Goal: Task Accomplishment & Management: Use online tool/utility

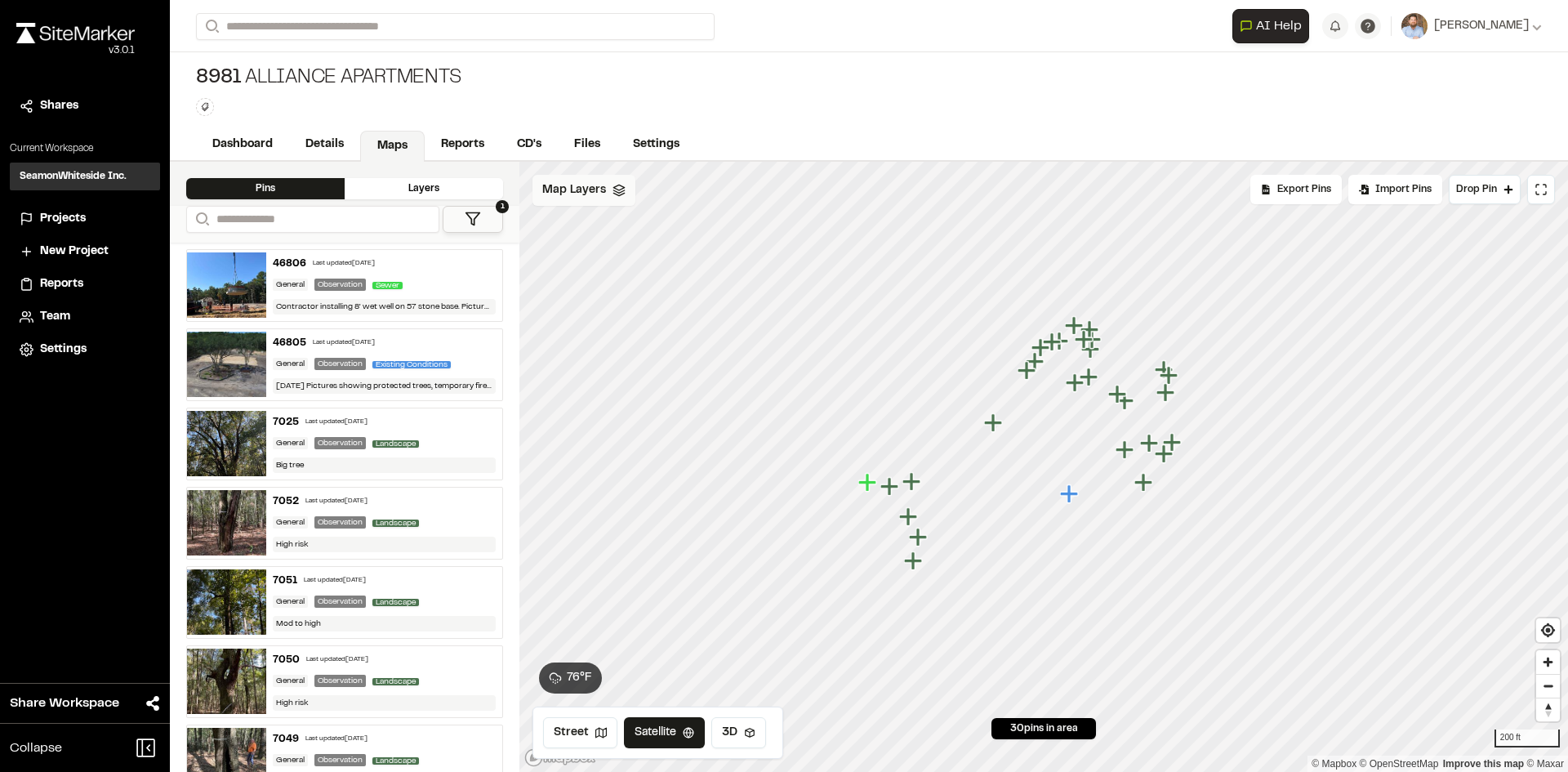
click at [613, 191] on polyline at bounding box center [618, 191] width 11 height 3
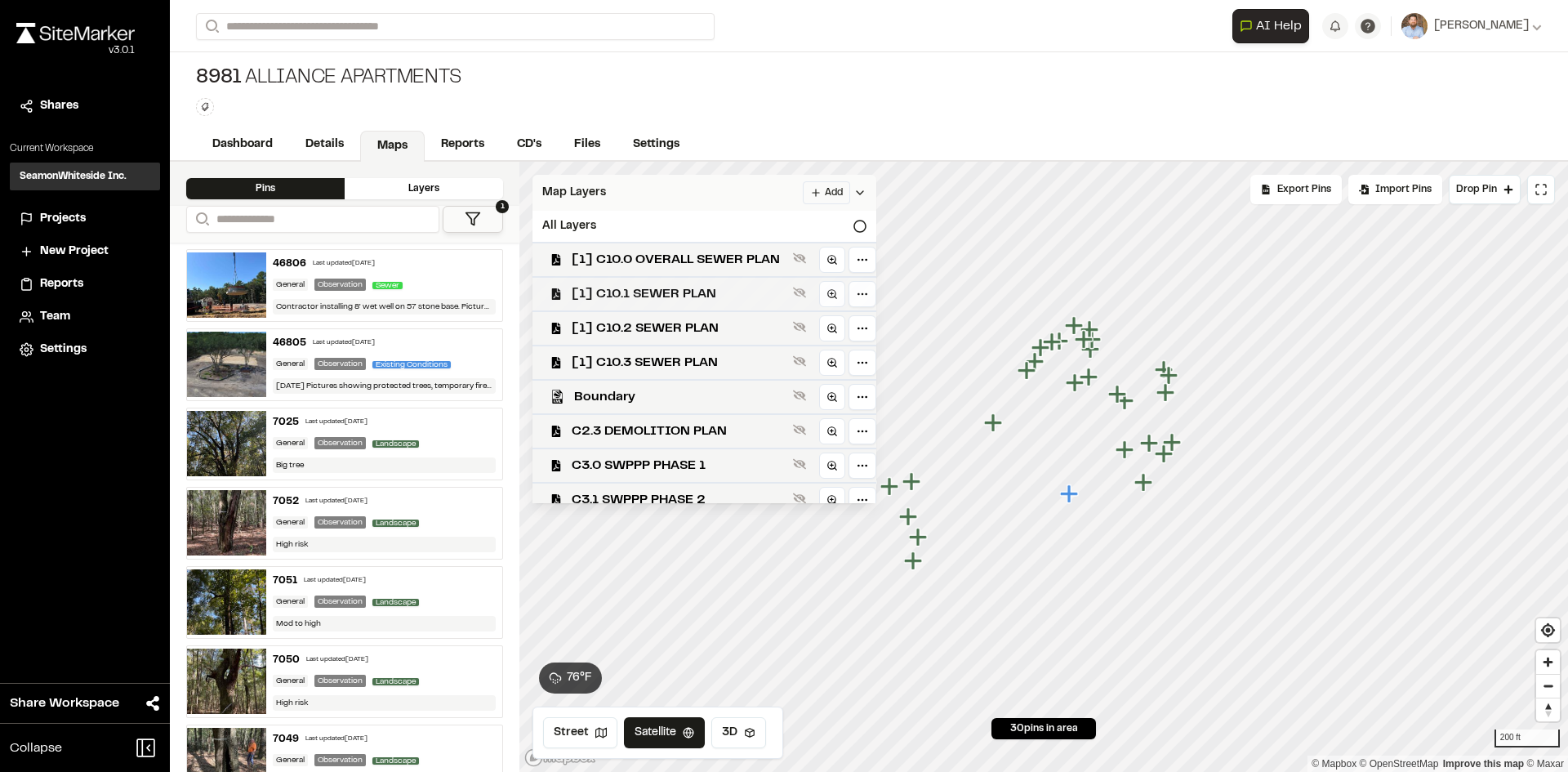
click at [677, 295] on span "[1] C10.1 SEWER PLAN" at bounding box center [679, 294] width 215 height 20
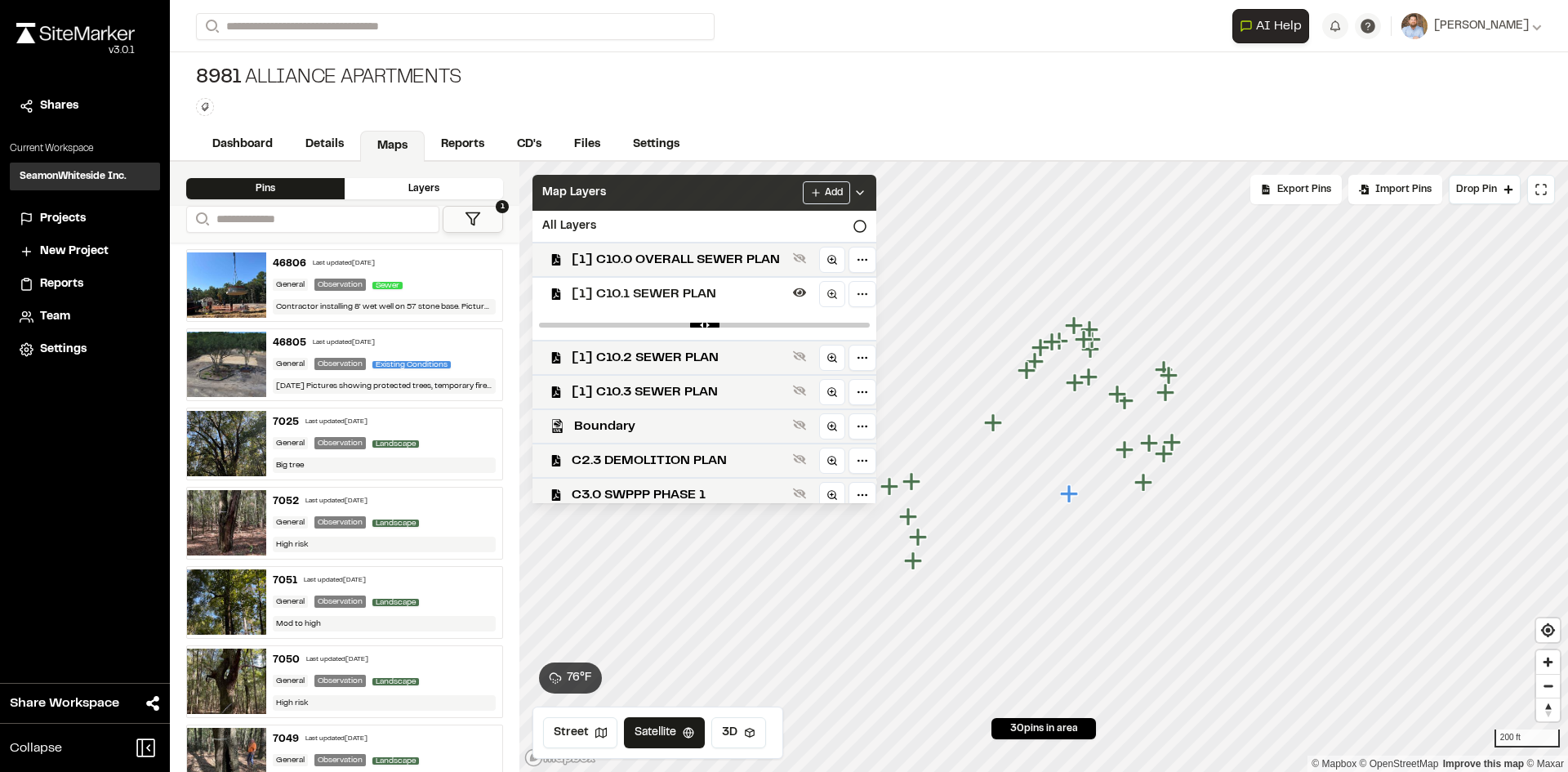
click at [691, 290] on span "[1] C10.1 SEWER PLAN" at bounding box center [679, 294] width 215 height 20
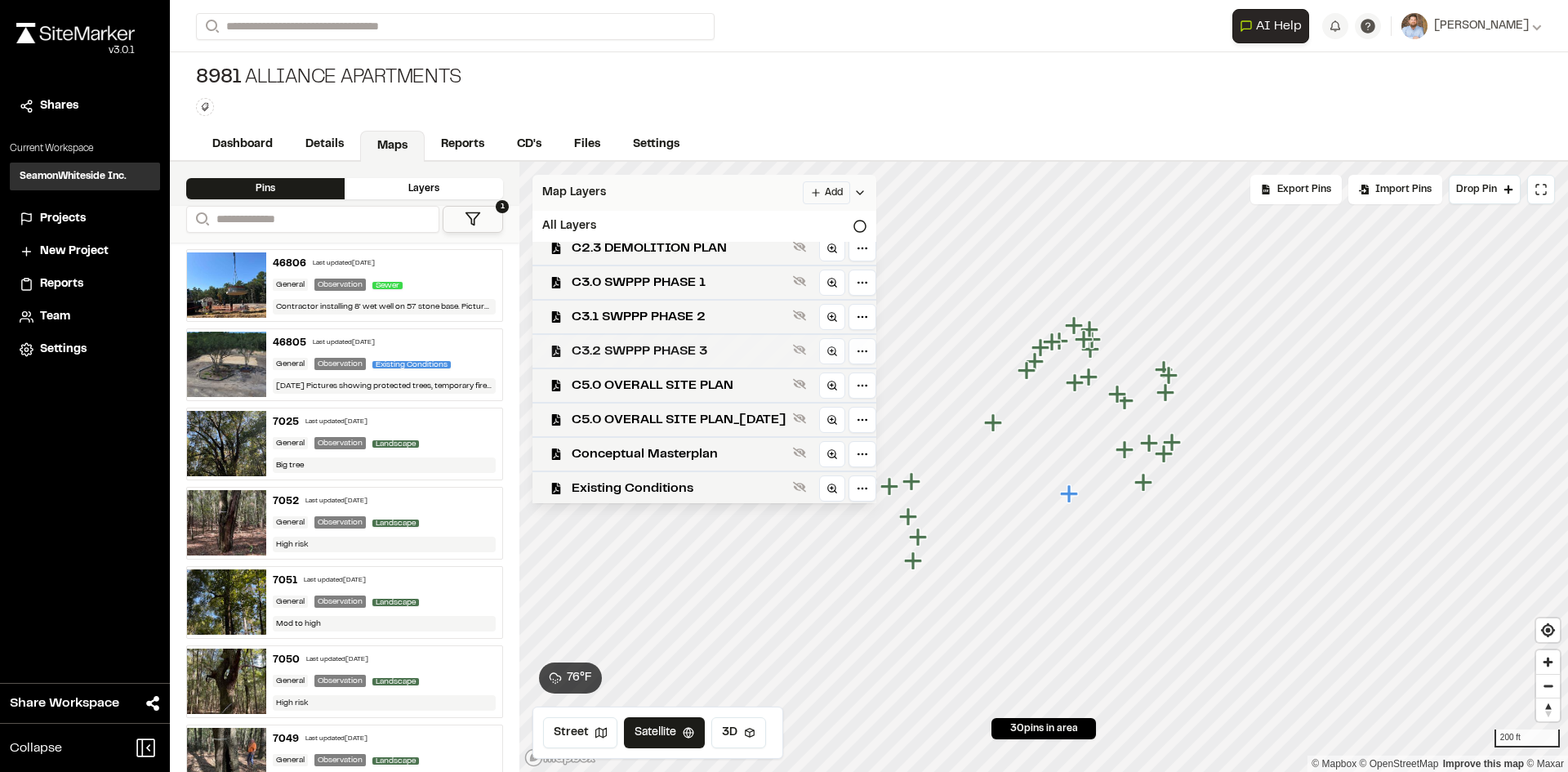
scroll to position [185, 0]
click at [732, 348] on span "C3.2 SWPPP PHASE 3" at bounding box center [679, 349] width 215 height 20
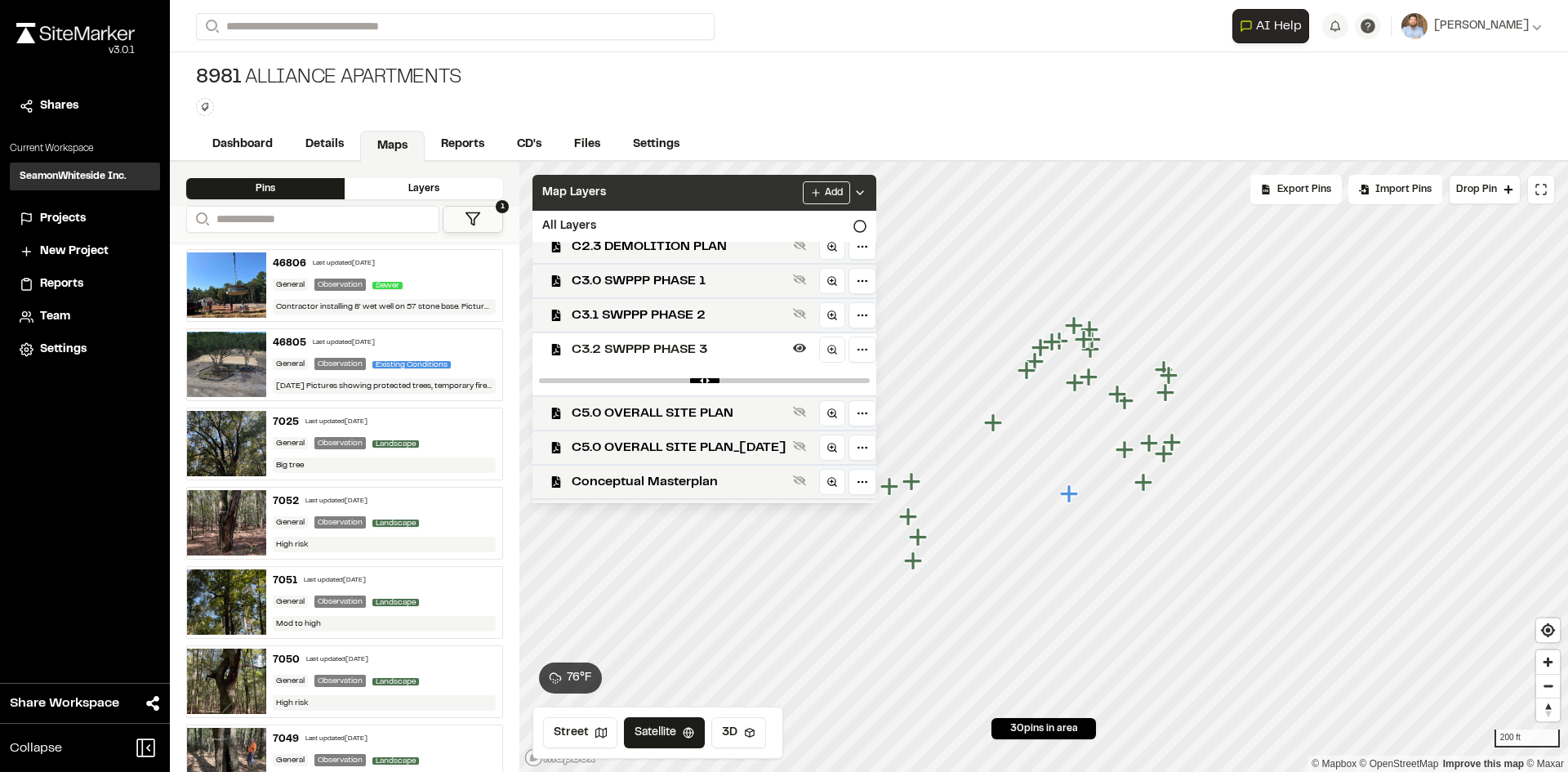
click at [867, 187] on icon at bounding box center [859, 192] width 13 height 13
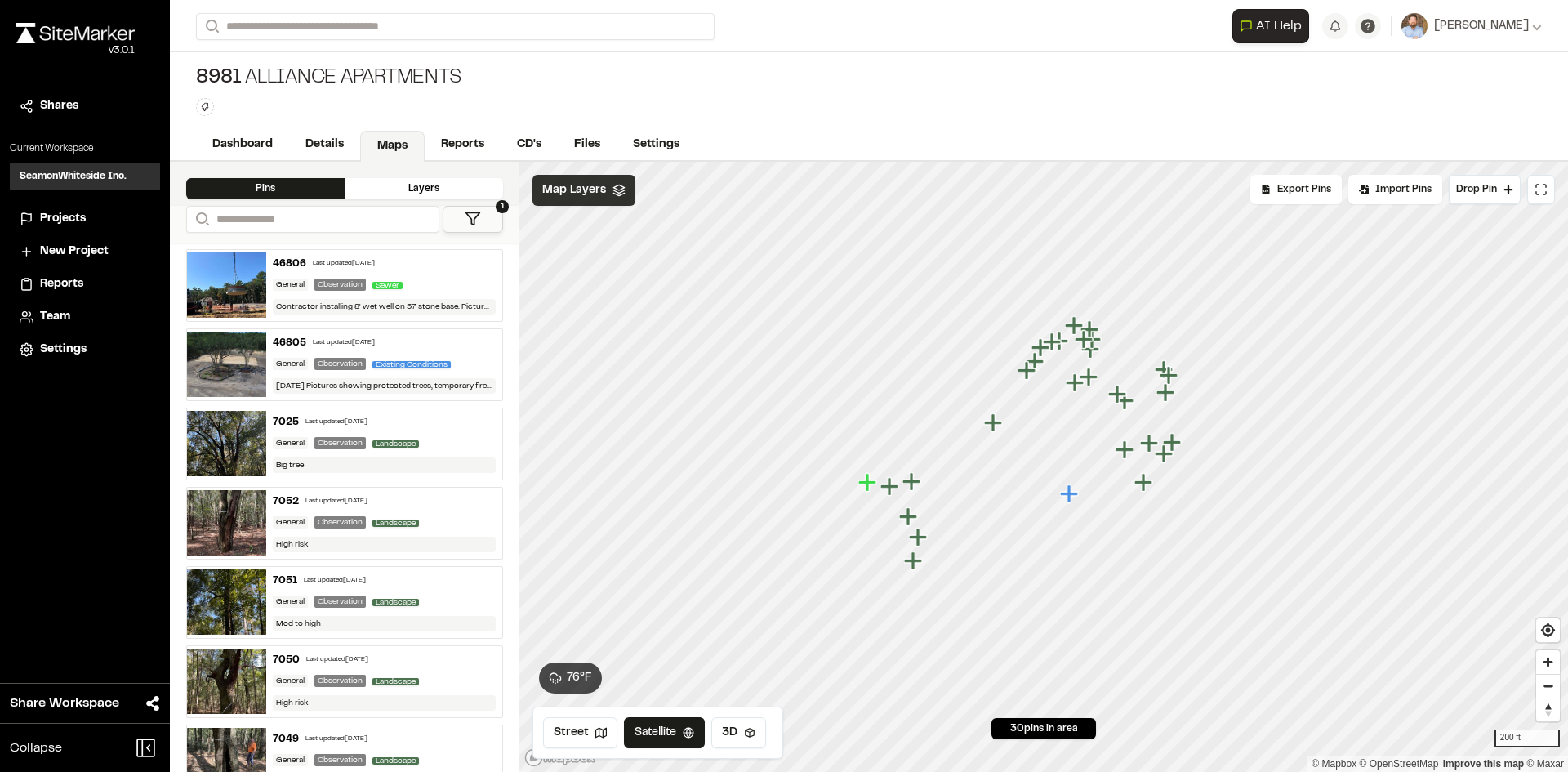
scroll to position [0, 0]
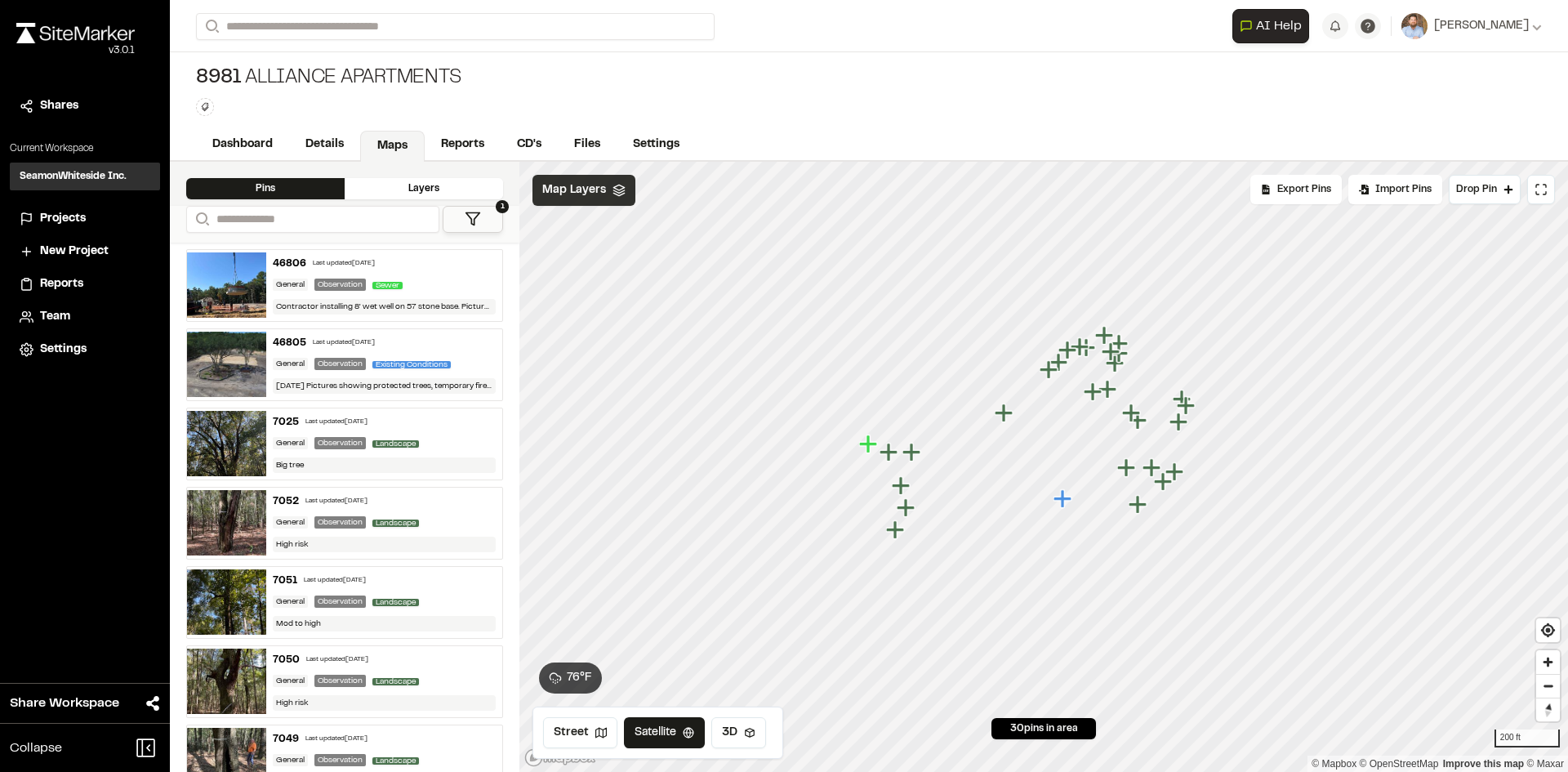
click at [617, 192] on icon at bounding box center [618, 190] width 13 height 13
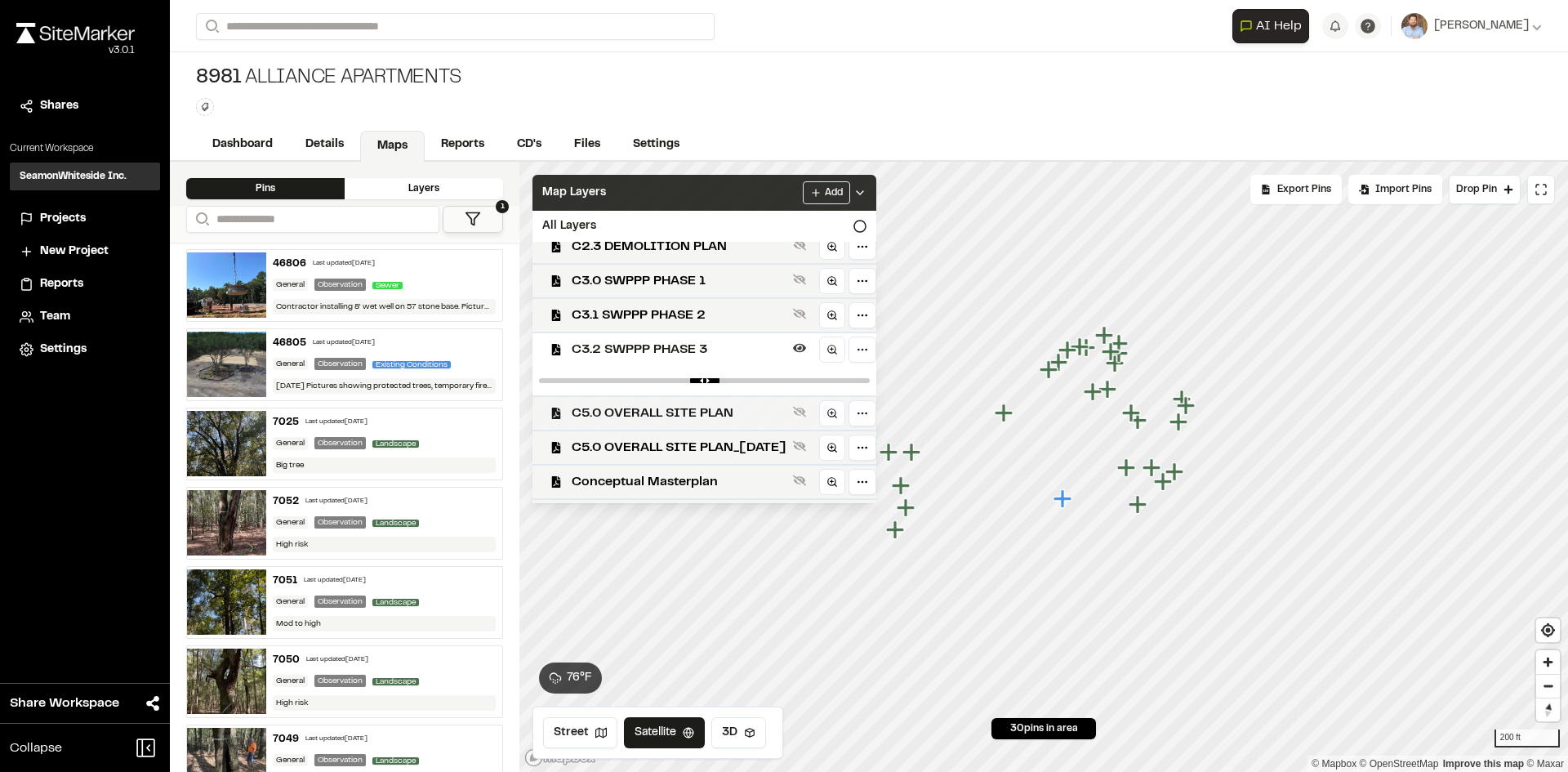
scroll to position [214, 0]
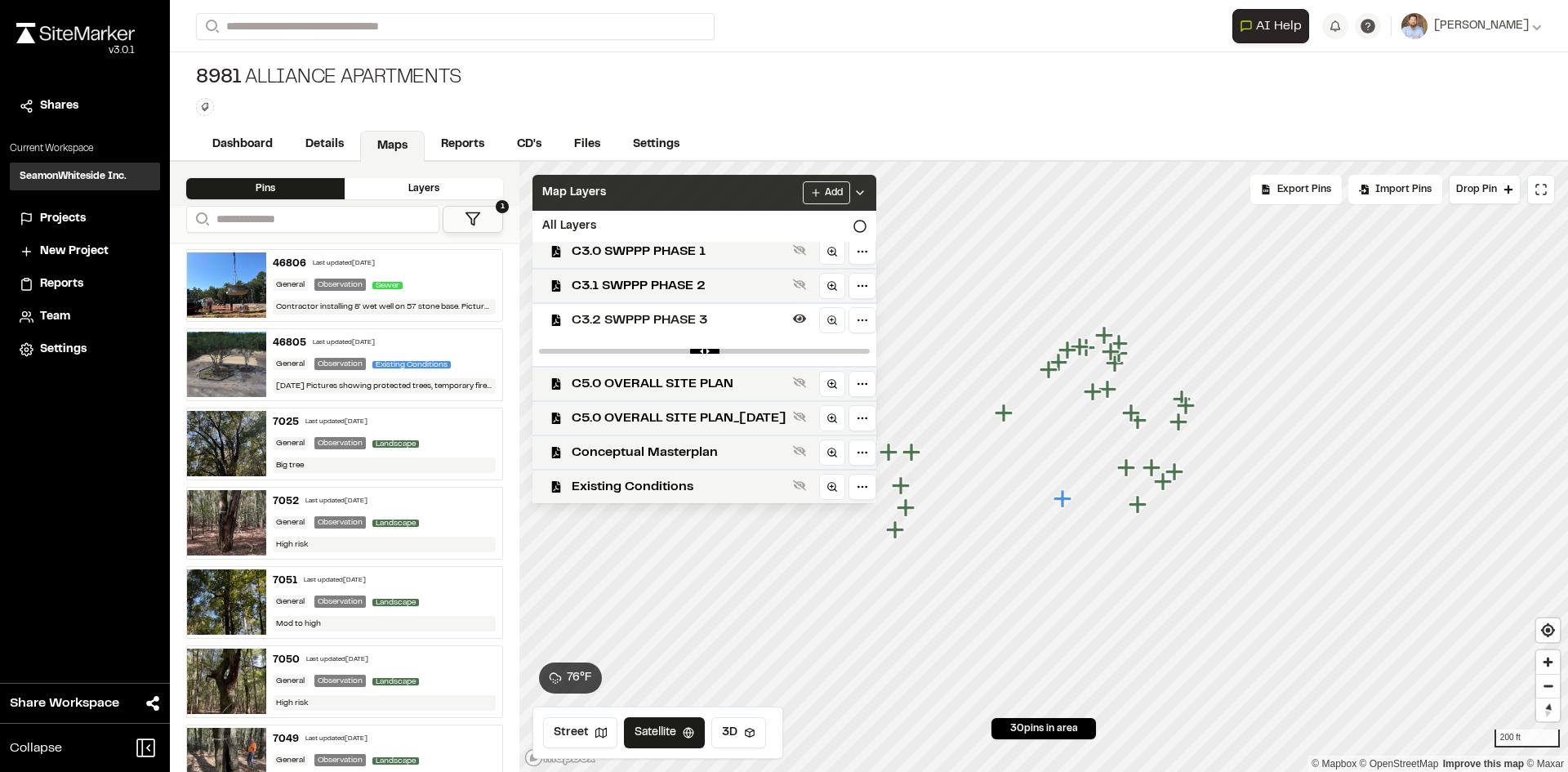
click at [703, 328] on span "C3.2 SWPPP PHASE 3" at bounding box center [679, 320] width 215 height 20
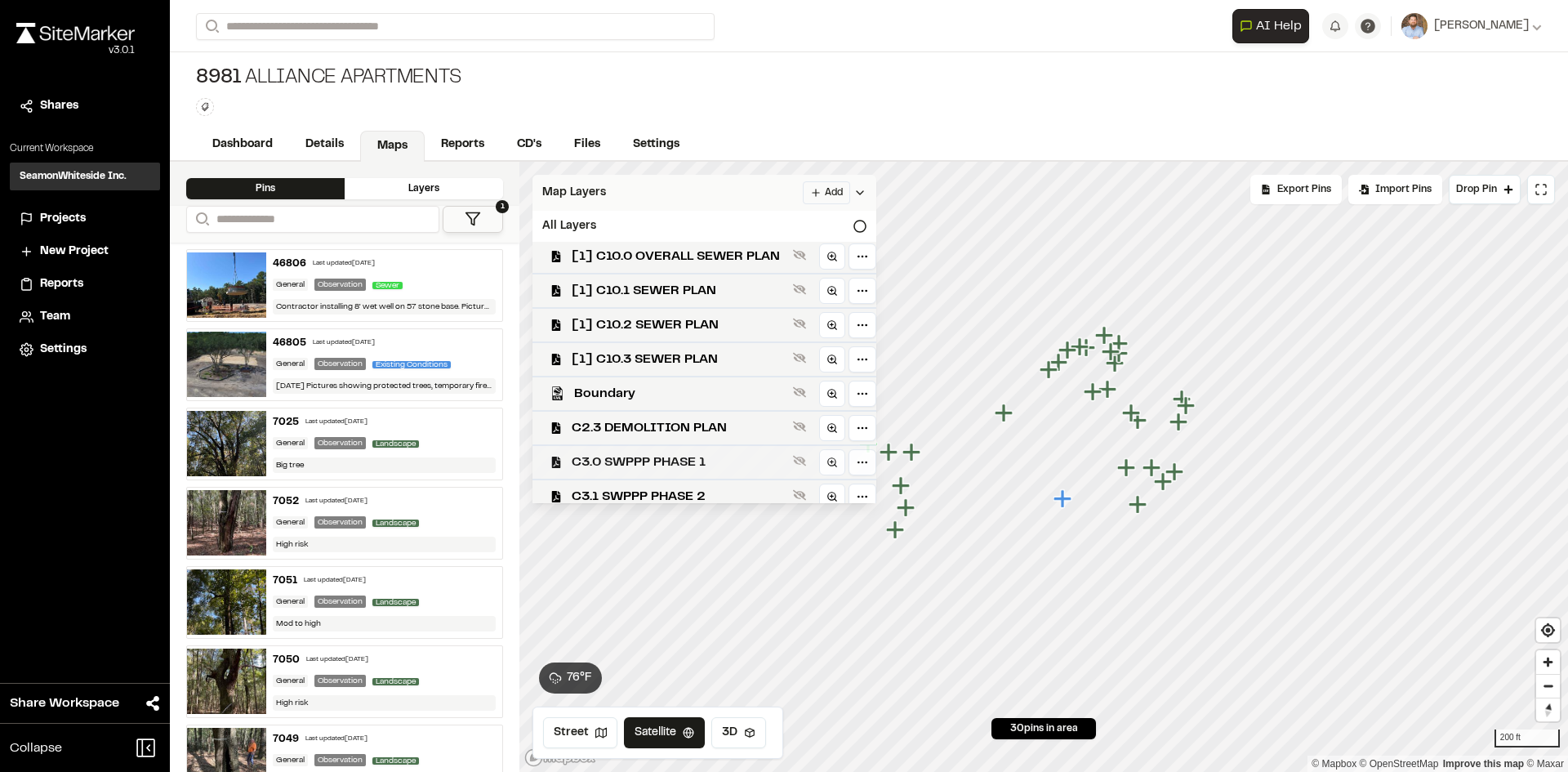
scroll to position [0, 0]
click at [716, 257] on span "[1] C10.0 OVERALL SEWER PLAN" at bounding box center [679, 259] width 215 height 20
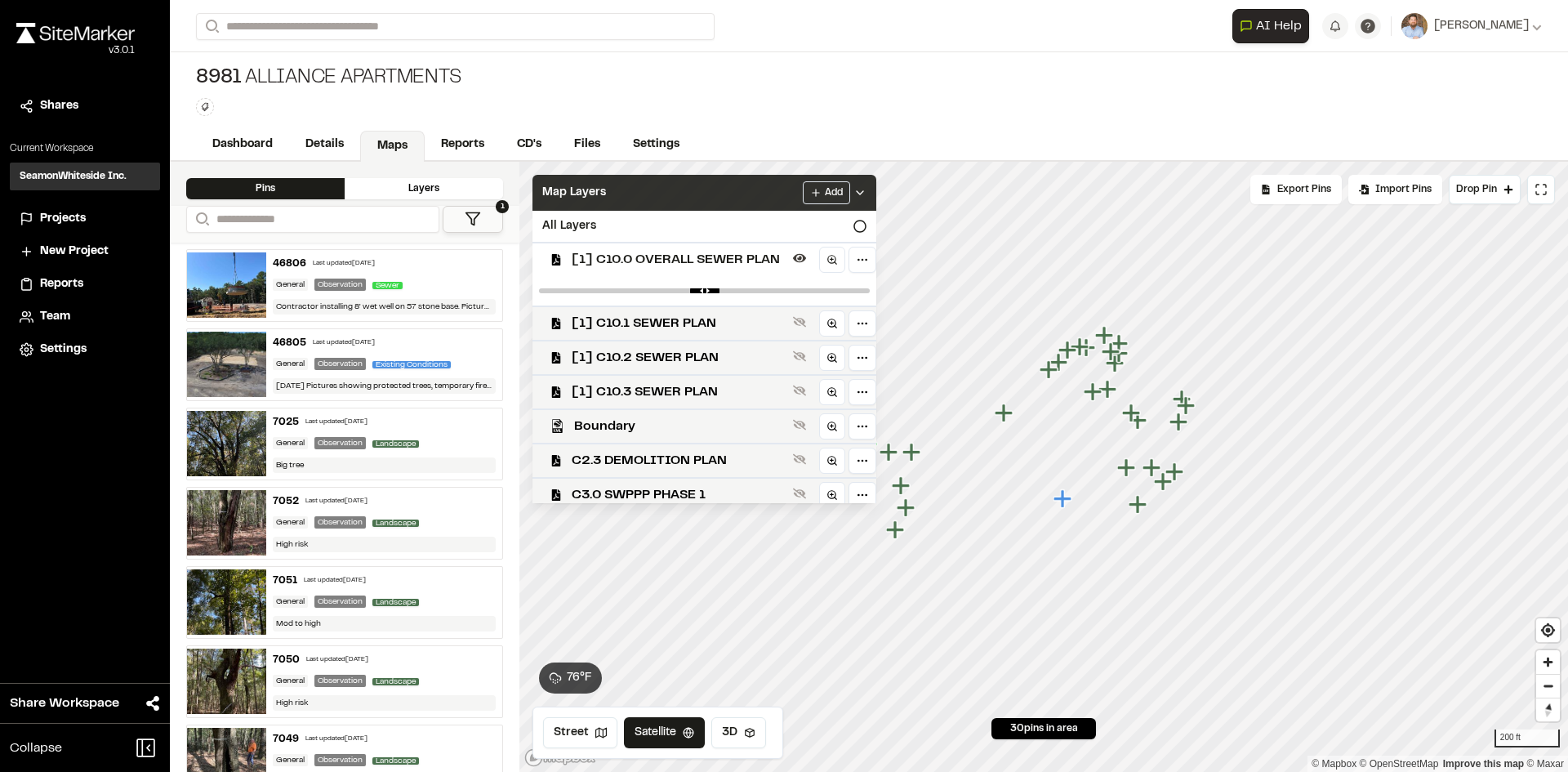
click at [867, 187] on icon at bounding box center [859, 192] width 13 height 13
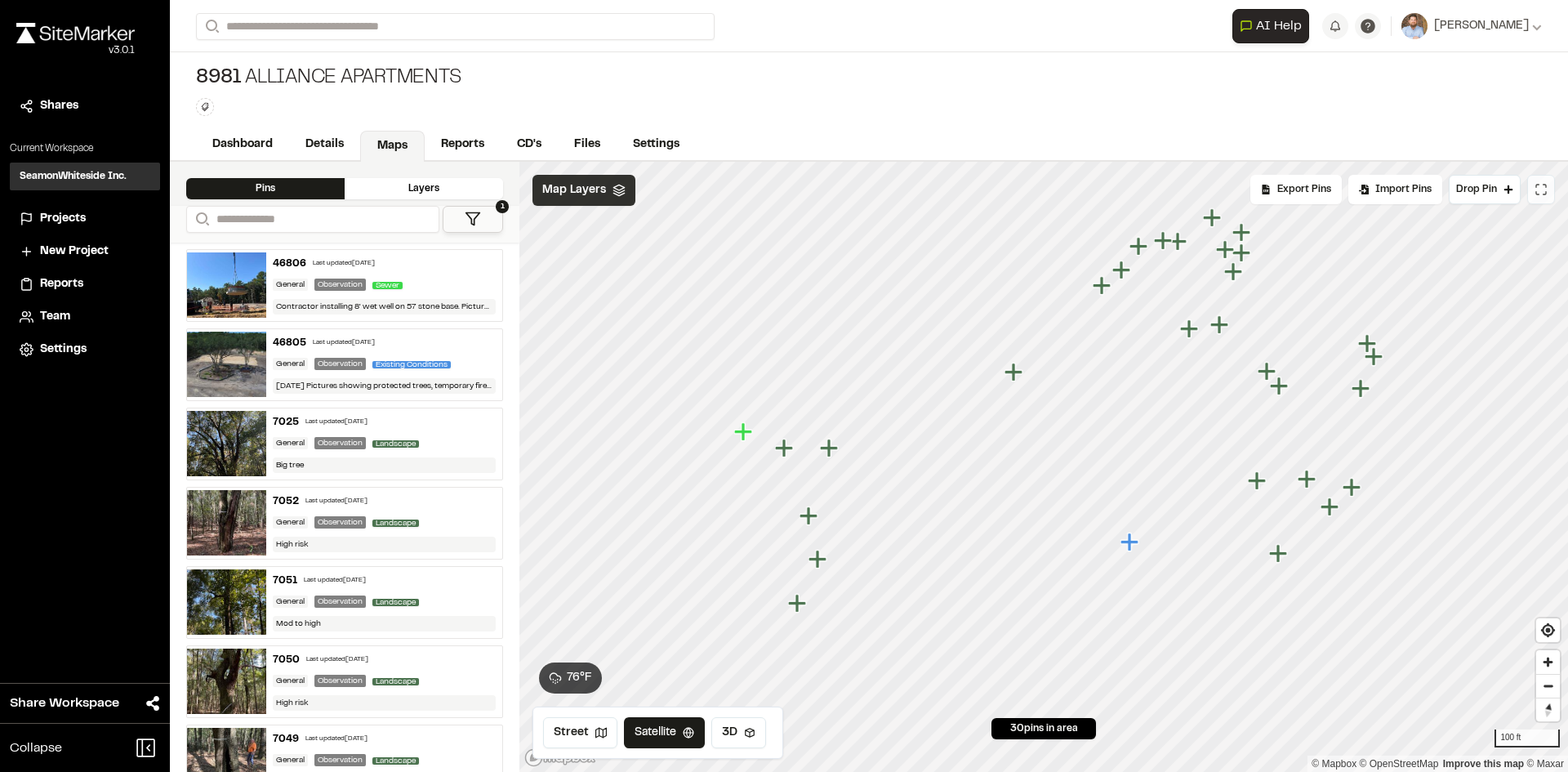
click at [1543, 193] on icon at bounding box center [1541, 189] width 13 height 13
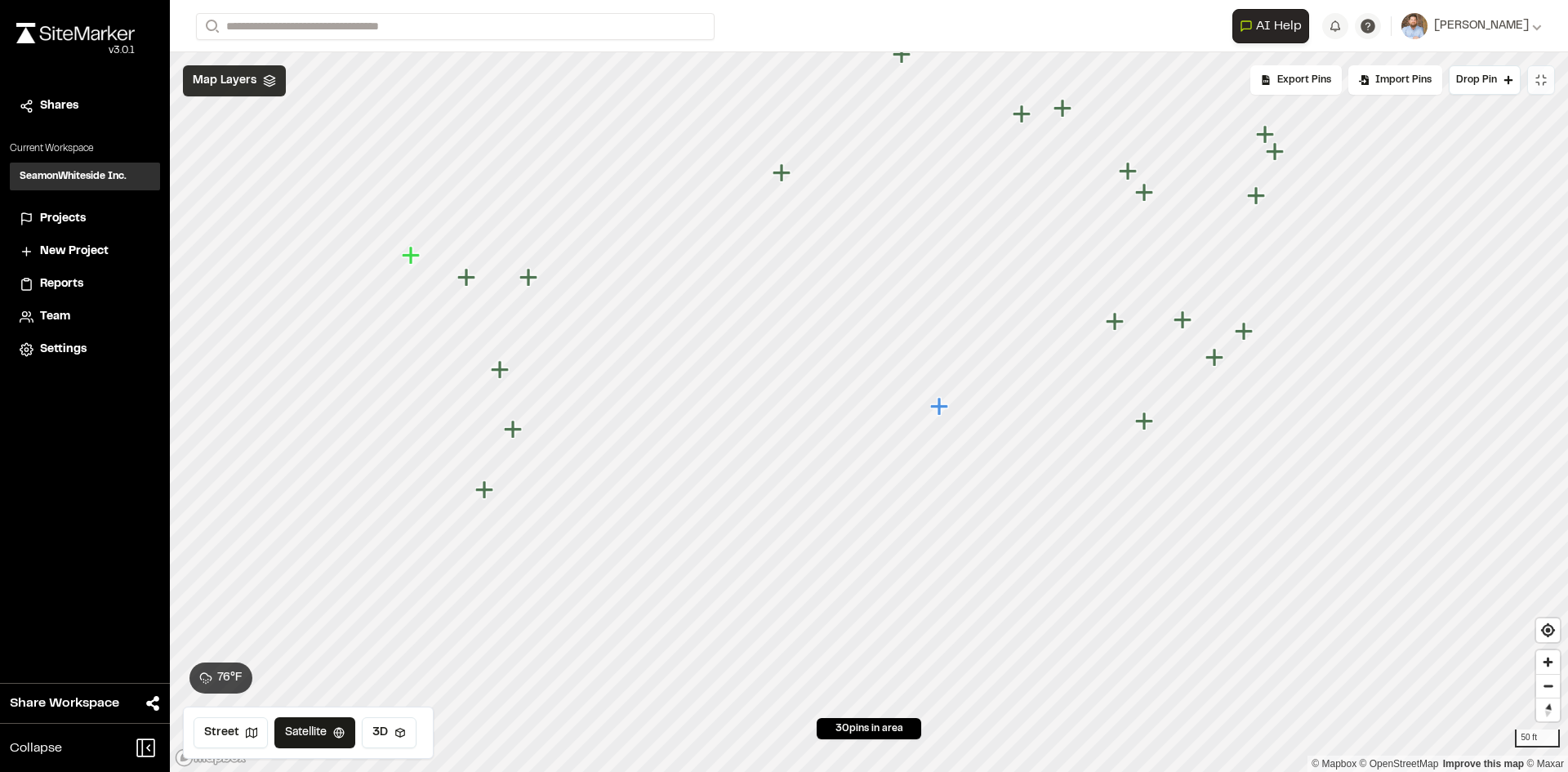
click at [68, 281] on span "Reports" at bounding box center [62, 284] width 43 height 18
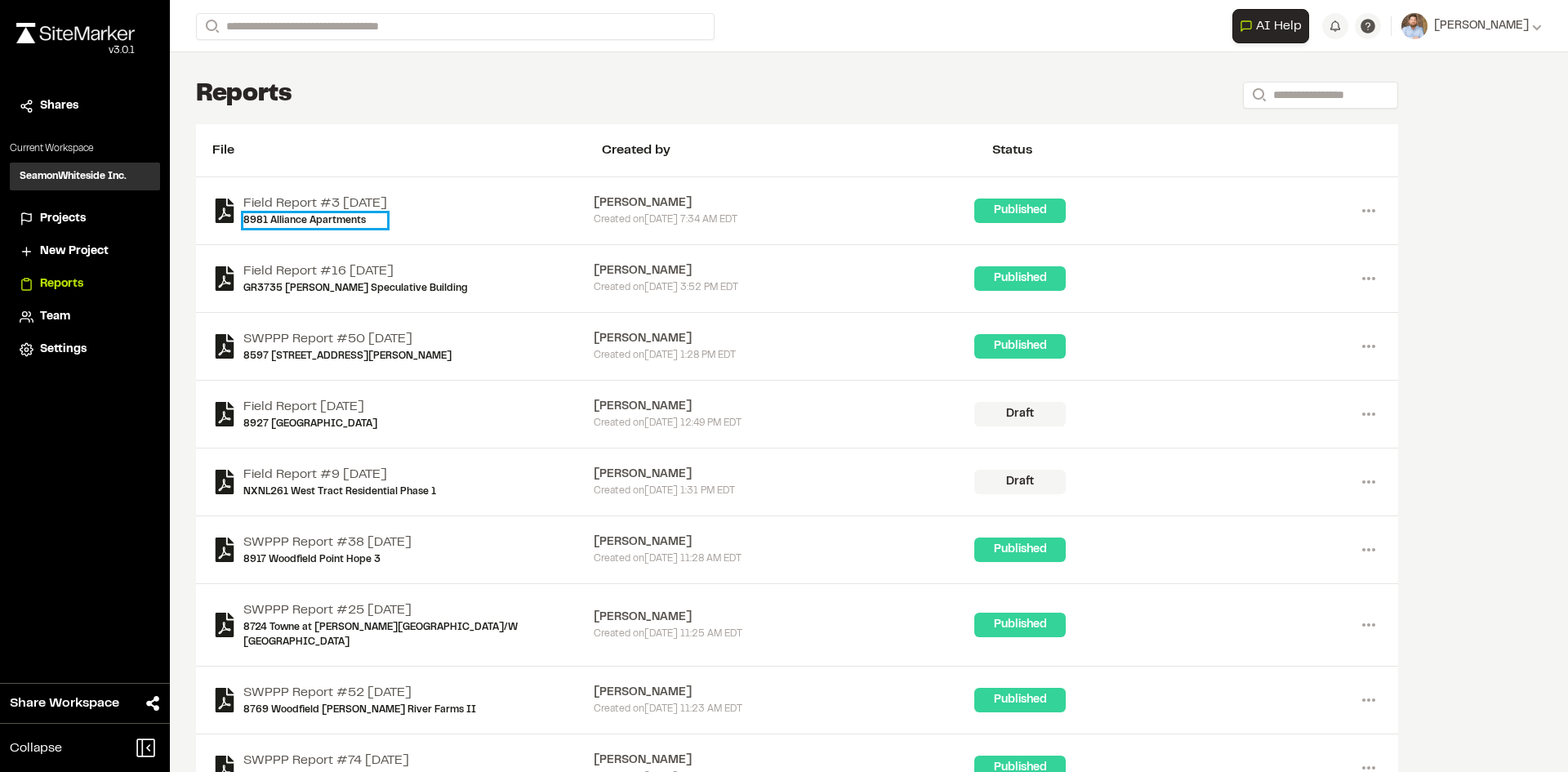
click at [305, 219] on link "8981 Alliance Apartments" at bounding box center [315, 220] width 144 height 15
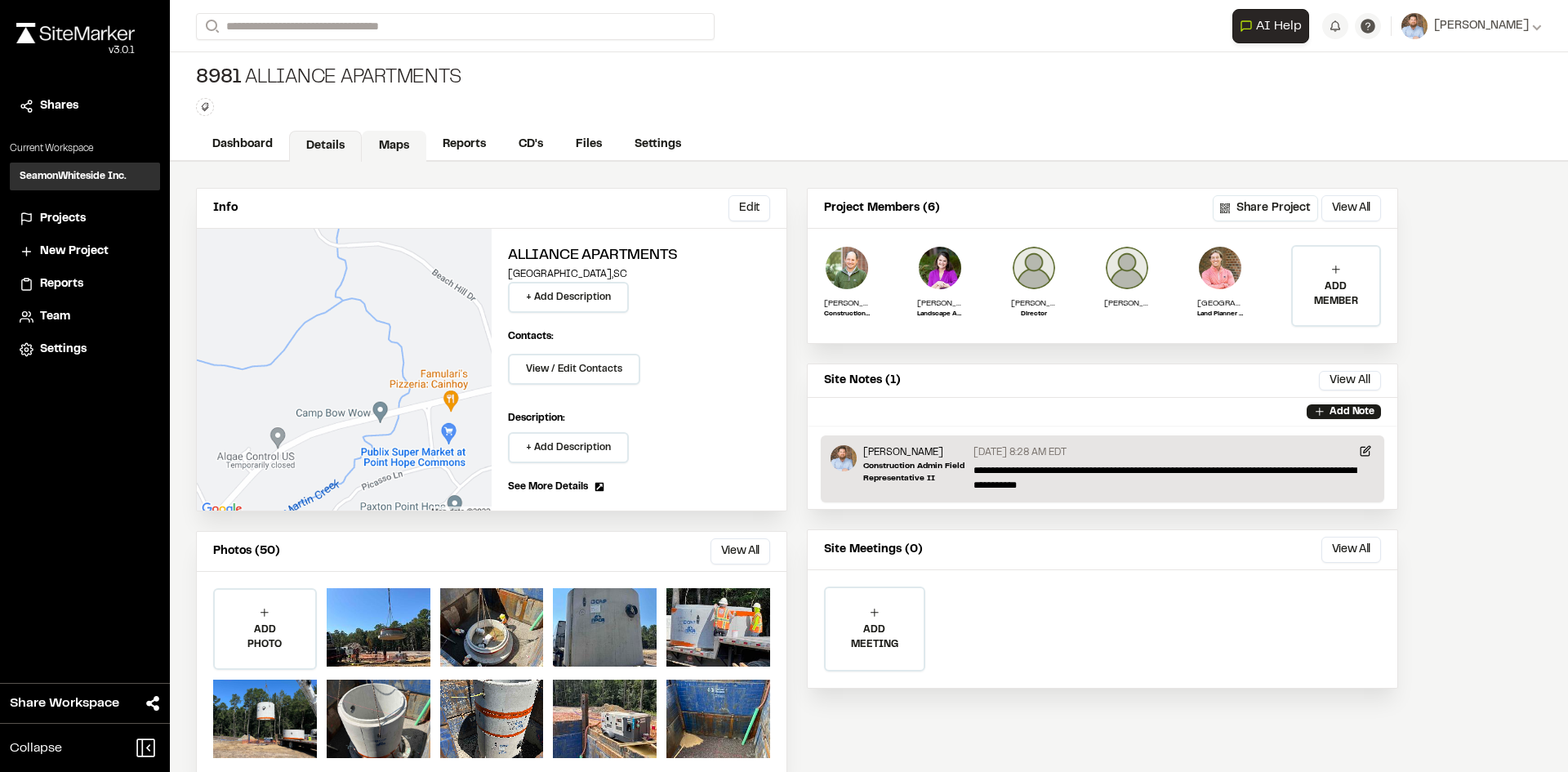
click at [385, 136] on link "Maps" at bounding box center [394, 147] width 65 height 31
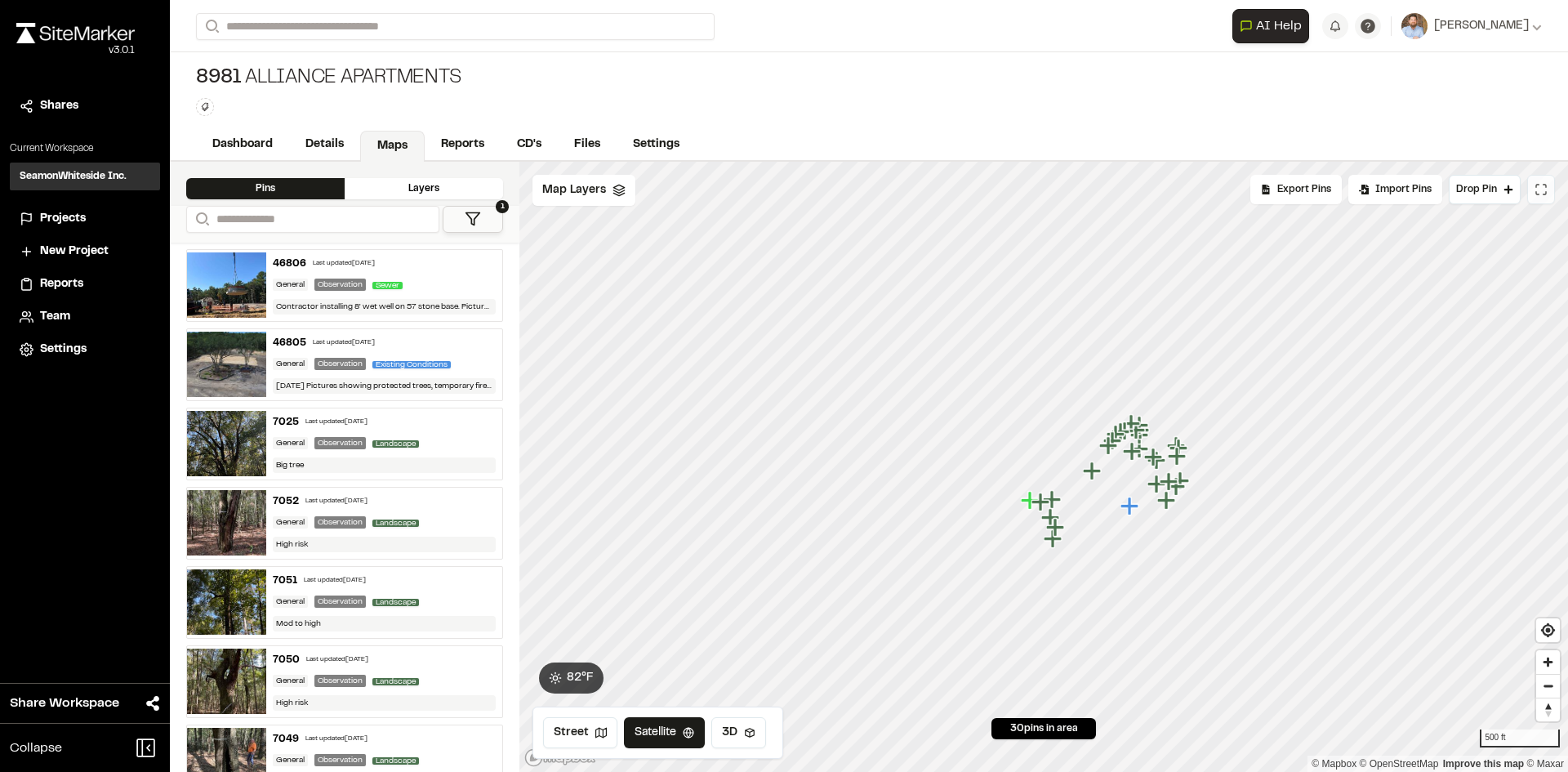
click at [1544, 195] on icon at bounding box center [1545, 193] width 3 height 3
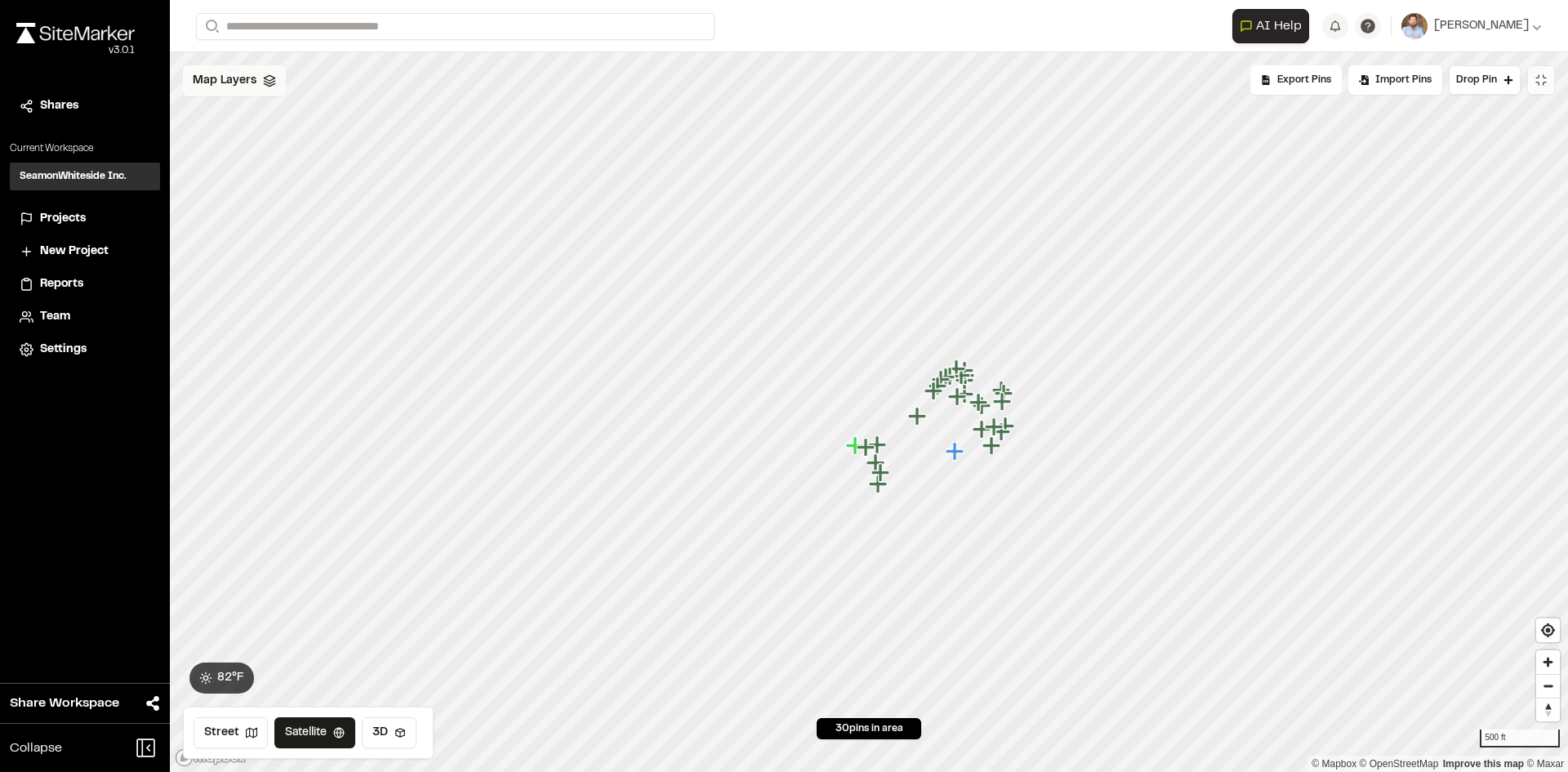
click at [245, 87] on span "Map Layers" at bounding box center [224, 80] width 64 height 18
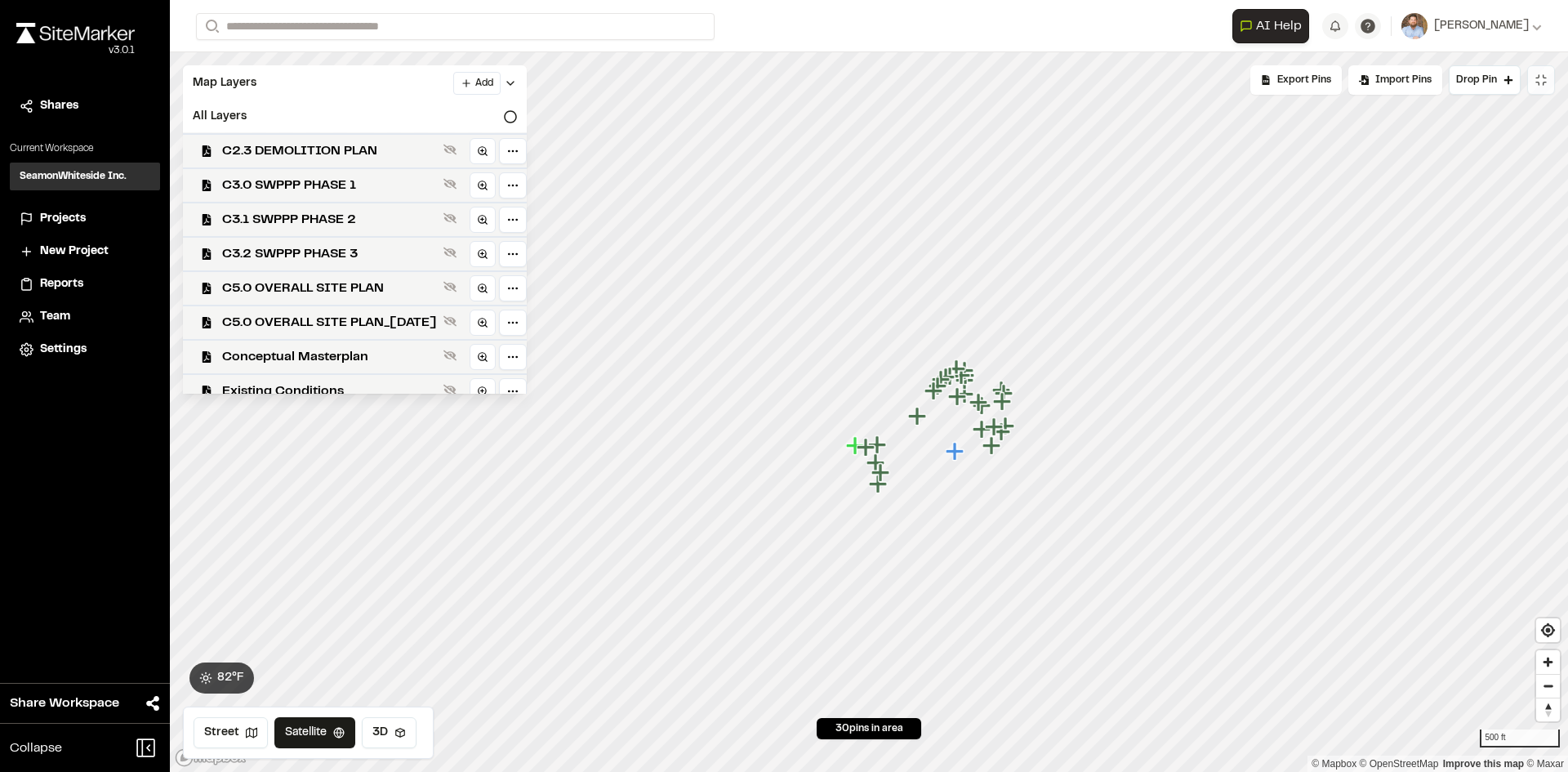
scroll to position [185, 0]
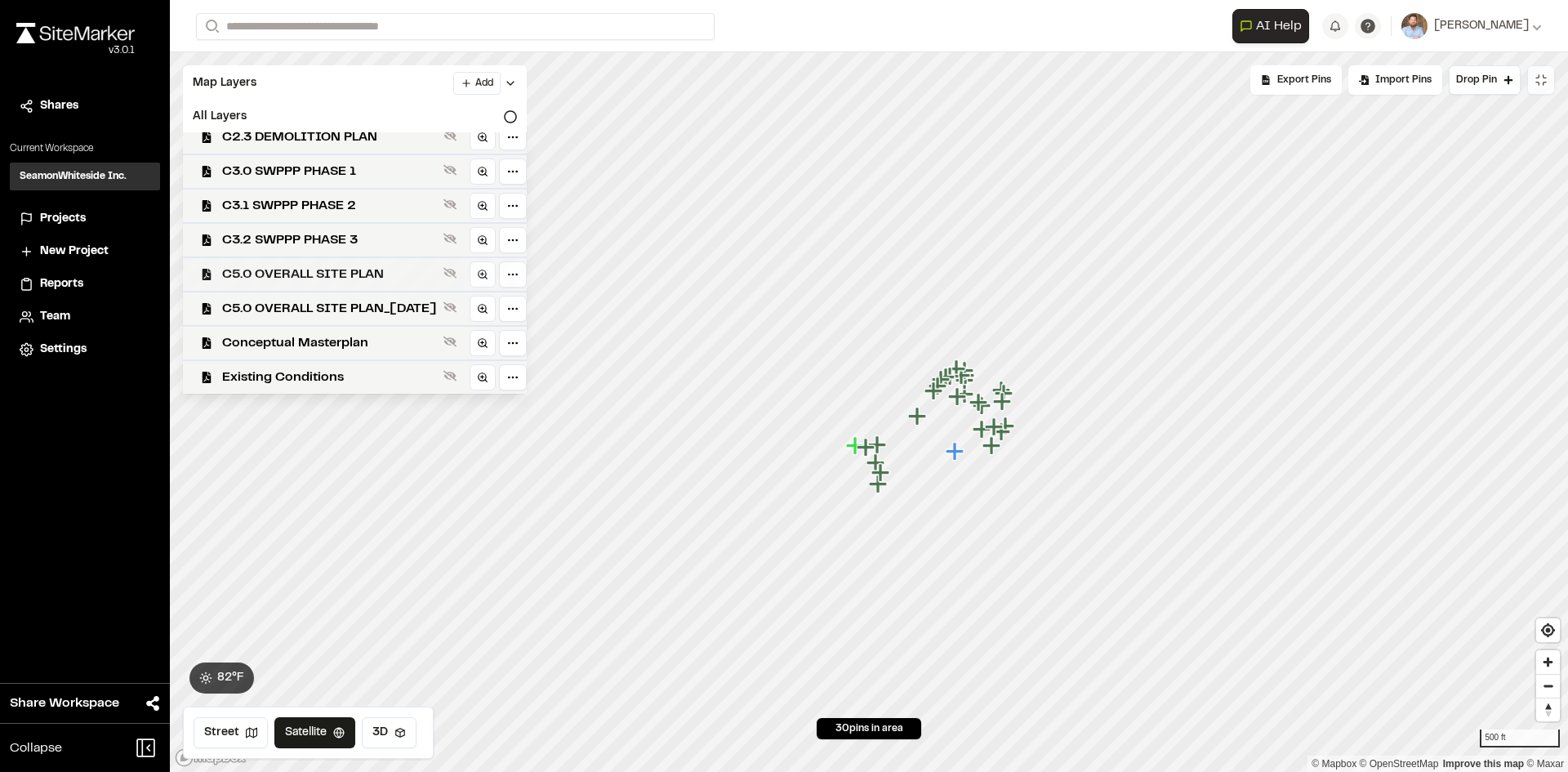
click at [364, 273] on span "C5.0 OVERALL SITE PLAN" at bounding box center [330, 274] width 215 height 20
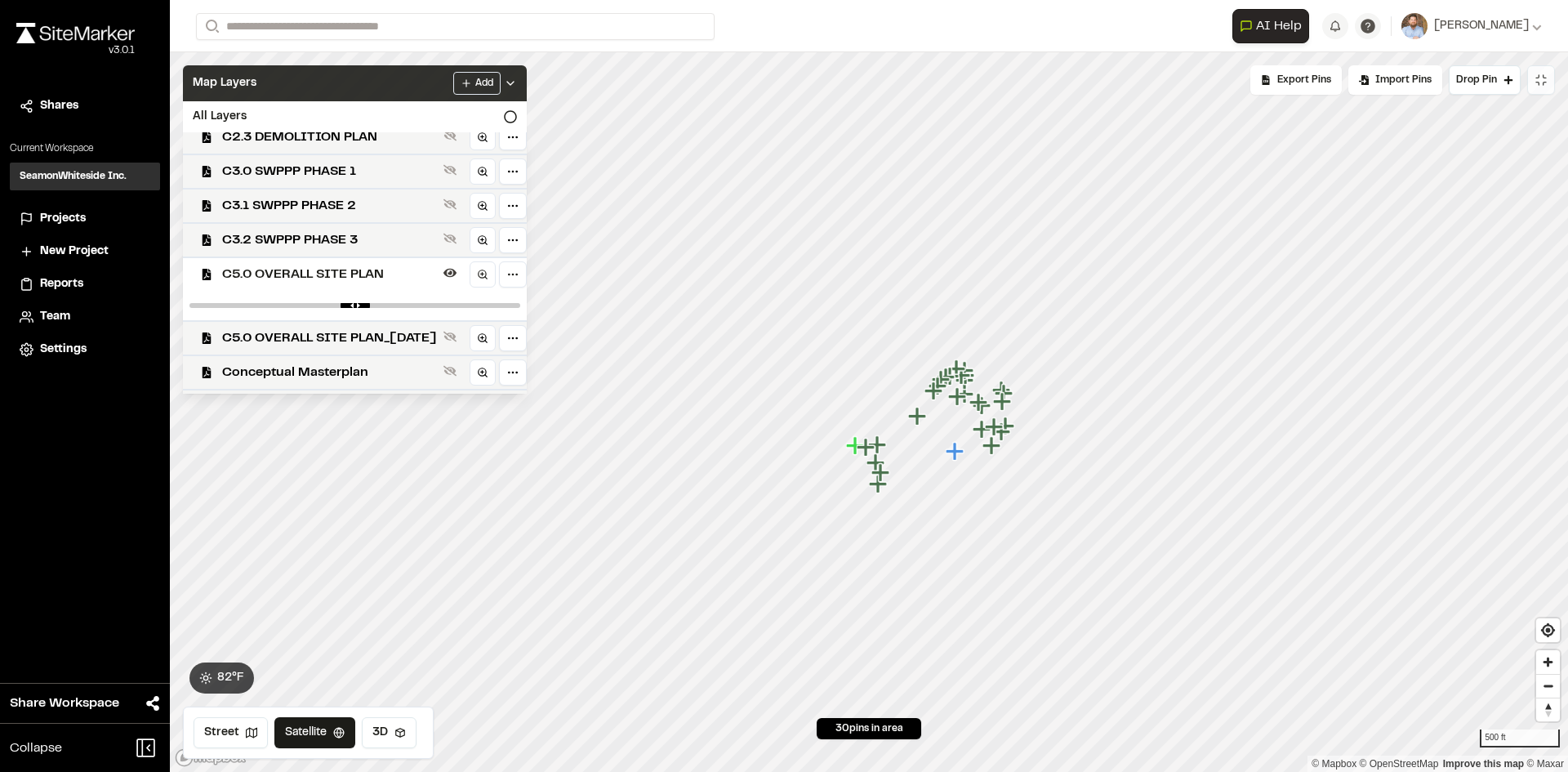
click at [514, 82] on polyline at bounding box center [510, 82] width 7 height 3
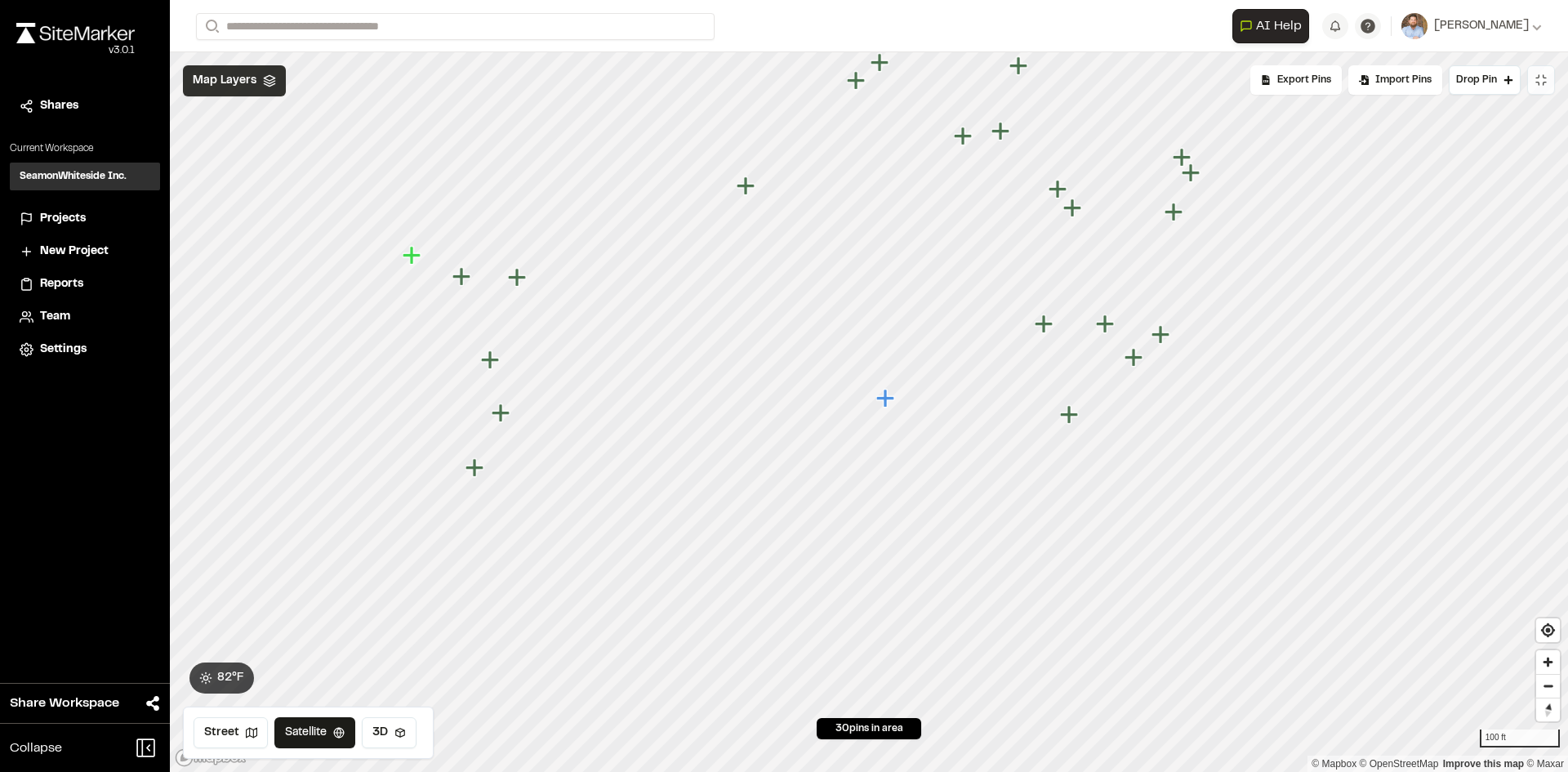
click at [254, 80] on span "Map Layers" at bounding box center [224, 80] width 64 height 18
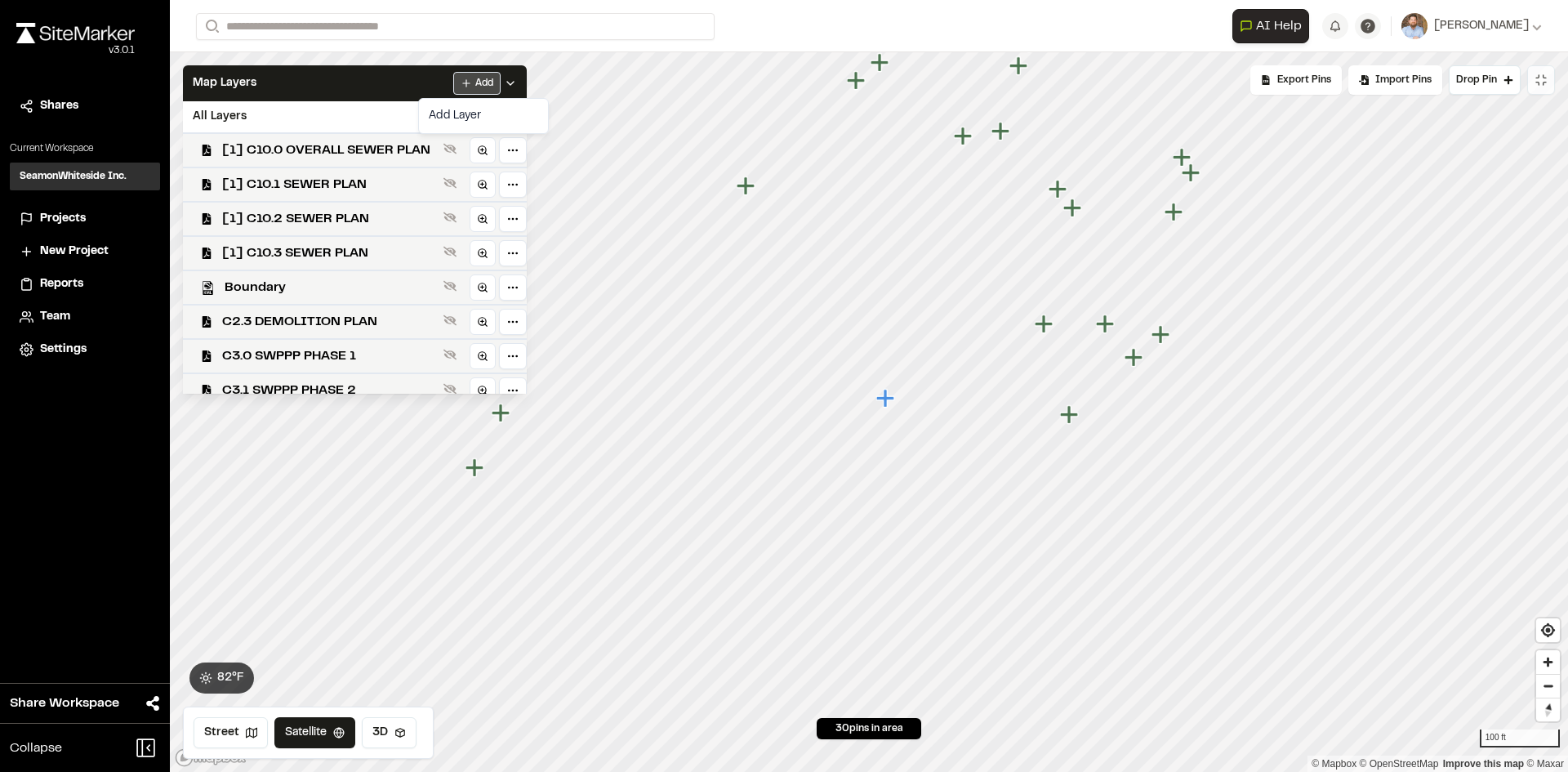
click at [514, 80] on html "Close sidebar v 3.0.1 Shares Current Workspace SeamonWhiteside Inc. SI Projects…" at bounding box center [784, 386] width 1568 height 772
click at [466, 114] on link "Add Layer" at bounding box center [483, 115] width 122 height 27
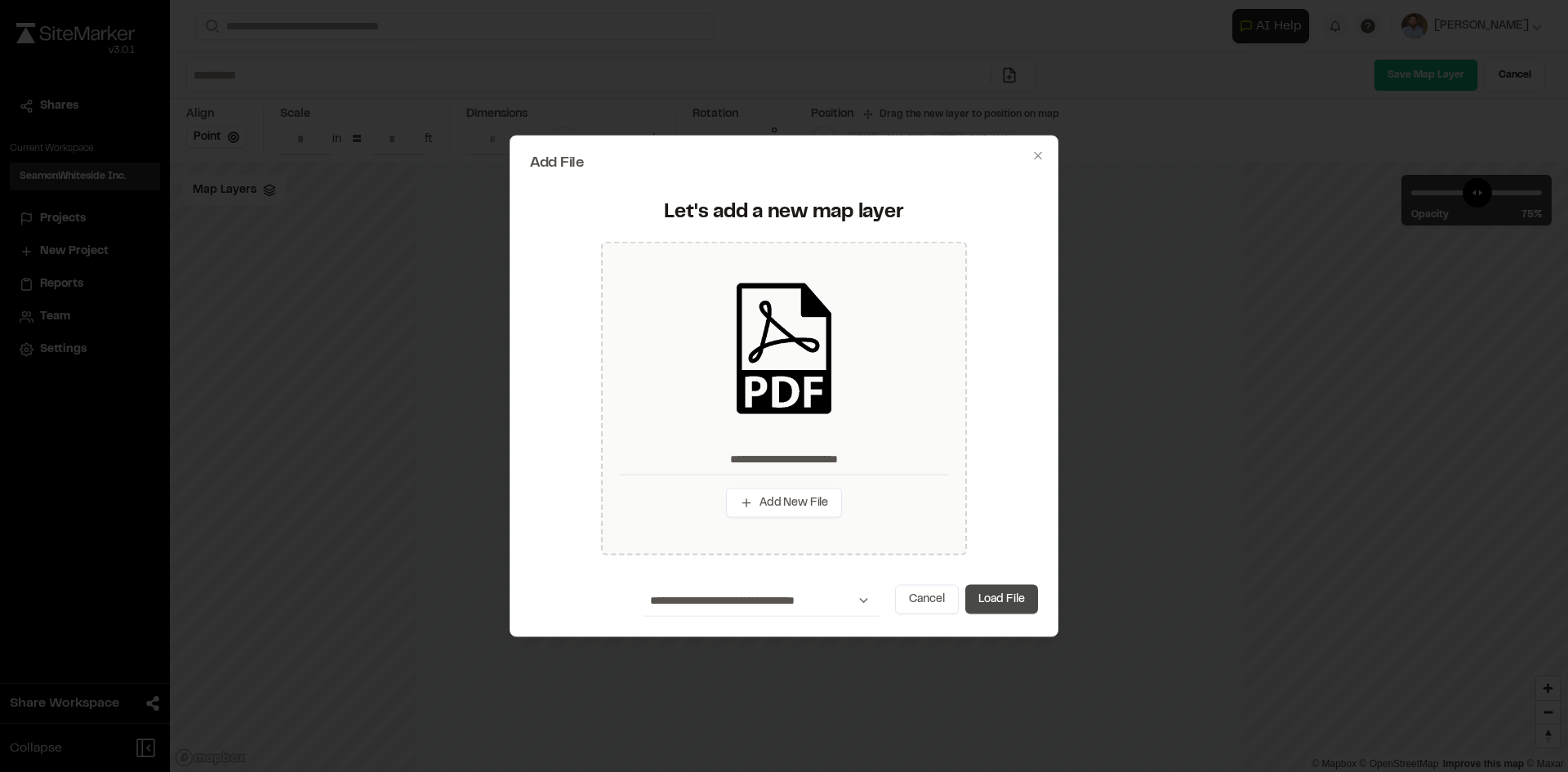
click at [1004, 600] on button "Load File" at bounding box center [1002, 600] width 72 height 29
type input "**********"
type input "****"
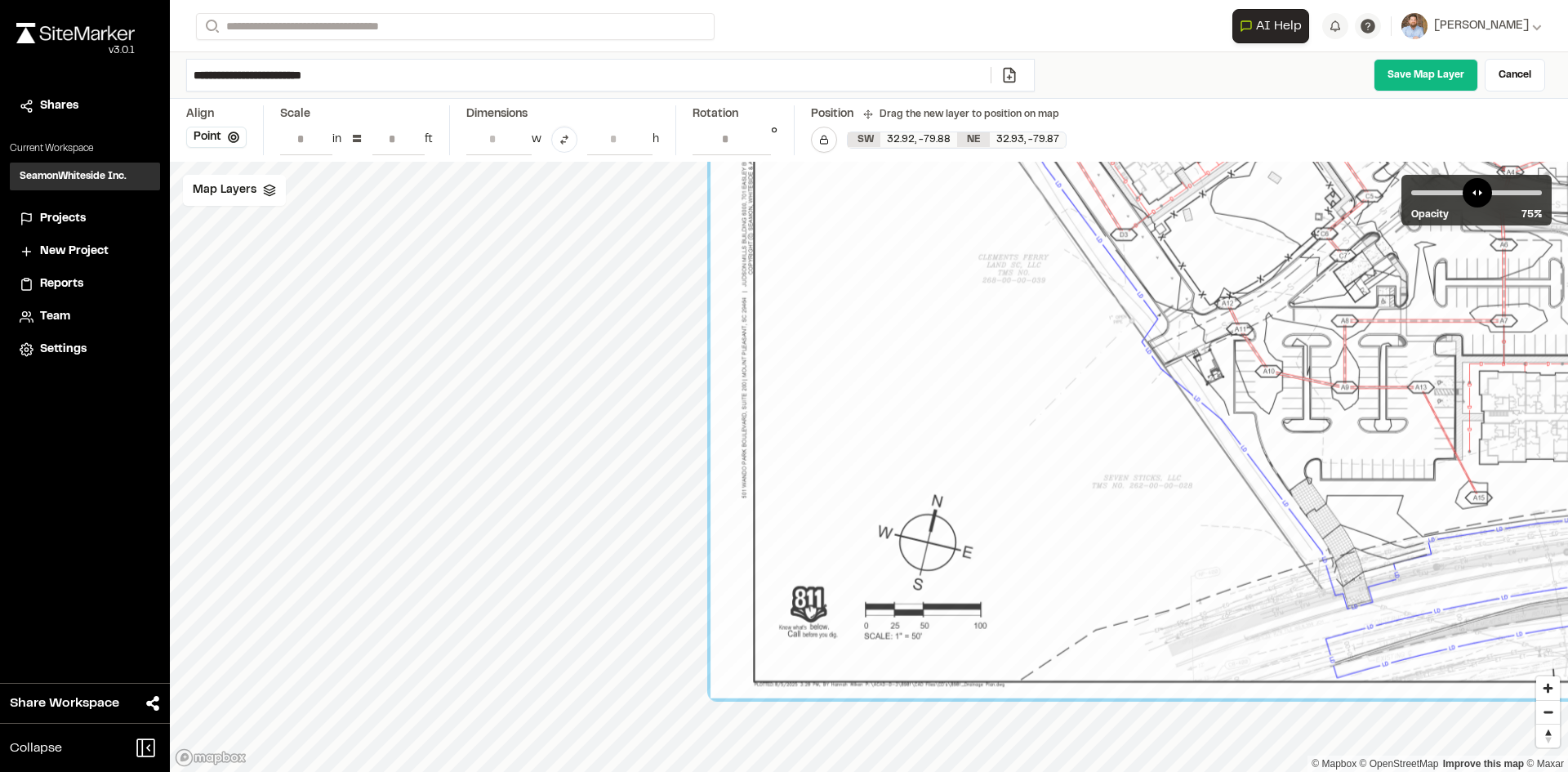
drag, startPoint x: 954, startPoint y: 513, endPoint x: 863, endPoint y: 410, distance: 137.4
click at [412, 133] on input "**" at bounding box center [398, 139] width 52 height 31
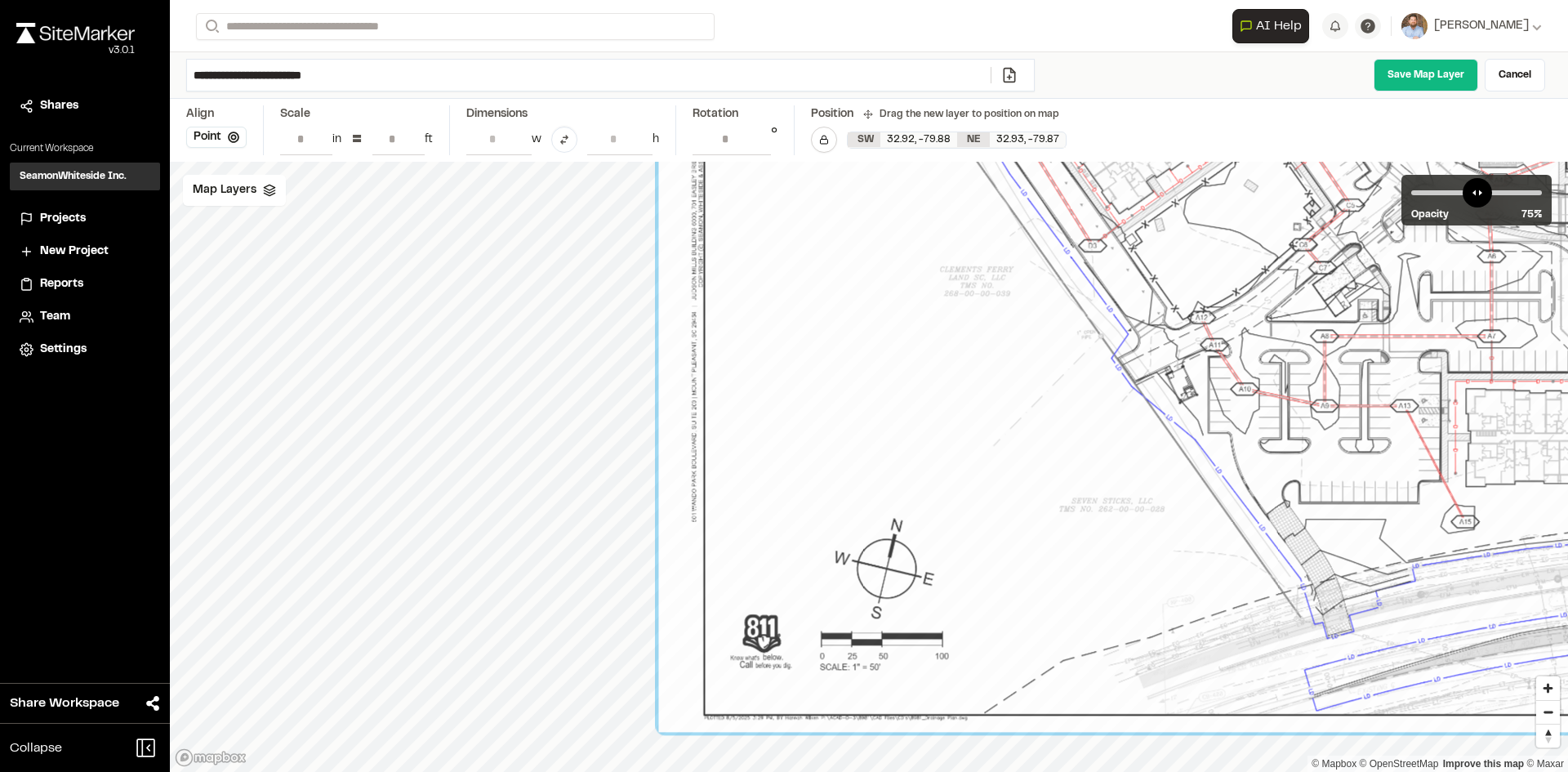
click at [412, 133] on input "**" at bounding box center [398, 139] width 52 height 31
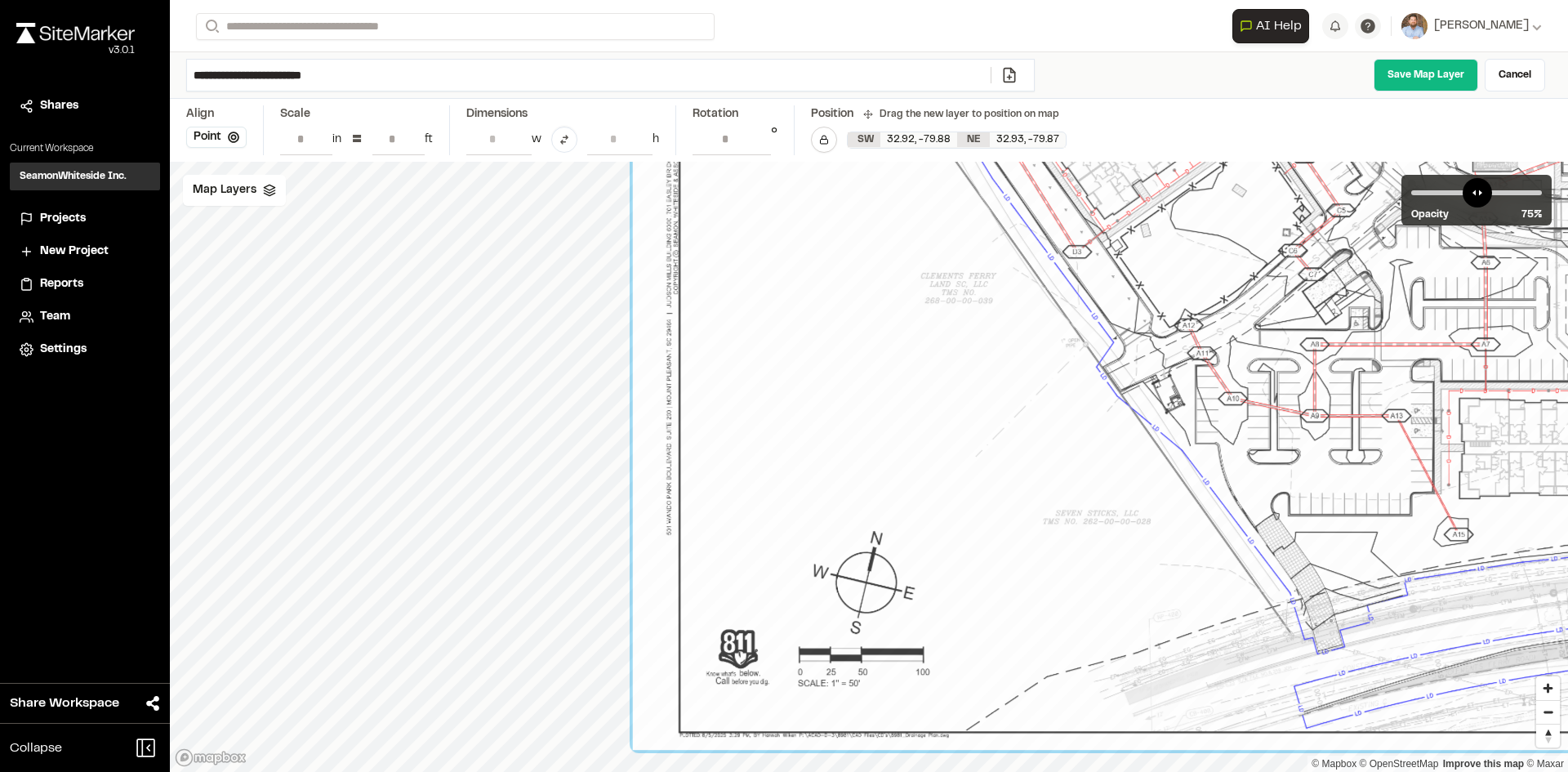
click at [412, 133] on input "**" at bounding box center [398, 139] width 52 height 31
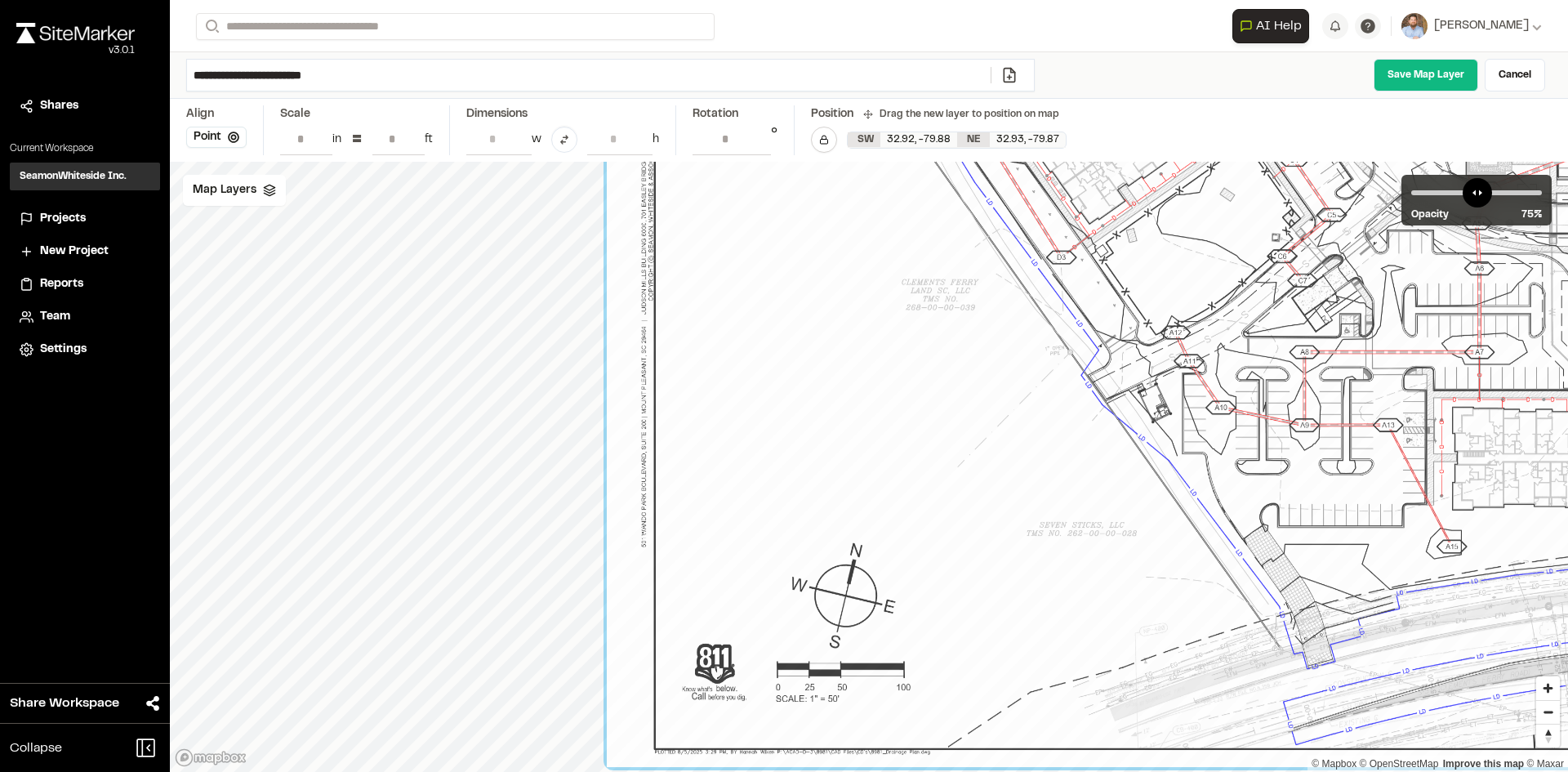
click at [412, 133] on input "**" at bounding box center [398, 139] width 52 height 31
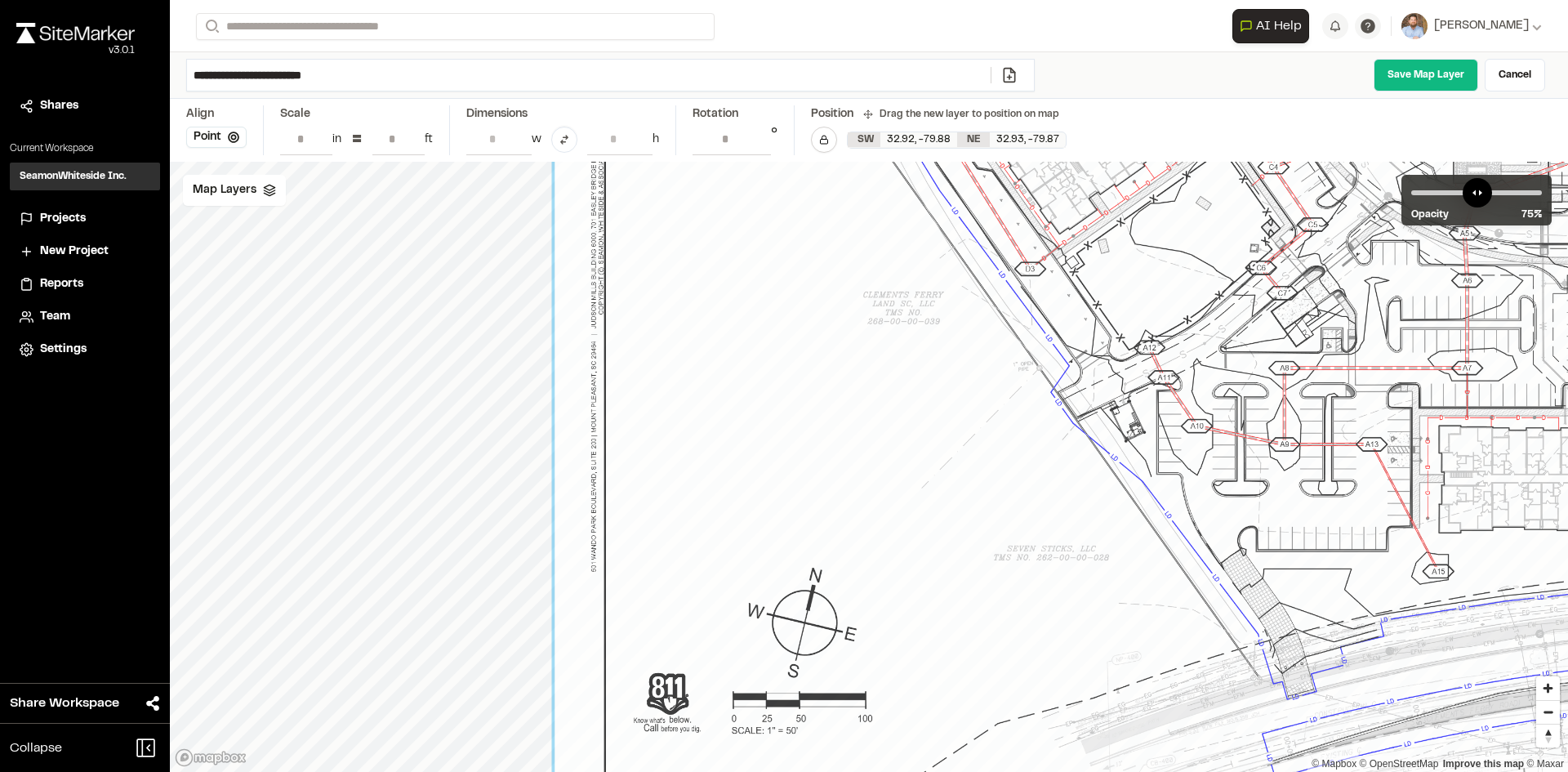
click at [412, 133] on input "**" at bounding box center [398, 139] width 52 height 31
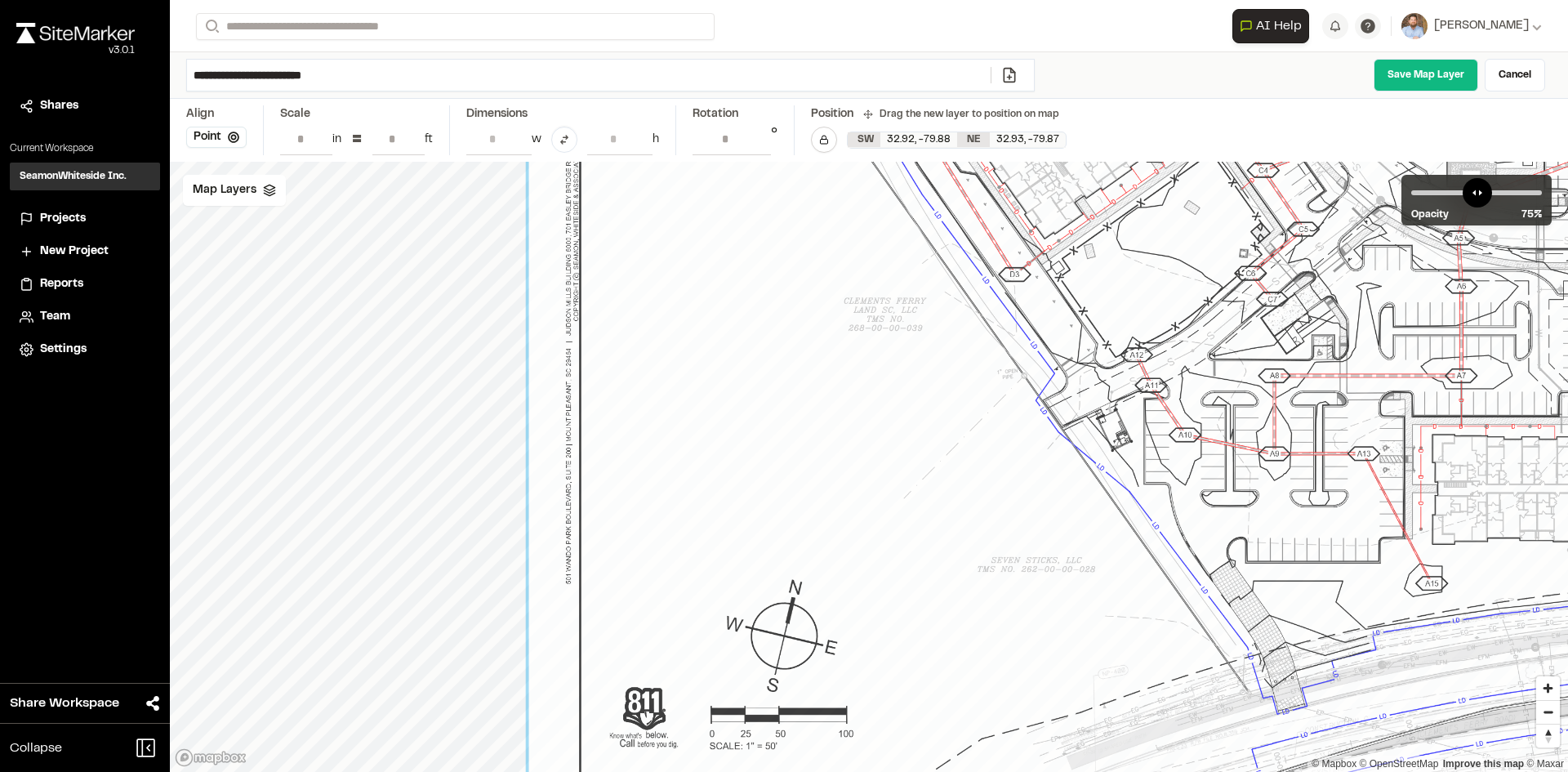
click at [412, 133] on input "**" at bounding box center [398, 139] width 52 height 31
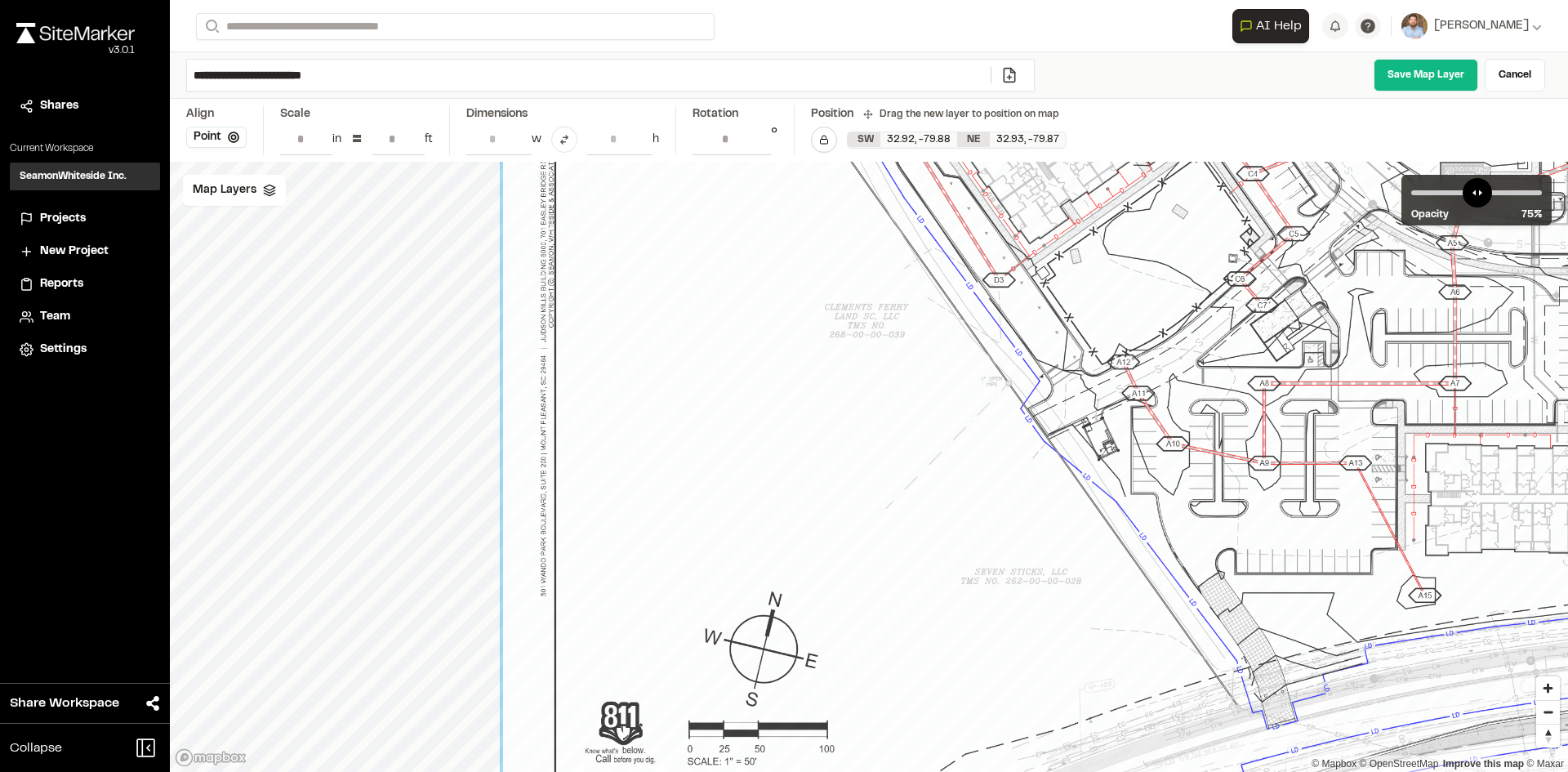
click at [412, 133] on input "**" at bounding box center [398, 139] width 52 height 31
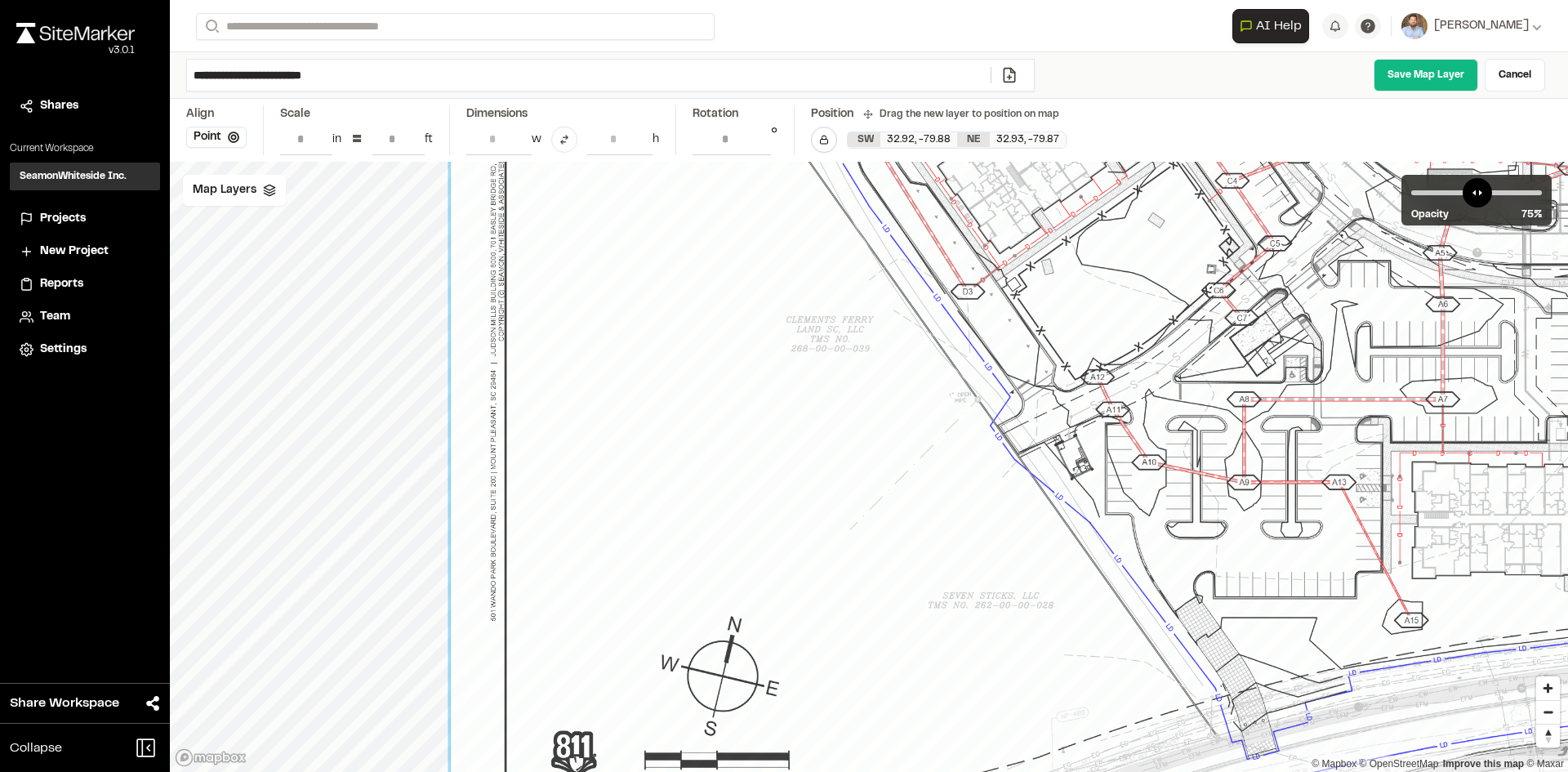
type input "**"
click at [412, 133] on input "**" at bounding box center [398, 139] width 52 height 31
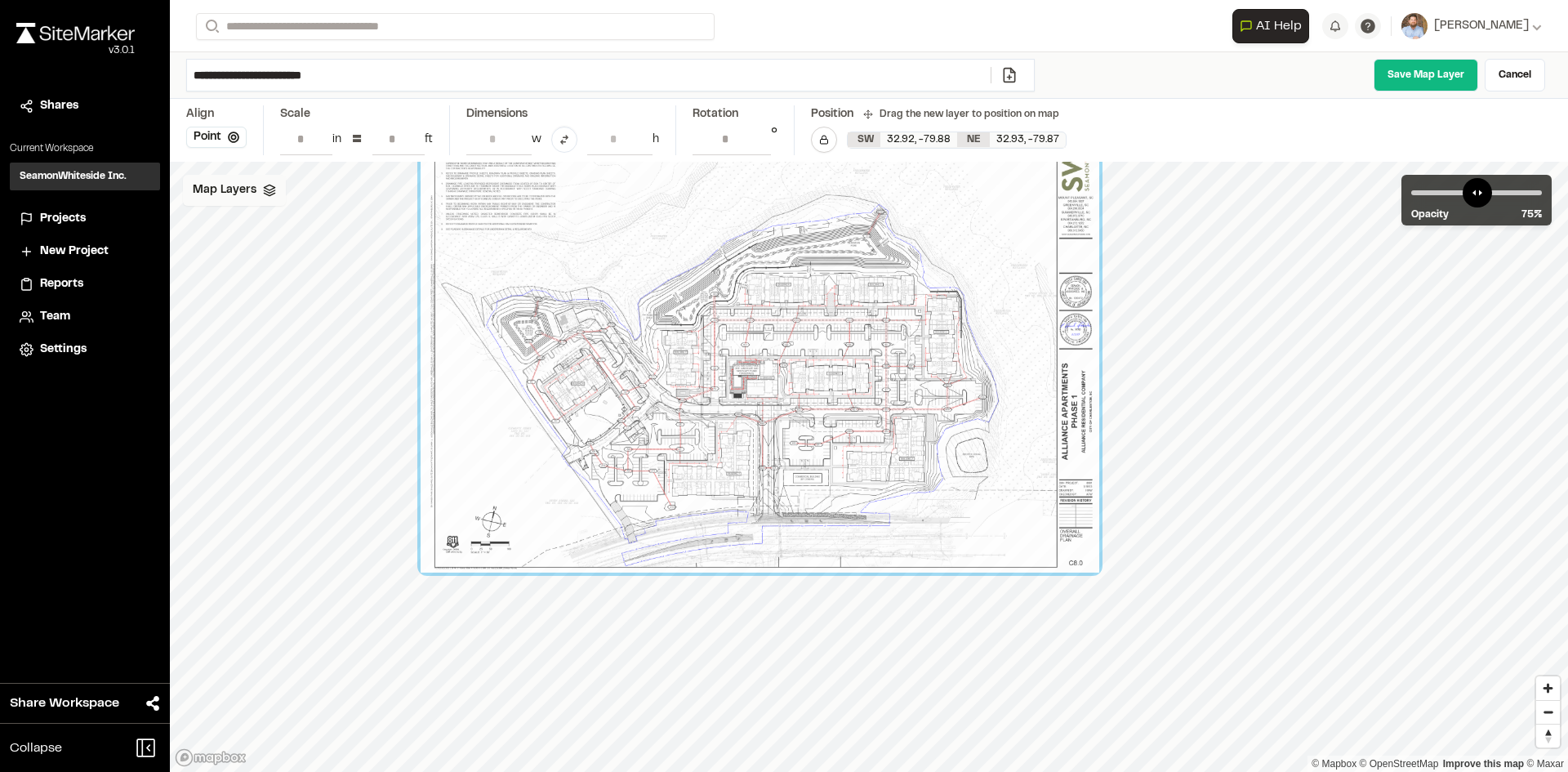
click at [265, 187] on icon at bounding box center [269, 190] width 13 height 13
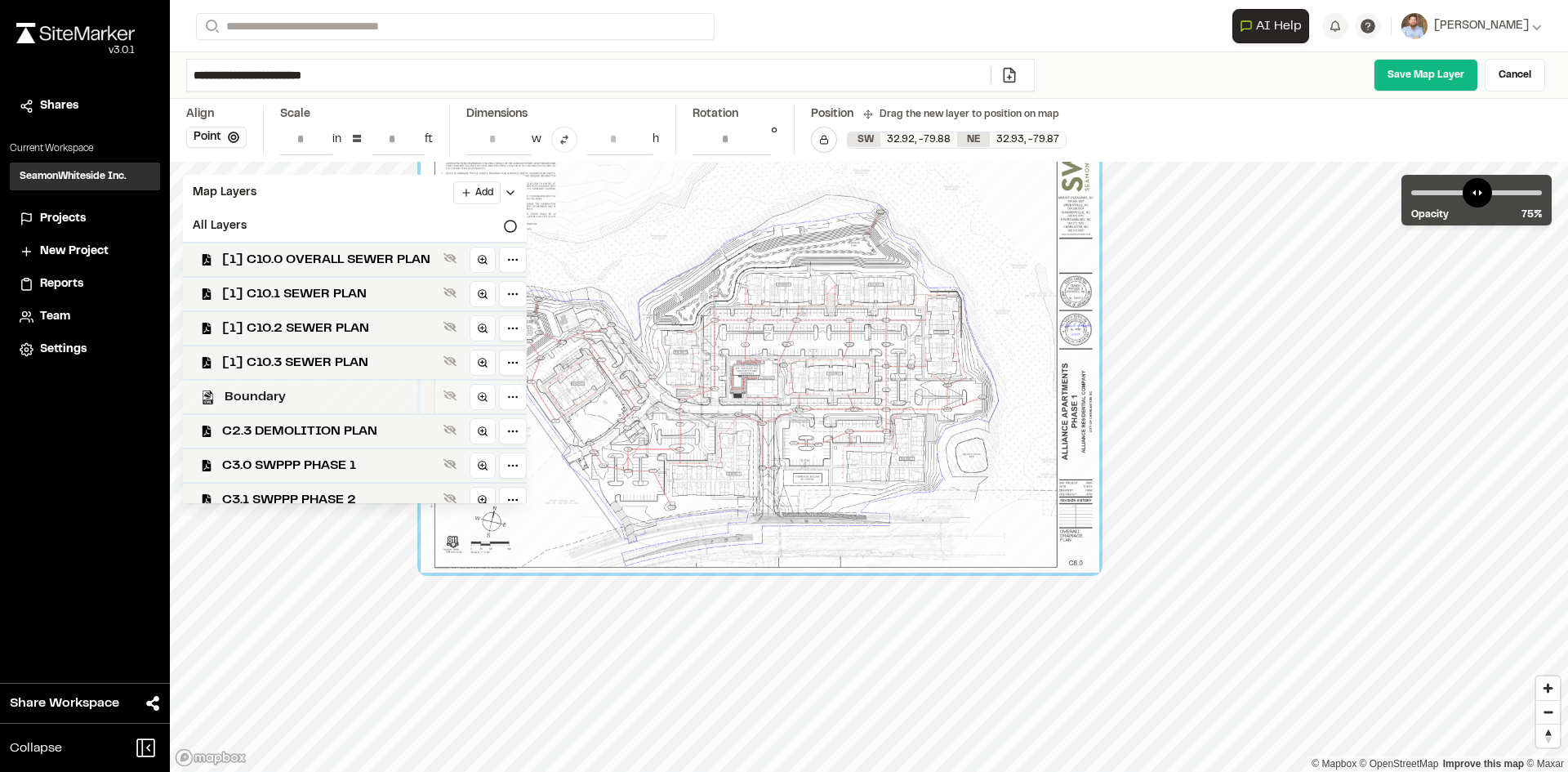
click at [301, 387] on span "Boundary" at bounding box center [331, 397] width 212 height 20
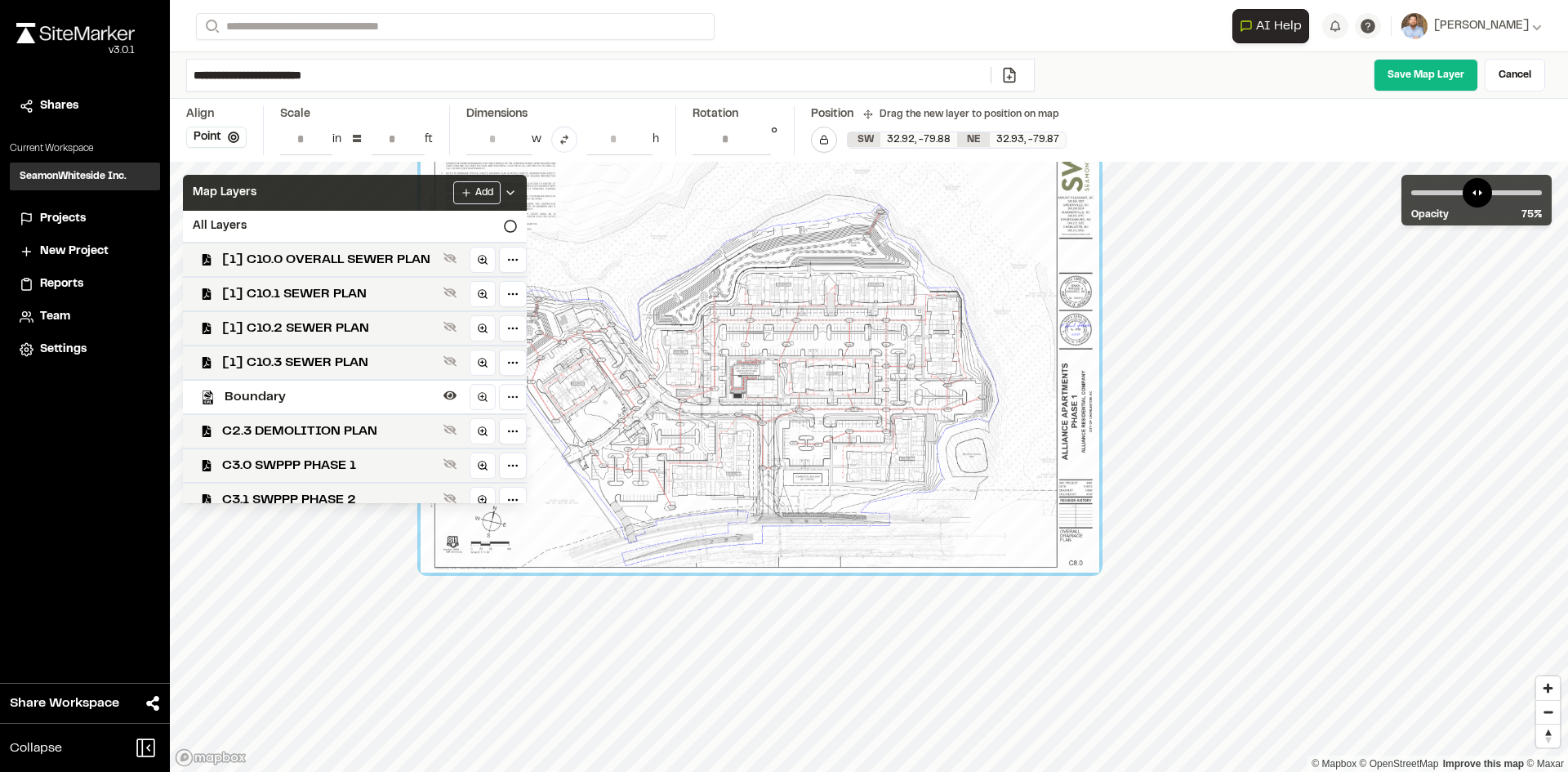
click at [516, 186] on icon at bounding box center [510, 192] width 13 height 13
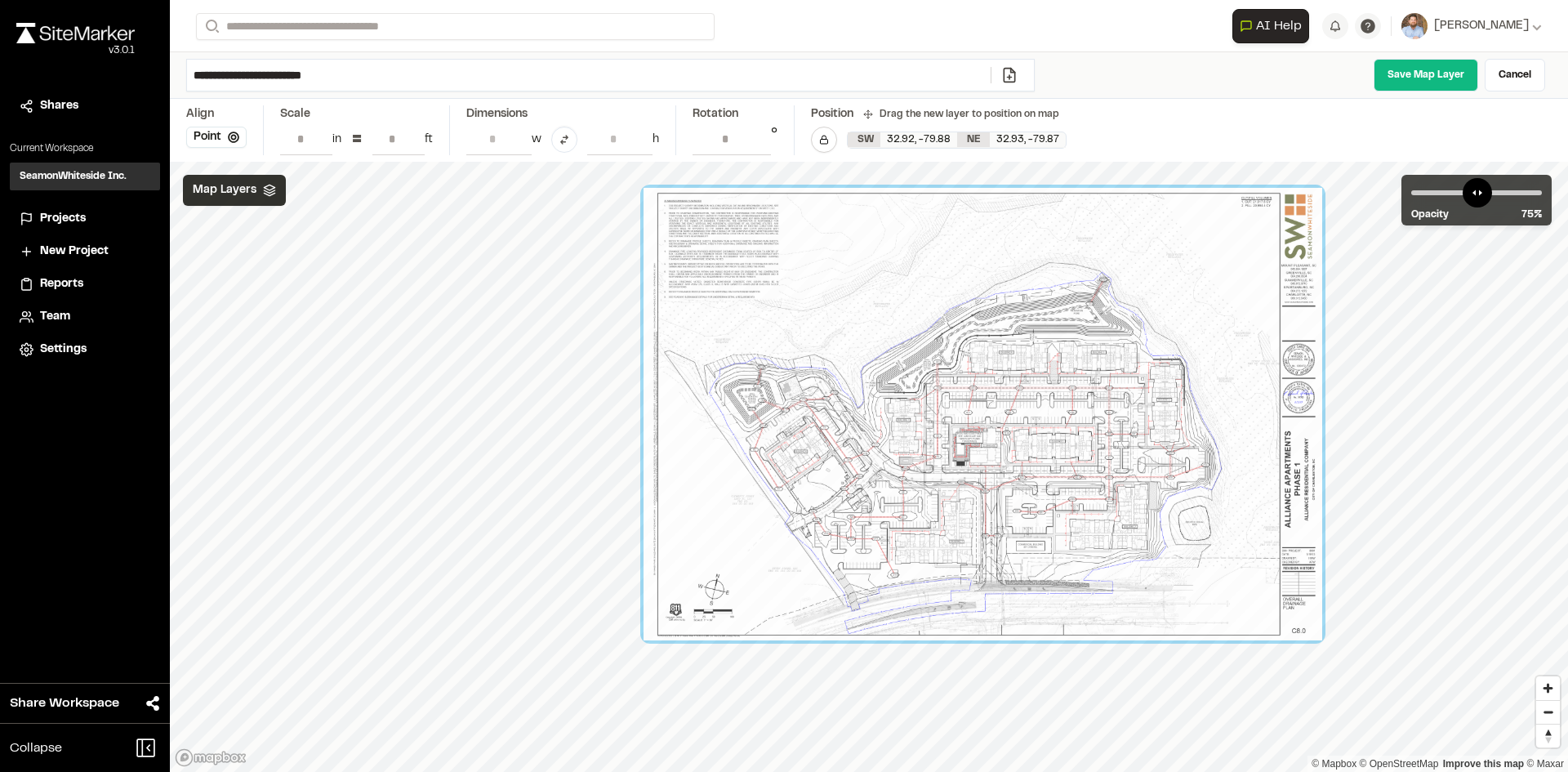
drag, startPoint x: 715, startPoint y: 464, endPoint x: 926, endPoint y: 530, distance: 221.1
click at [926, 530] on div at bounding box center [983, 414] width 679 height 452
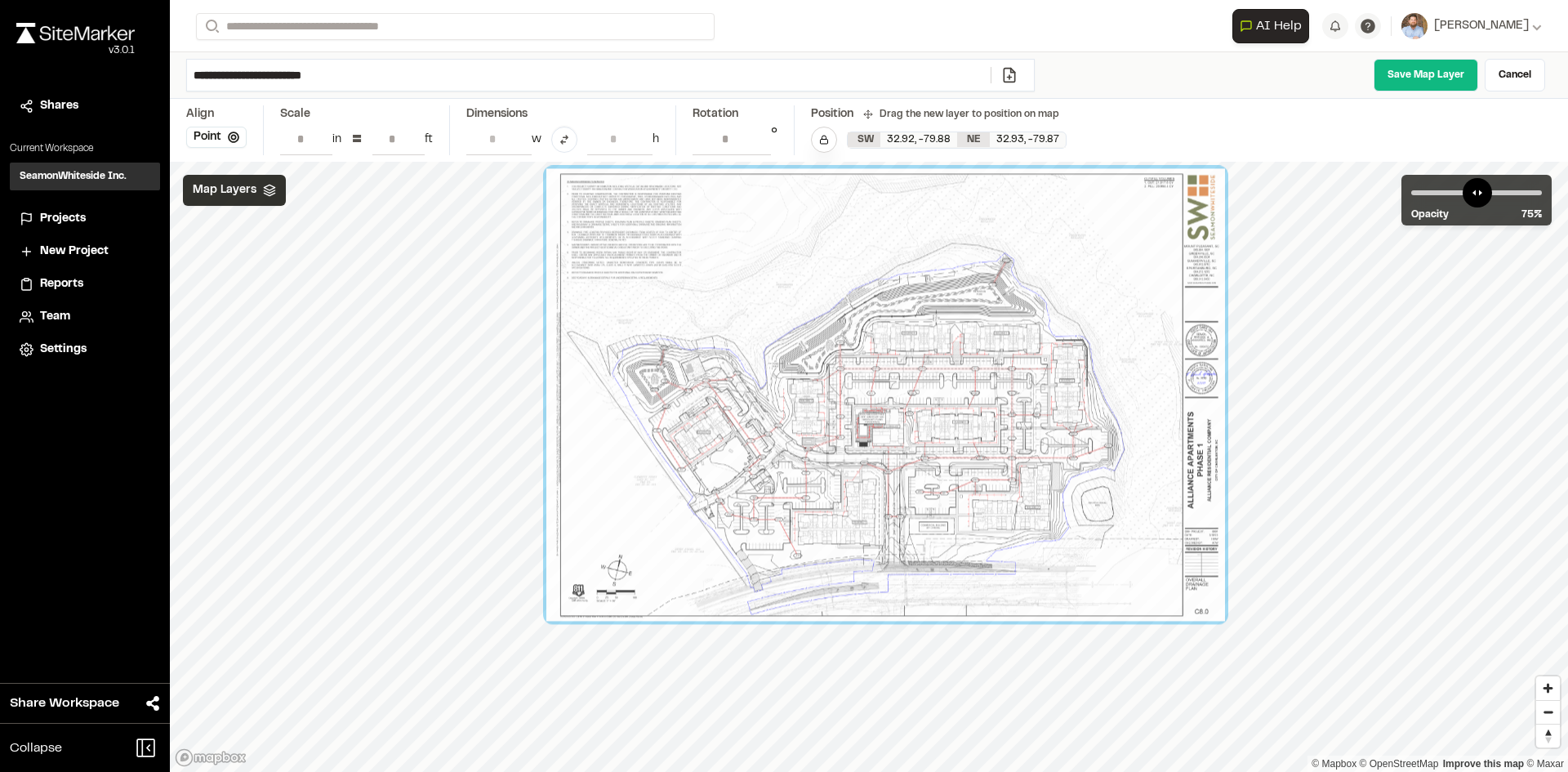
click at [820, 134] on button "Lock layer" at bounding box center [824, 139] width 26 height 26
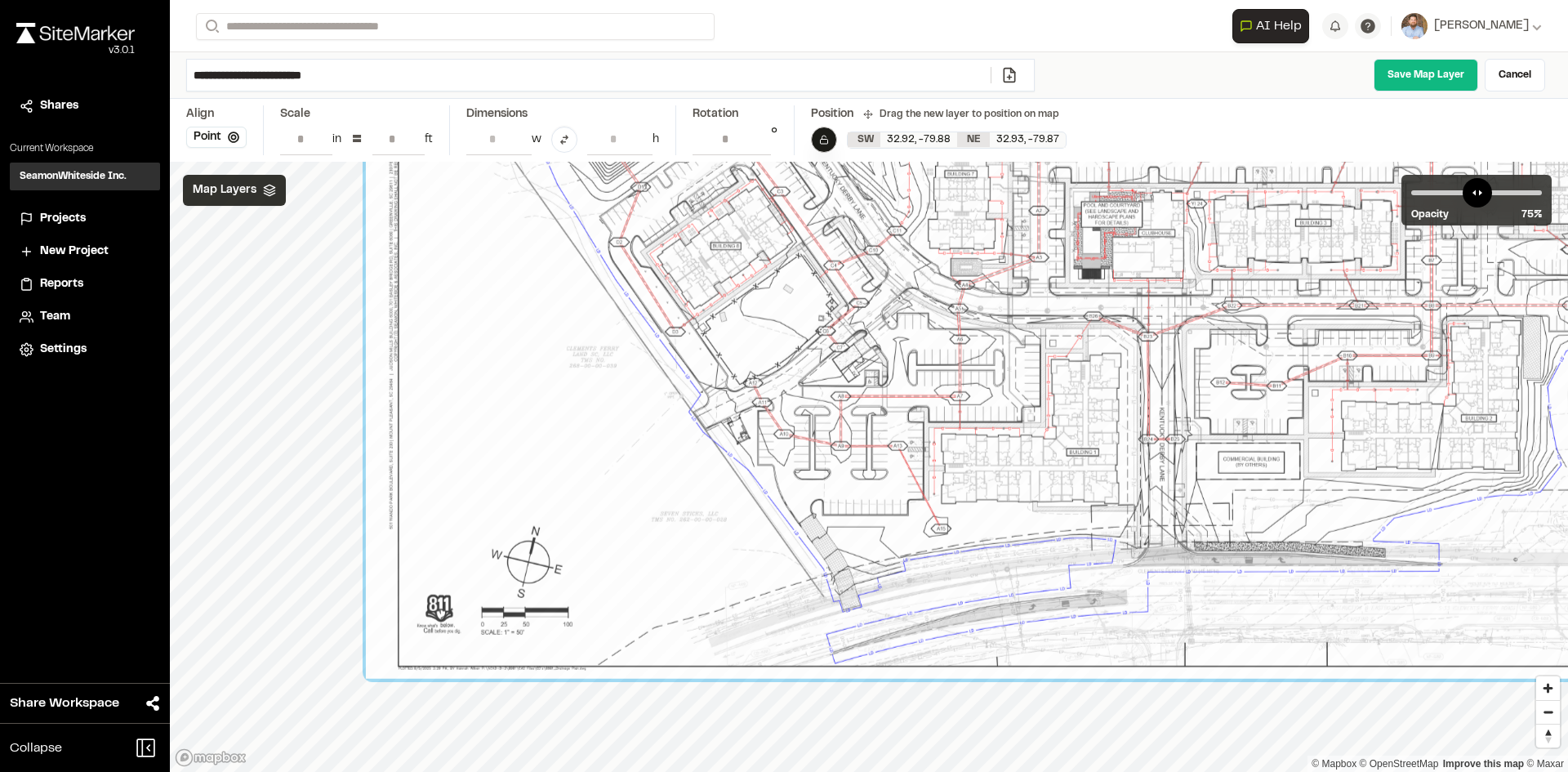
click at [828, 136] on icon at bounding box center [824, 140] width 10 height 10
click at [757, 143] on input "*****" at bounding box center [732, 139] width 78 height 31
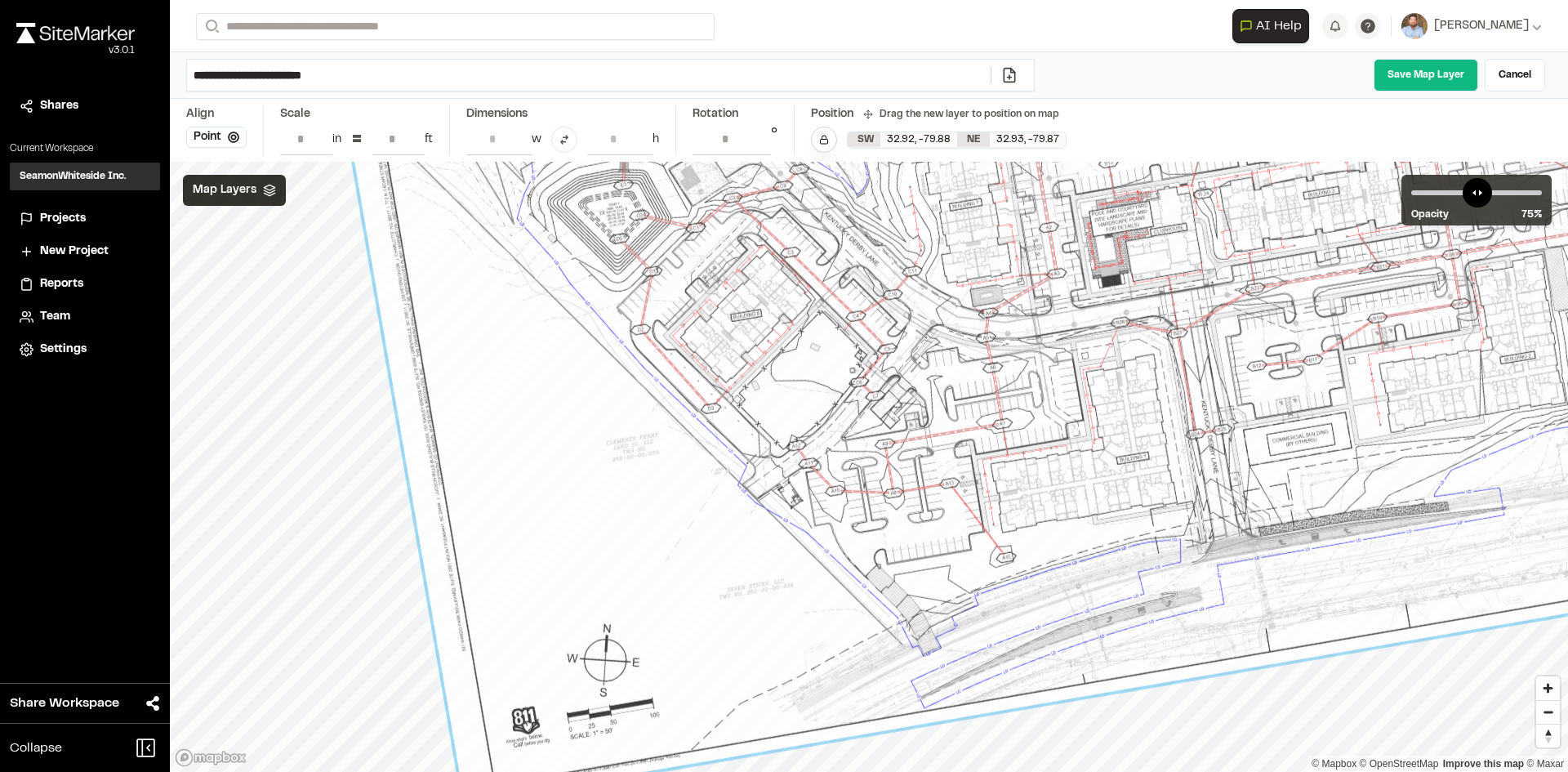
click at [757, 143] on input "******" at bounding box center [732, 139] width 78 height 31
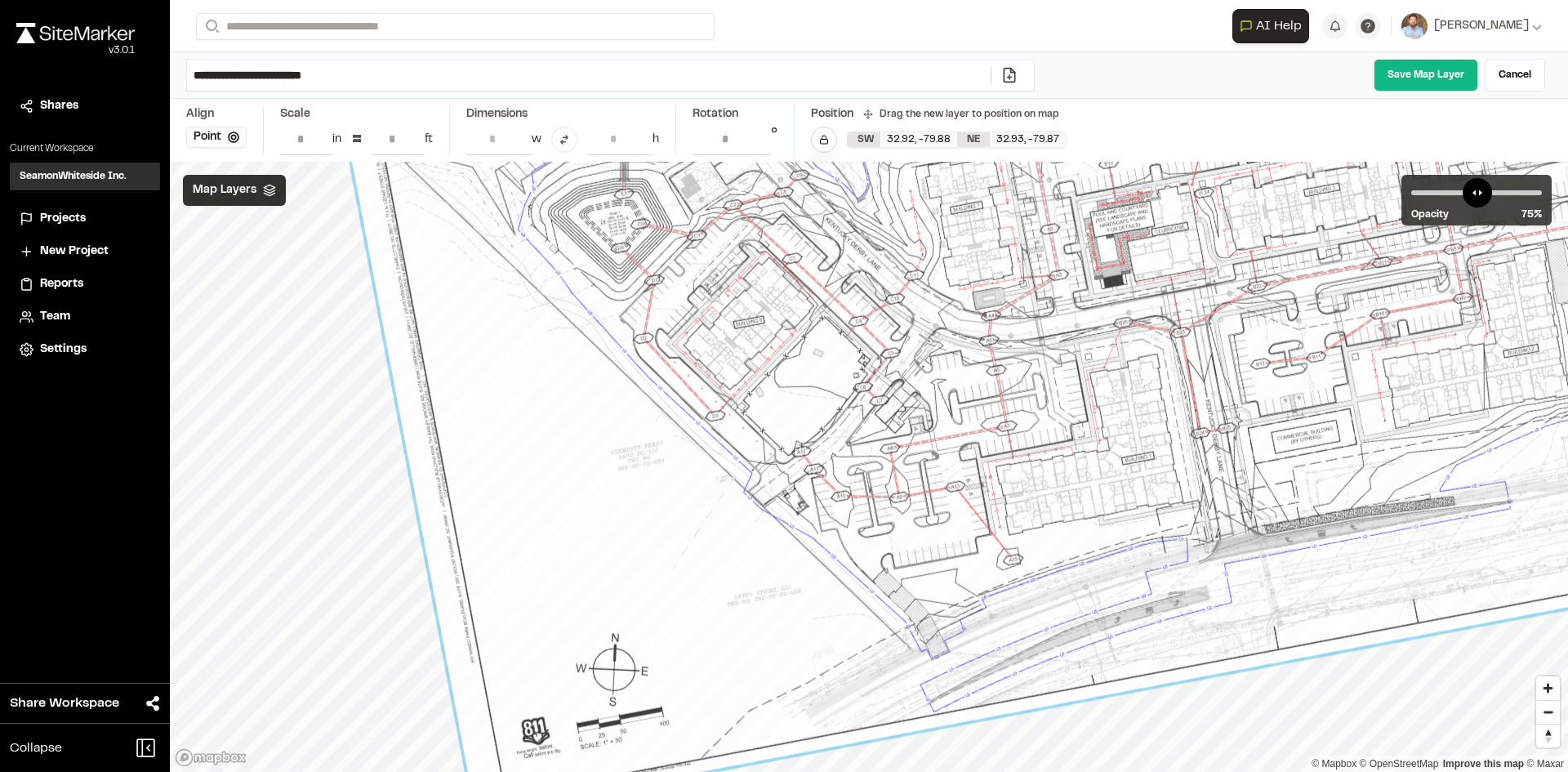
click at [757, 143] on input "***" at bounding box center [732, 139] width 78 height 31
click at [757, 143] on input "******" at bounding box center [732, 139] width 78 height 31
click at [757, 143] on input "*****" at bounding box center [732, 139] width 78 height 31
click at [757, 143] on input "******" at bounding box center [732, 139] width 78 height 31
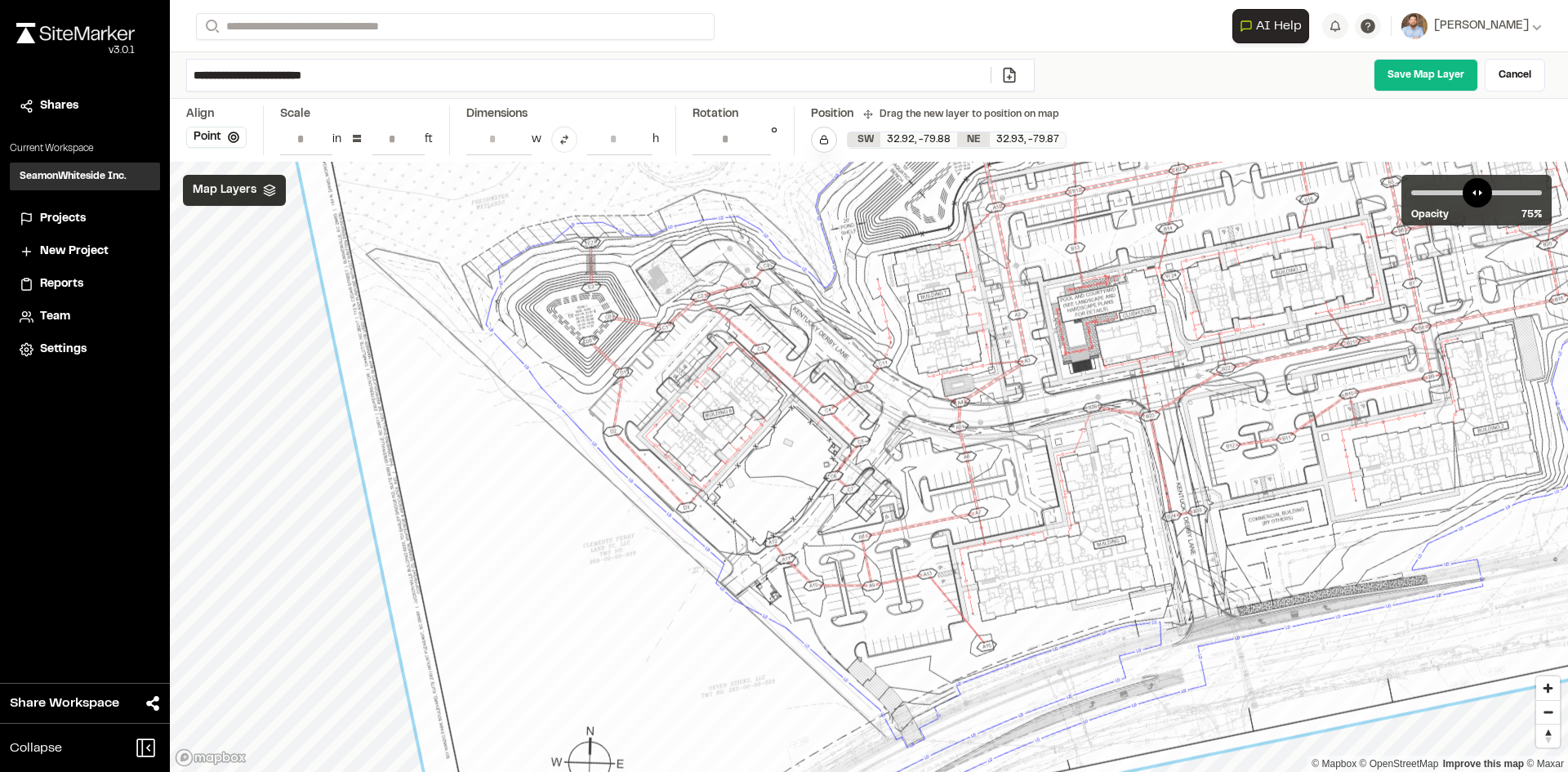
drag, startPoint x: 863, startPoint y: 435, endPoint x: 829, endPoint y: 516, distance: 87.8
click at [829, 516] on div at bounding box center [1109, 245] width 1731 height 1331
click at [758, 144] on input "***" at bounding box center [732, 139] width 78 height 31
click at [758, 144] on input "******" at bounding box center [732, 139] width 78 height 31
click at [758, 144] on input "*****" at bounding box center [732, 139] width 78 height 31
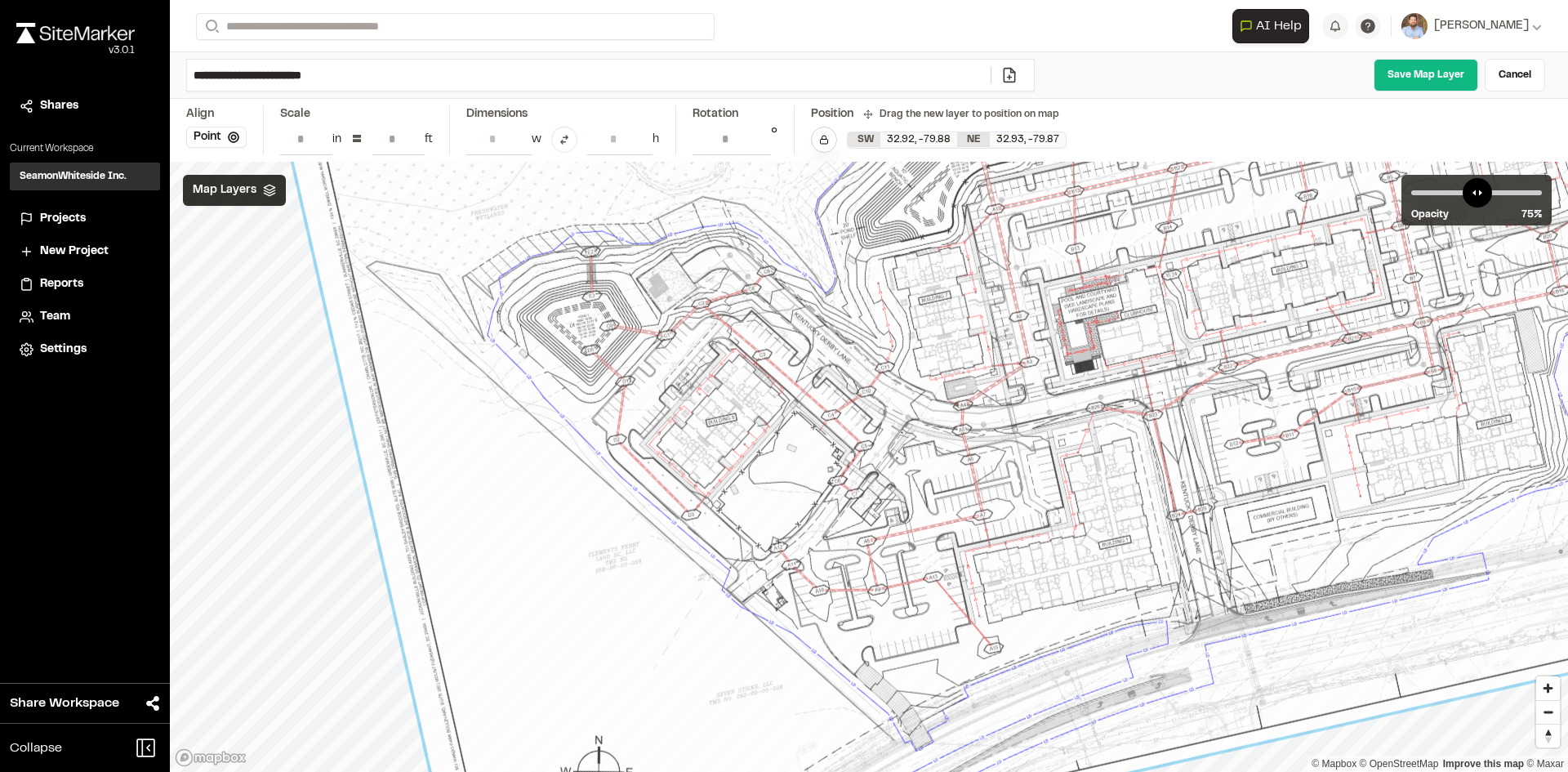
click at [758, 144] on input "******" at bounding box center [732, 139] width 78 height 31
click at [758, 144] on input "***" at bounding box center [732, 139] width 78 height 31
click at [758, 144] on input "******" at bounding box center [732, 139] width 78 height 31
click at [758, 144] on input "*****" at bounding box center [732, 139] width 78 height 31
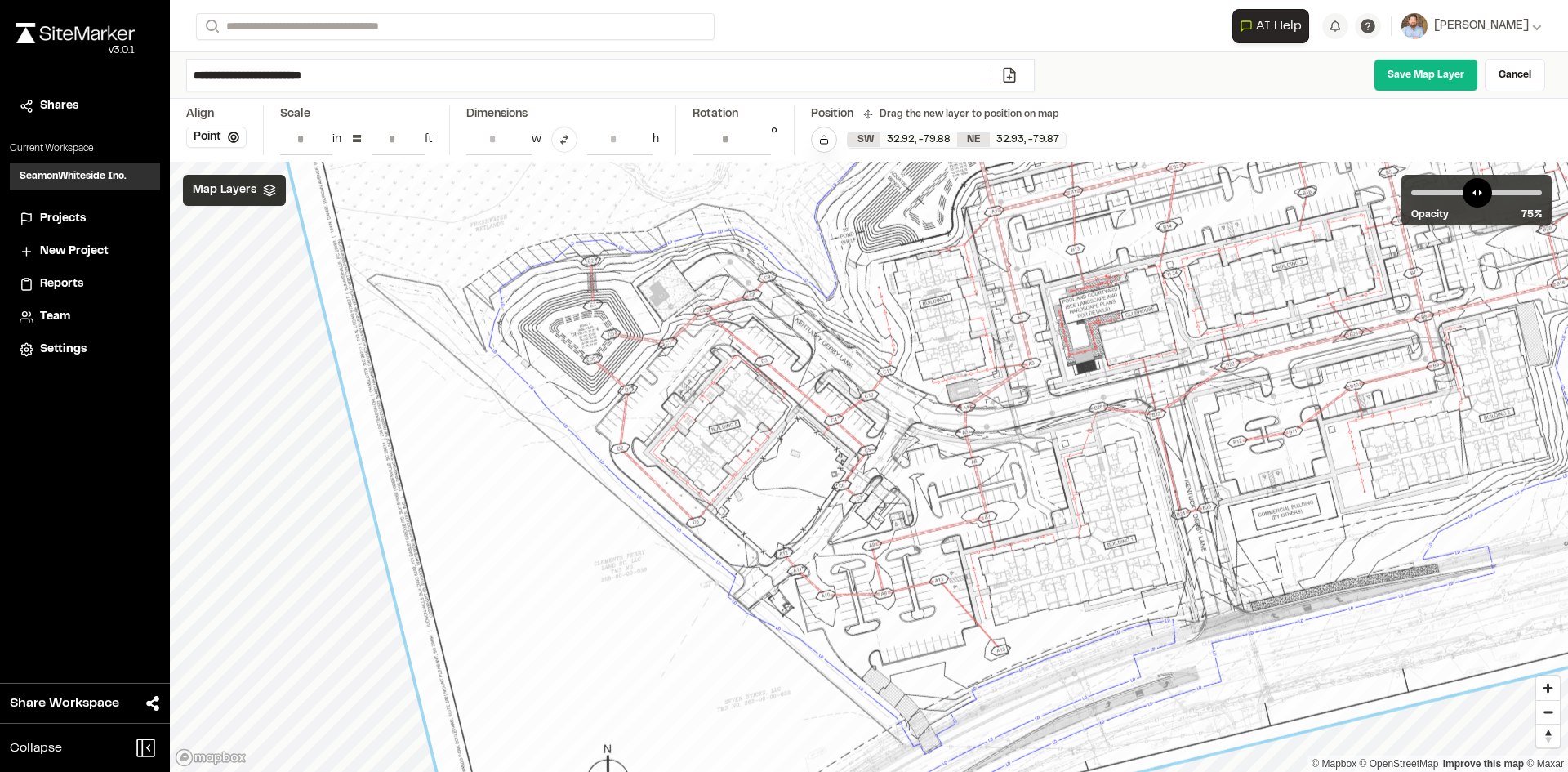
click at [758, 144] on input "******" at bounding box center [732, 139] width 78 height 31
click at [758, 135] on input "*****" at bounding box center [732, 139] width 78 height 31
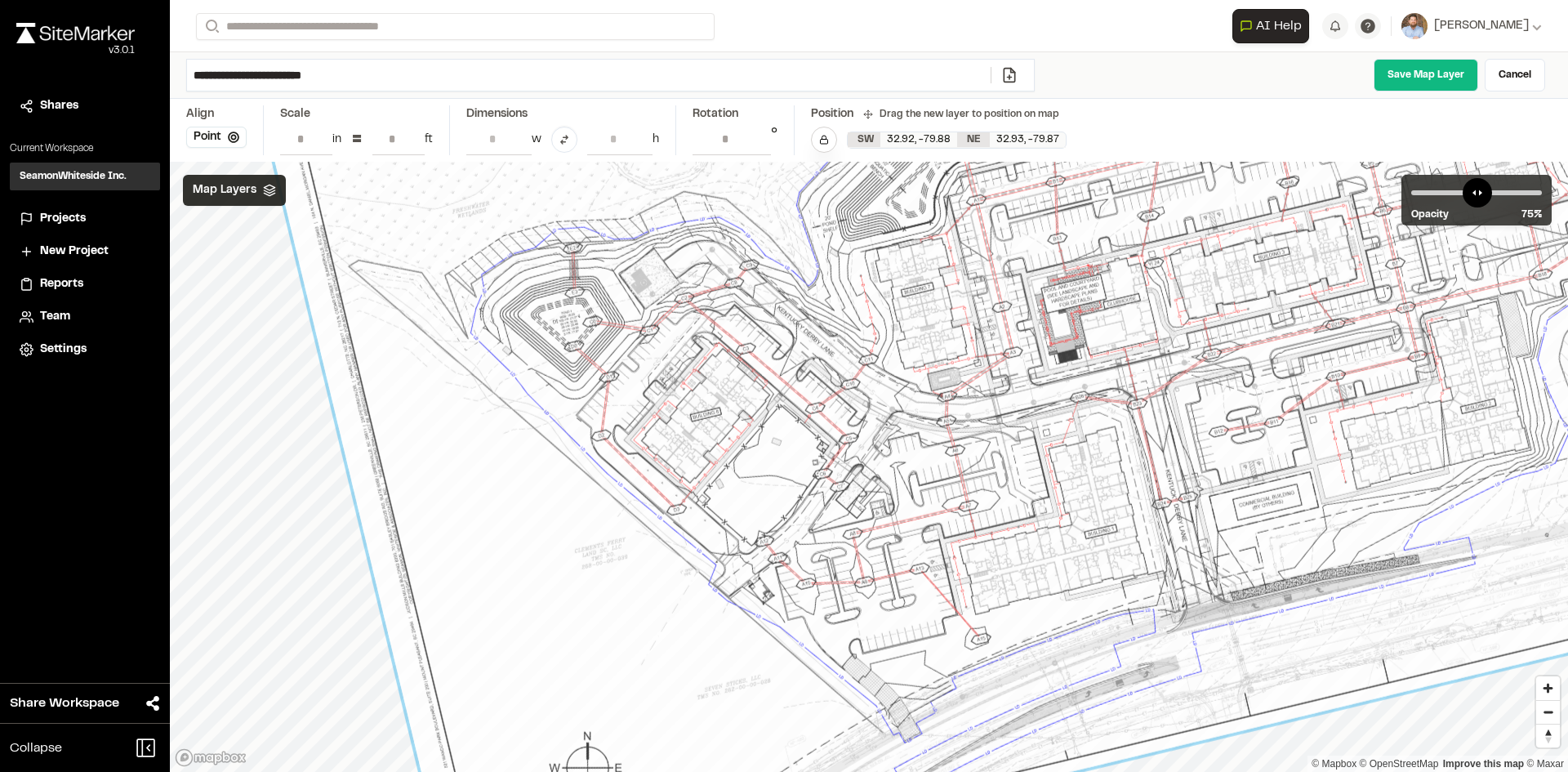
drag, startPoint x: 914, startPoint y: 658, endPoint x: 896, endPoint y: 648, distance: 20.6
click at [896, 648] on div at bounding box center [1091, 234] width 1752 height 1370
click at [757, 132] on input "******" at bounding box center [732, 139] width 78 height 31
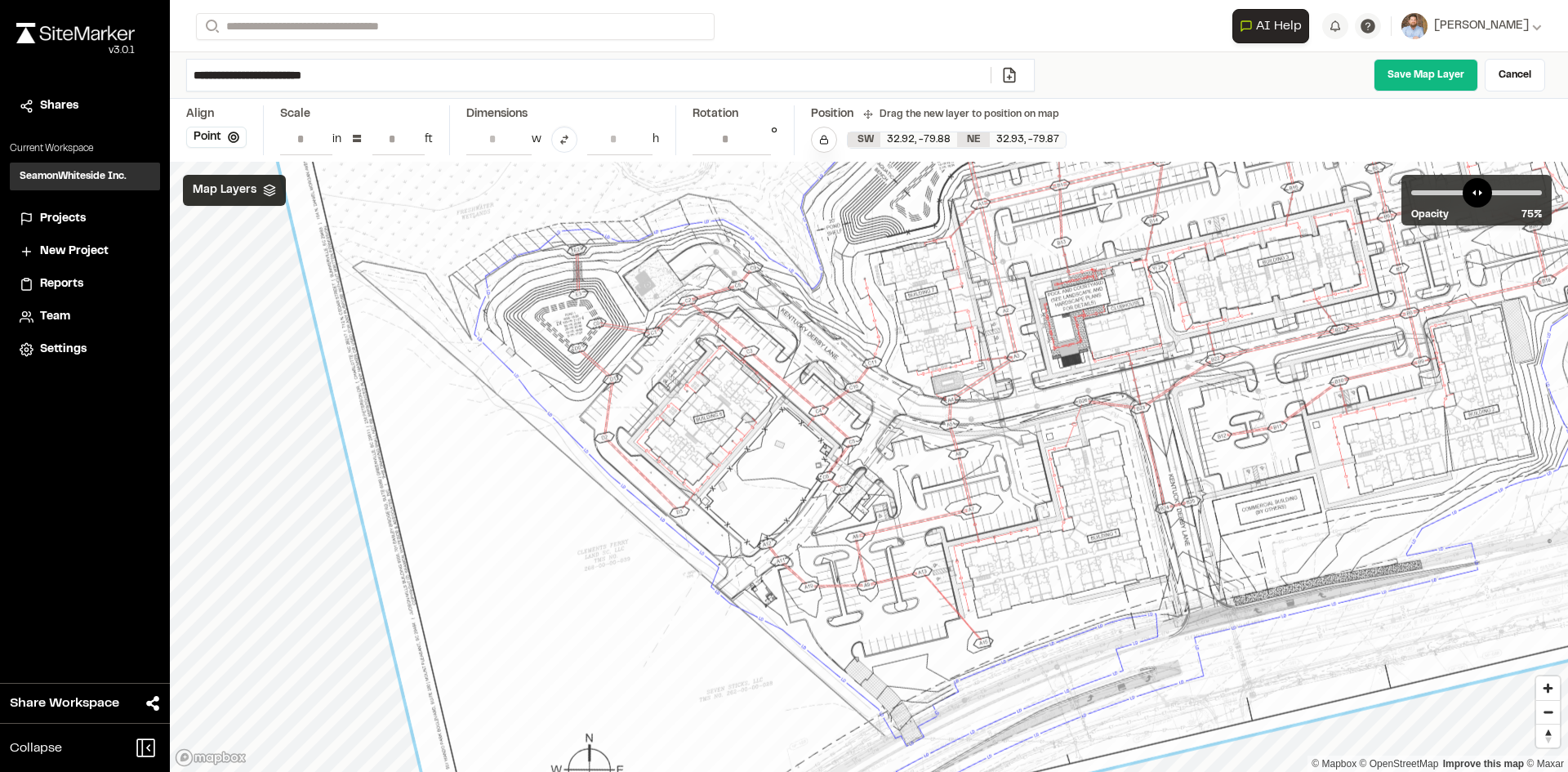
drag, startPoint x: 916, startPoint y: 596, endPoint x: 912, endPoint y: 609, distance: 13.6
click at [912, 609] on div at bounding box center [1095, 239] width 1749 height 1364
click at [830, 138] on button "Lock layer" at bounding box center [824, 139] width 26 height 26
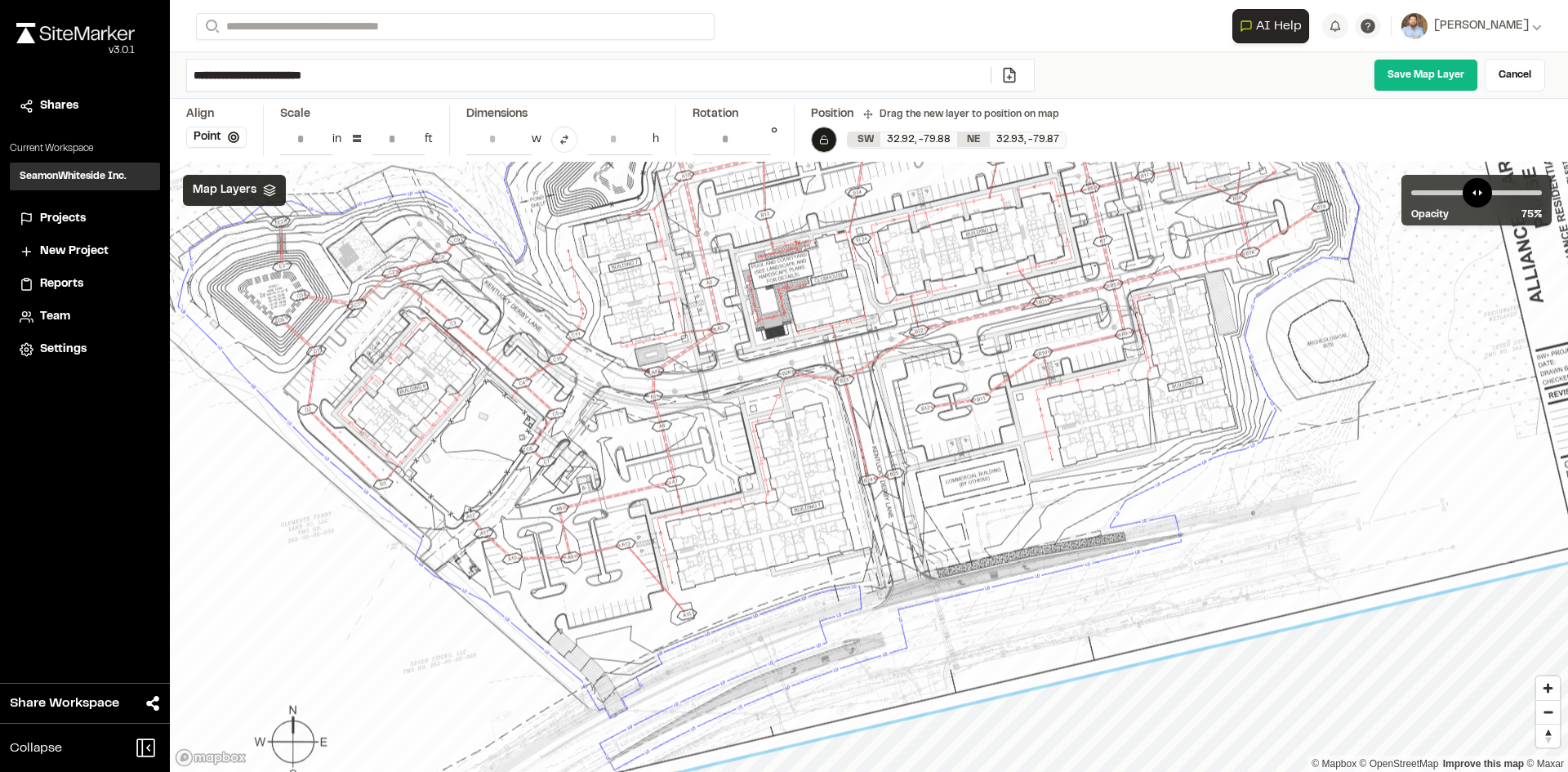
click at [251, 192] on span "Map Layers" at bounding box center [224, 190] width 64 height 18
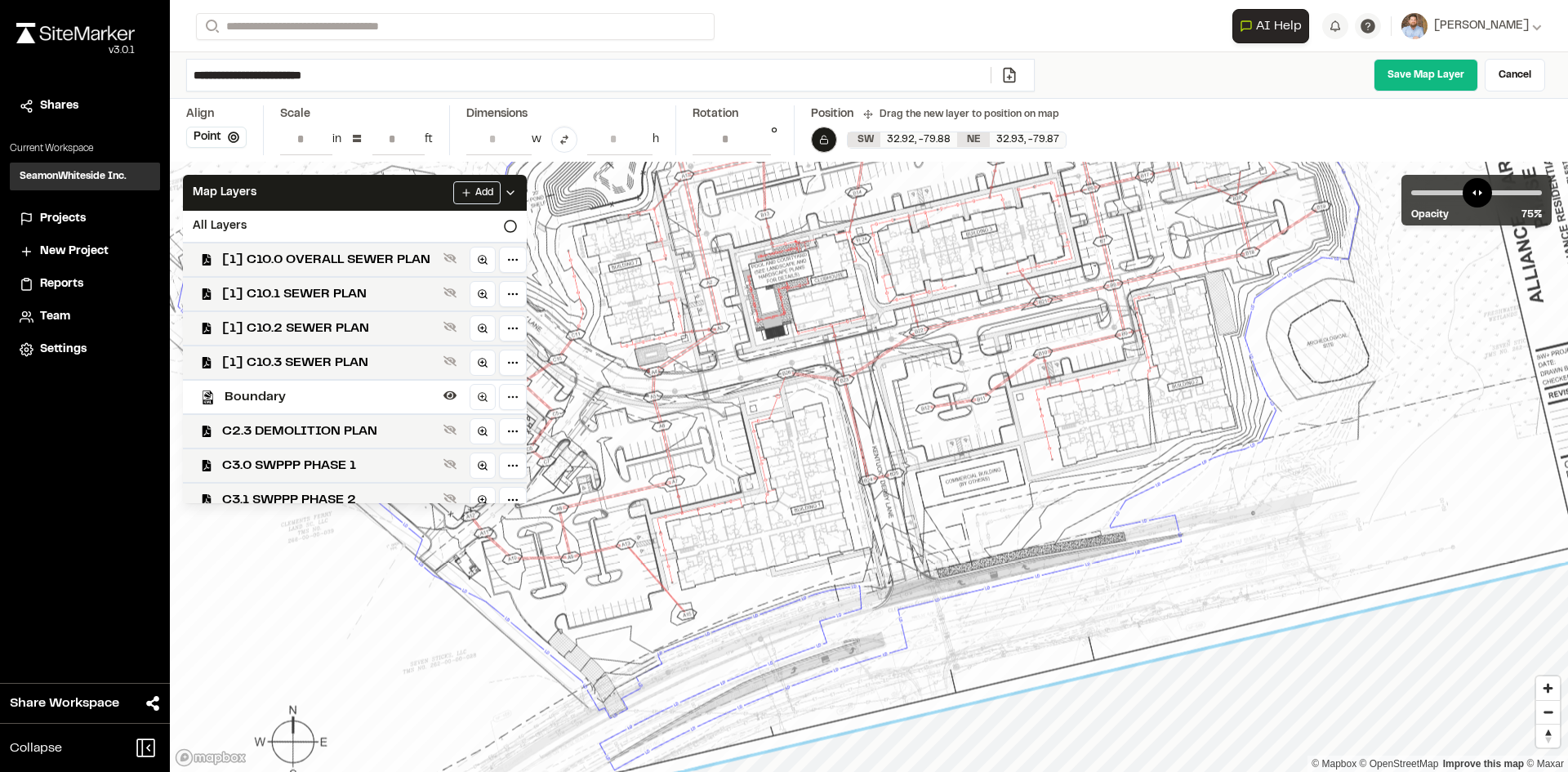
click at [276, 398] on span "Boundary" at bounding box center [331, 397] width 212 height 20
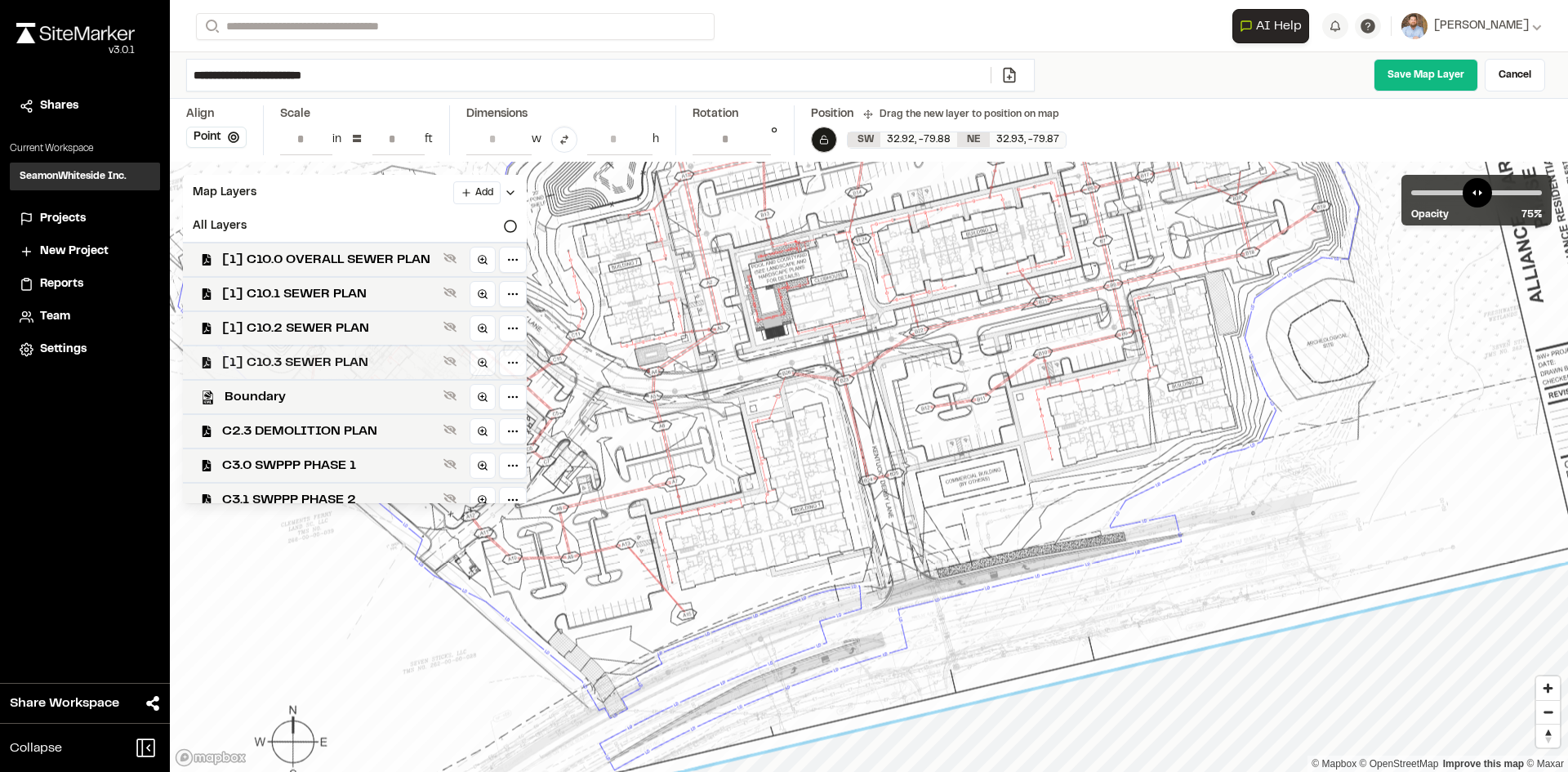
click at [343, 357] on span "[1] C10.3 SEWER PLAN" at bounding box center [330, 363] width 215 height 20
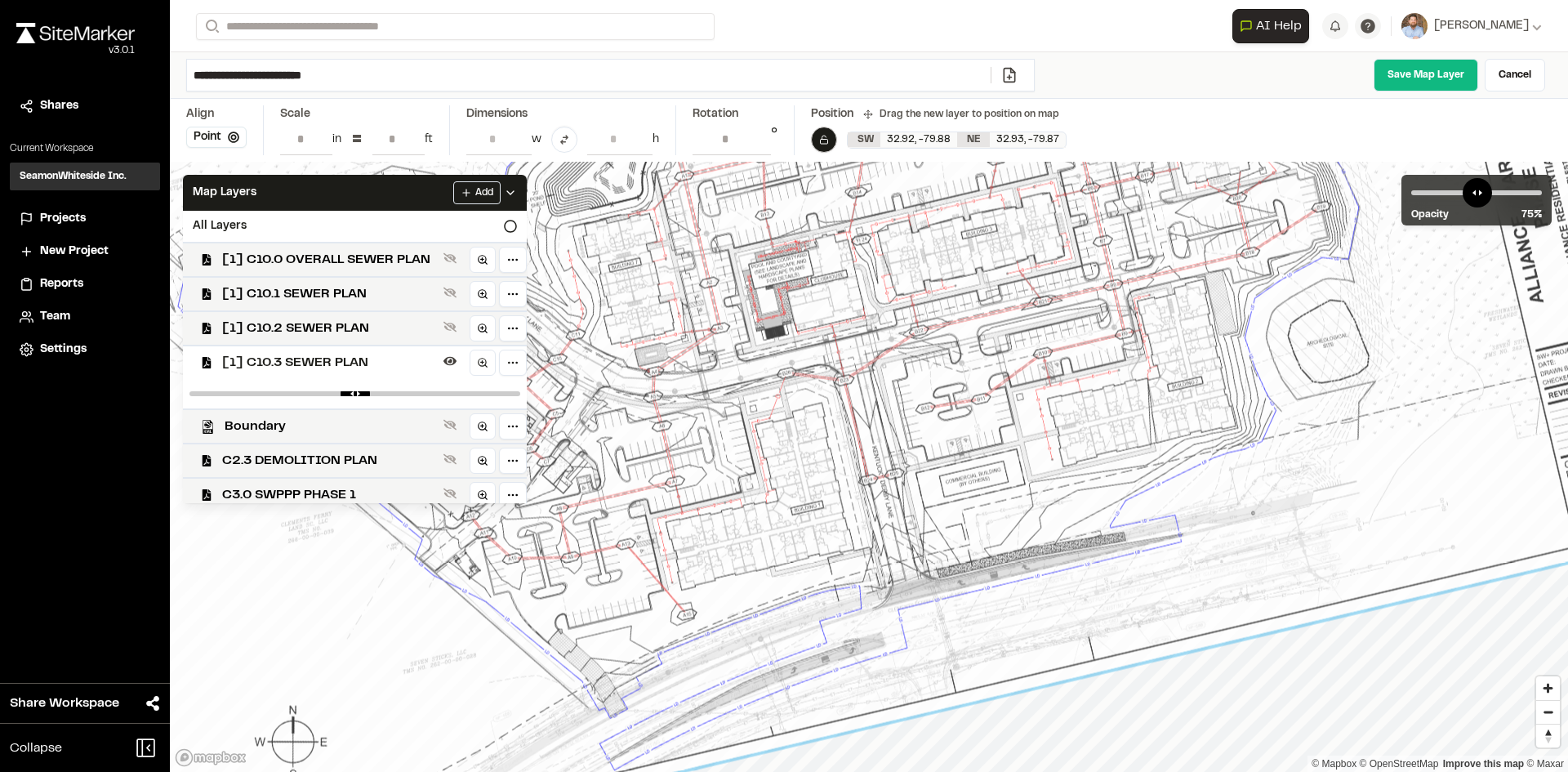
click at [343, 357] on span "[1] C10.3 SEWER PLAN" at bounding box center [330, 363] width 215 height 20
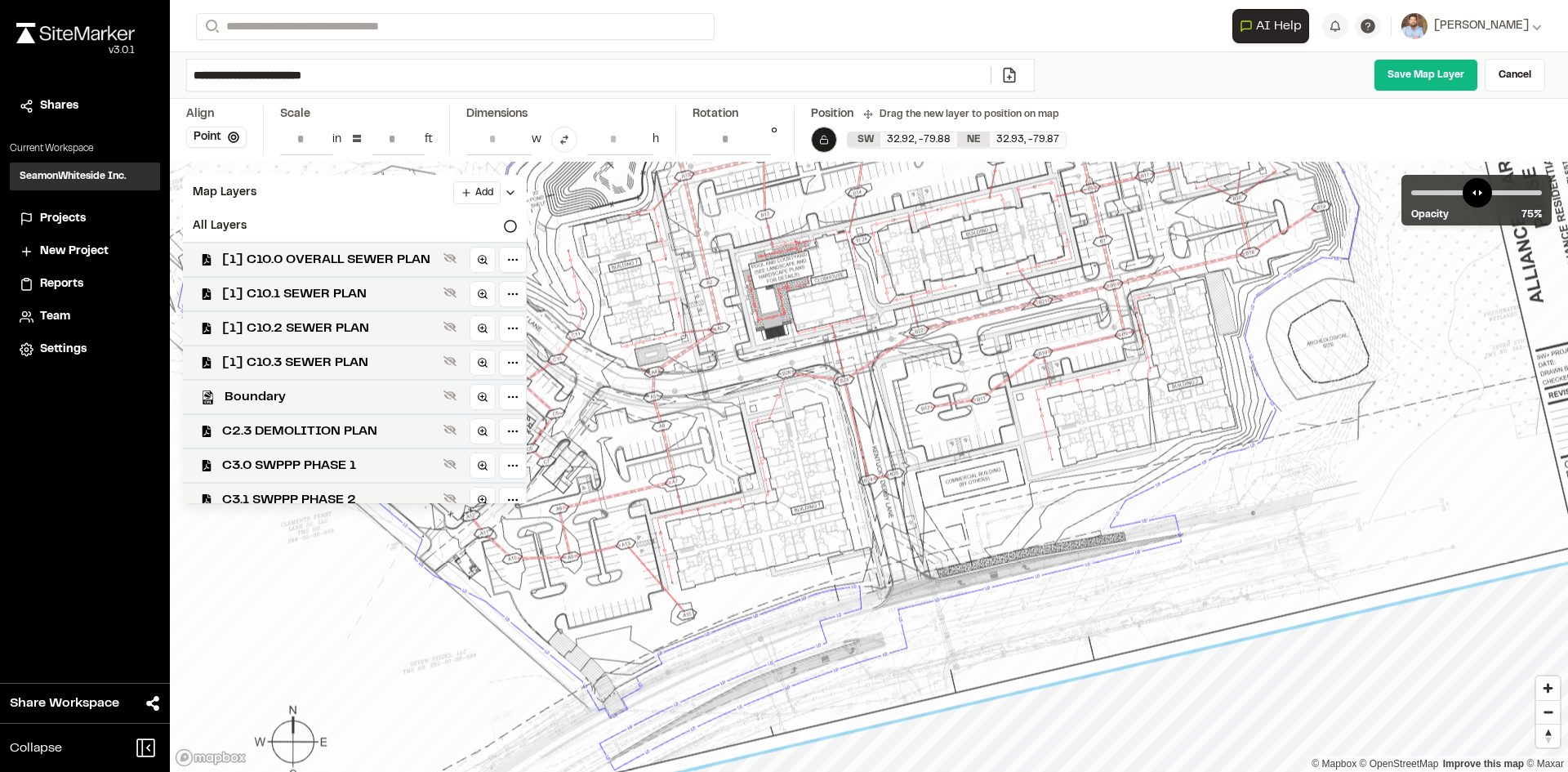
click at [343, 357] on span "[1] C10.3 SEWER PLAN" at bounding box center [330, 363] width 215 height 20
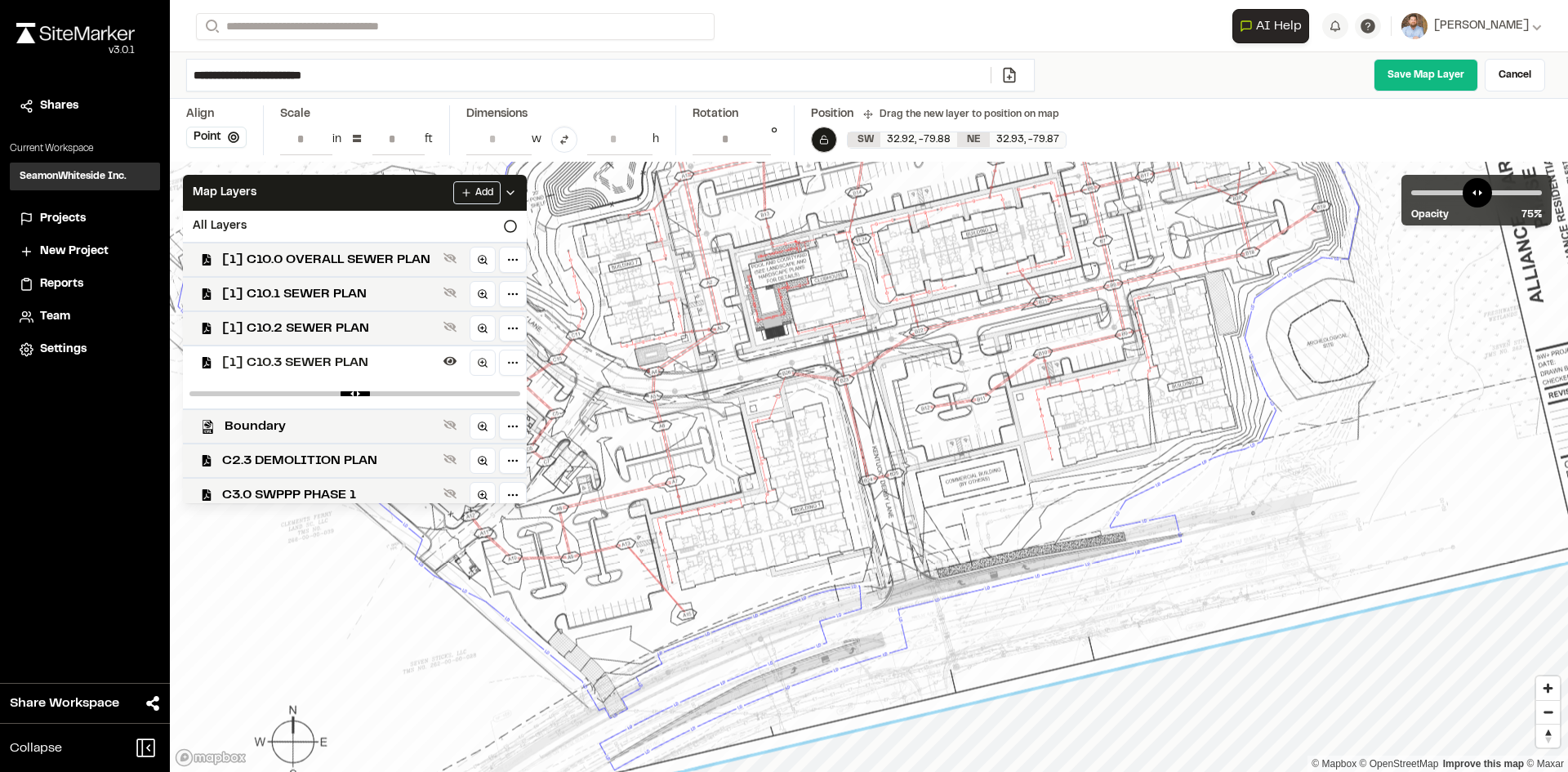
click at [343, 357] on span "[1] C10.3 SEWER PLAN" at bounding box center [330, 363] width 215 height 20
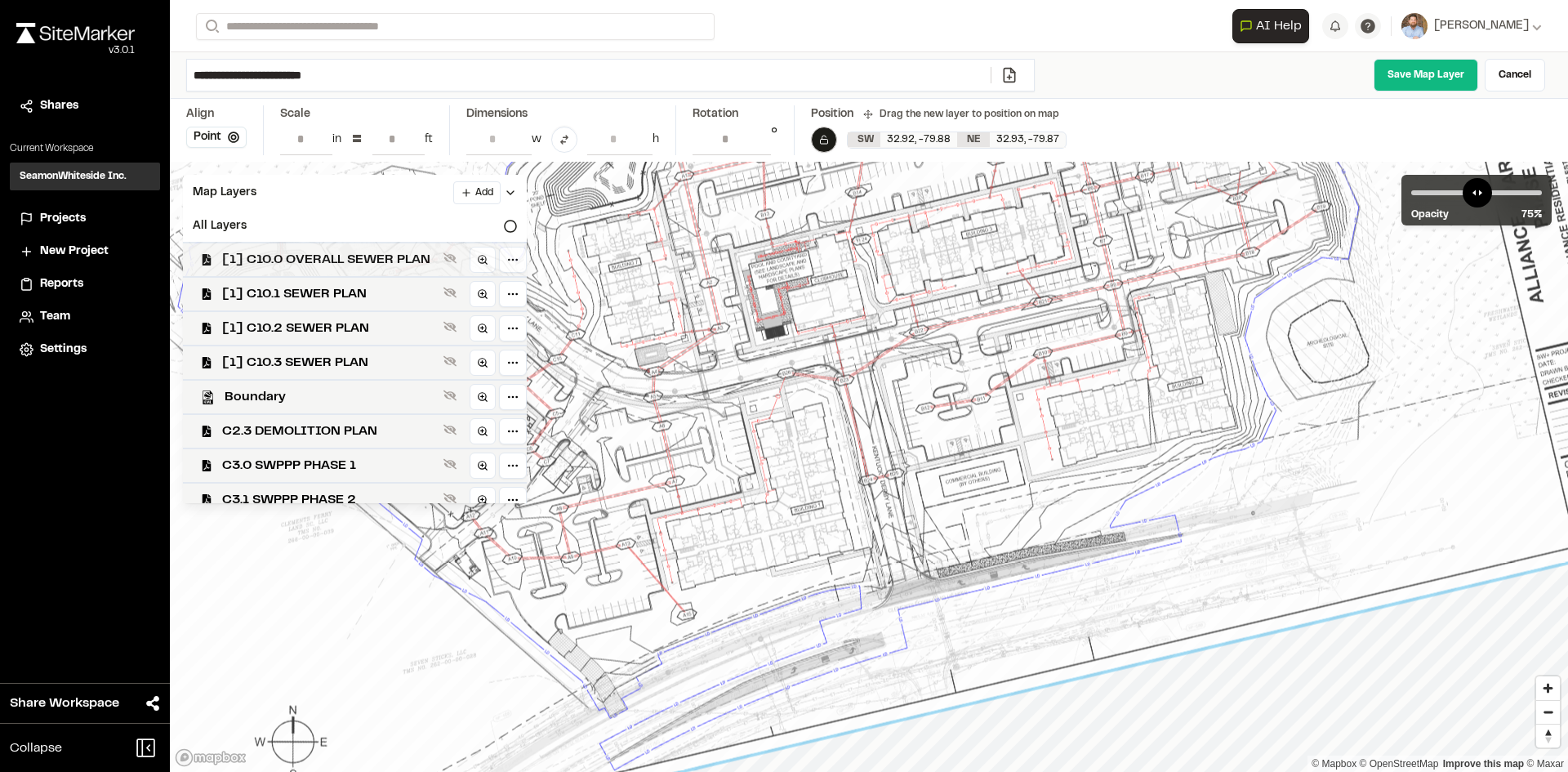
click at [359, 257] on span "[1] C10.0 OVERALL SEWER PLAN" at bounding box center [330, 259] width 215 height 20
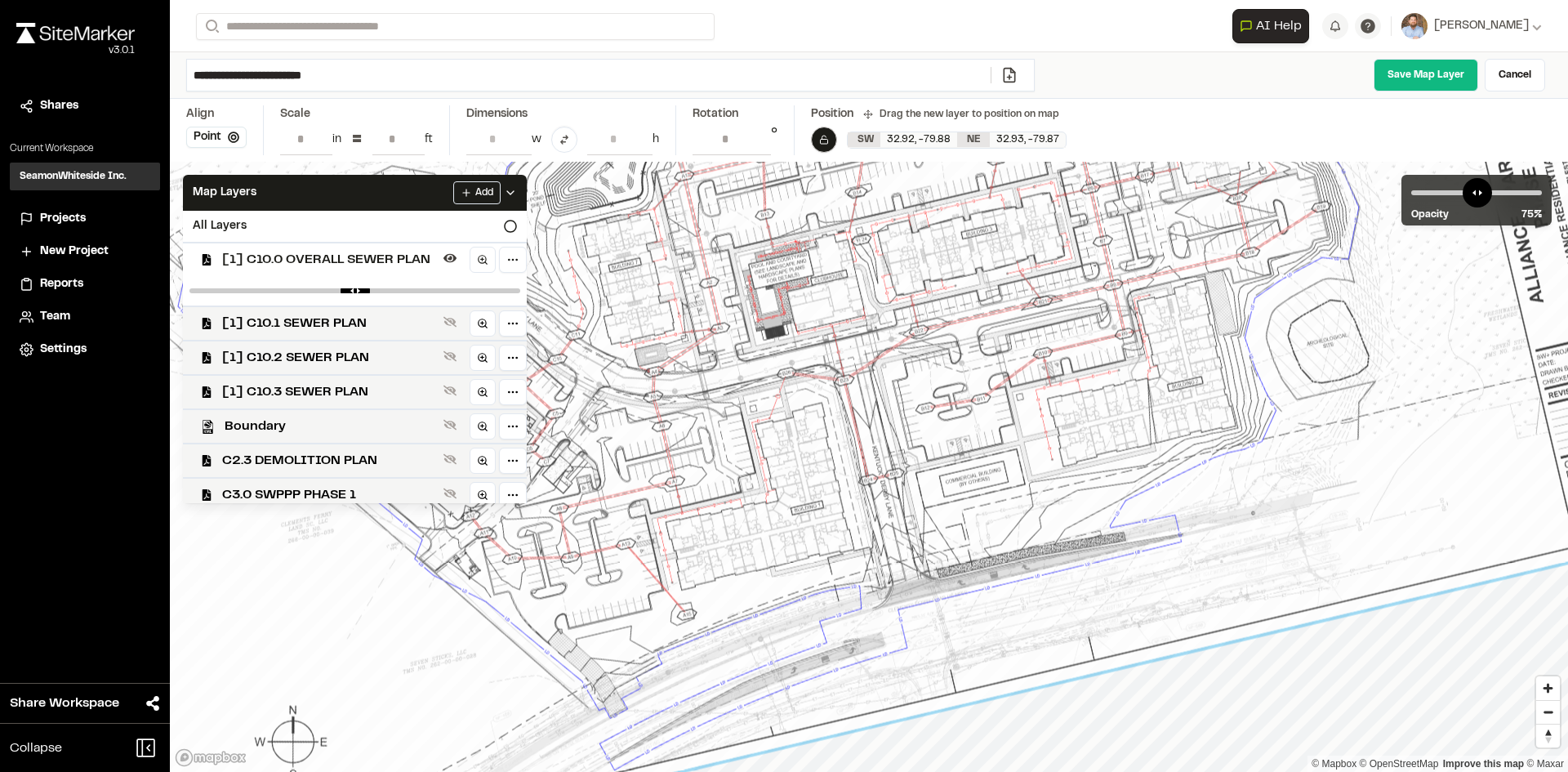
click at [516, 190] on icon at bounding box center [510, 192] width 13 height 13
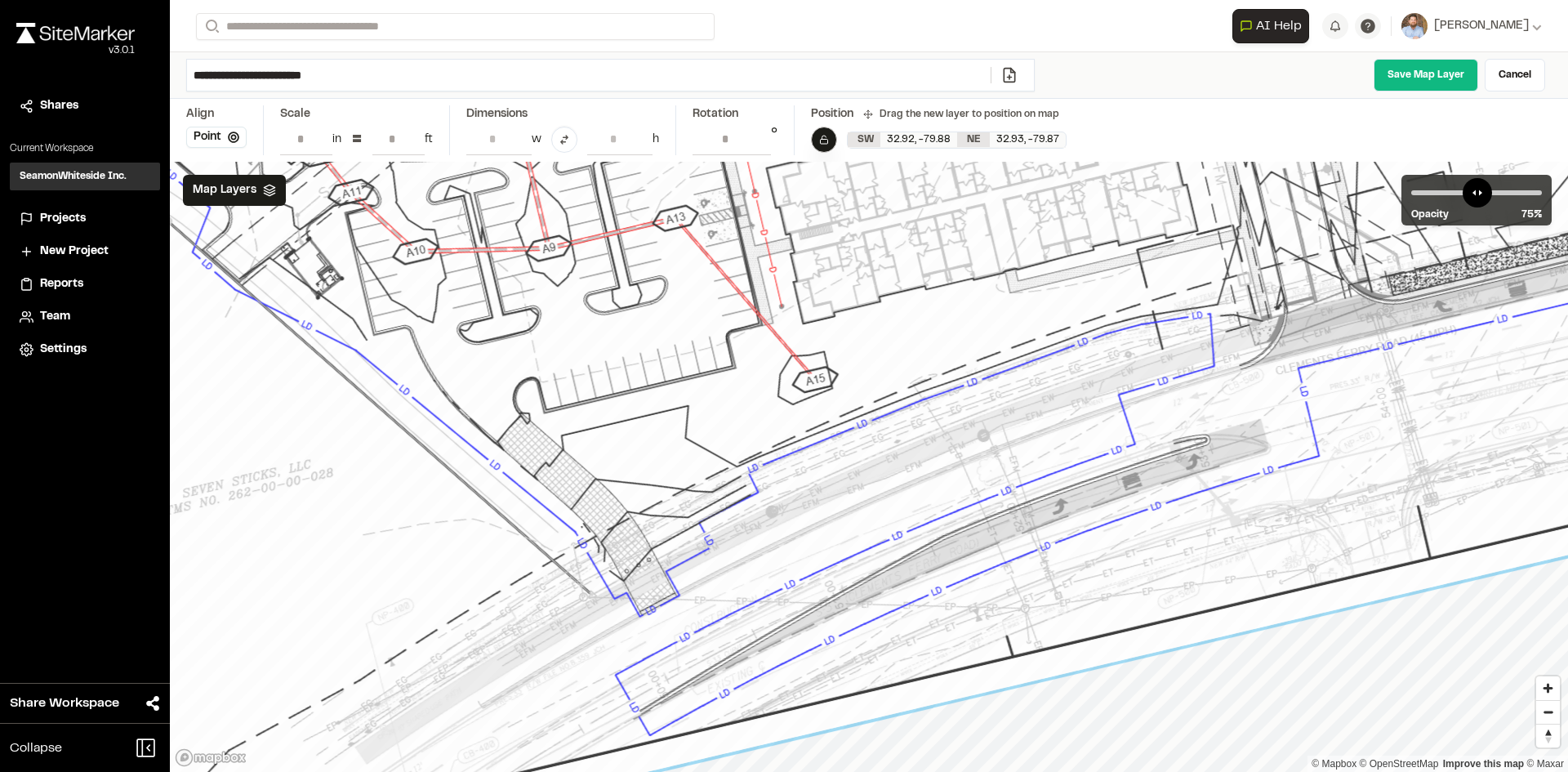
click at [824, 140] on rect at bounding box center [824, 142] width 8 height 5
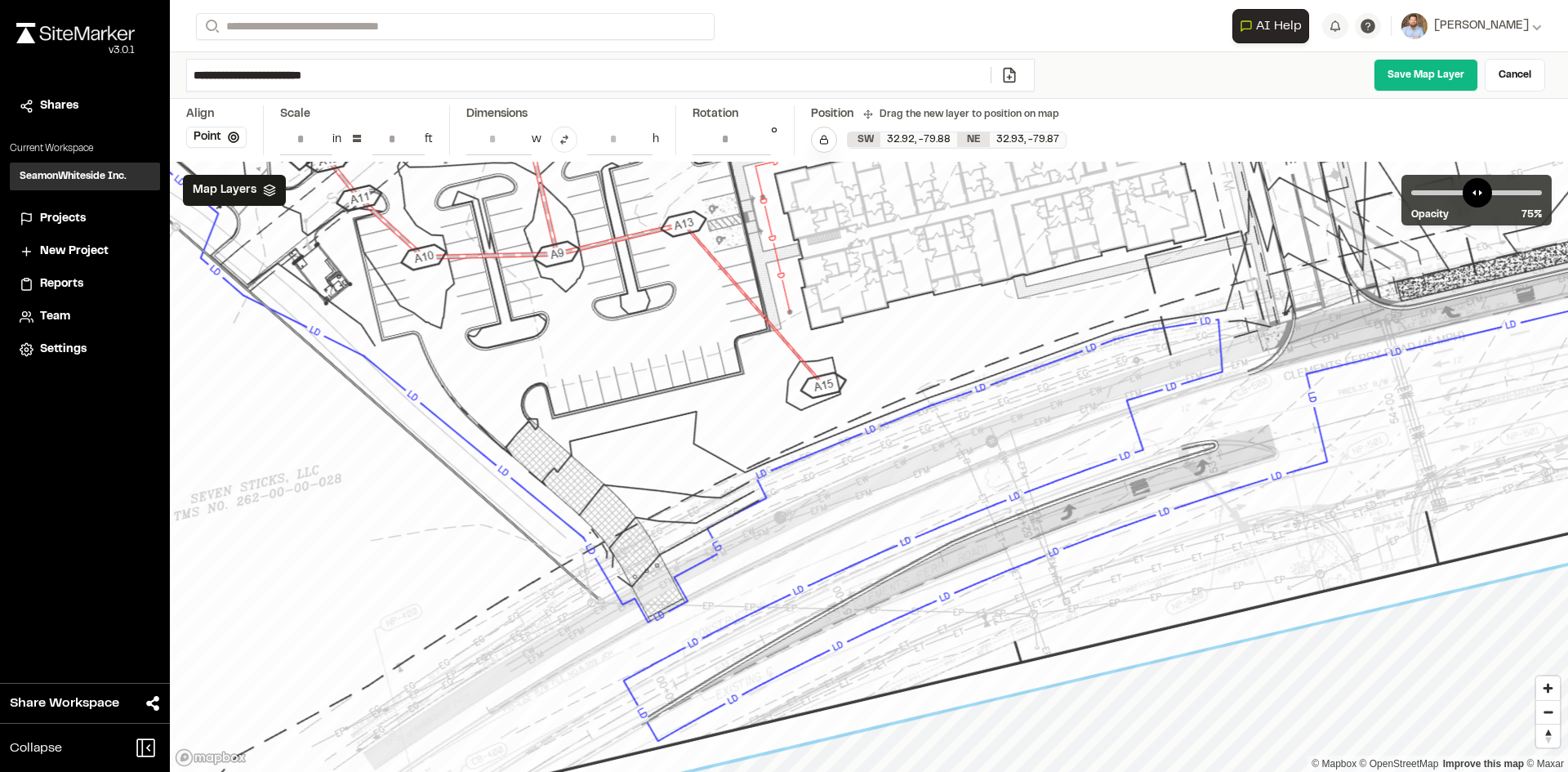
drag, startPoint x: 985, startPoint y: 399, endPoint x: 993, endPoint y: 405, distance: 10.0
click at [825, 145] on button "Lock layer" at bounding box center [824, 139] width 26 height 26
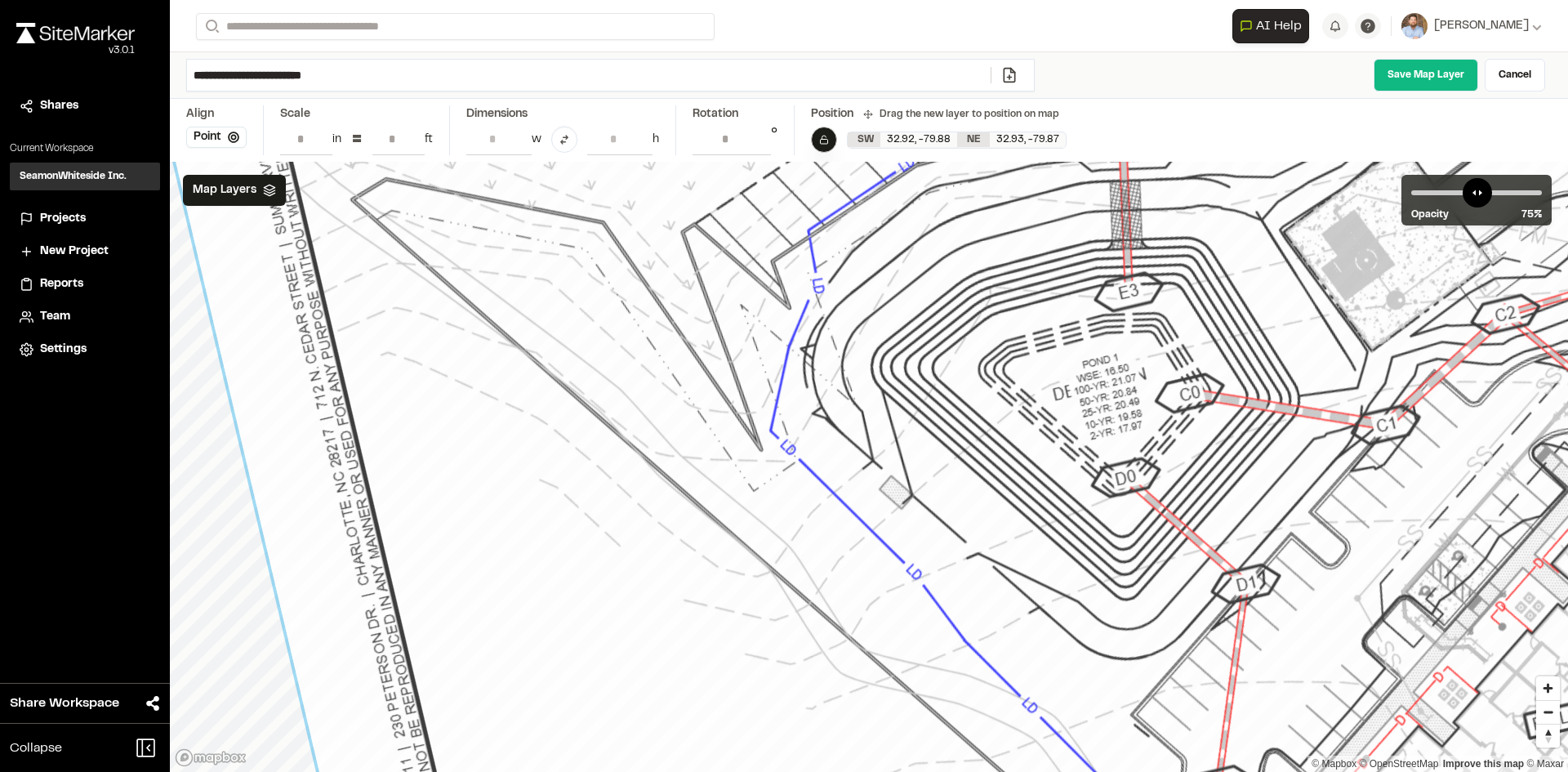
click at [823, 135] on icon at bounding box center [824, 140] width 10 height 10
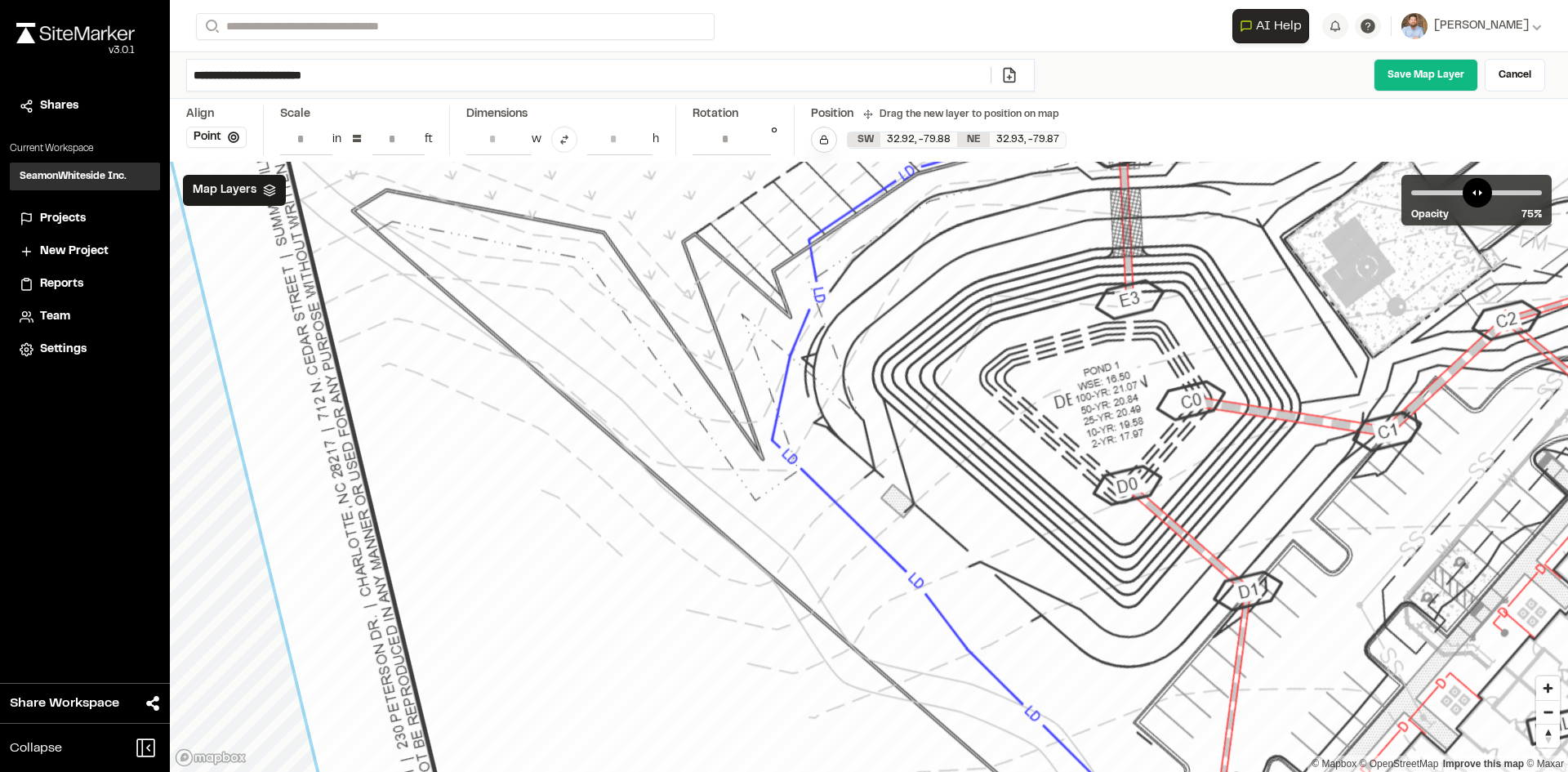
type input "*****"
click at [758, 142] on input "*****" at bounding box center [732, 139] width 78 height 31
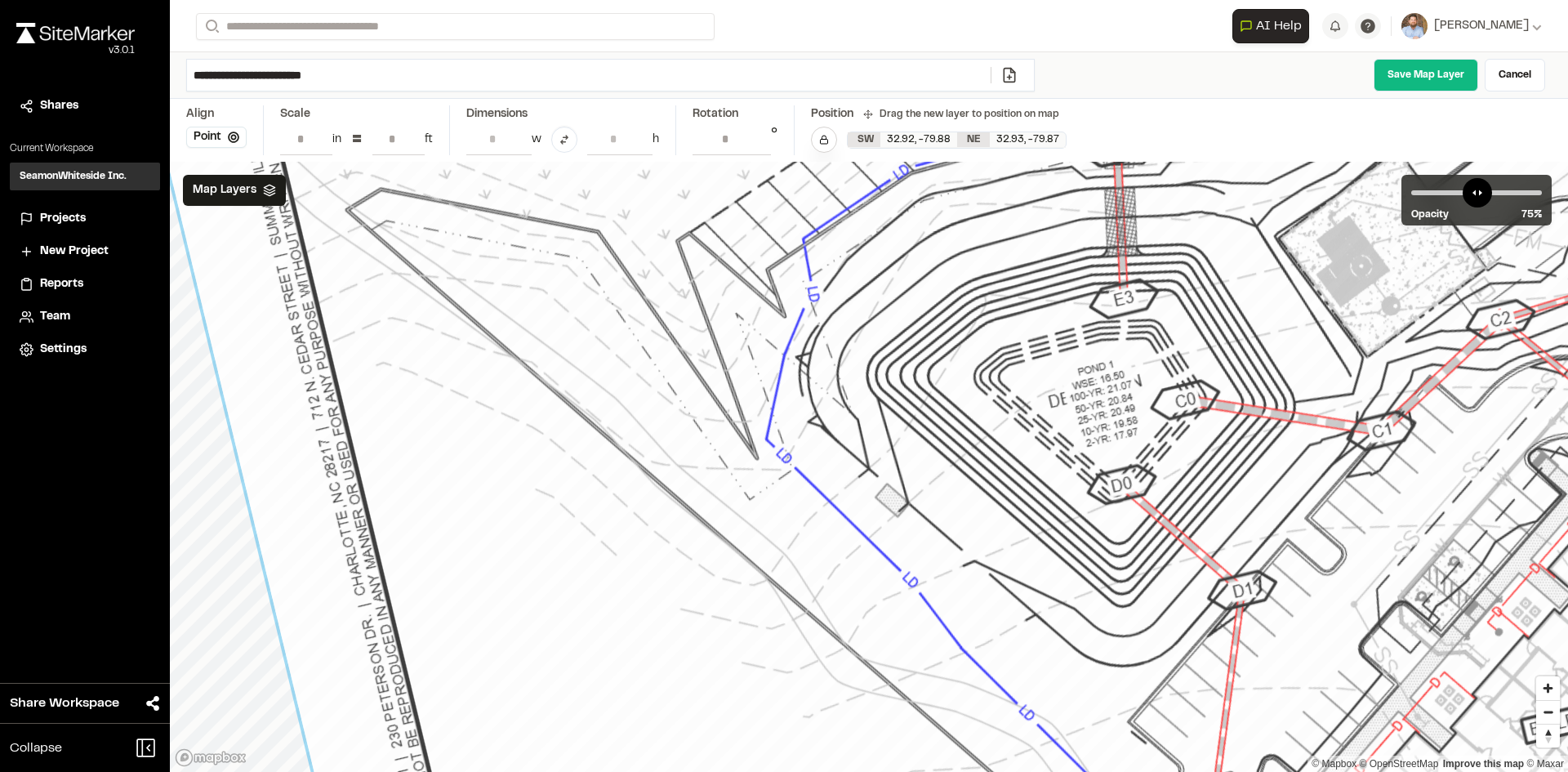
click at [828, 139] on icon at bounding box center [824, 140] width 10 height 10
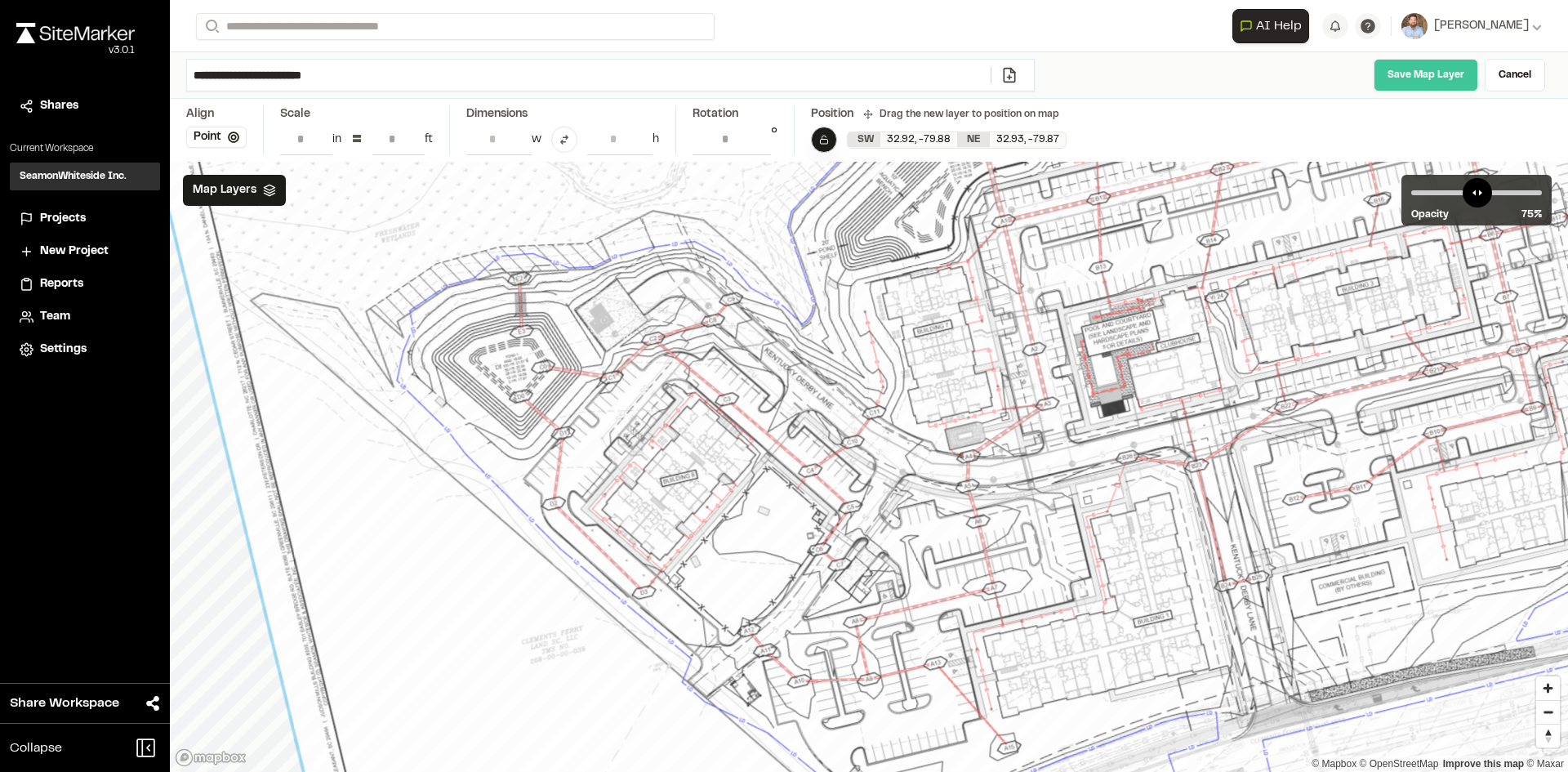
click at [1412, 68] on link "Save Map Layer" at bounding box center [1425, 74] width 105 height 32
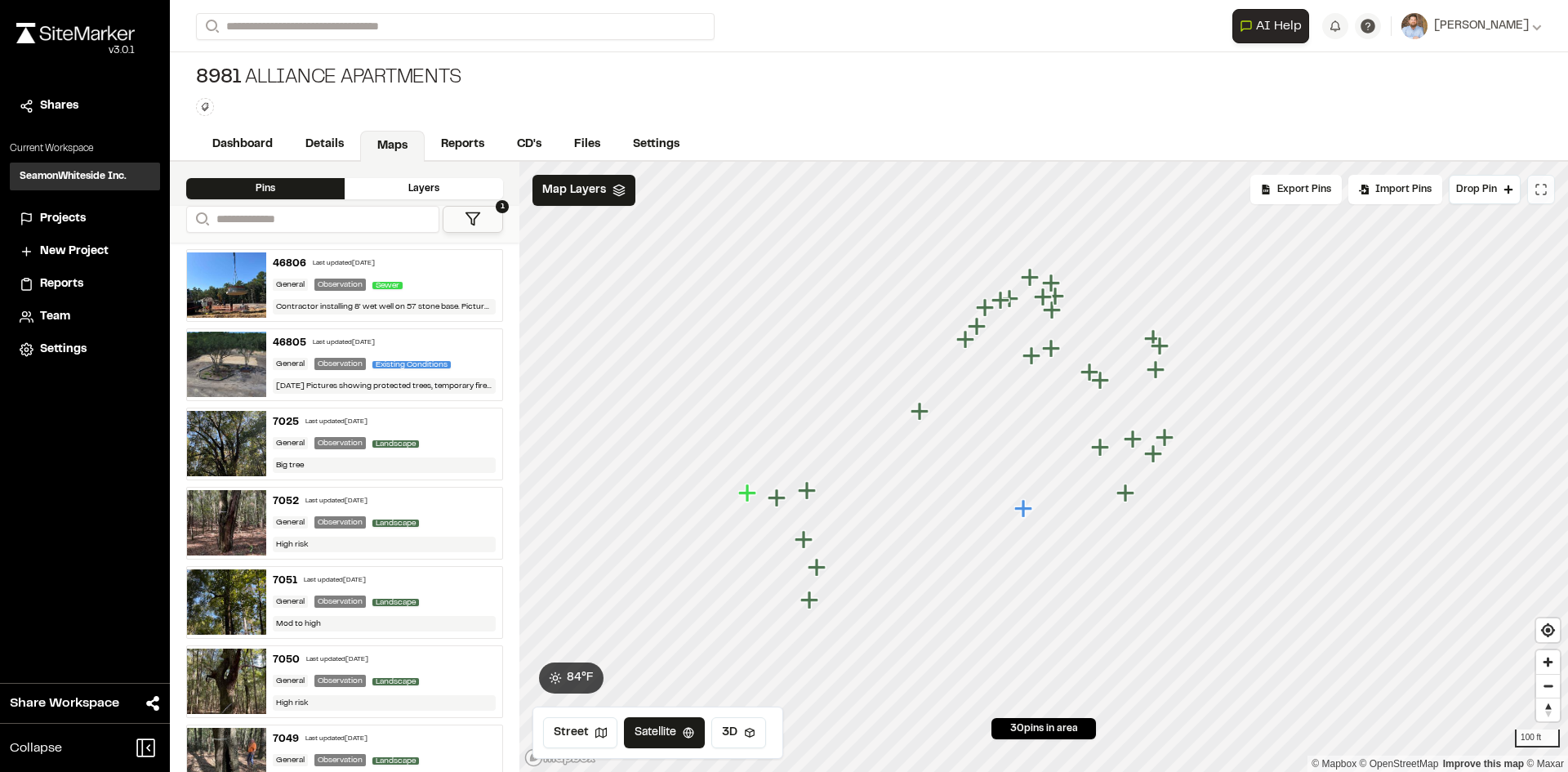
click at [1540, 193] on icon at bounding box center [1541, 189] width 13 height 13
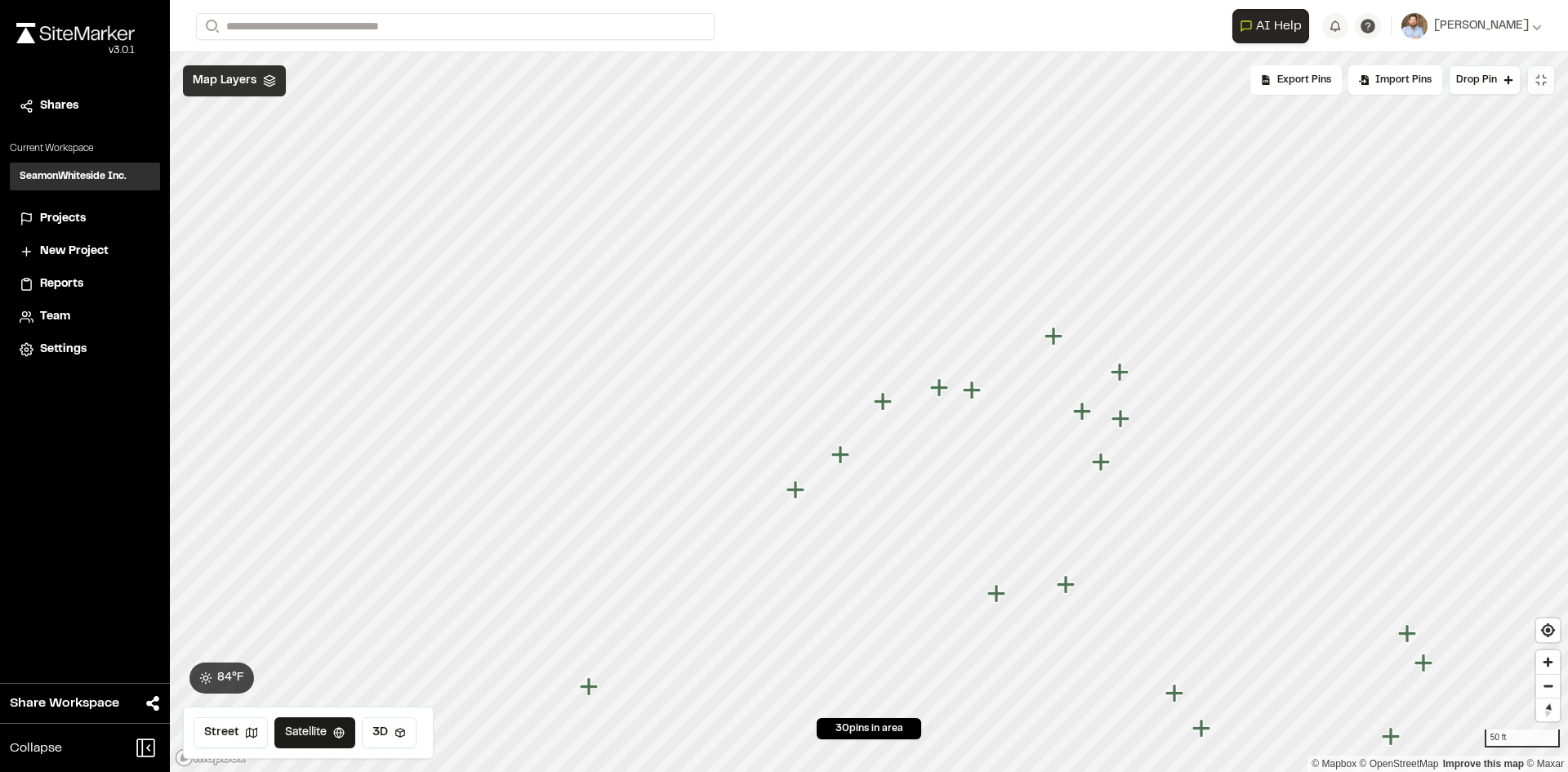
click at [261, 87] on div "Map Layers" at bounding box center [234, 81] width 103 height 31
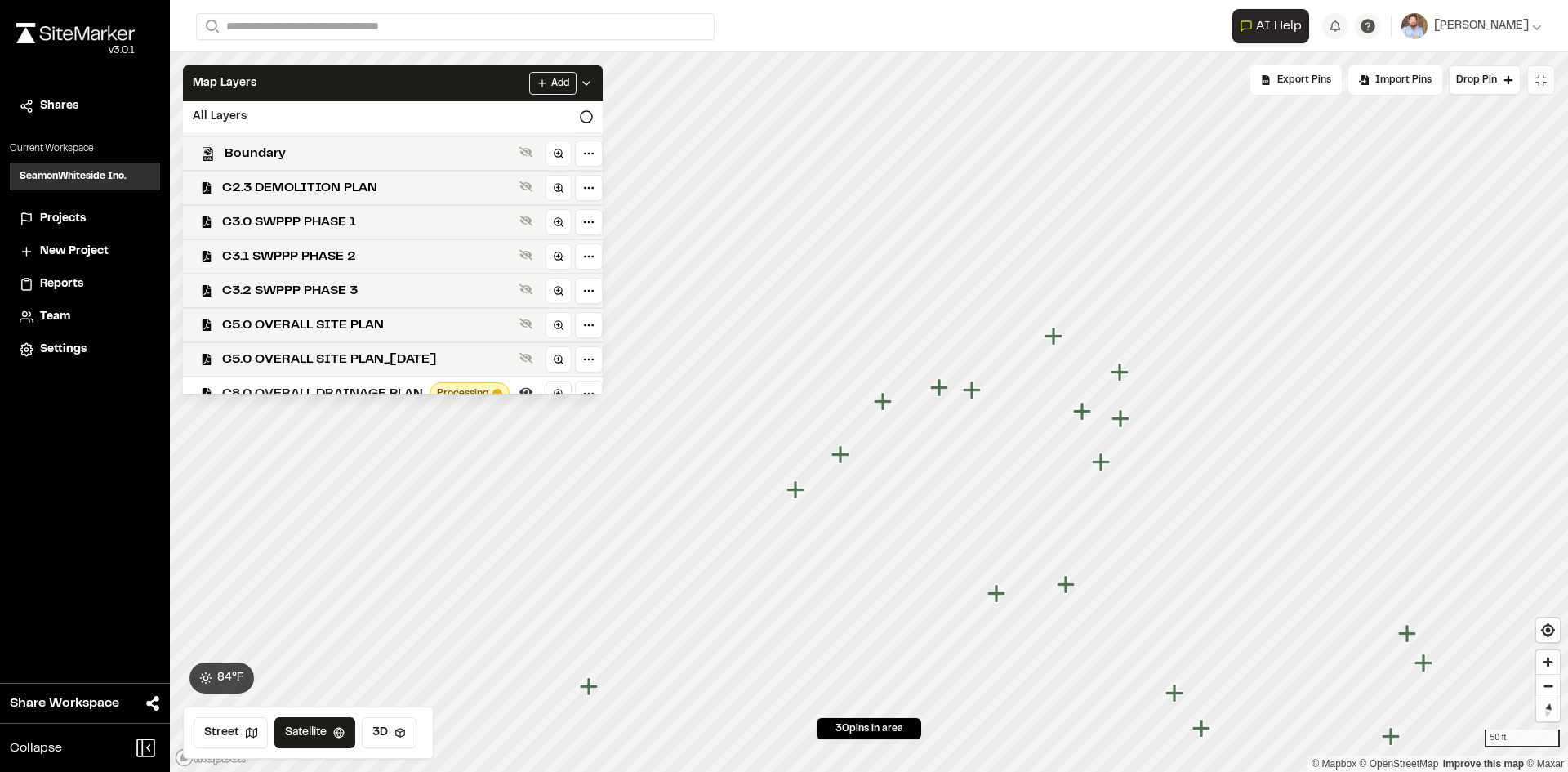
scroll to position [249, 0]
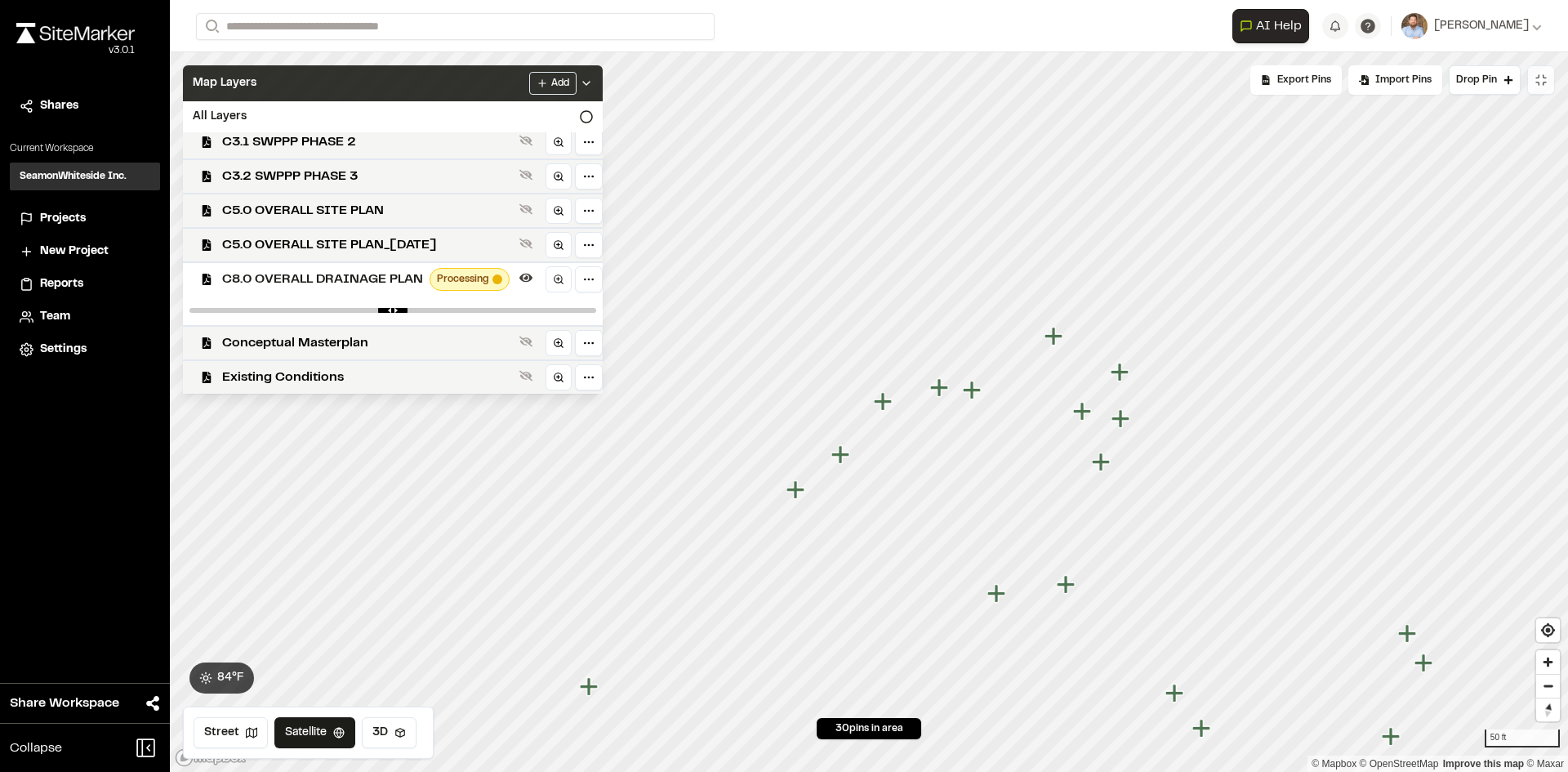
click at [590, 82] on polyline at bounding box center [586, 82] width 7 height 3
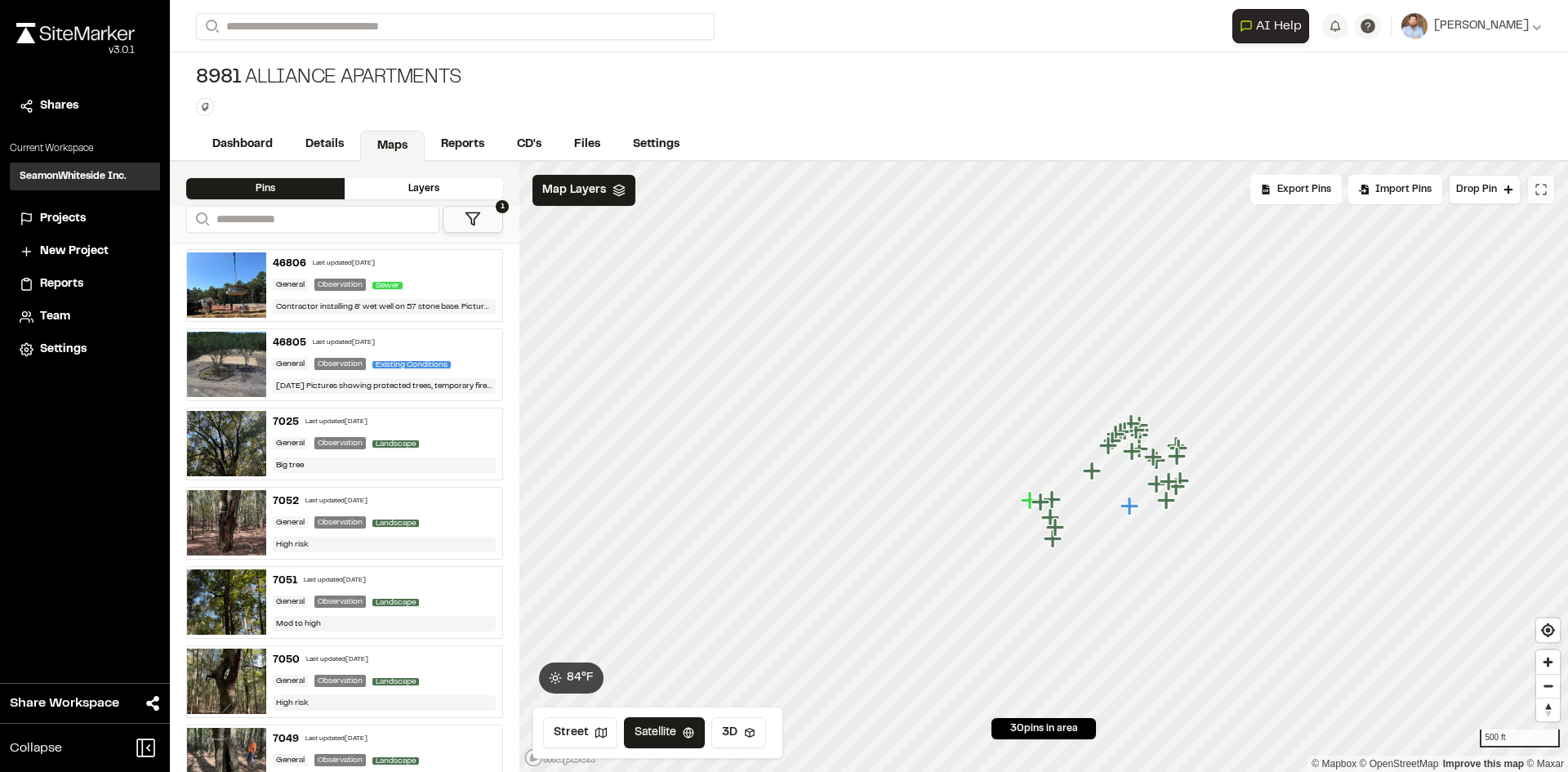
click at [1546, 190] on icon at bounding box center [1541, 189] width 13 height 13
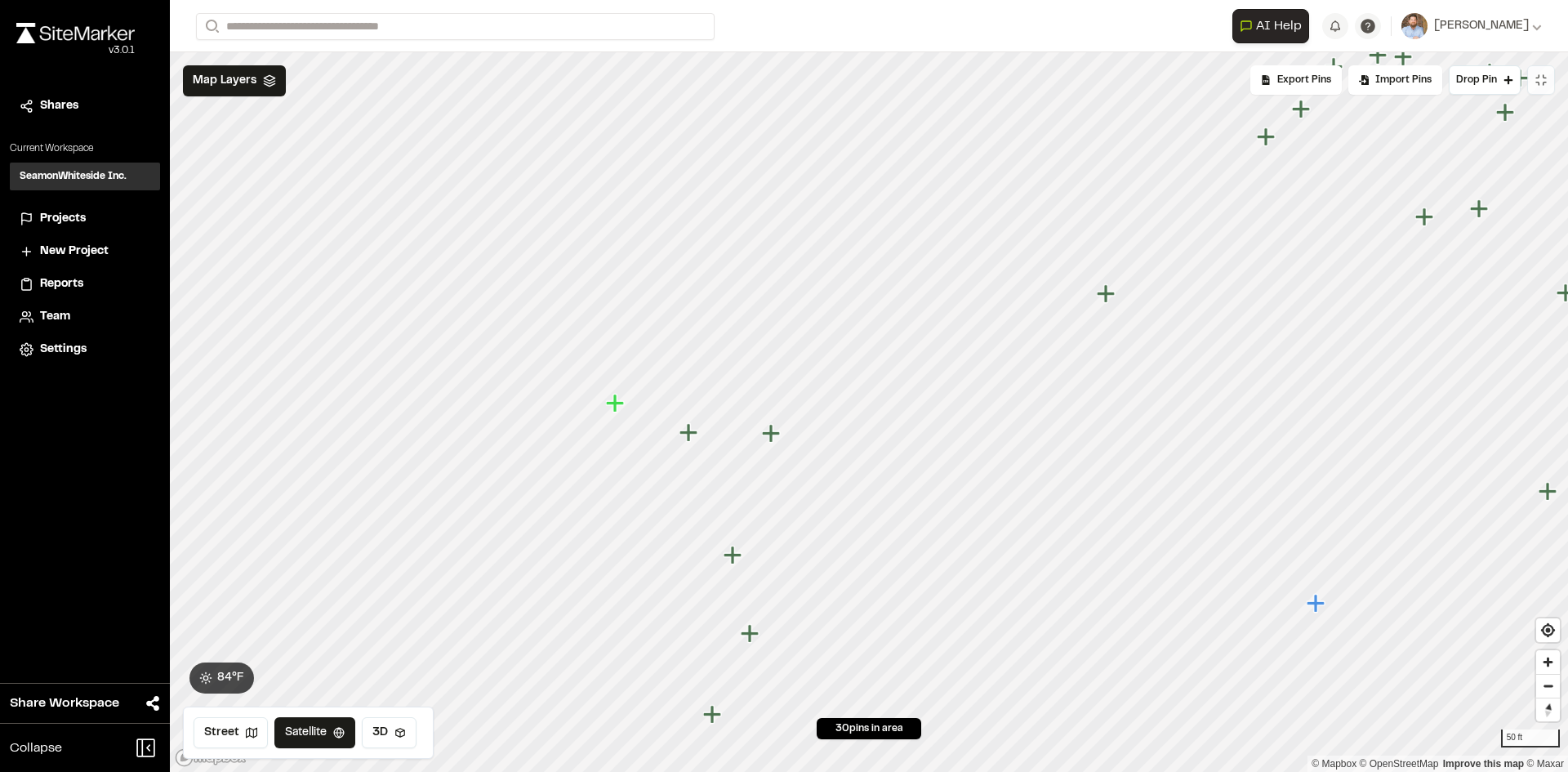
click at [616, 405] on icon "Map marker" at bounding box center [614, 402] width 18 height 18
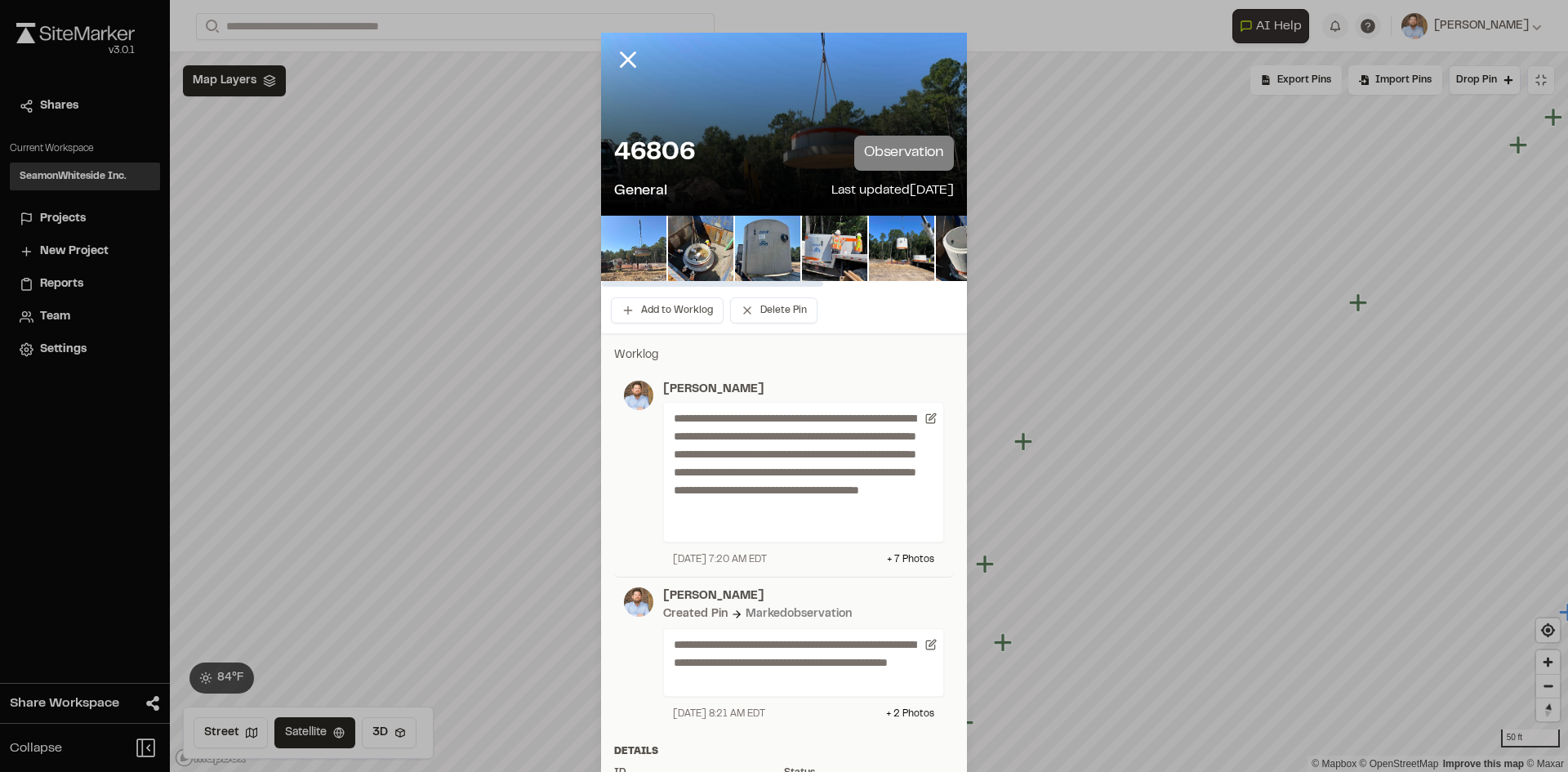
click at [641, 255] on img at bounding box center [633, 248] width 66 height 66
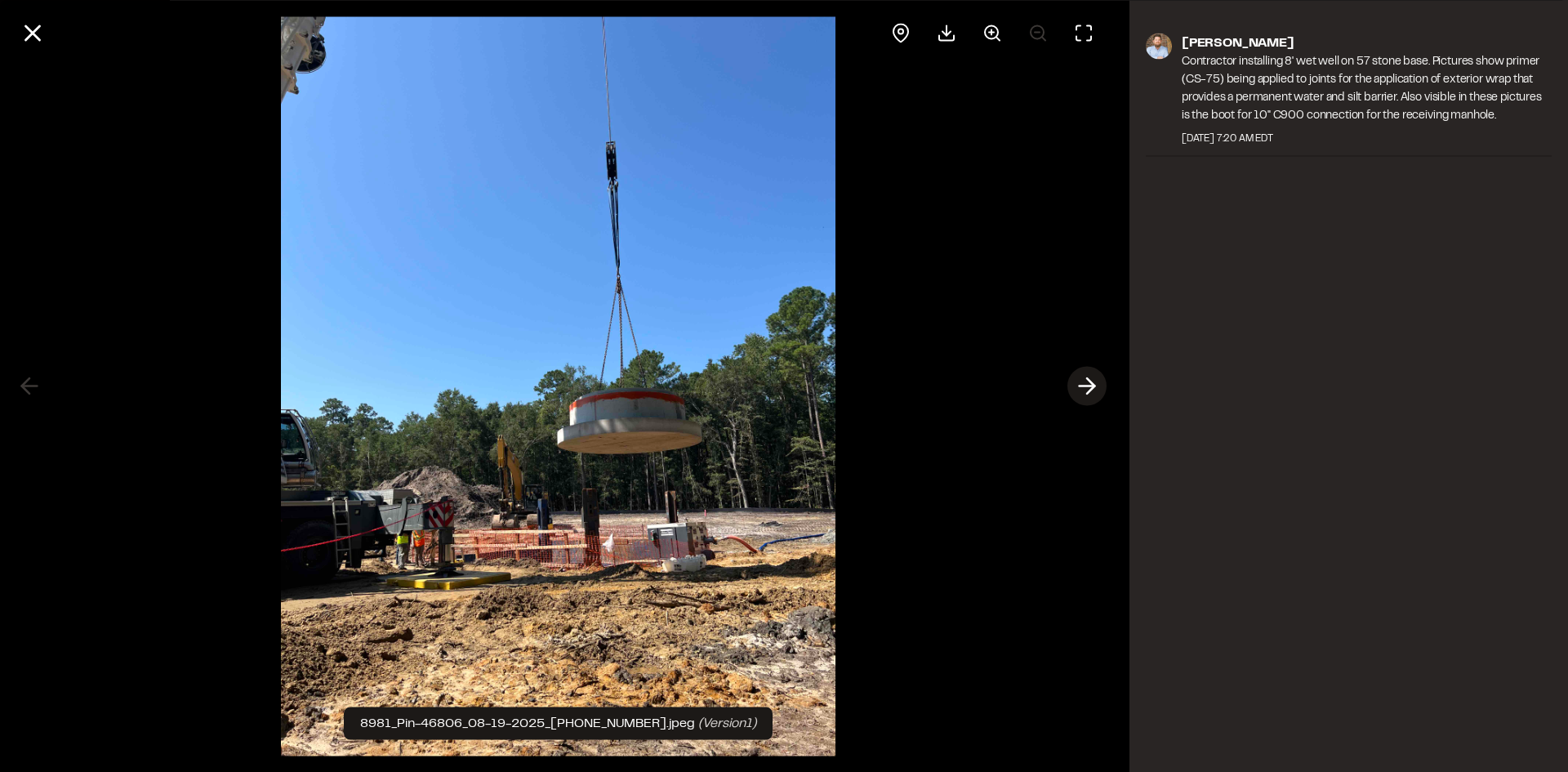
click at [1083, 388] on icon at bounding box center [1087, 386] width 26 height 27
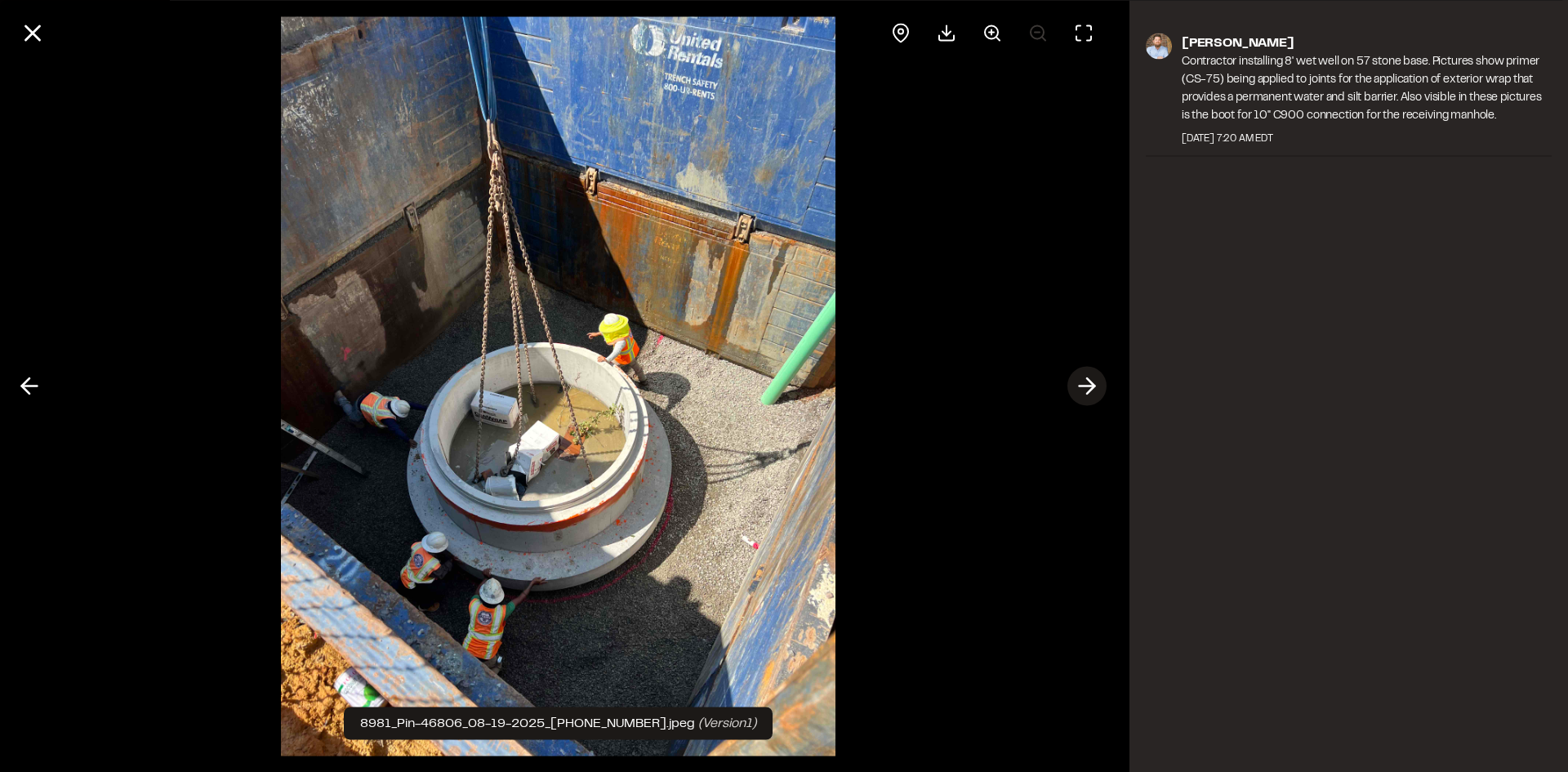
click at [1083, 388] on icon at bounding box center [1087, 386] width 26 height 27
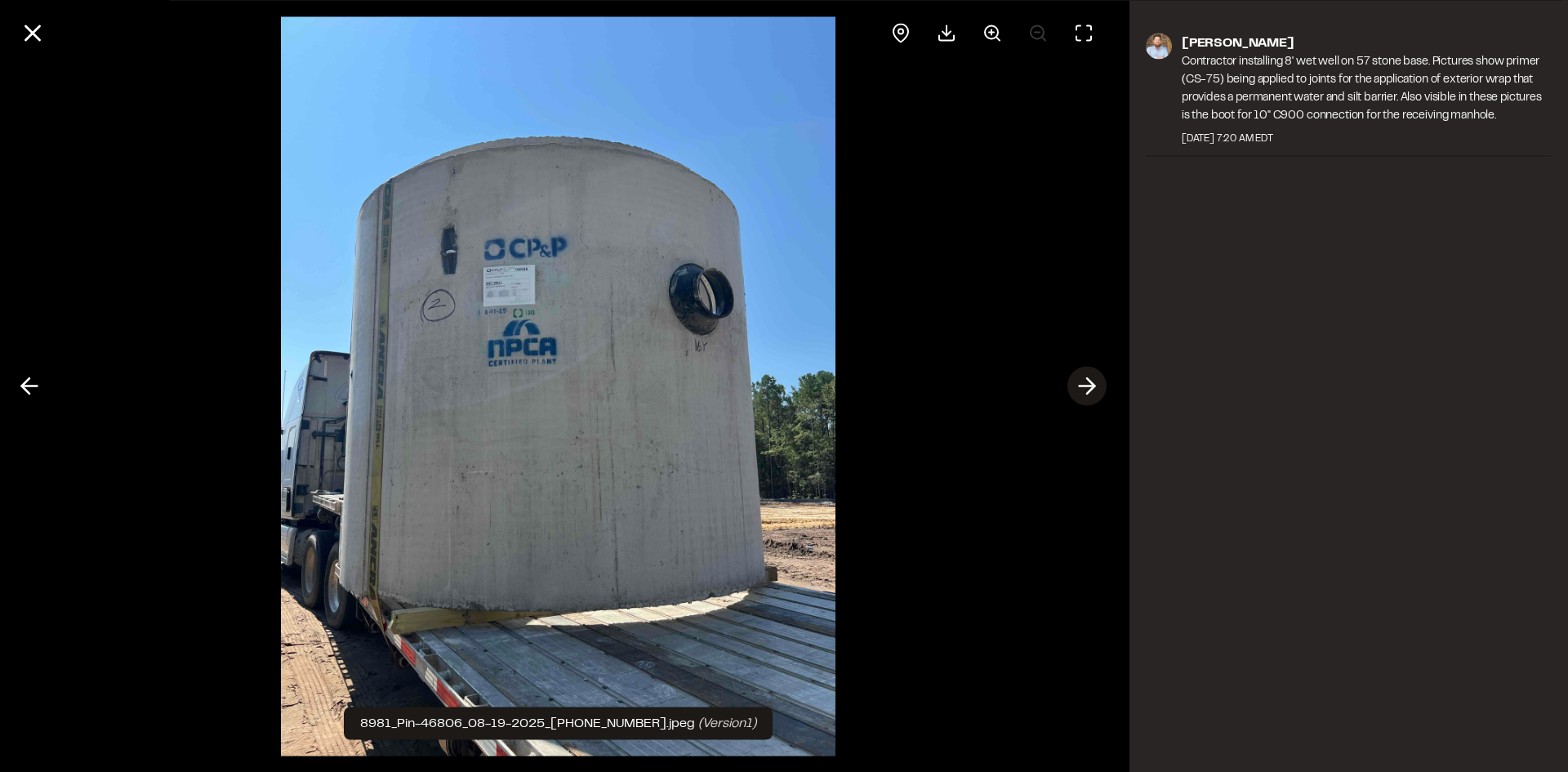
click at [1083, 388] on icon at bounding box center [1087, 386] width 26 height 27
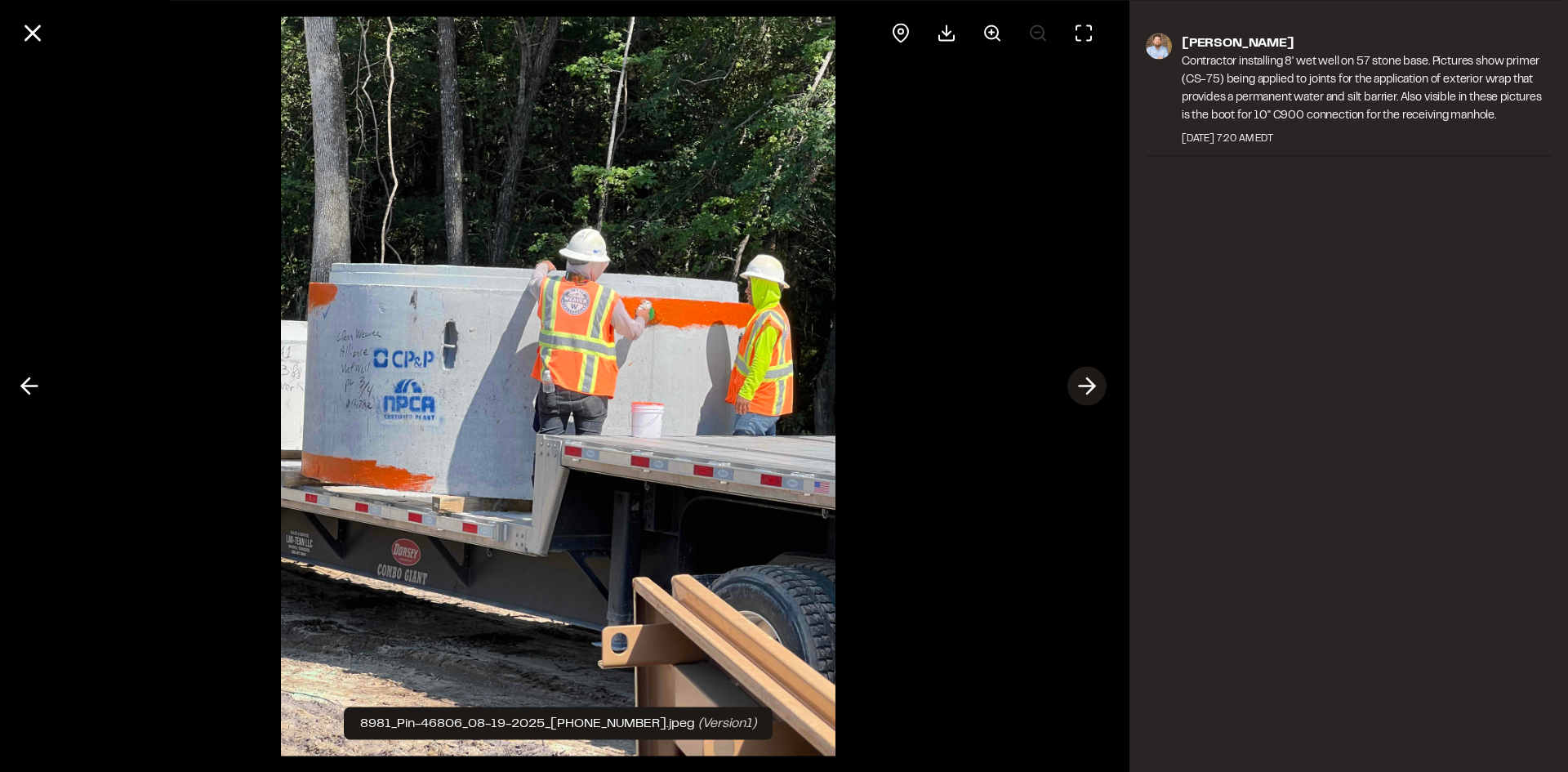
click at [1083, 388] on icon at bounding box center [1087, 386] width 26 height 27
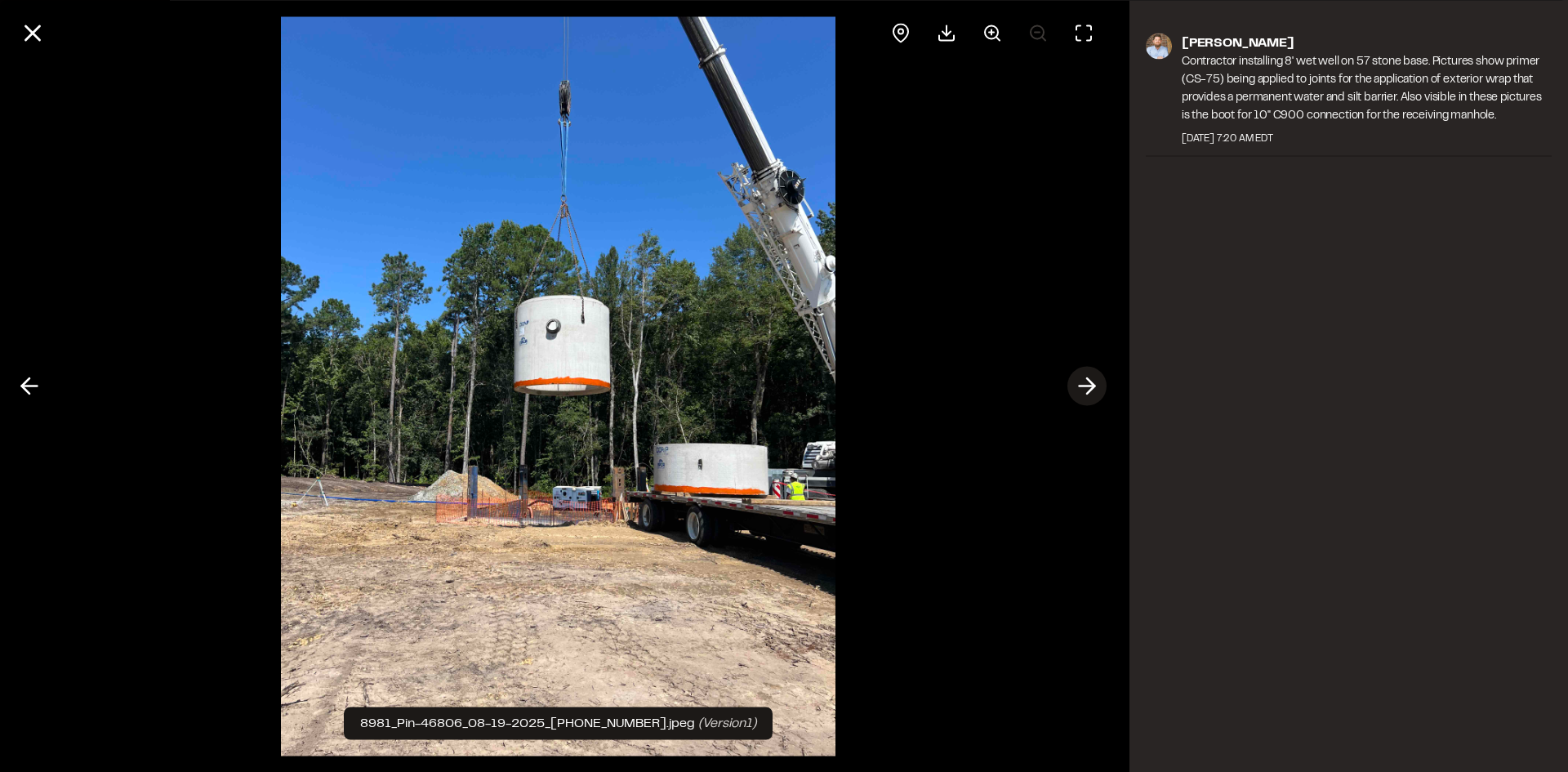
click at [1083, 388] on icon at bounding box center [1087, 386] width 26 height 27
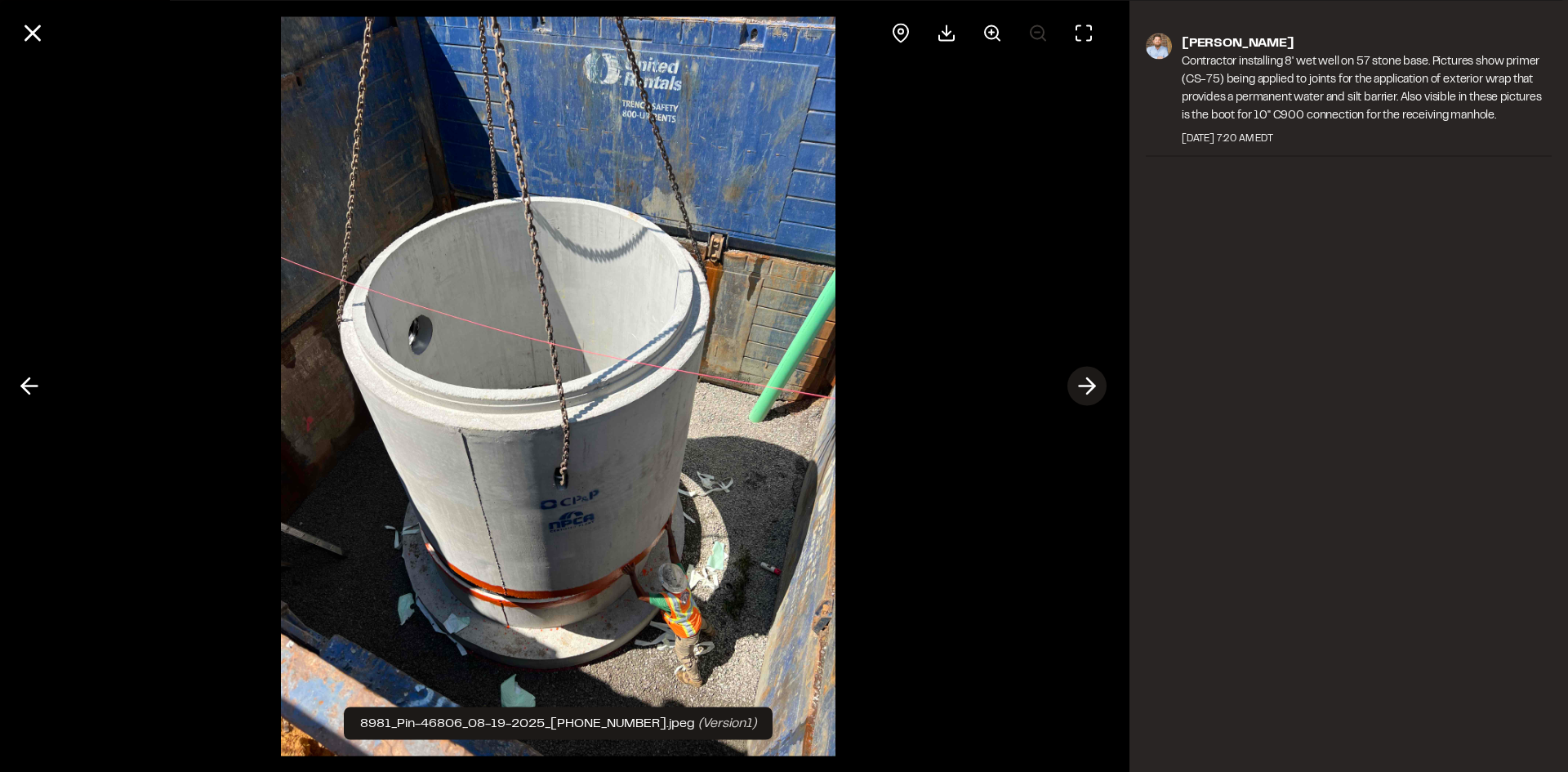
click at [1083, 388] on icon at bounding box center [1087, 386] width 26 height 27
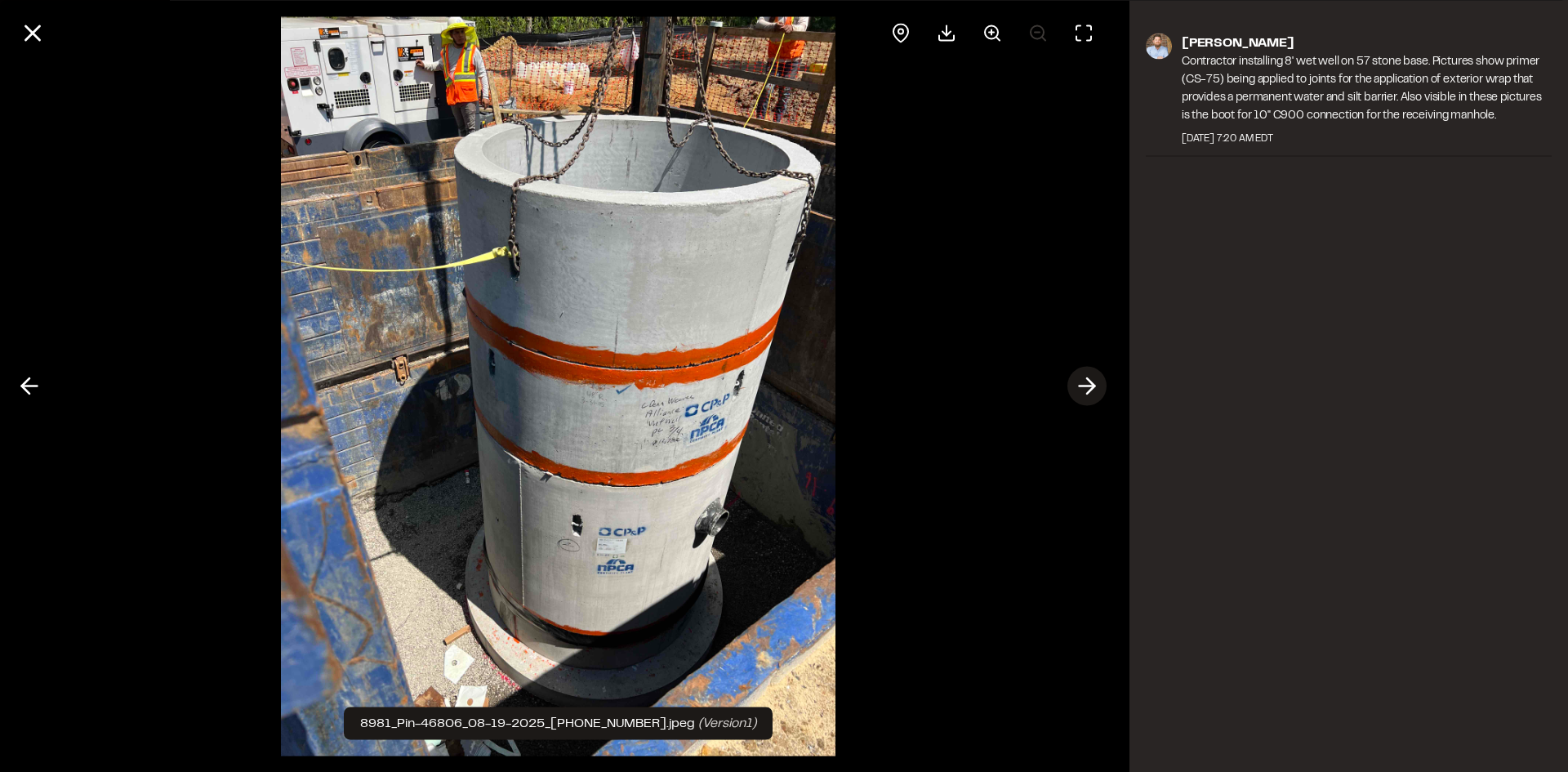
click at [1083, 388] on icon at bounding box center [1087, 386] width 26 height 27
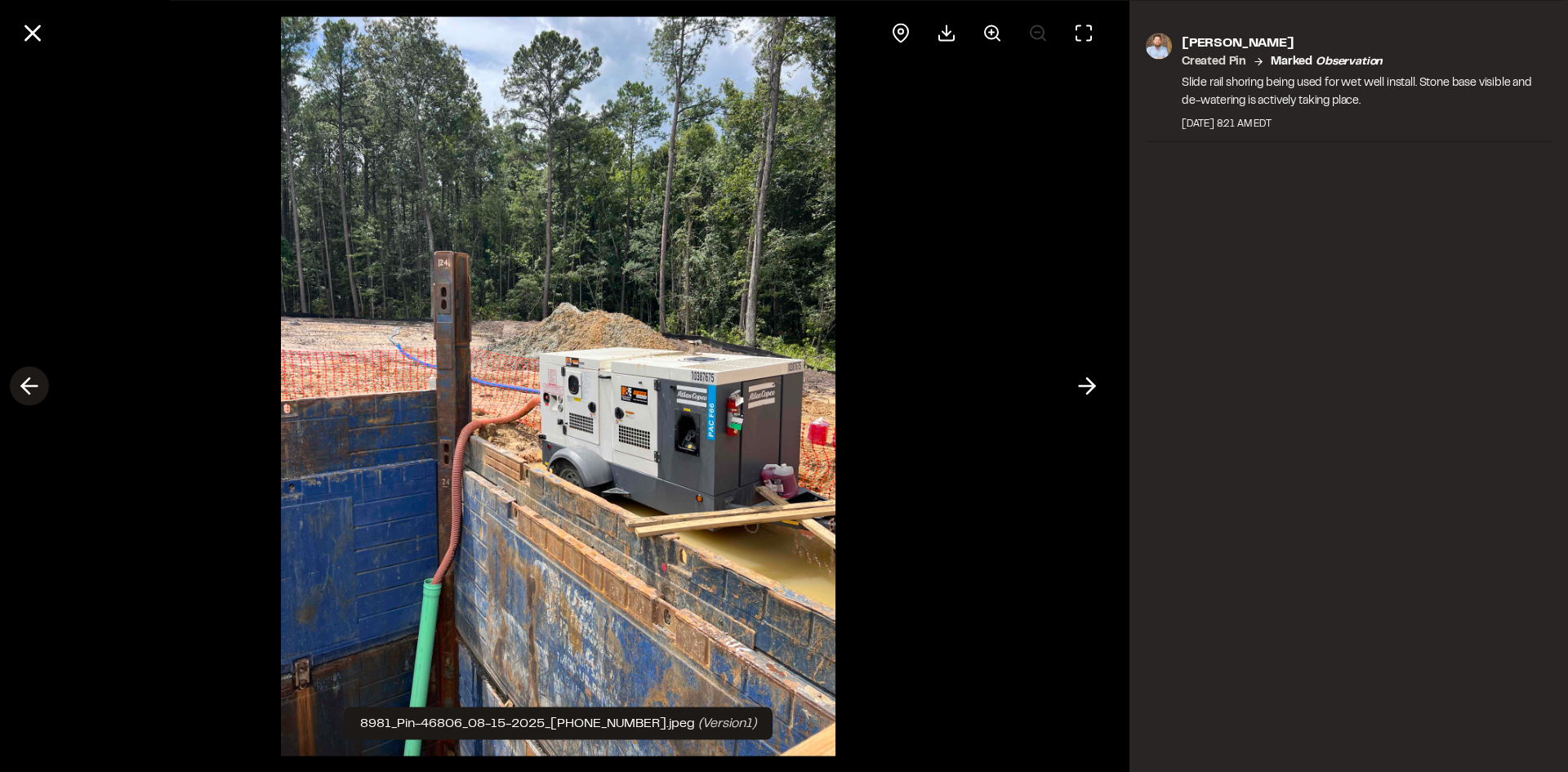
click at [27, 382] on polyline at bounding box center [26, 386] width 8 height 16
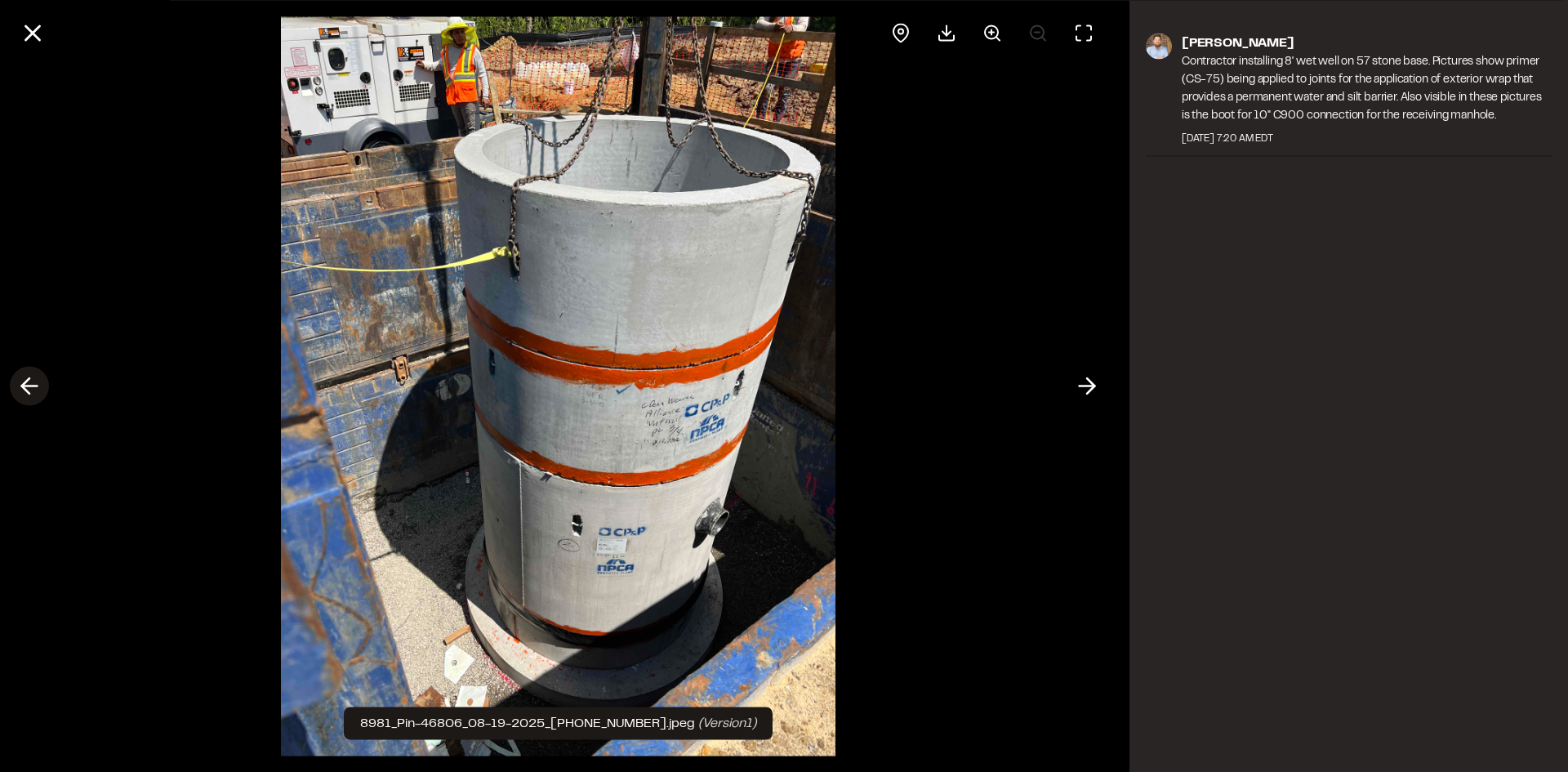
click at [27, 386] on line at bounding box center [30, 386] width 16 height 0
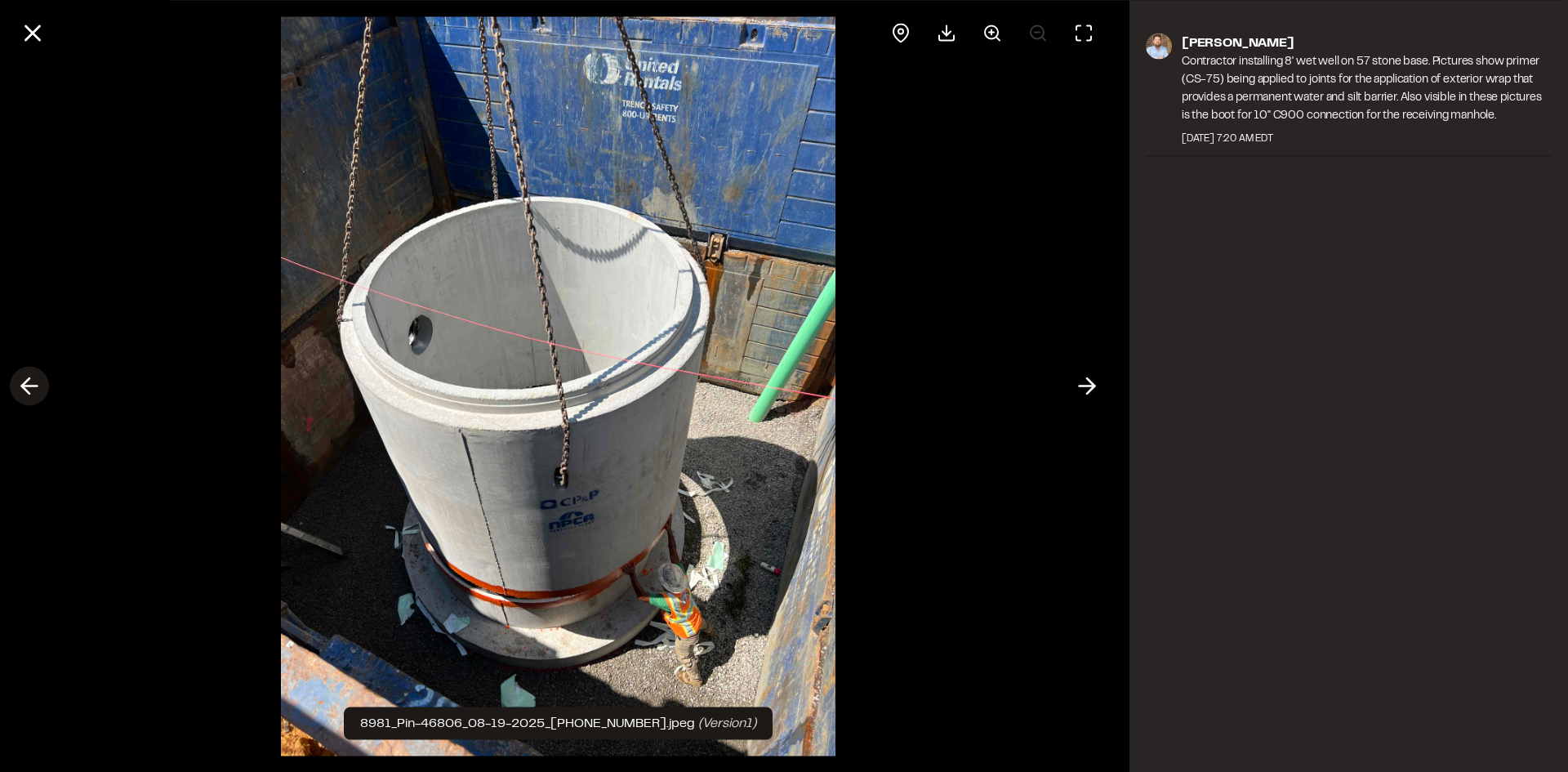
click at [34, 386] on line at bounding box center [30, 386] width 16 height 0
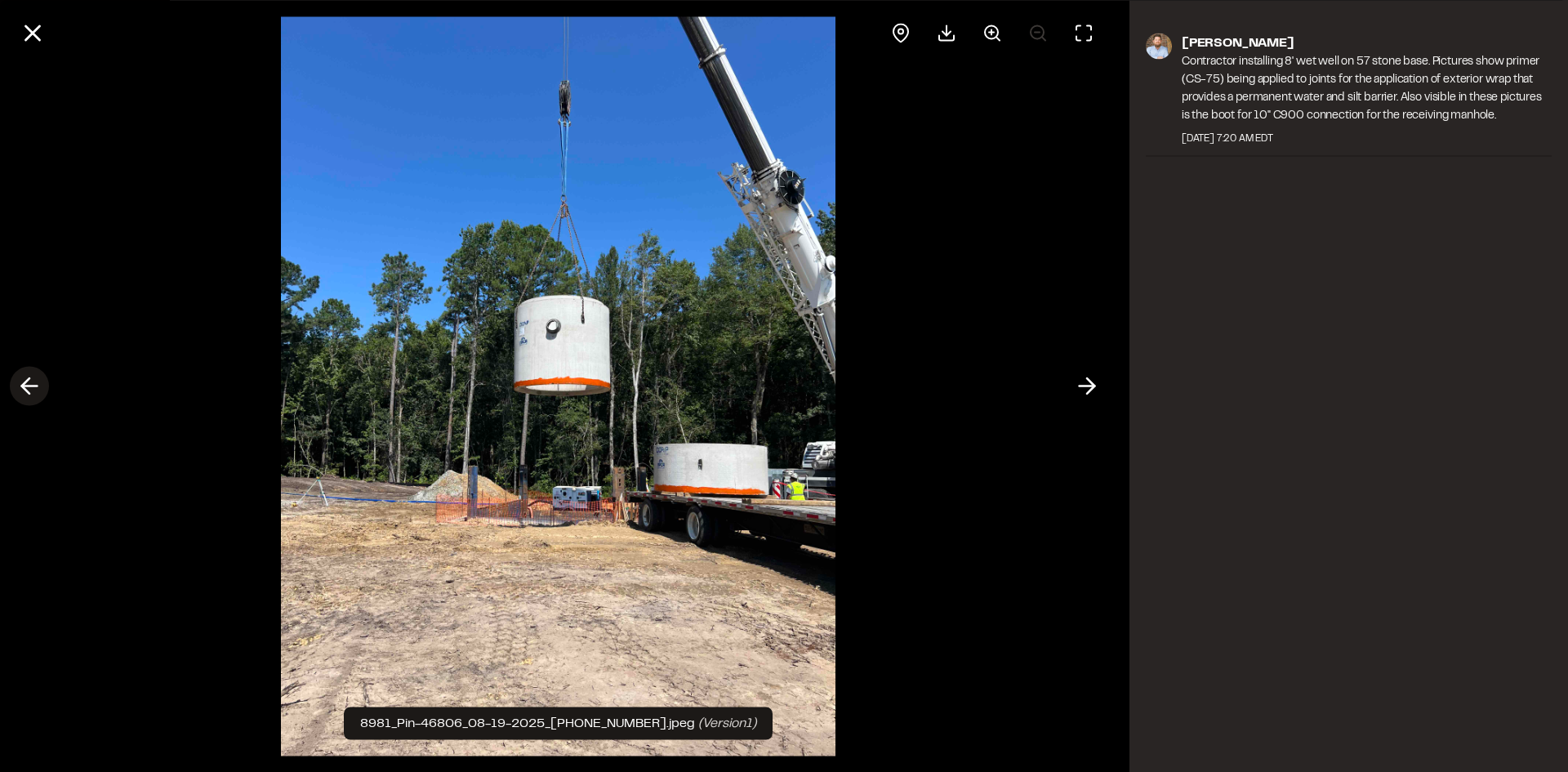
click at [32, 386] on line at bounding box center [30, 386] width 16 height 0
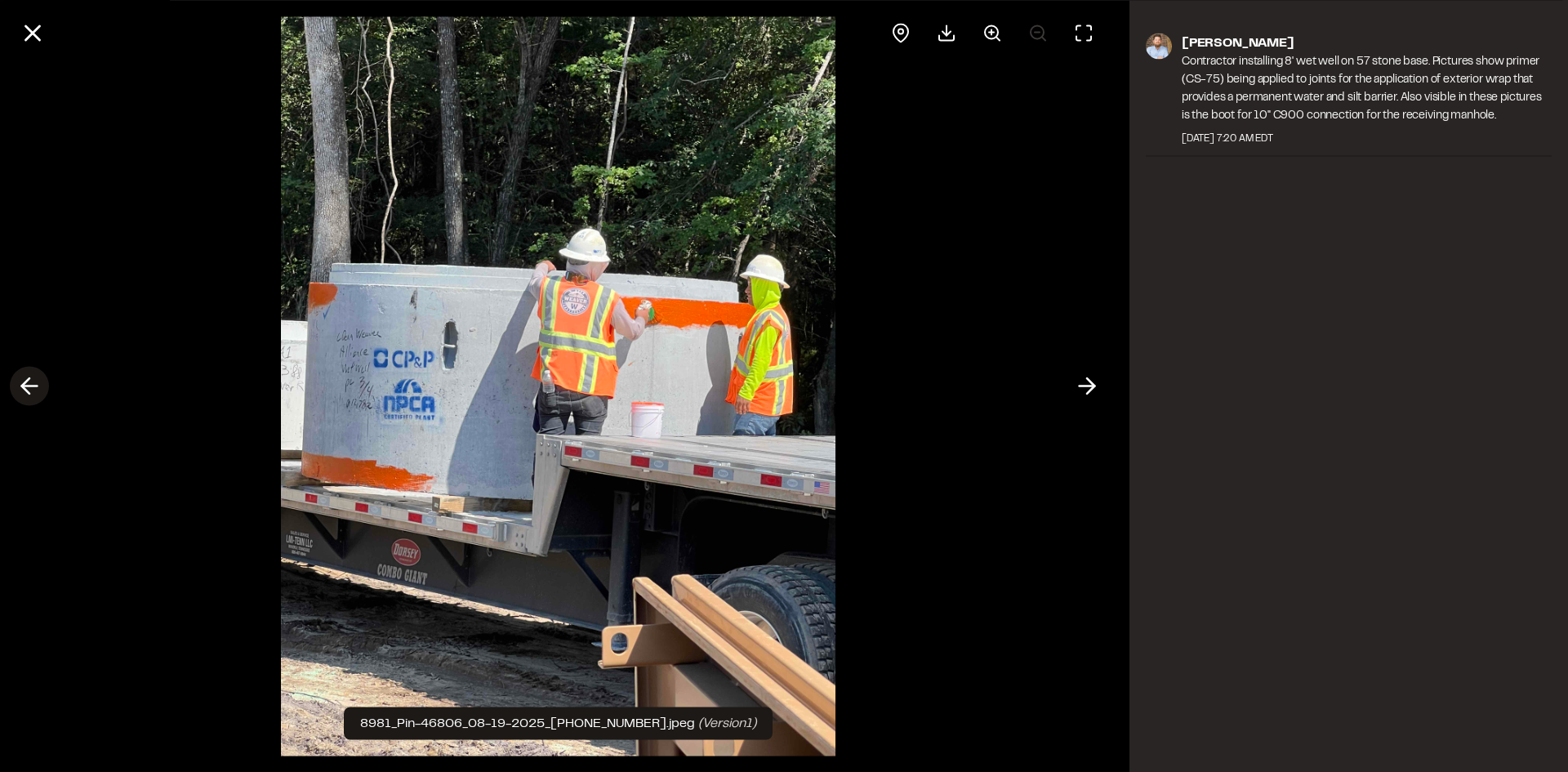
click at [32, 386] on line at bounding box center [30, 386] width 16 height 0
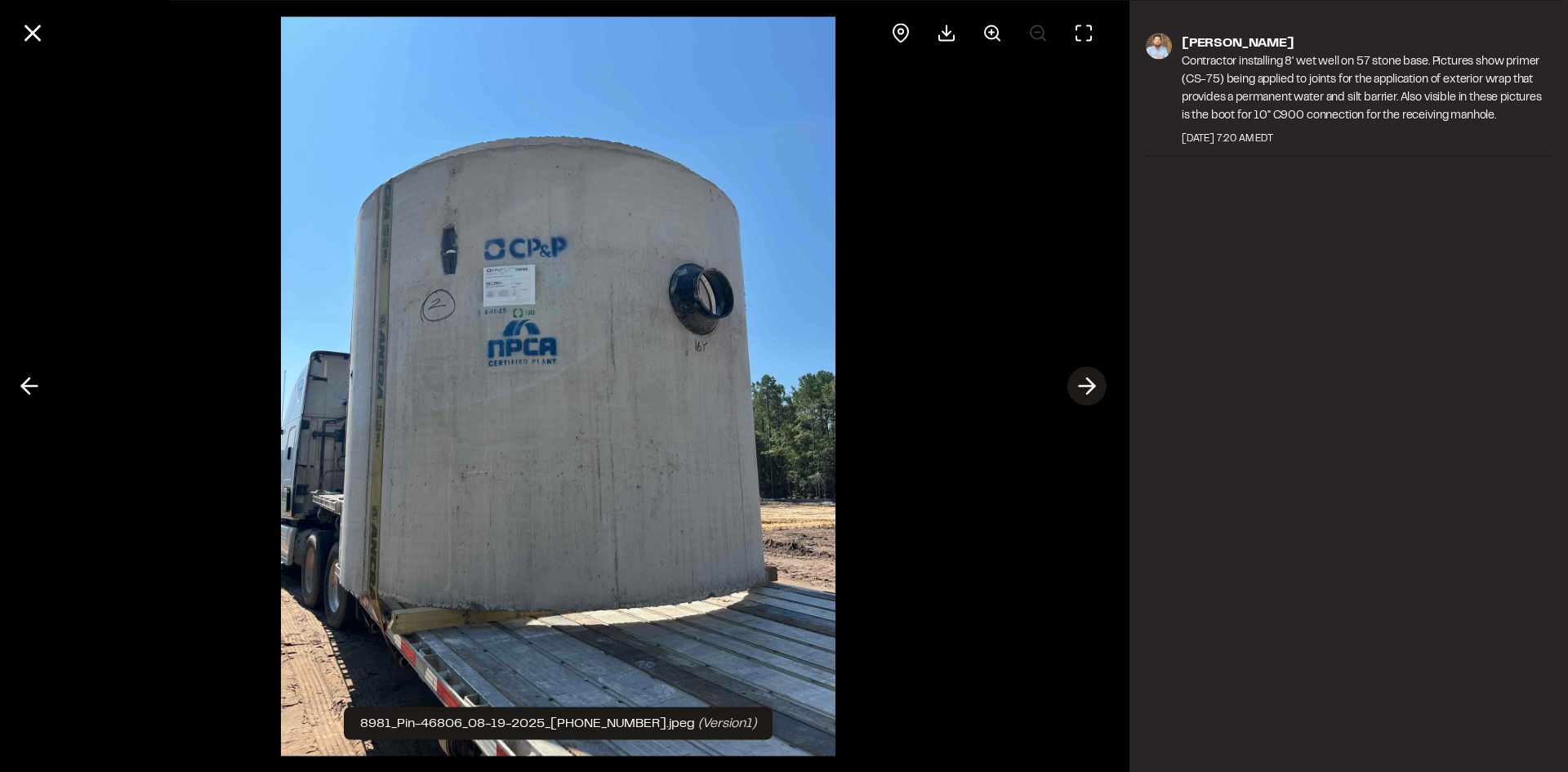
click at [1095, 382] on icon at bounding box center [1087, 386] width 26 height 27
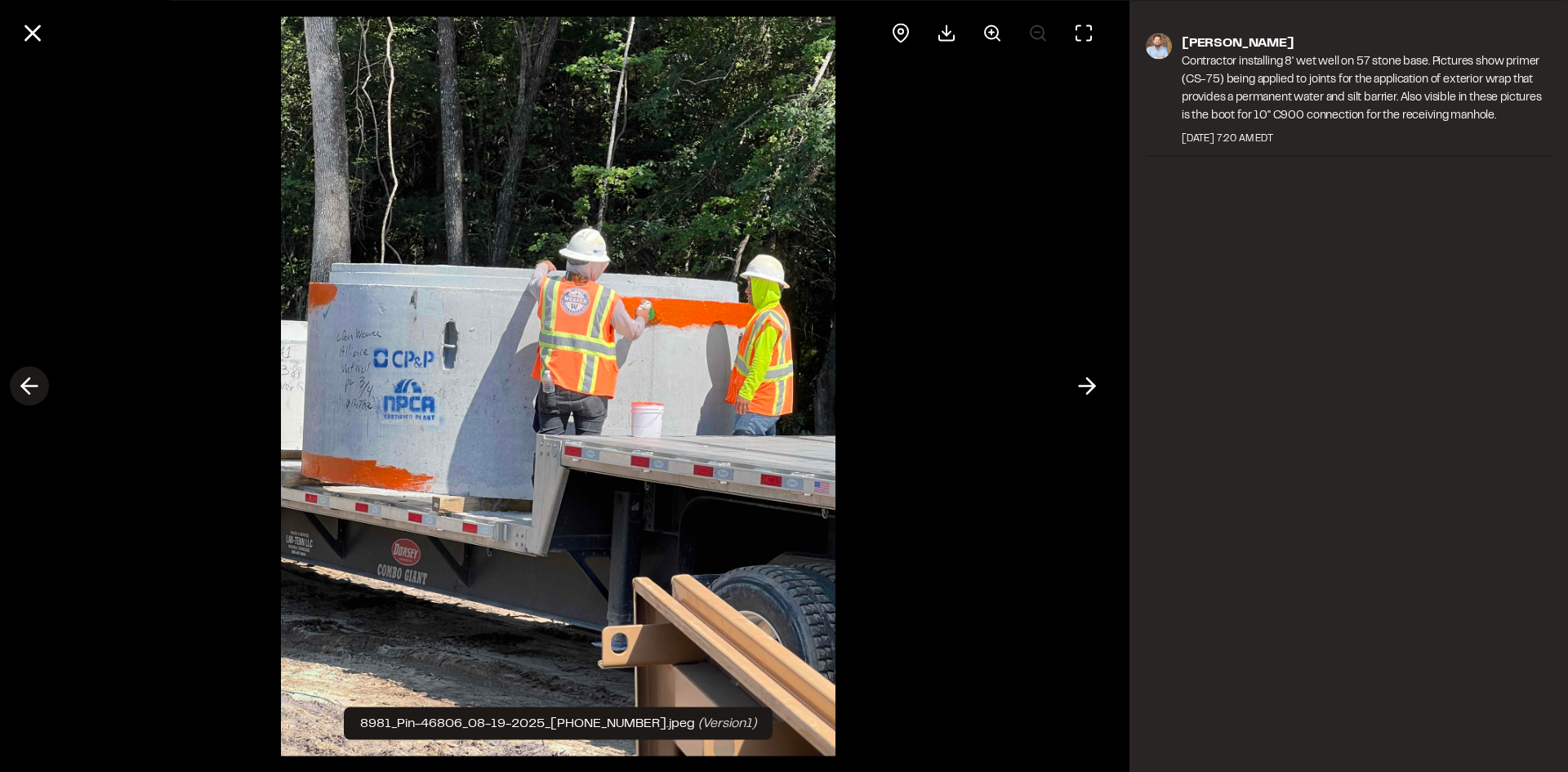
click at [27, 390] on polyline at bounding box center [26, 386] width 8 height 16
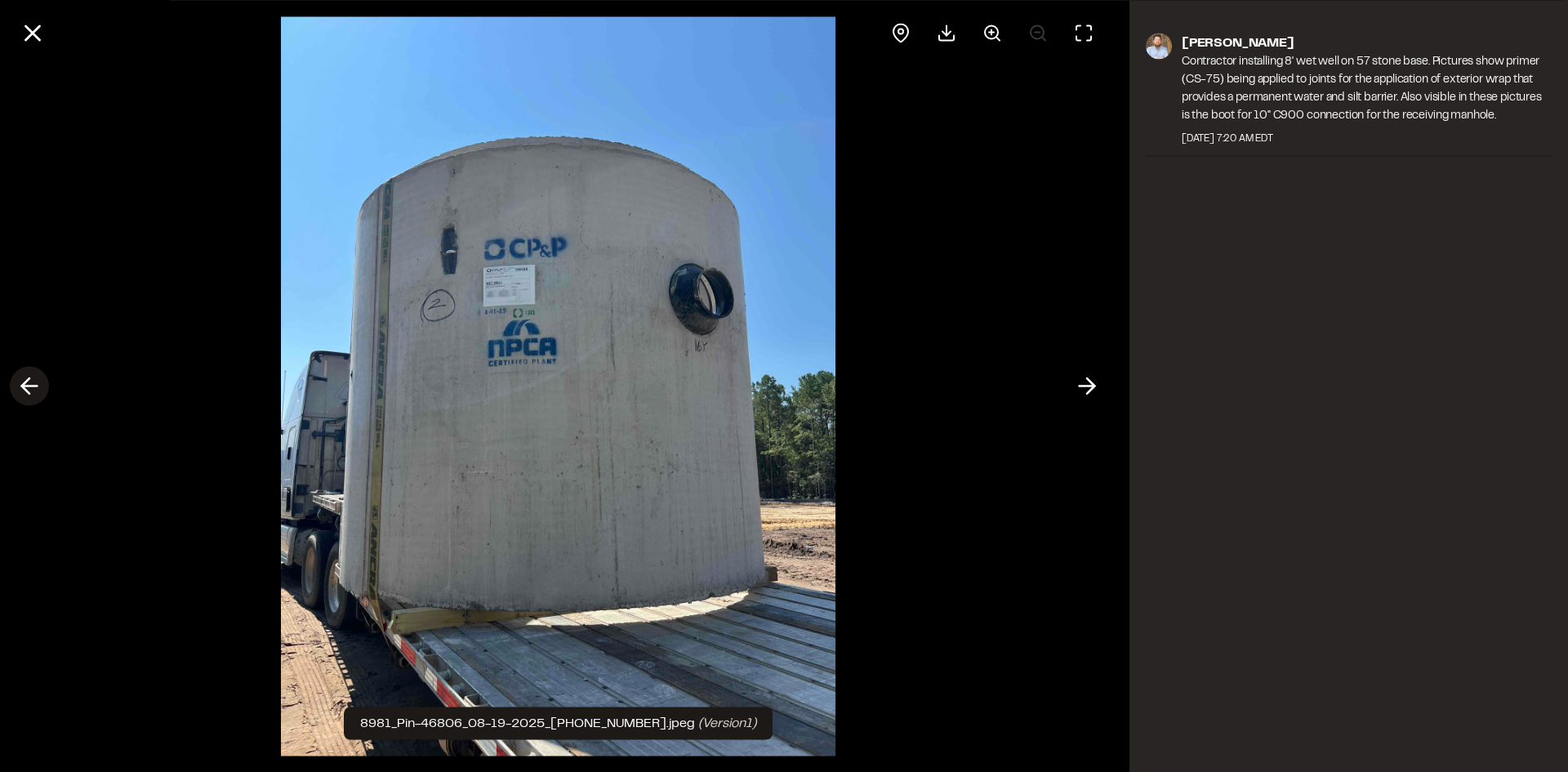
click at [30, 386] on line at bounding box center [30, 386] width 16 height 0
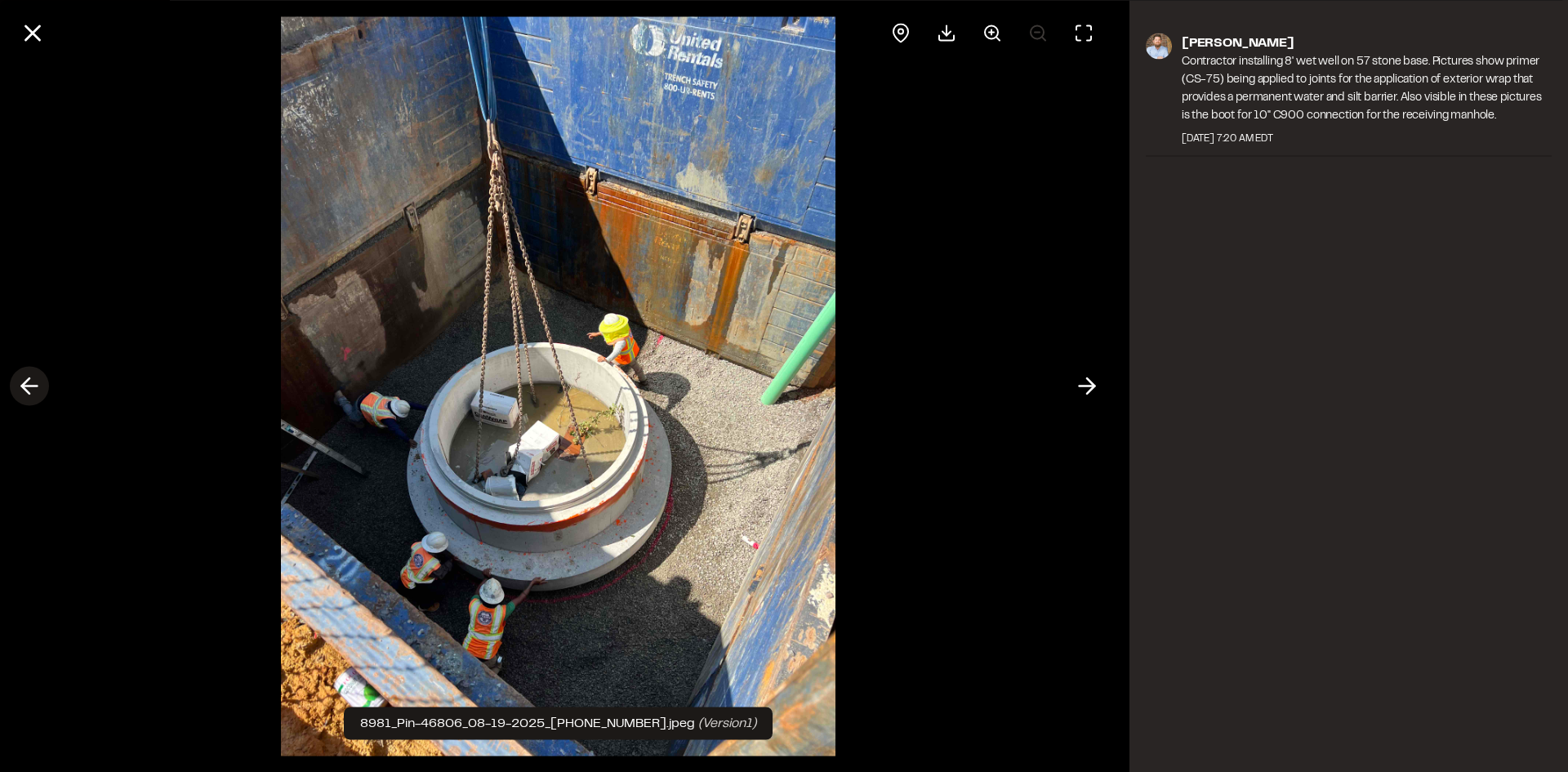
click at [27, 382] on polyline at bounding box center [26, 386] width 8 height 16
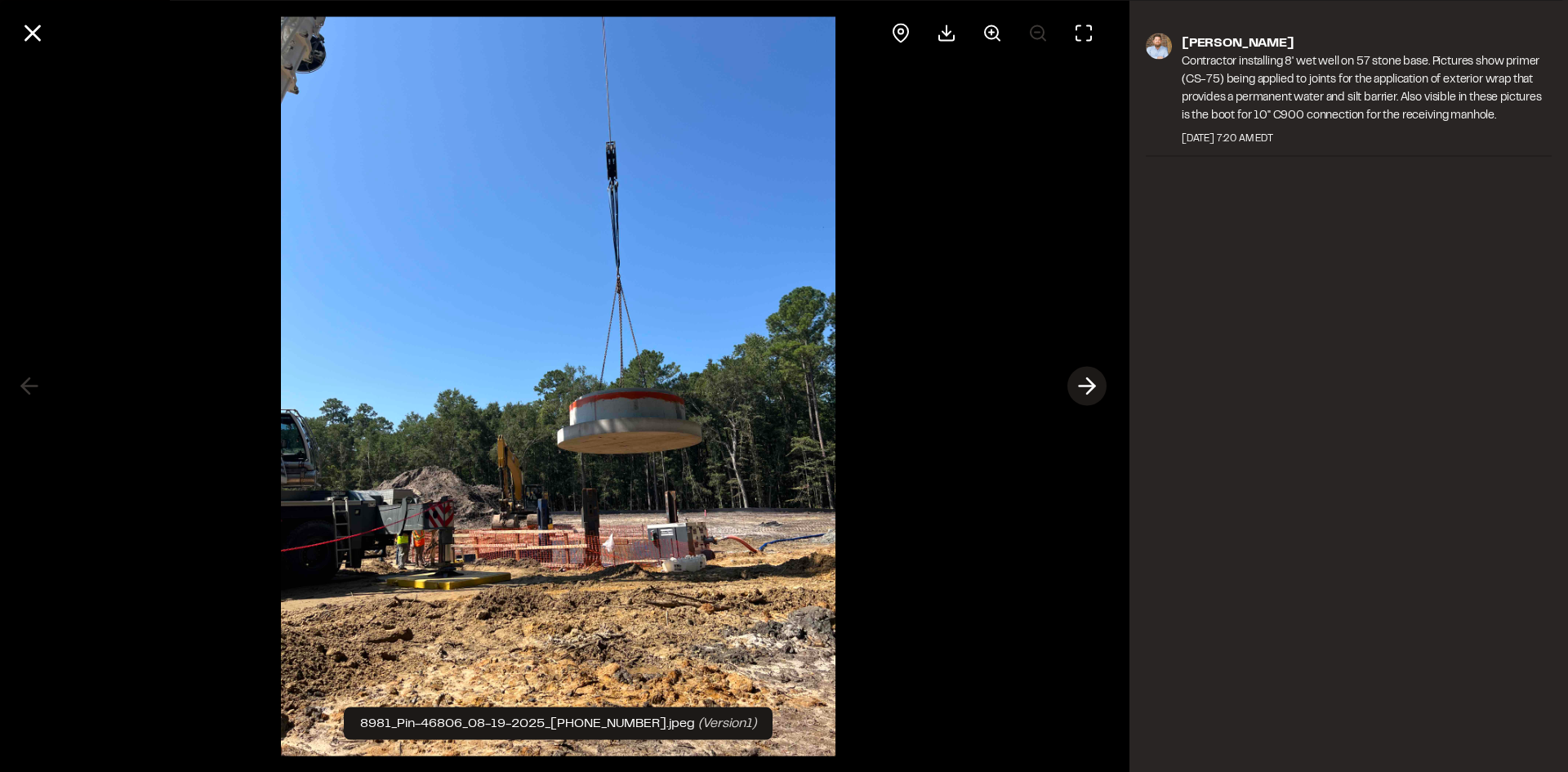
click at [1084, 385] on icon at bounding box center [1087, 386] width 26 height 27
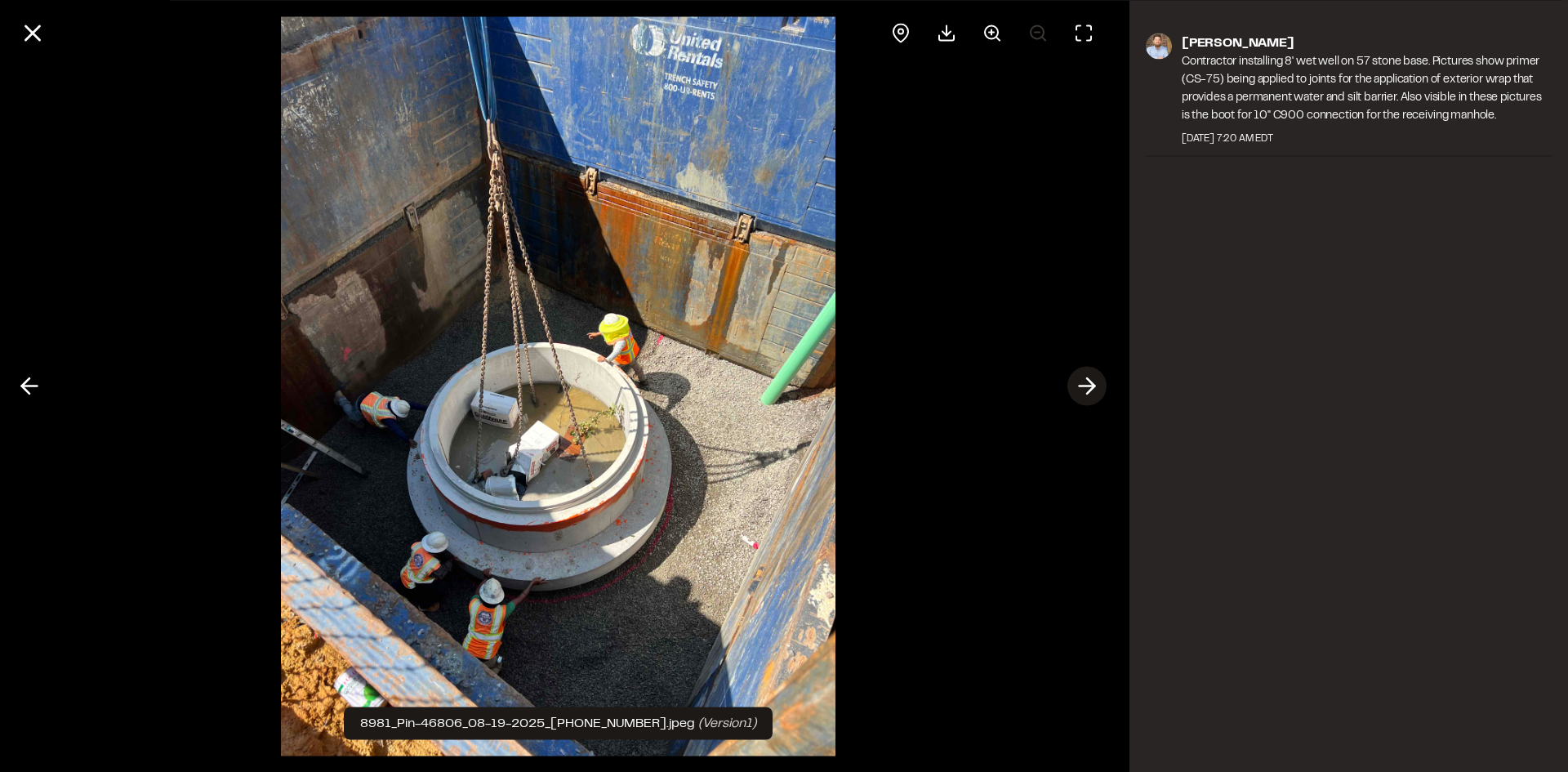
click at [1084, 385] on icon at bounding box center [1087, 386] width 26 height 27
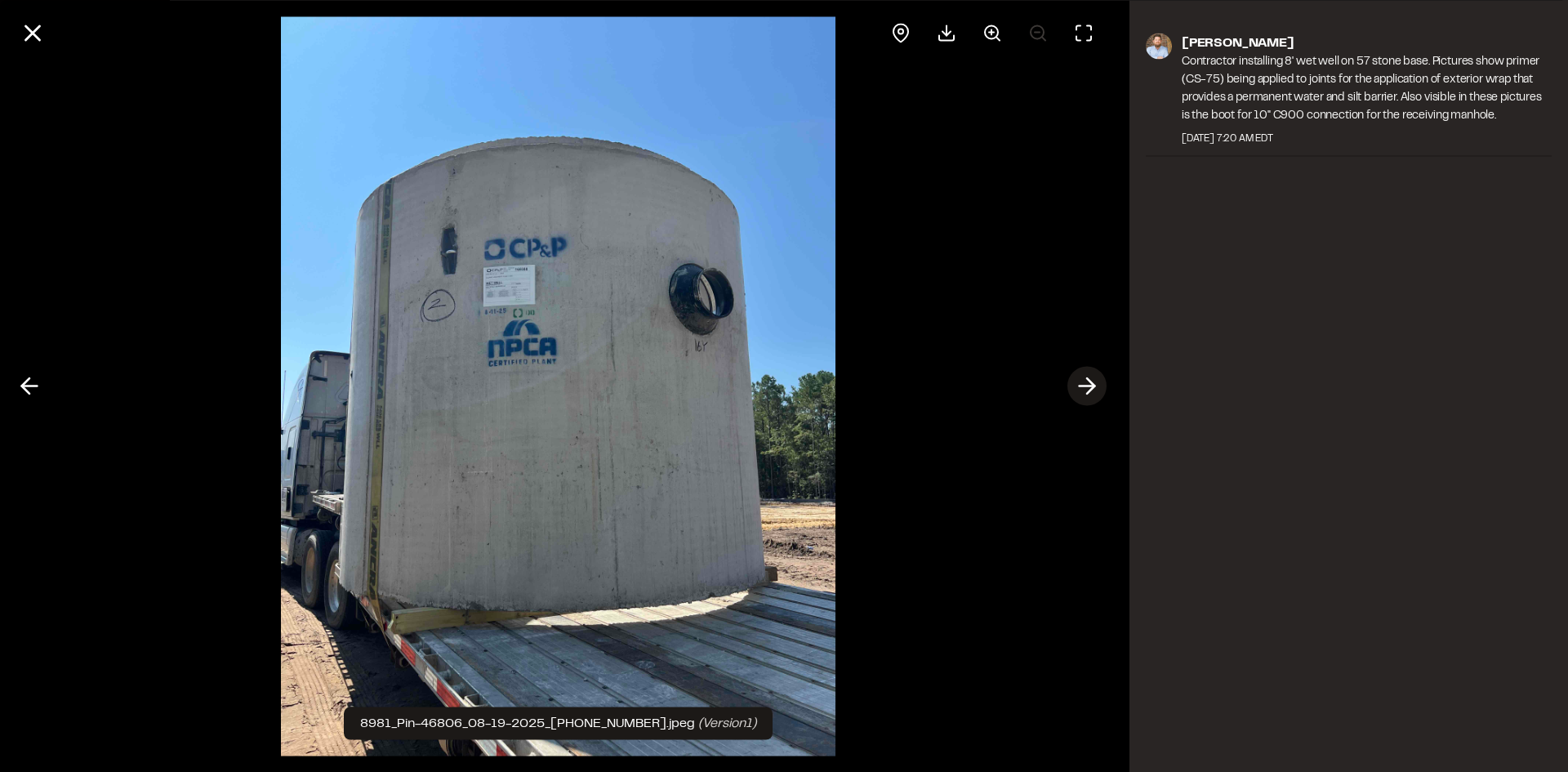
click at [1084, 385] on icon at bounding box center [1087, 386] width 26 height 27
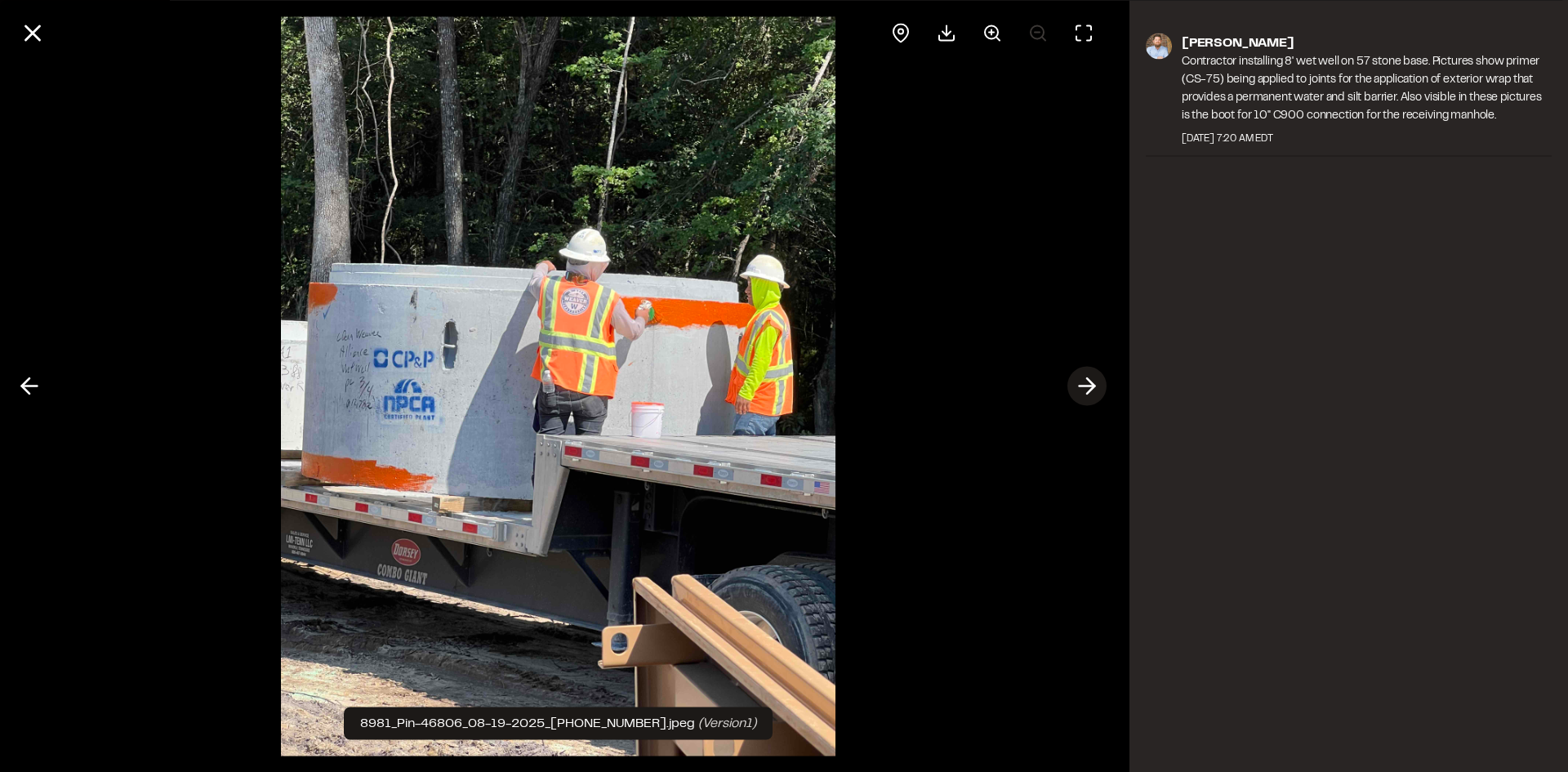
click at [1084, 385] on icon at bounding box center [1087, 386] width 26 height 27
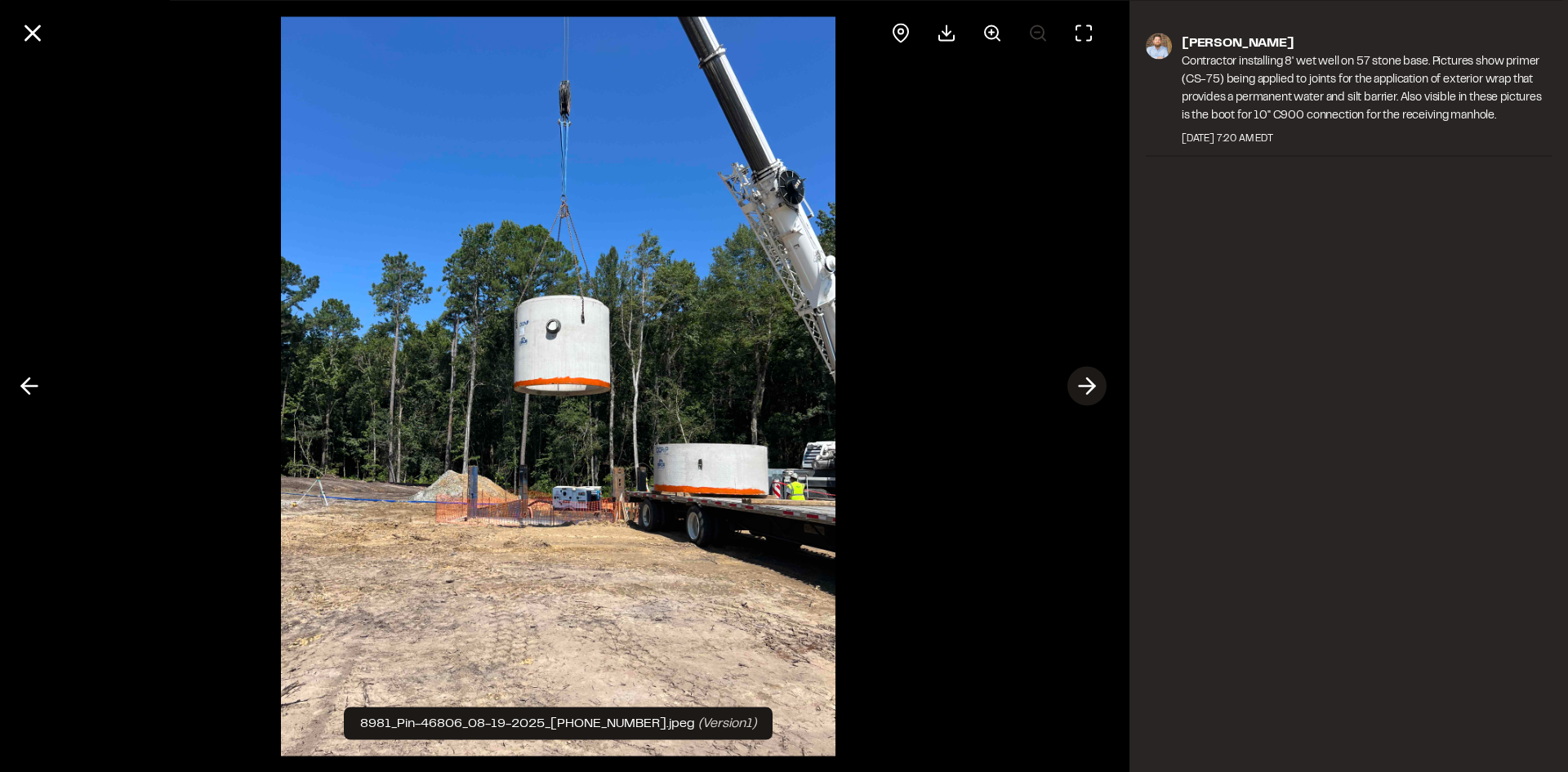
click at [1084, 385] on icon at bounding box center [1087, 386] width 26 height 27
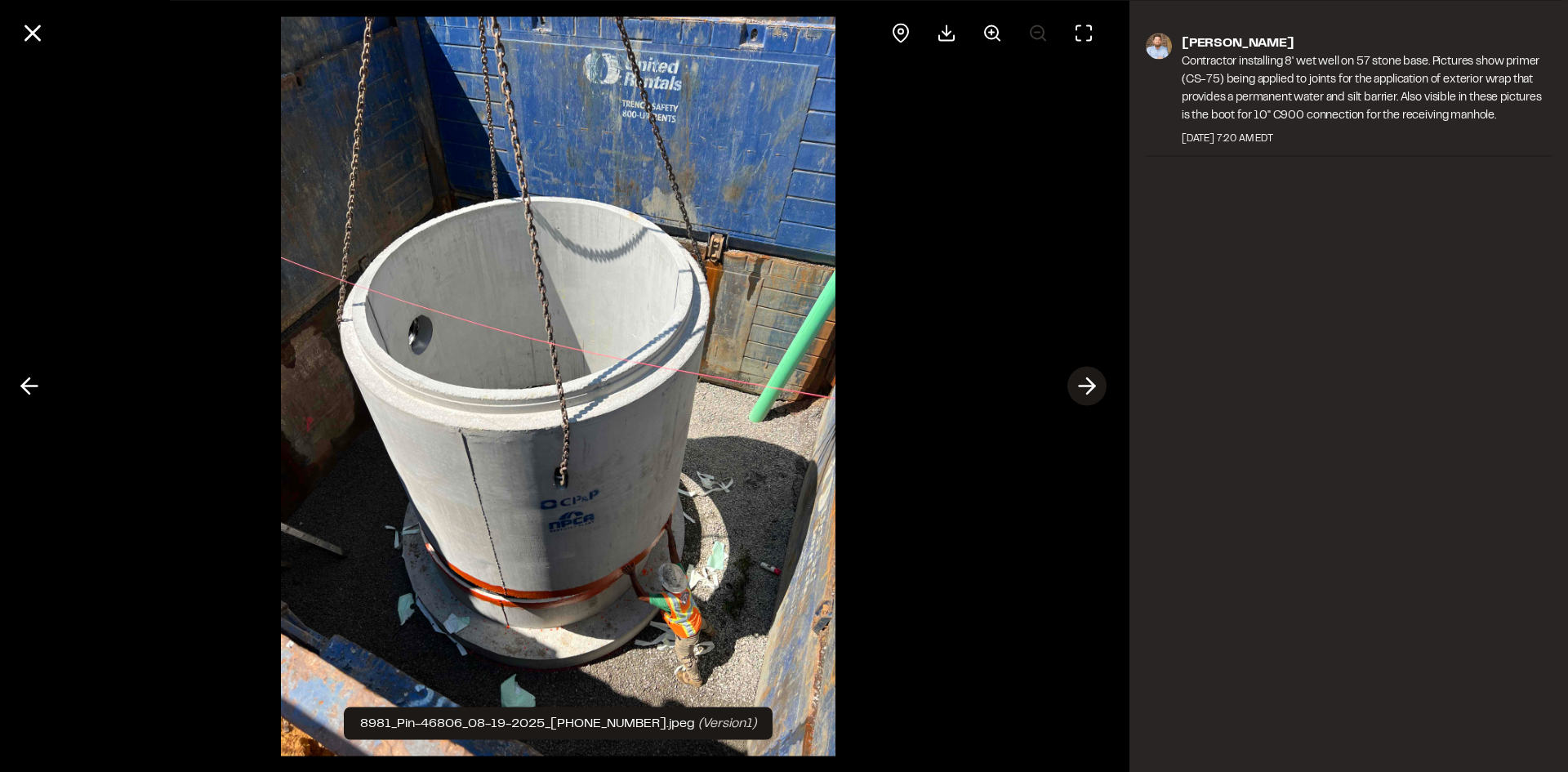
click at [1084, 385] on icon at bounding box center [1087, 386] width 26 height 27
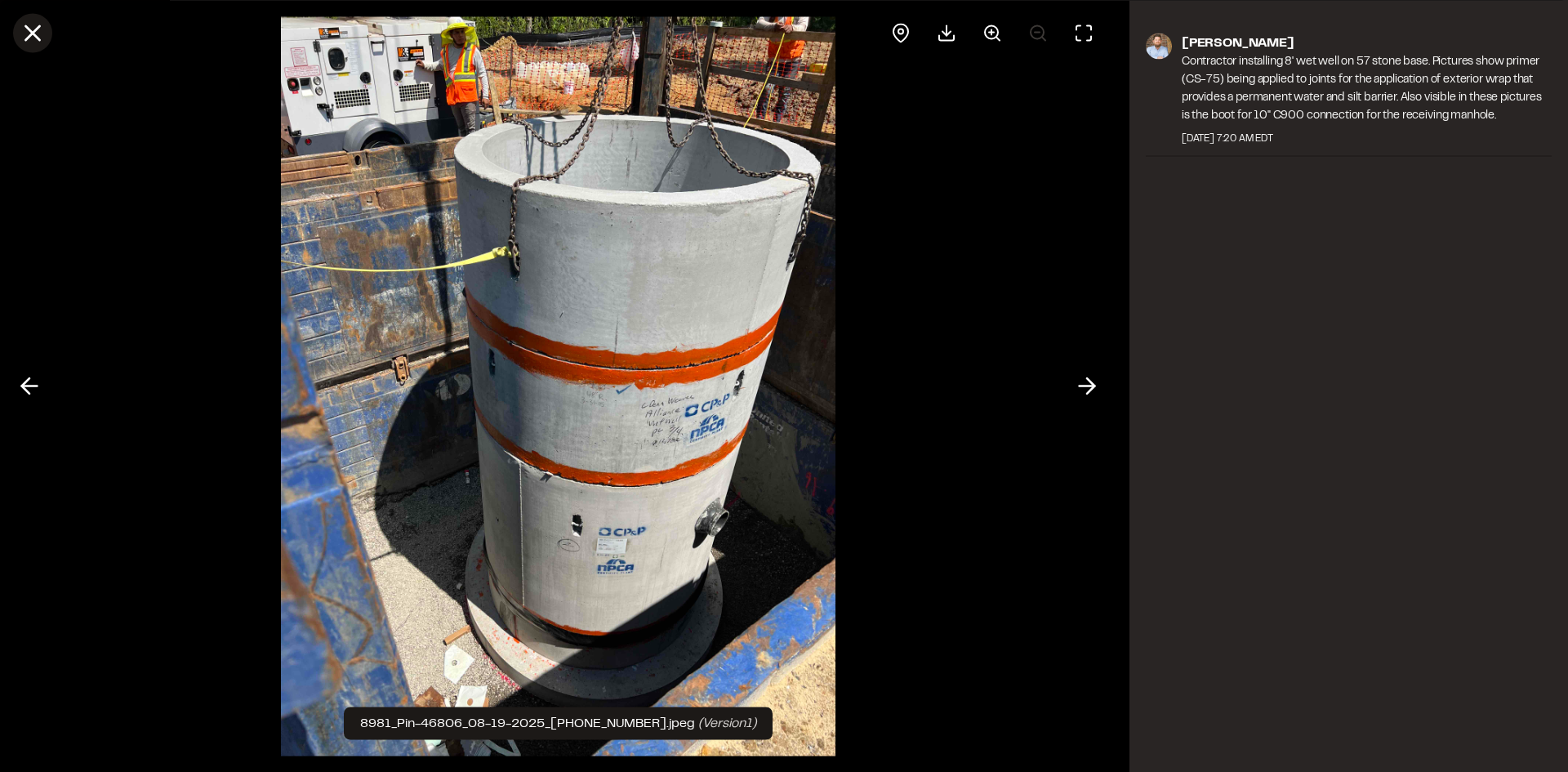
click at [33, 39] on icon at bounding box center [32, 32] width 27 height 27
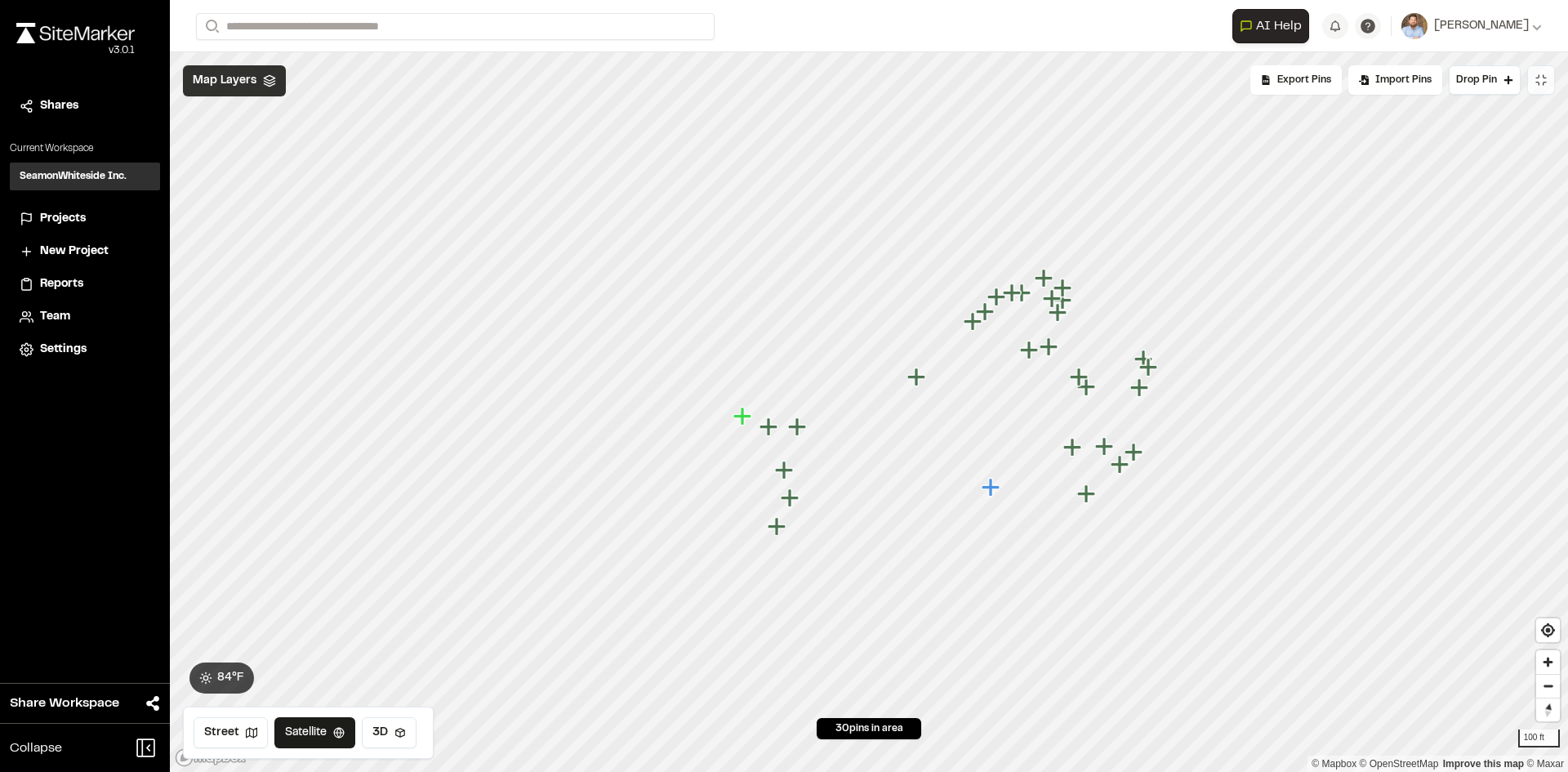
click at [269, 81] on icon at bounding box center [269, 80] width 13 height 13
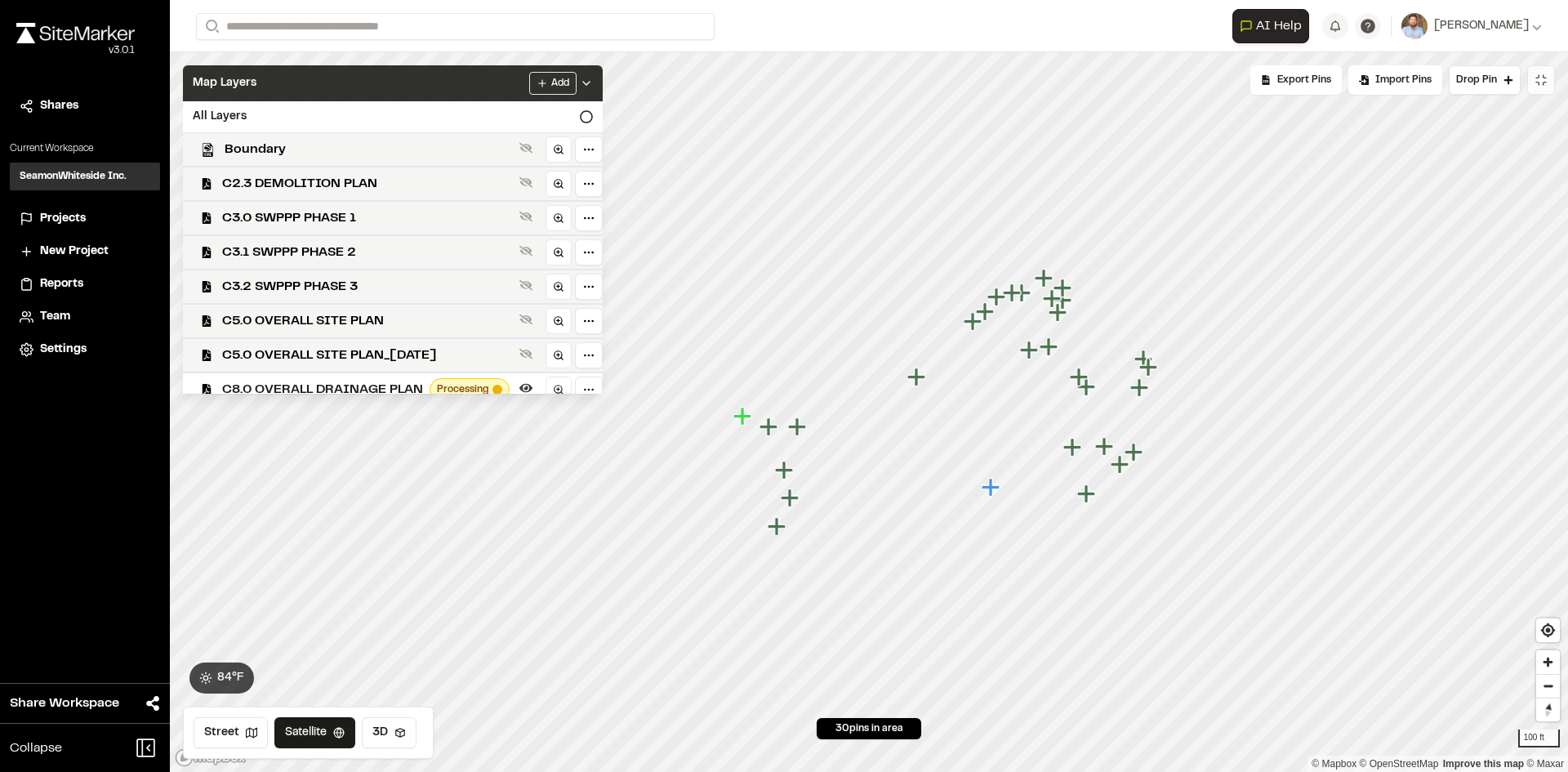
scroll to position [249, 0]
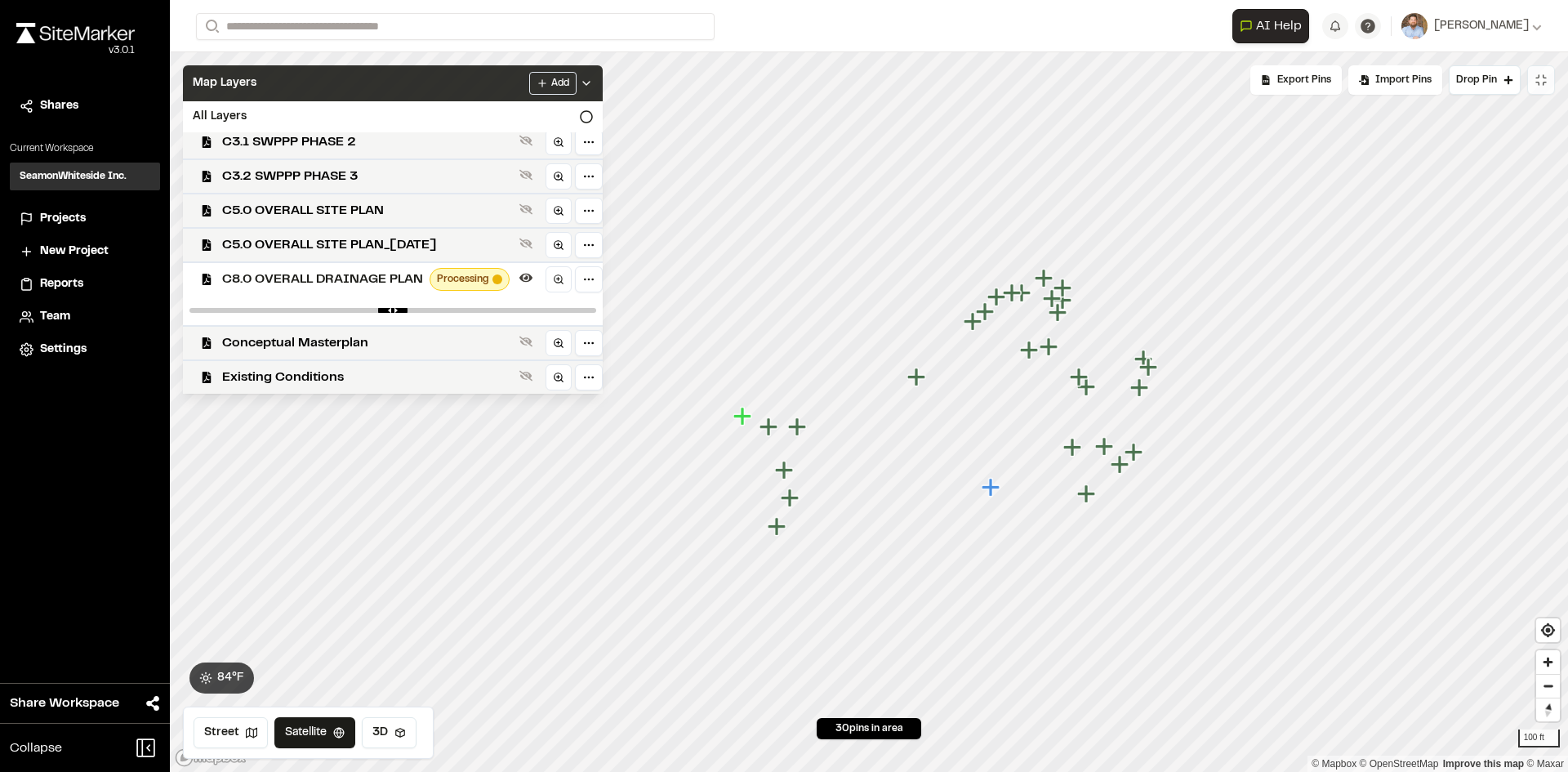
click at [383, 279] on span "C8.0 OVERALL DRAINAGE PLAN" at bounding box center [322, 279] width 201 height 20
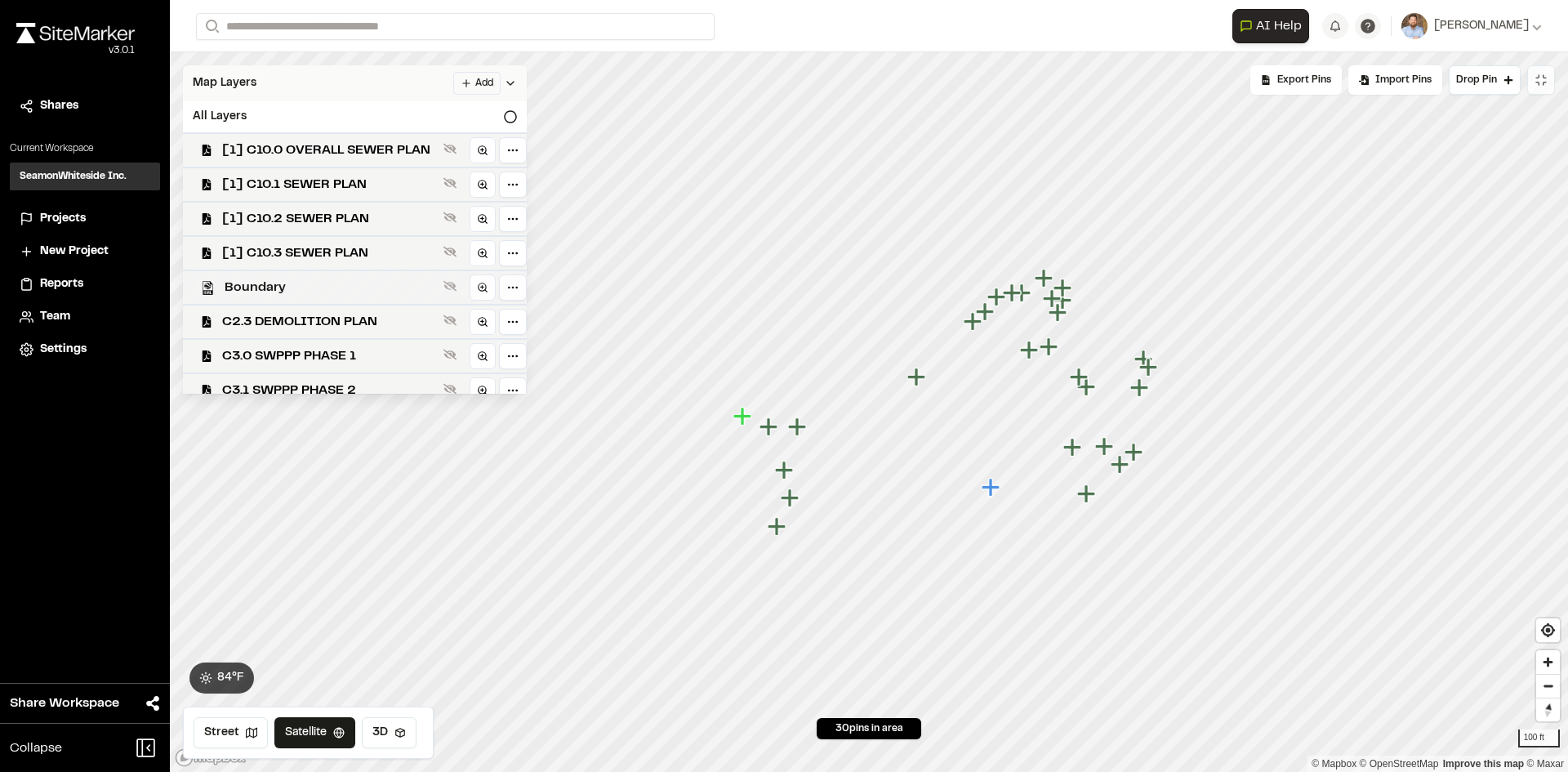
click at [303, 292] on span "Boundary" at bounding box center [331, 288] width 212 height 20
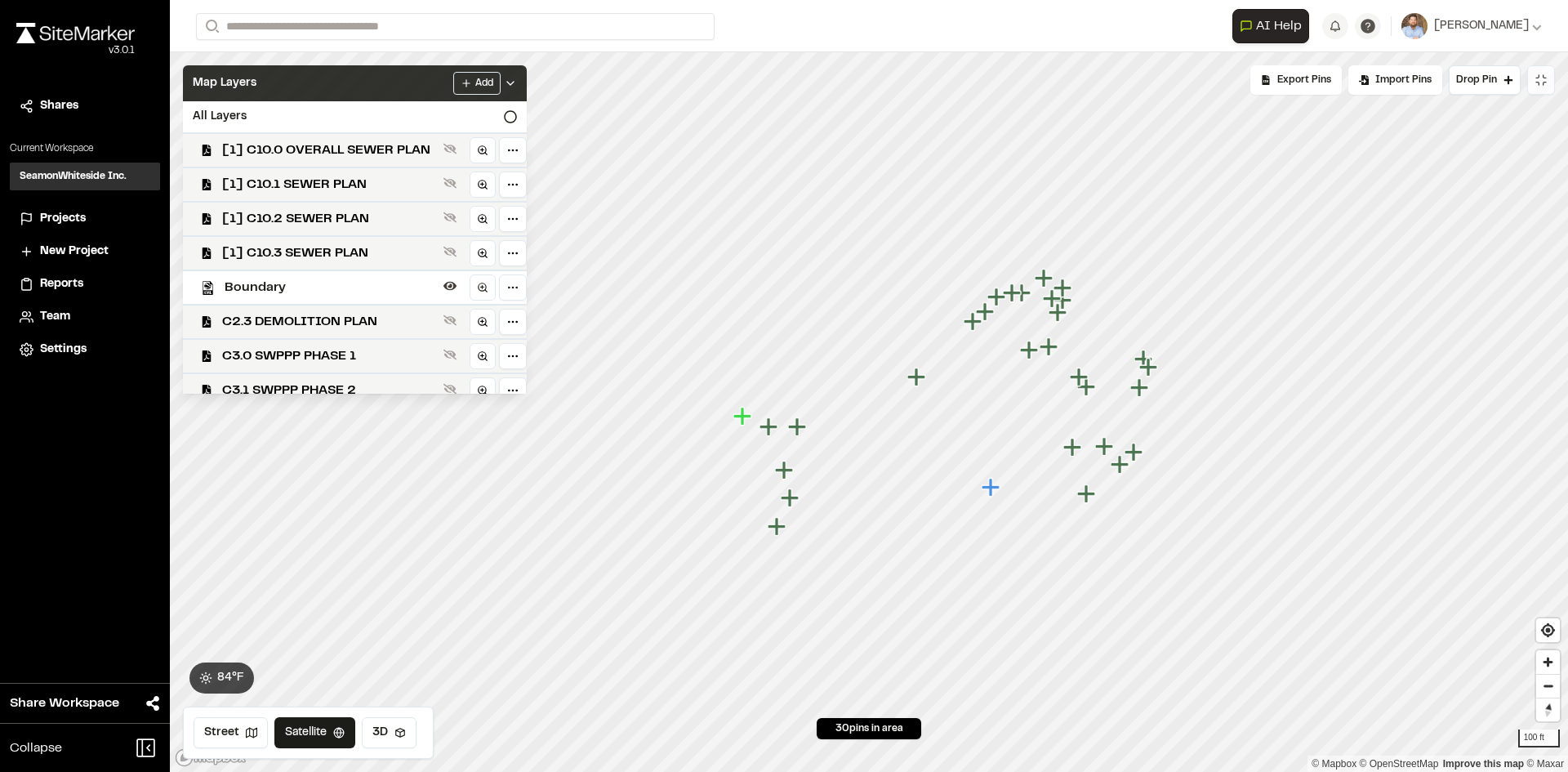
click at [516, 80] on icon at bounding box center [510, 82] width 13 height 13
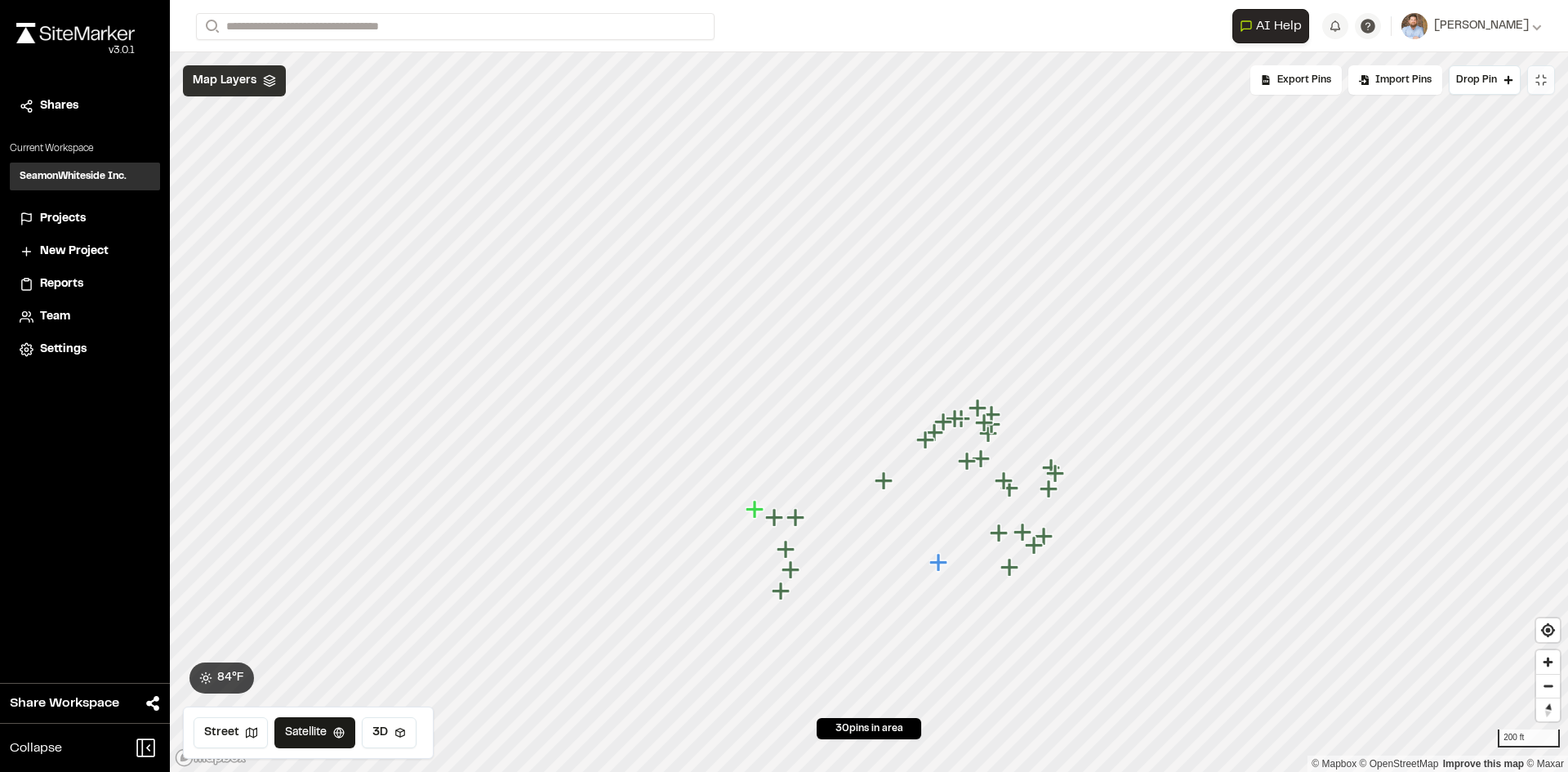
click at [238, 78] on span "Map Layers" at bounding box center [224, 80] width 64 height 18
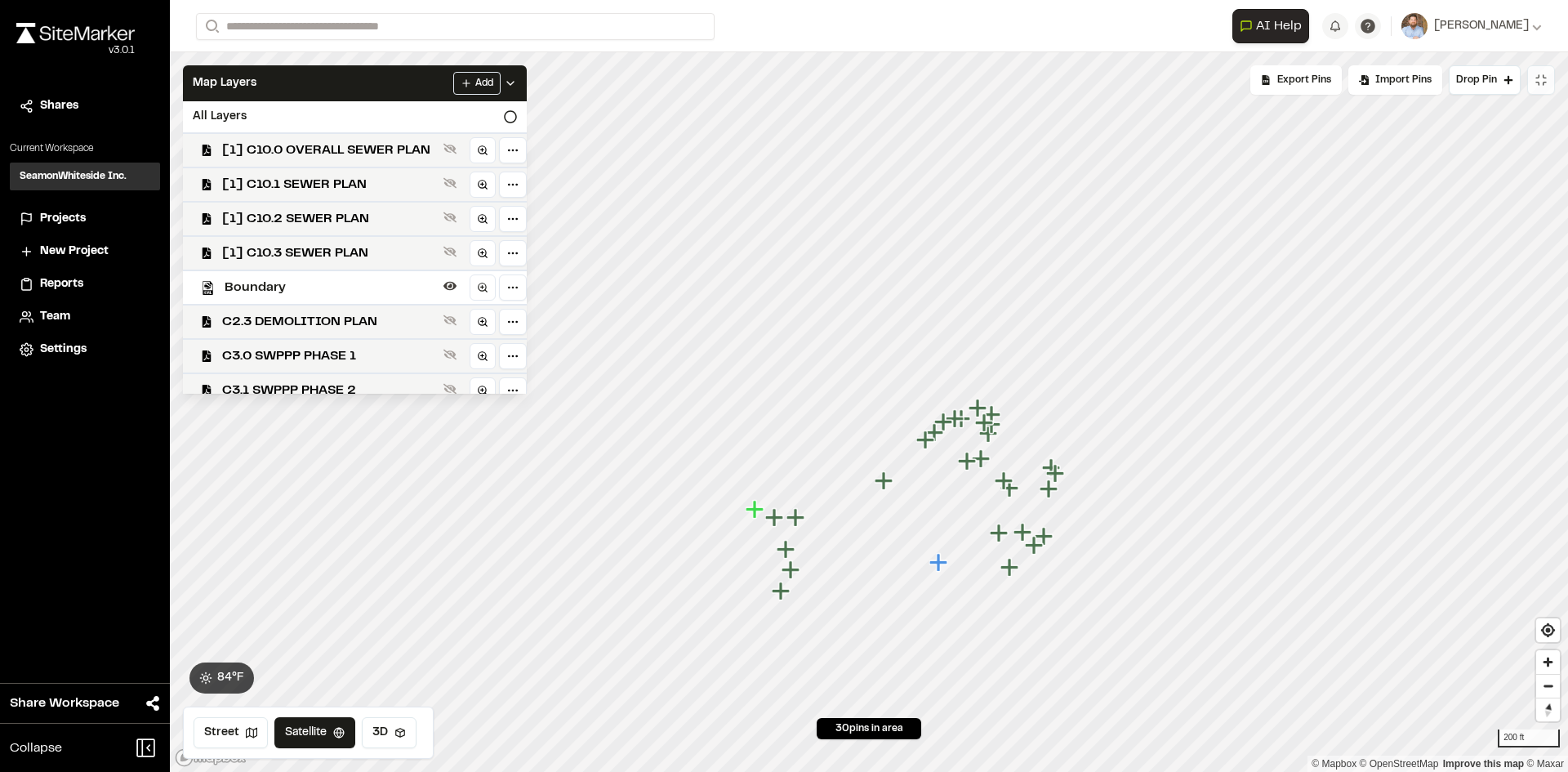
click at [290, 288] on span "Boundary" at bounding box center [331, 288] width 212 height 20
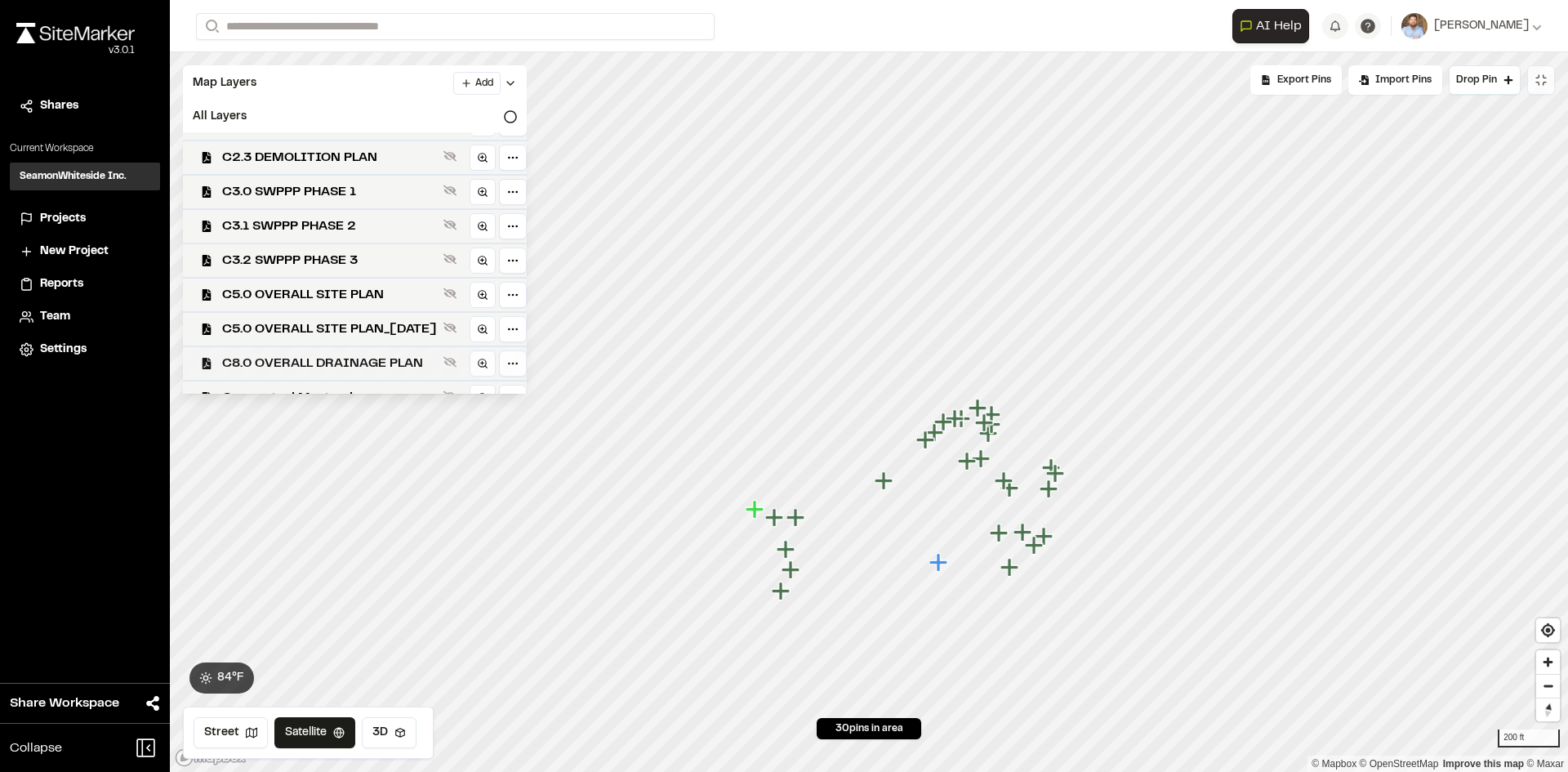
scroll to position [219, 0]
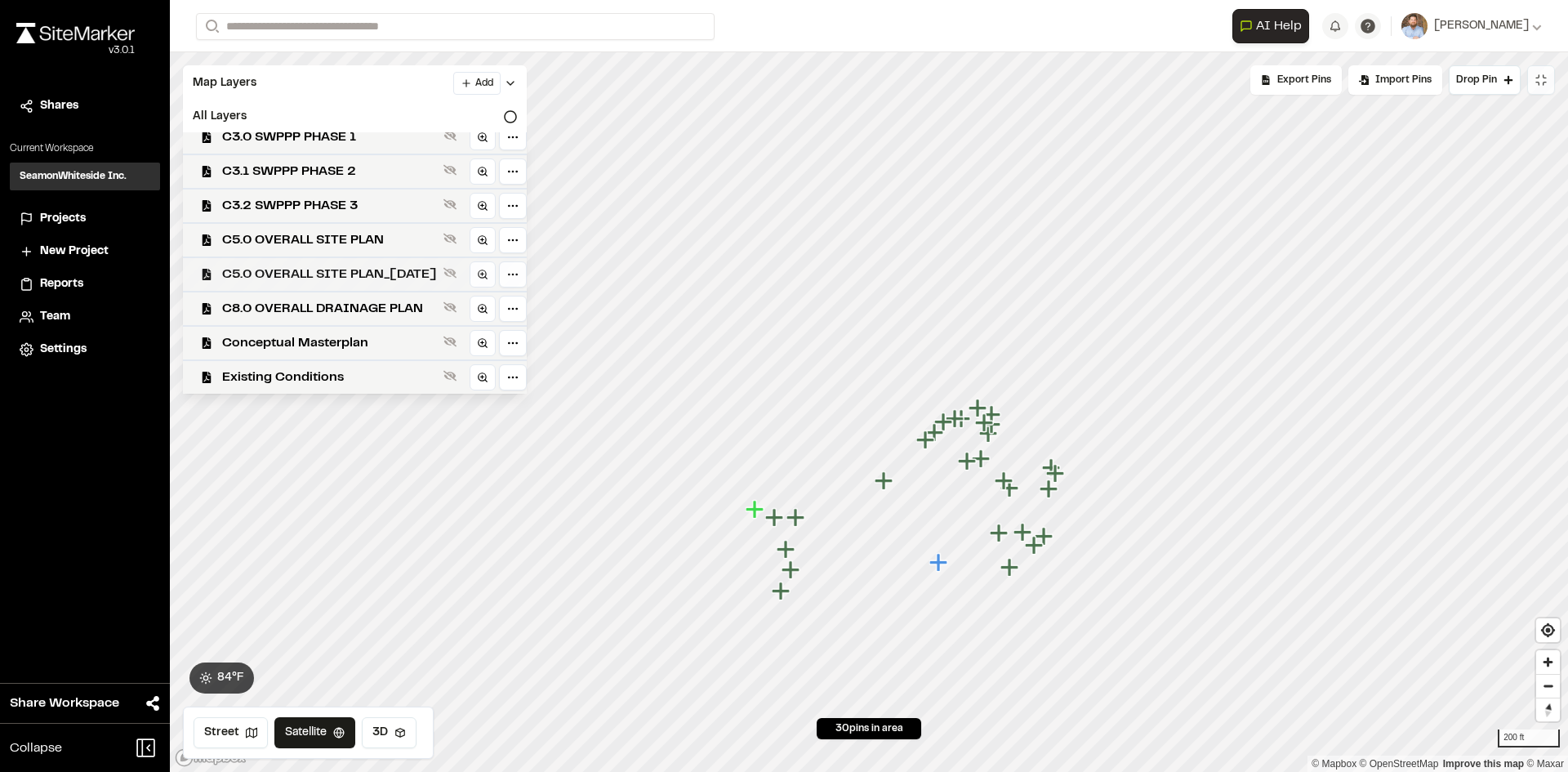
click at [353, 281] on span "C5.0 OVERALL SITE PLAN_[DATE]" at bounding box center [330, 274] width 215 height 20
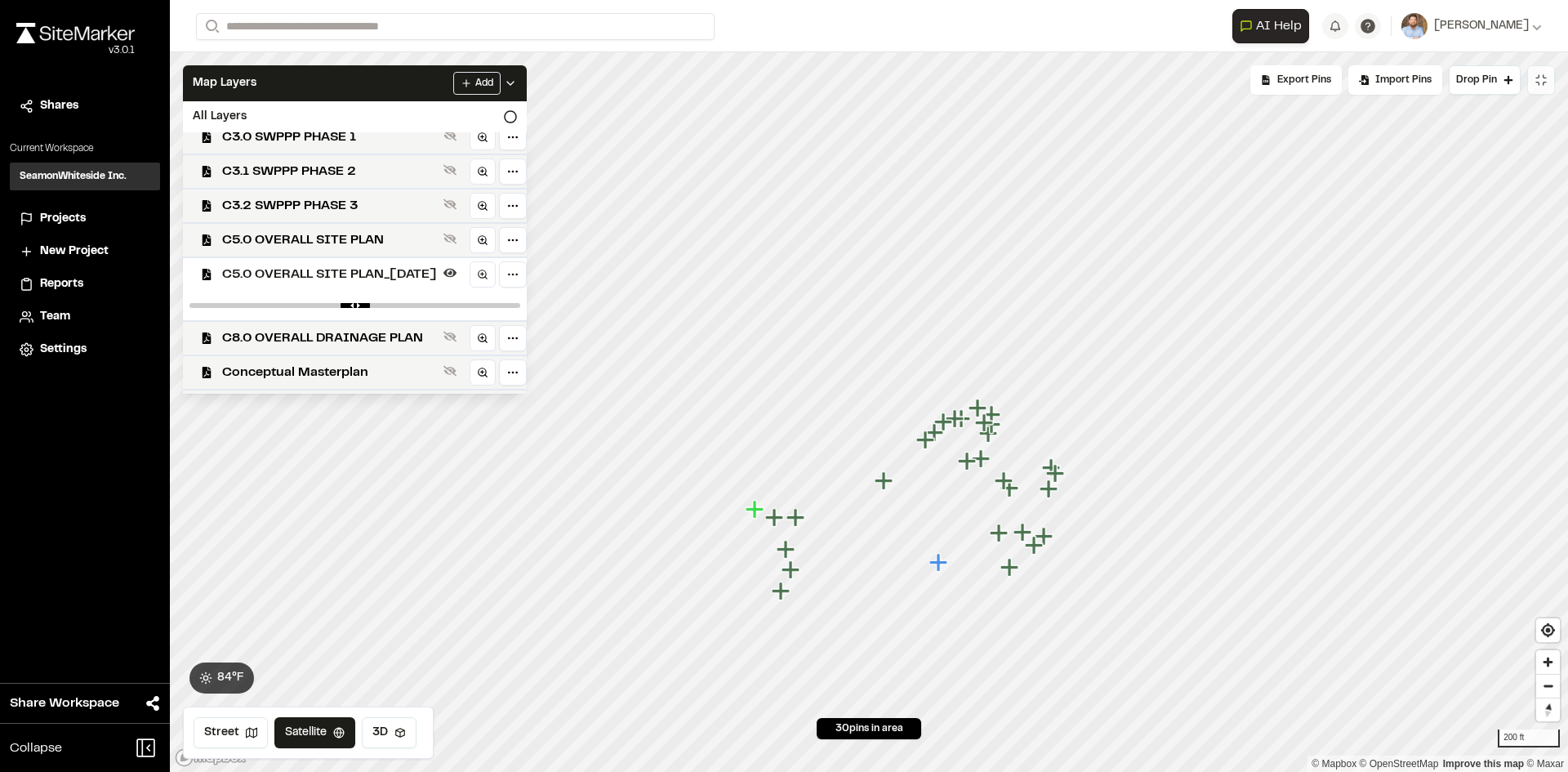
click at [353, 281] on span "C5.0 OVERALL SITE PLAN_[DATE]" at bounding box center [330, 274] width 215 height 20
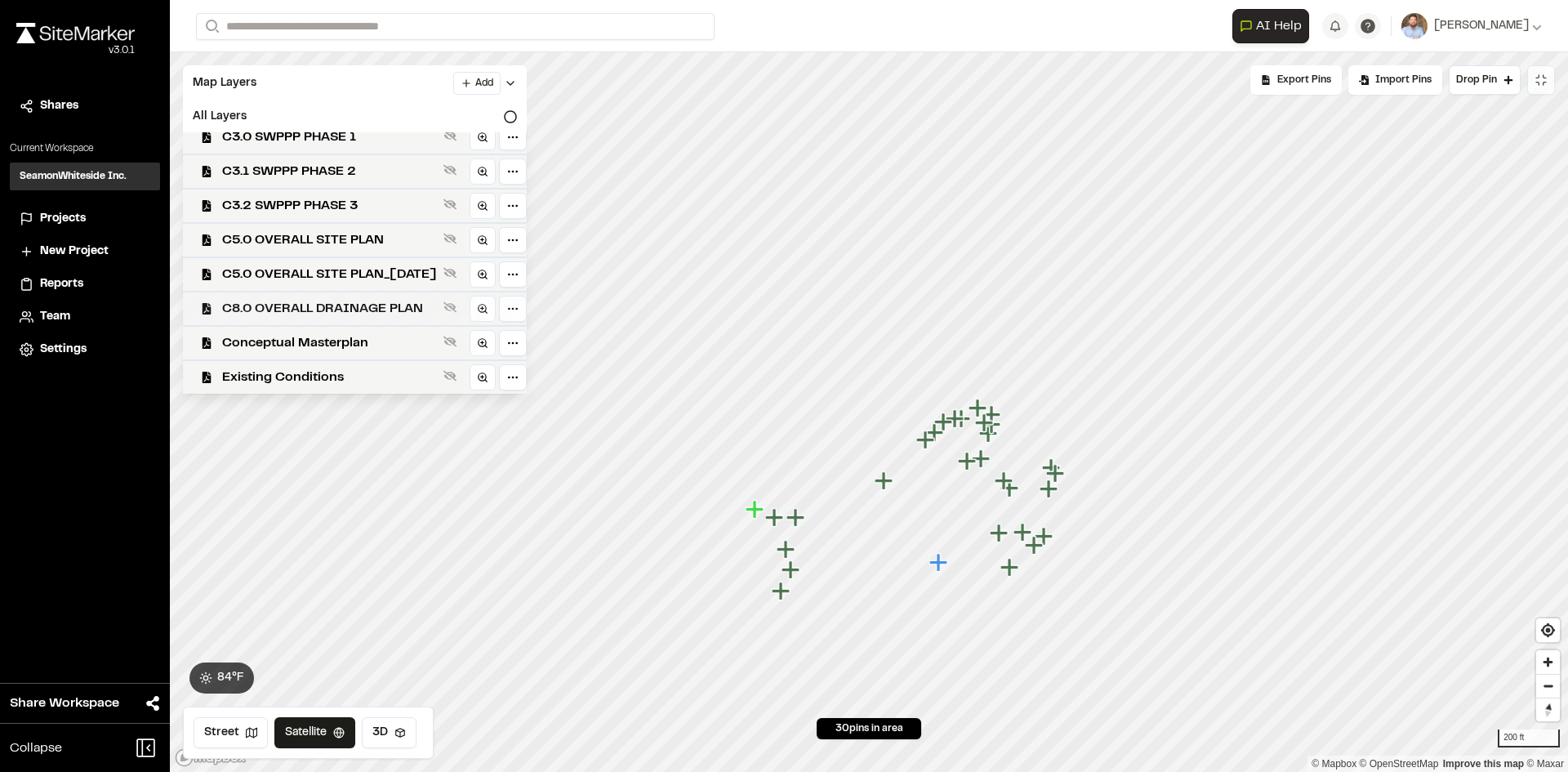
click at [327, 313] on span "C8.0 OVERALL DRAINAGE PLAN" at bounding box center [330, 309] width 215 height 20
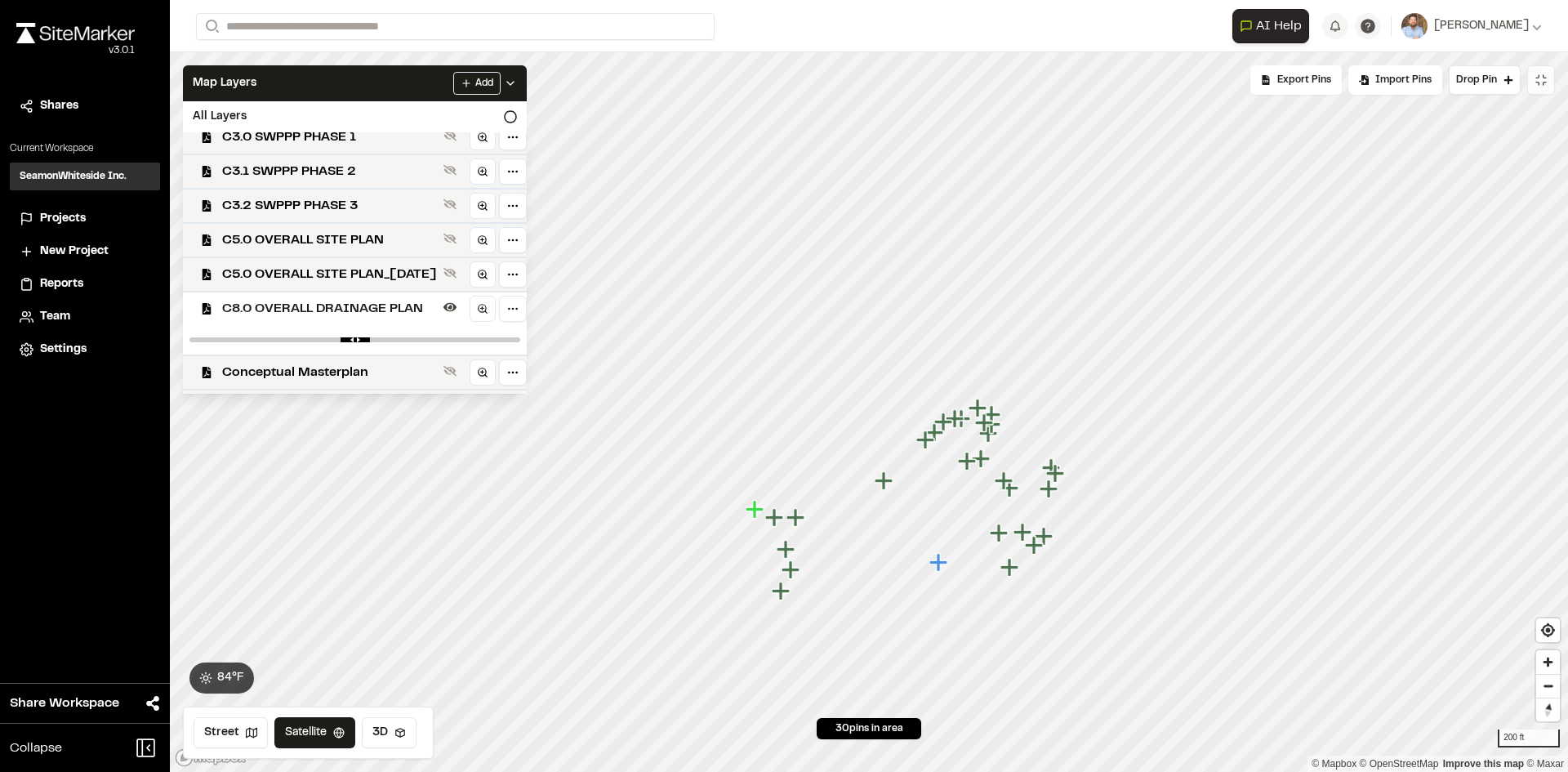
click at [516, 81] on icon at bounding box center [510, 82] width 13 height 13
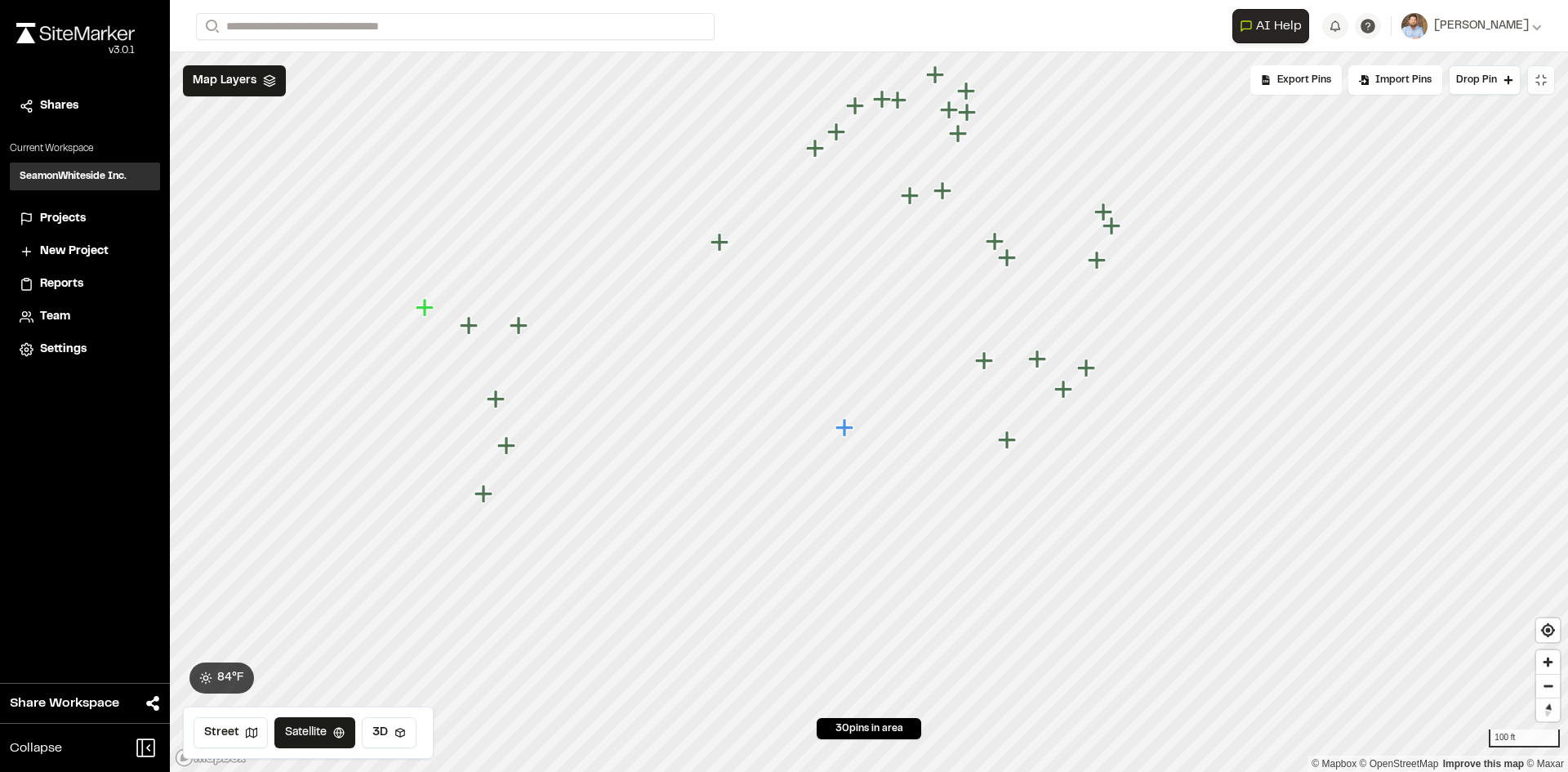
click at [426, 309] on icon "Map marker" at bounding box center [425, 307] width 18 height 18
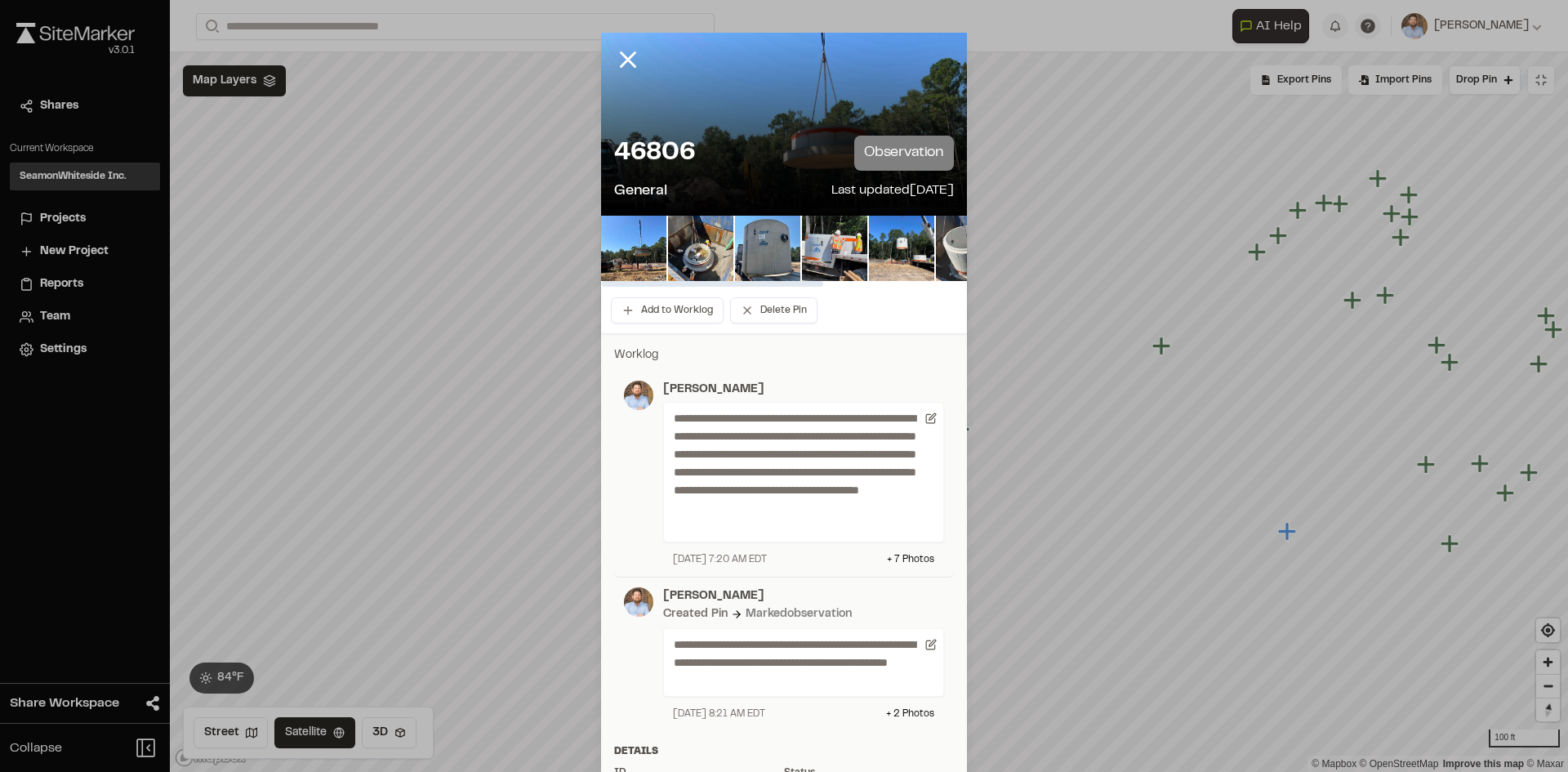
click at [939, 251] on img at bounding box center [968, 248] width 66 height 66
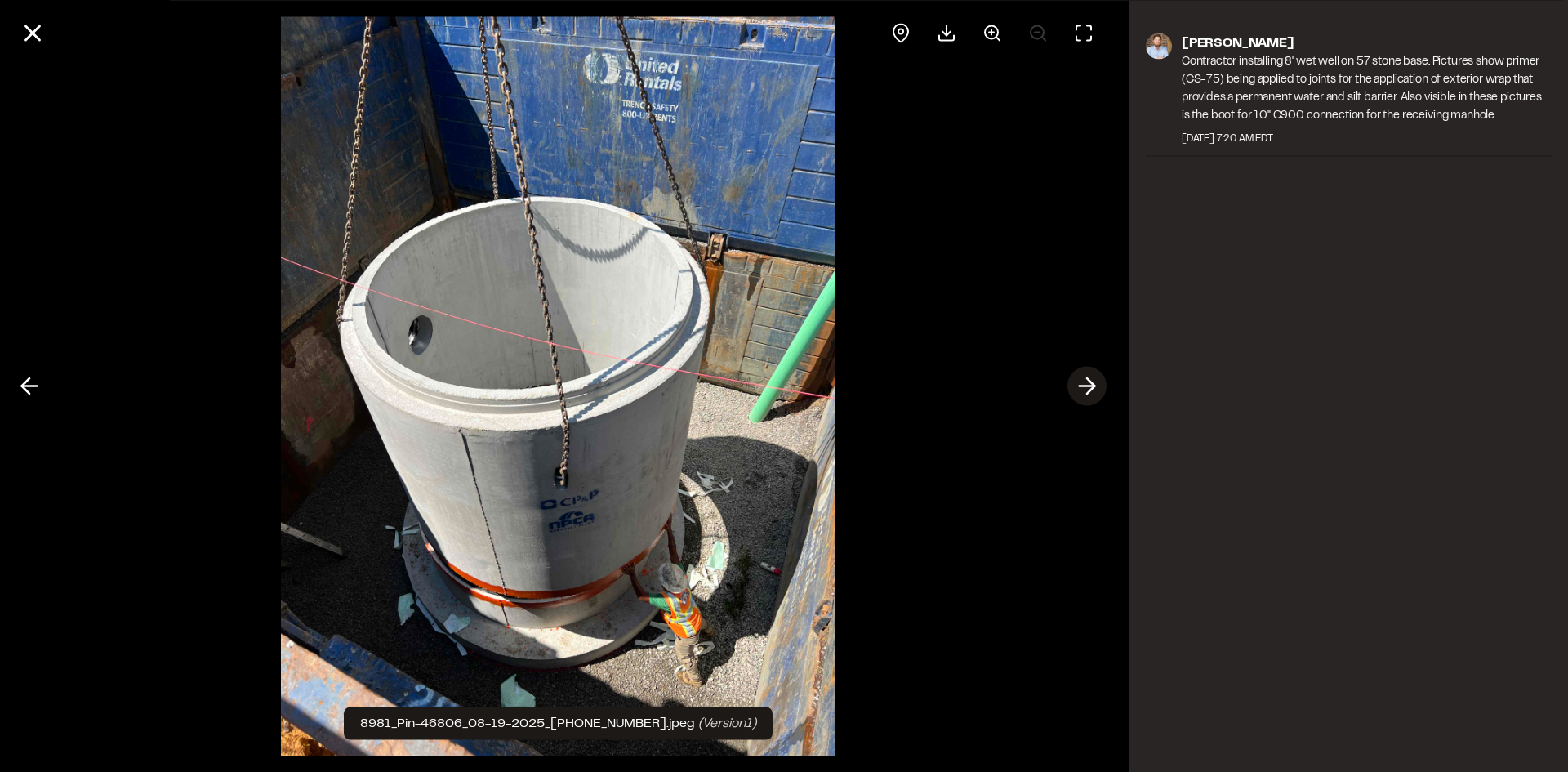
click at [1084, 388] on icon at bounding box center [1087, 386] width 26 height 27
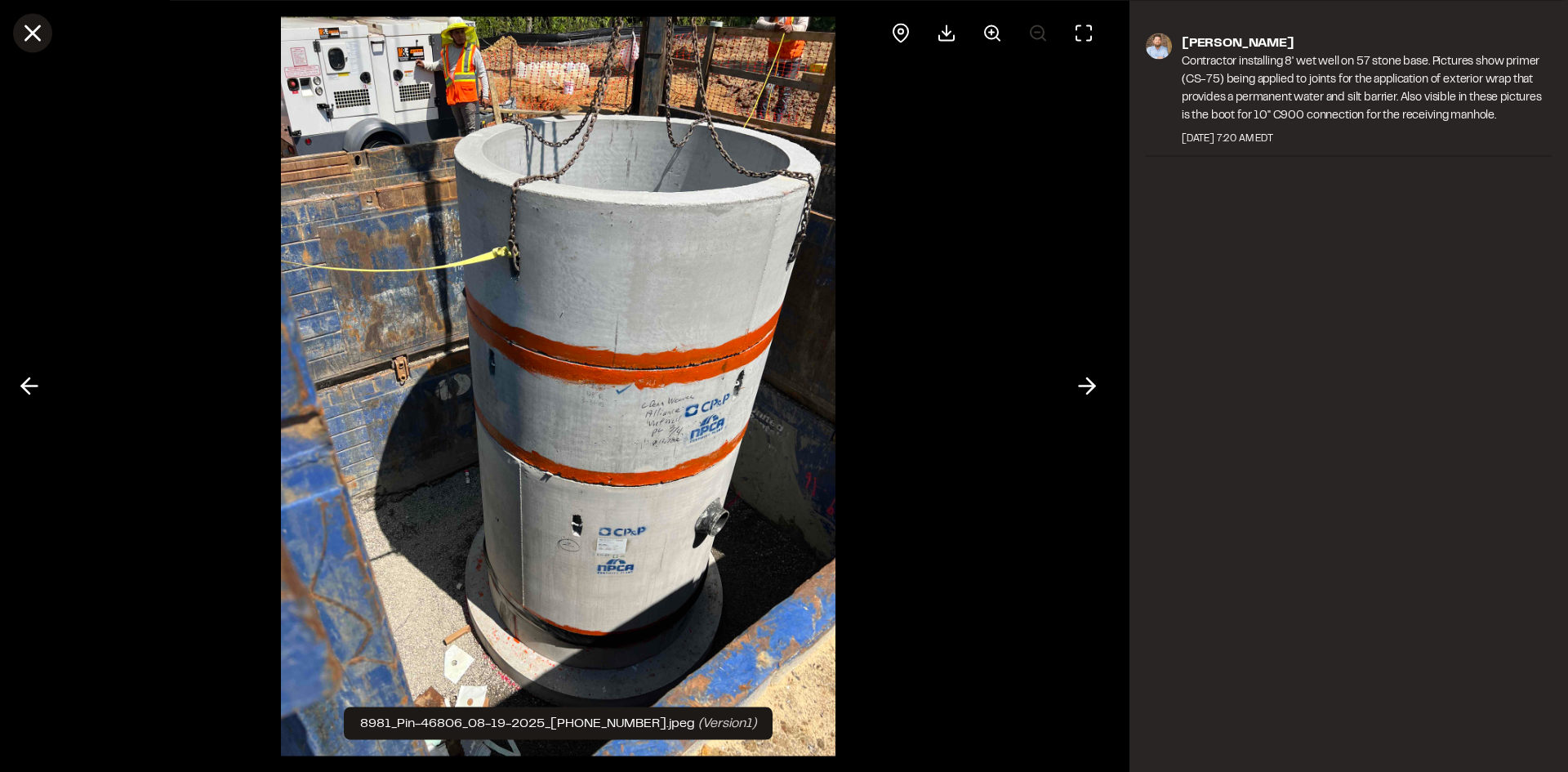
click at [37, 33] on icon at bounding box center [32, 32] width 27 height 27
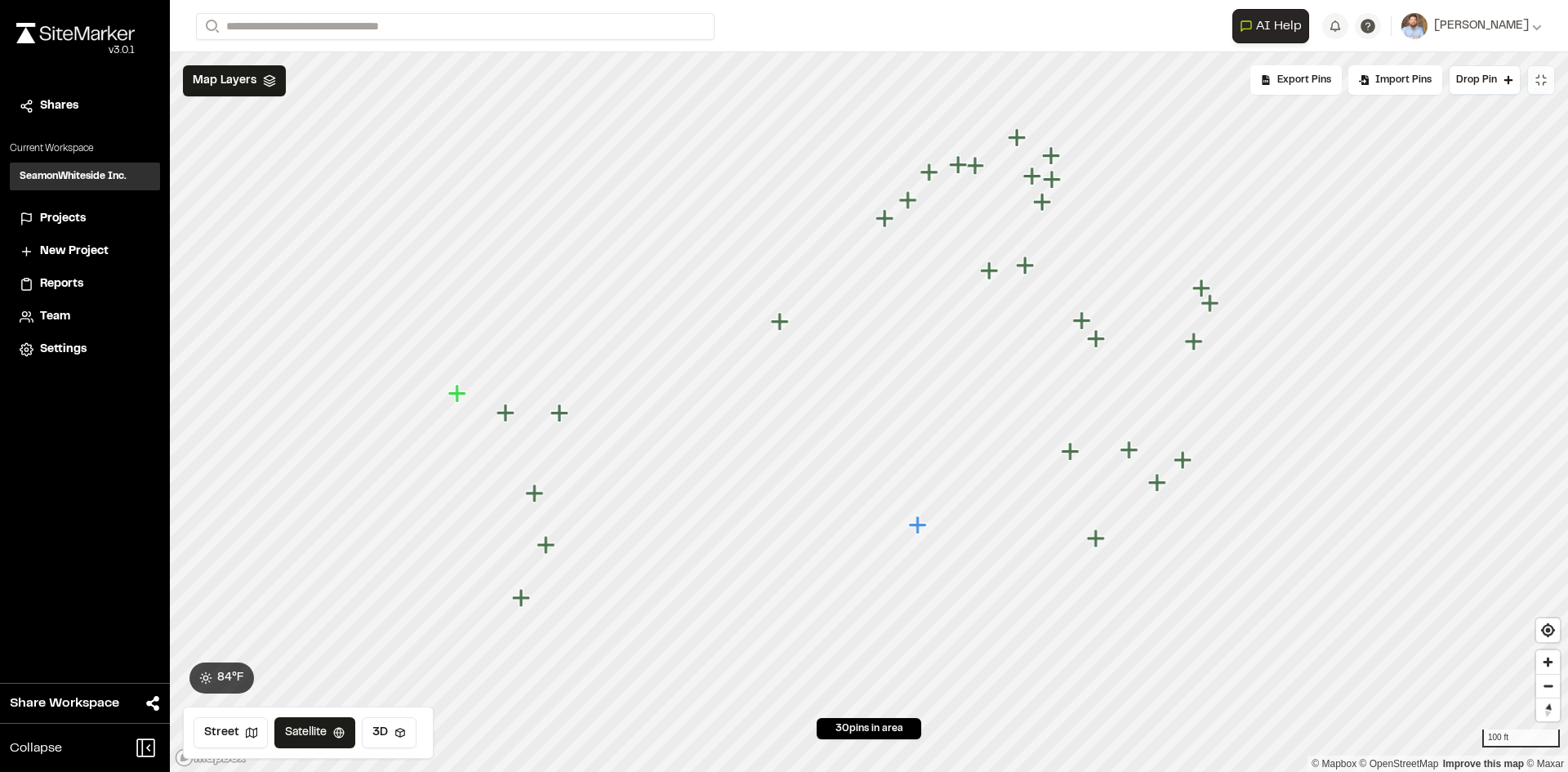
drag, startPoint x: 998, startPoint y: 256, endPoint x: 1094, endPoint y: 358, distance: 140.1
click at [1093, 332] on icon "Map marker" at bounding box center [1083, 321] width 22 height 22
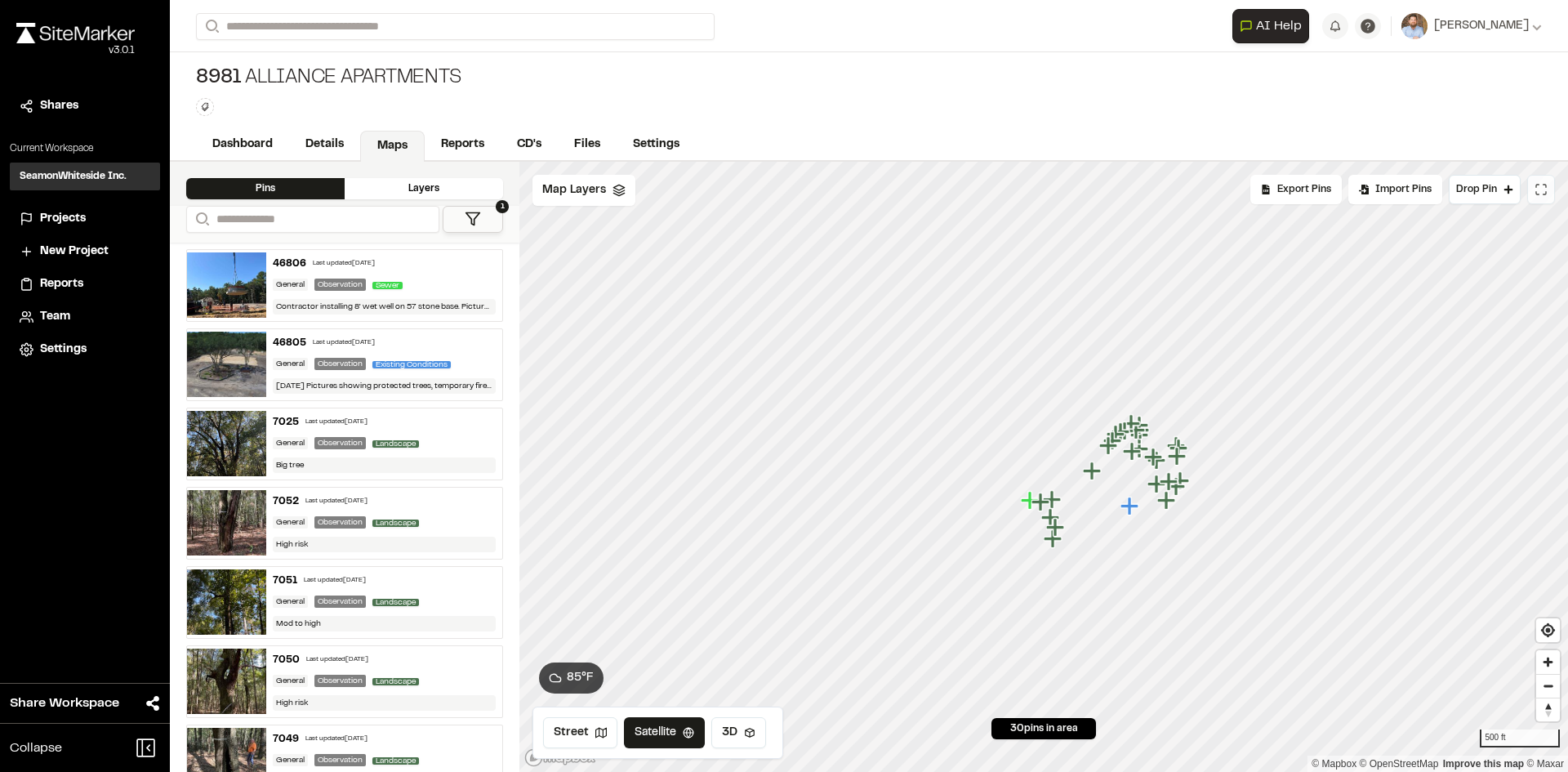
click at [1543, 194] on icon at bounding box center [1541, 189] width 13 height 13
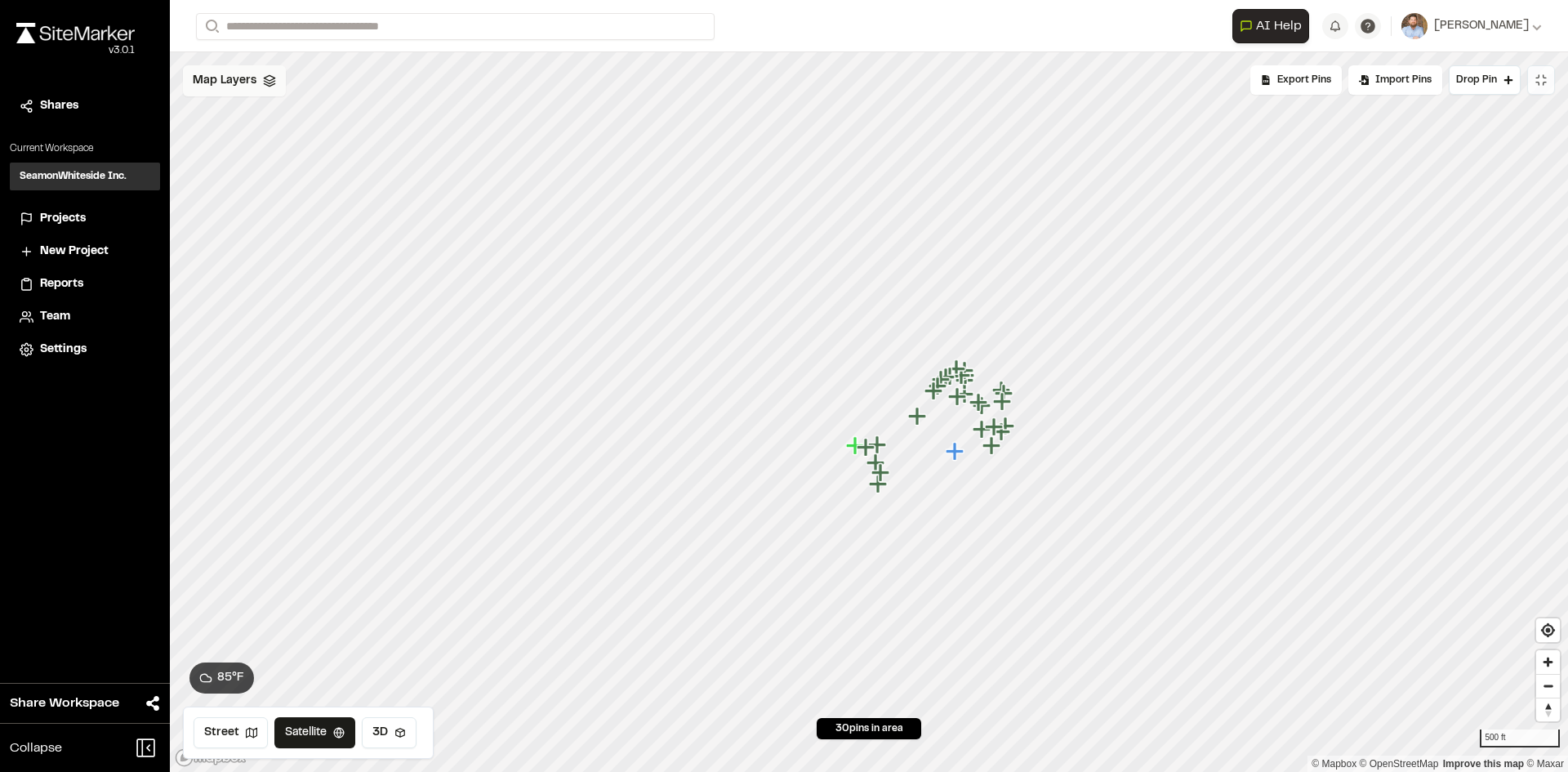
click at [256, 80] on div "Map Layers" at bounding box center [234, 81] width 103 height 31
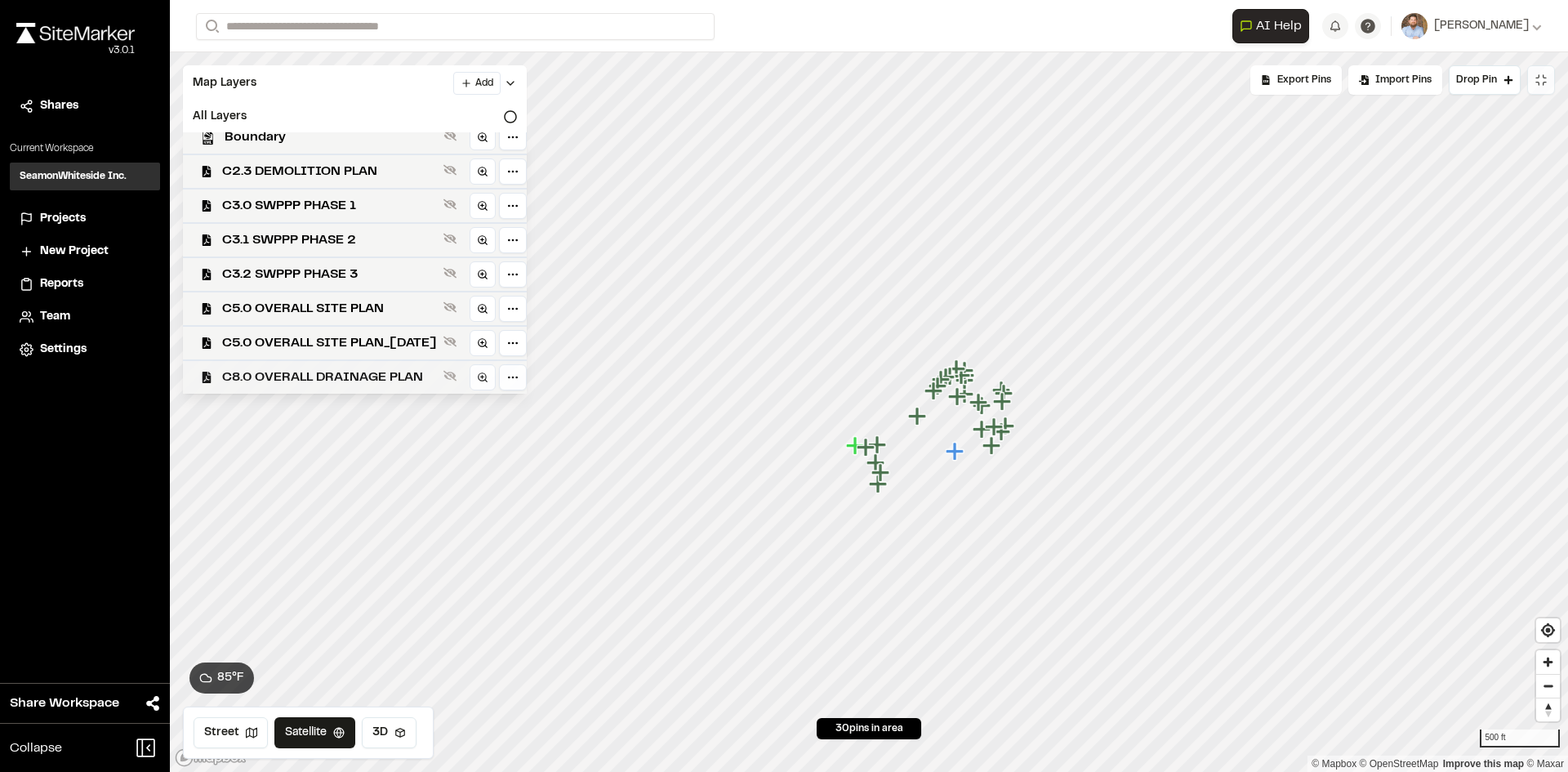
scroll to position [219, 0]
click at [396, 309] on span "C8.0 OVERALL DRAINAGE PLAN" at bounding box center [330, 309] width 215 height 20
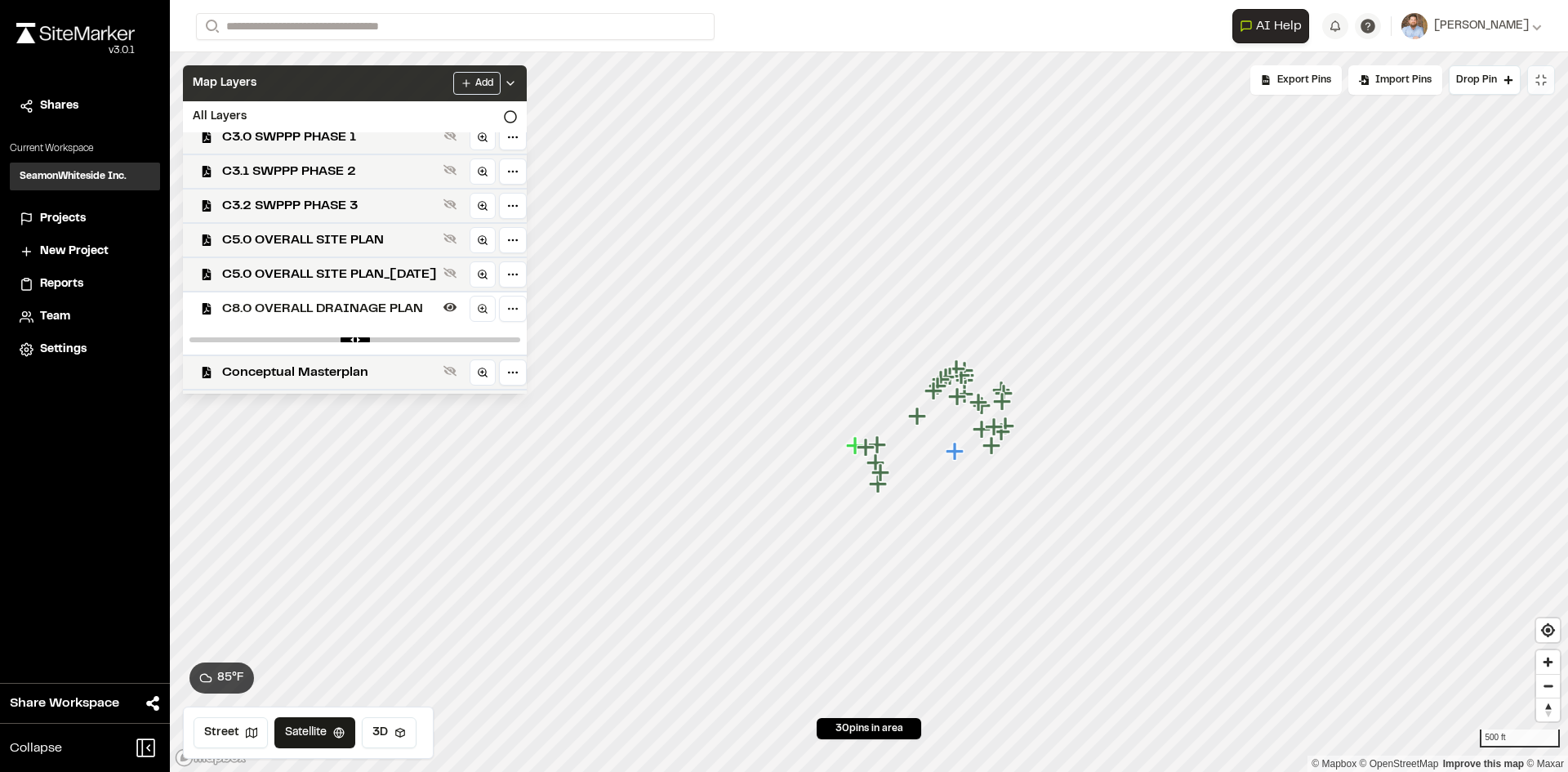
click at [516, 82] on icon at bounding box center [510, 82] width 13 height 13
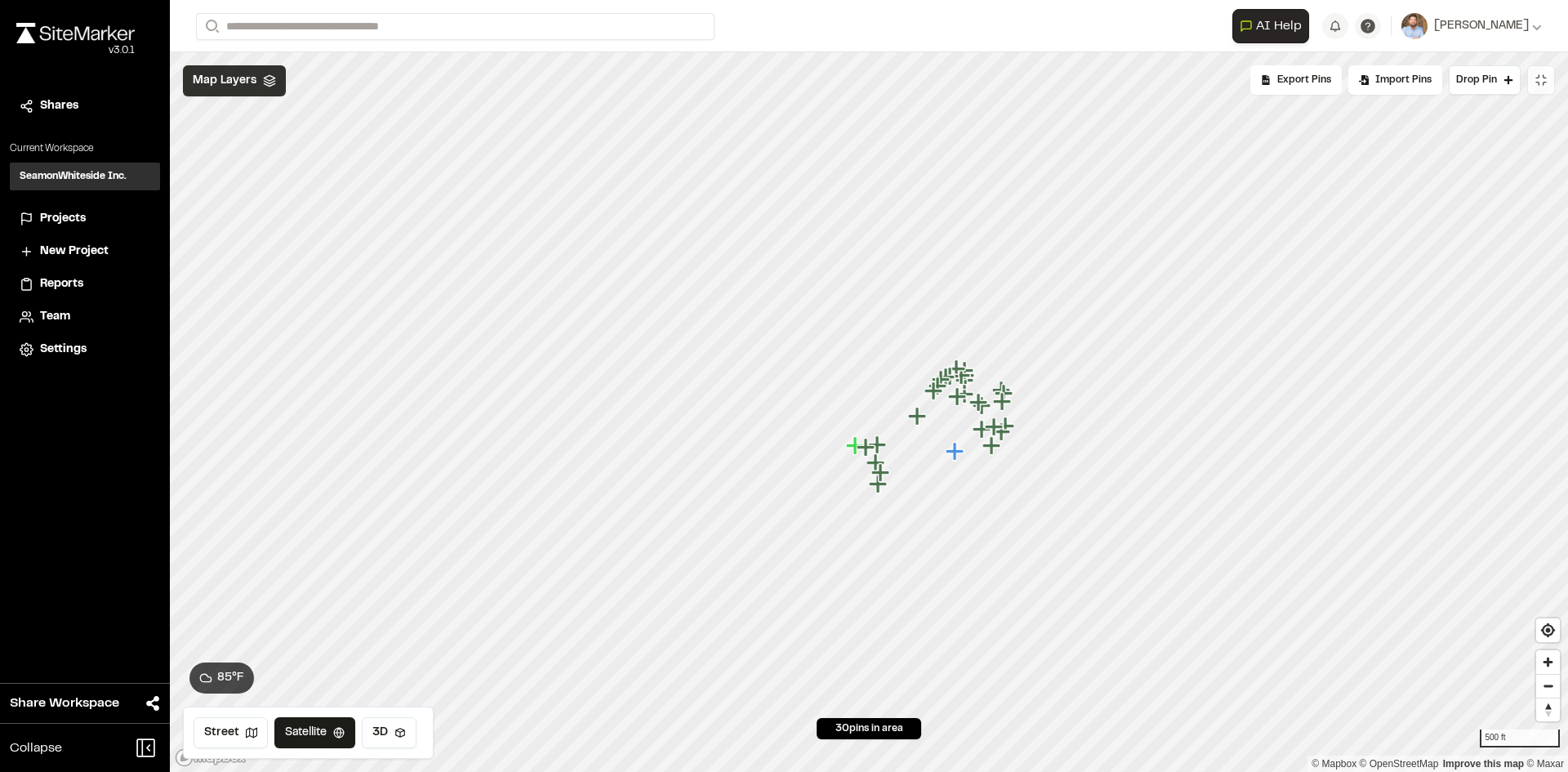
scroll to position [0, 0]
click at [63, 284] on span "Reports" at bounding box center [62, 284] width 43 height 18
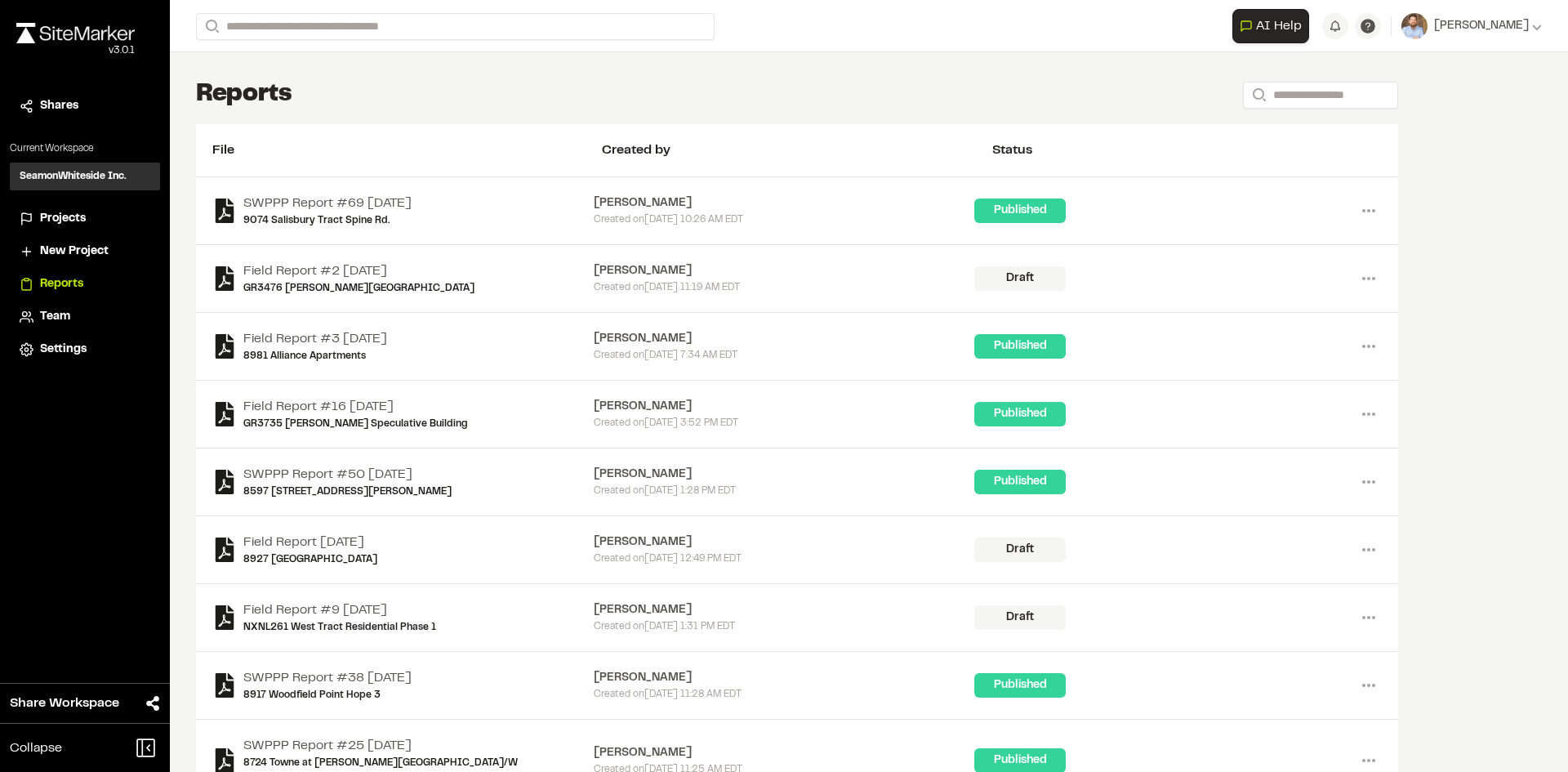
click at [74, 280] on span "Reports" at bounding box center [62, 284] width 43 height 18
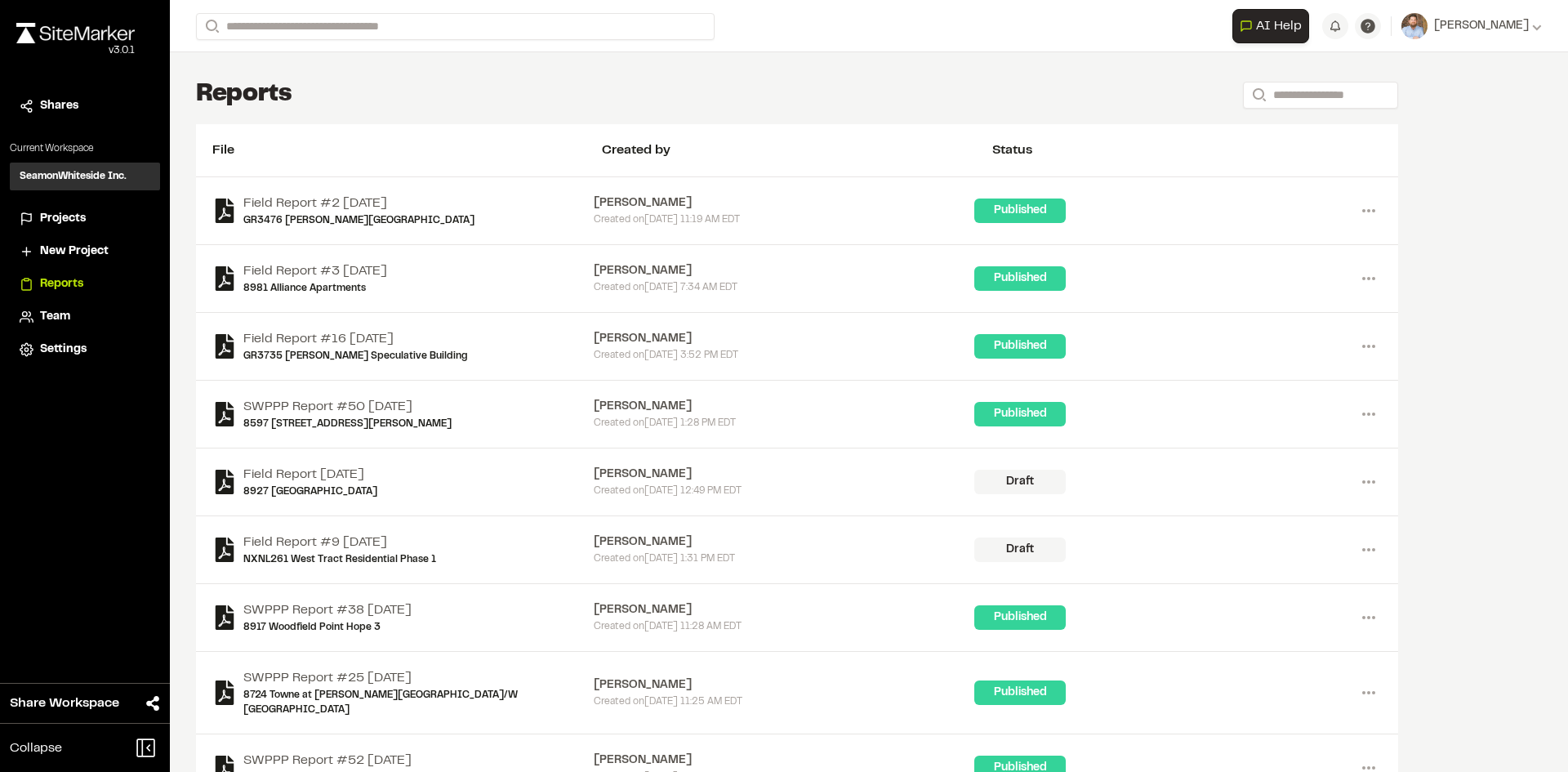
click at [63, 220] on span "Projects" at bounding box center [63, 219] width 46 height 18
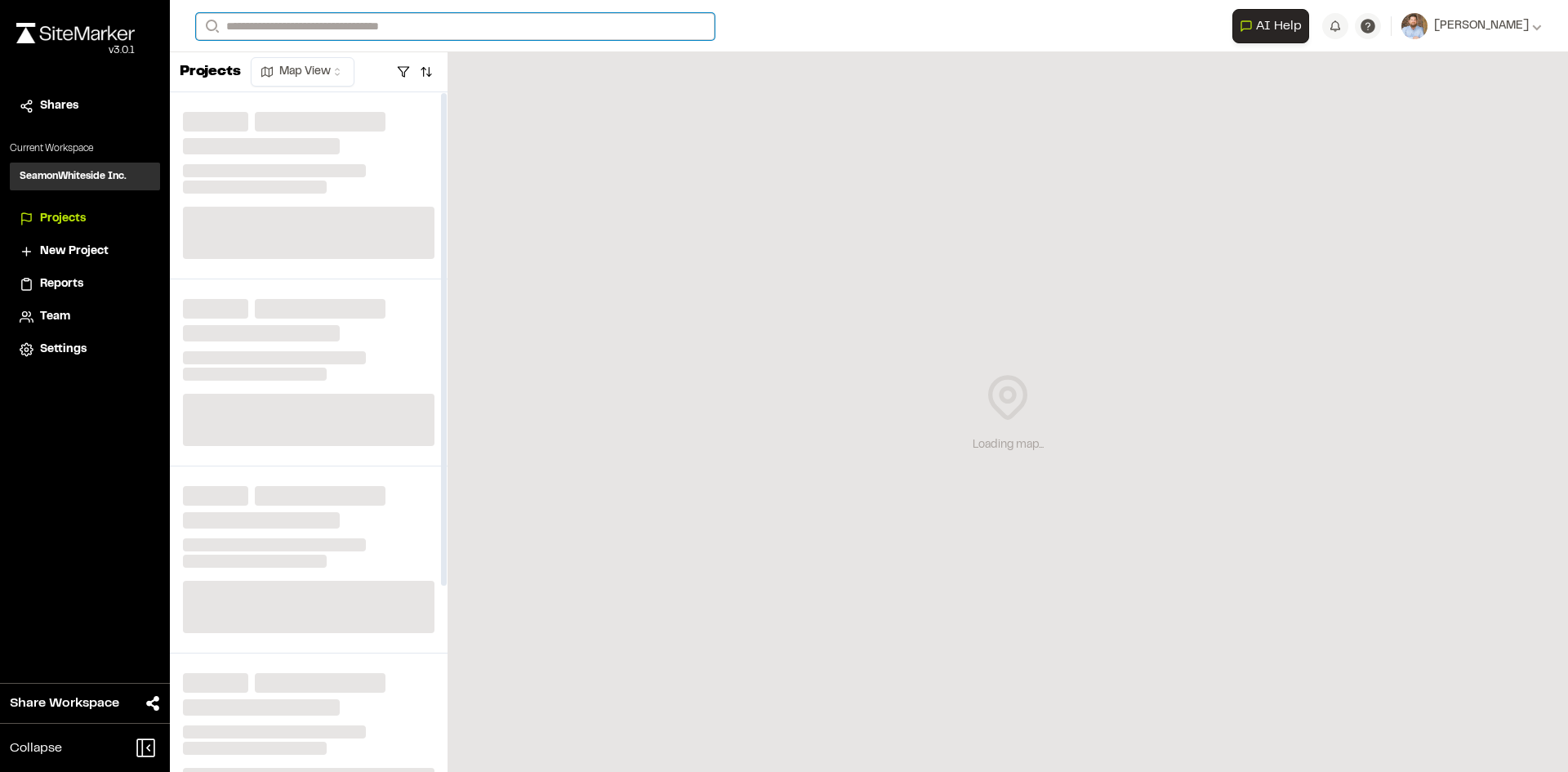
click at [312, 26] on input "Search" at bounding box center [455, 26] width 518 height 27
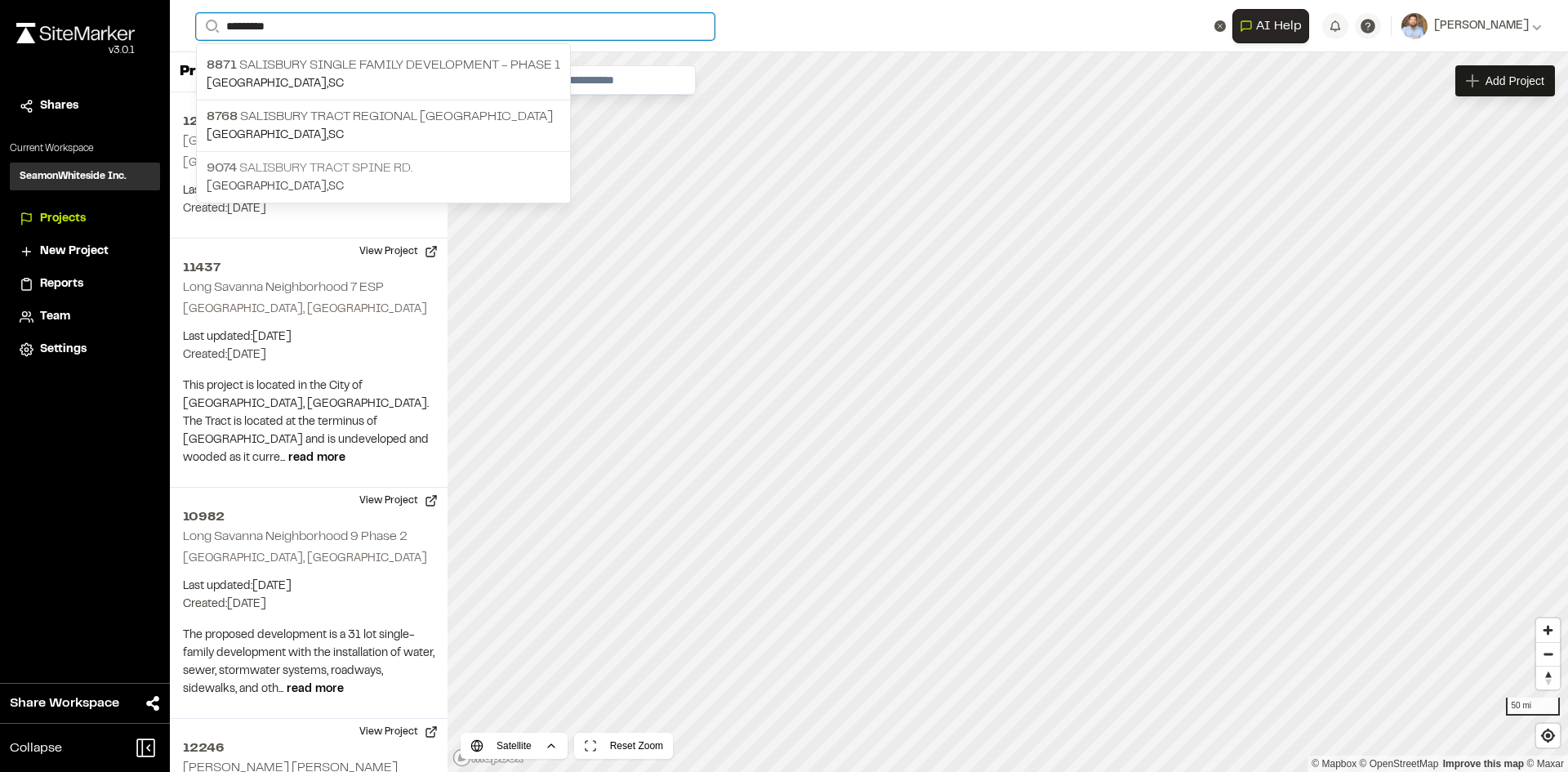
type input "*********"
click at [347, 166] on p "9074 Salisbury Tract Spine Rd." at bounding box center [382, 168] width 353 height 20
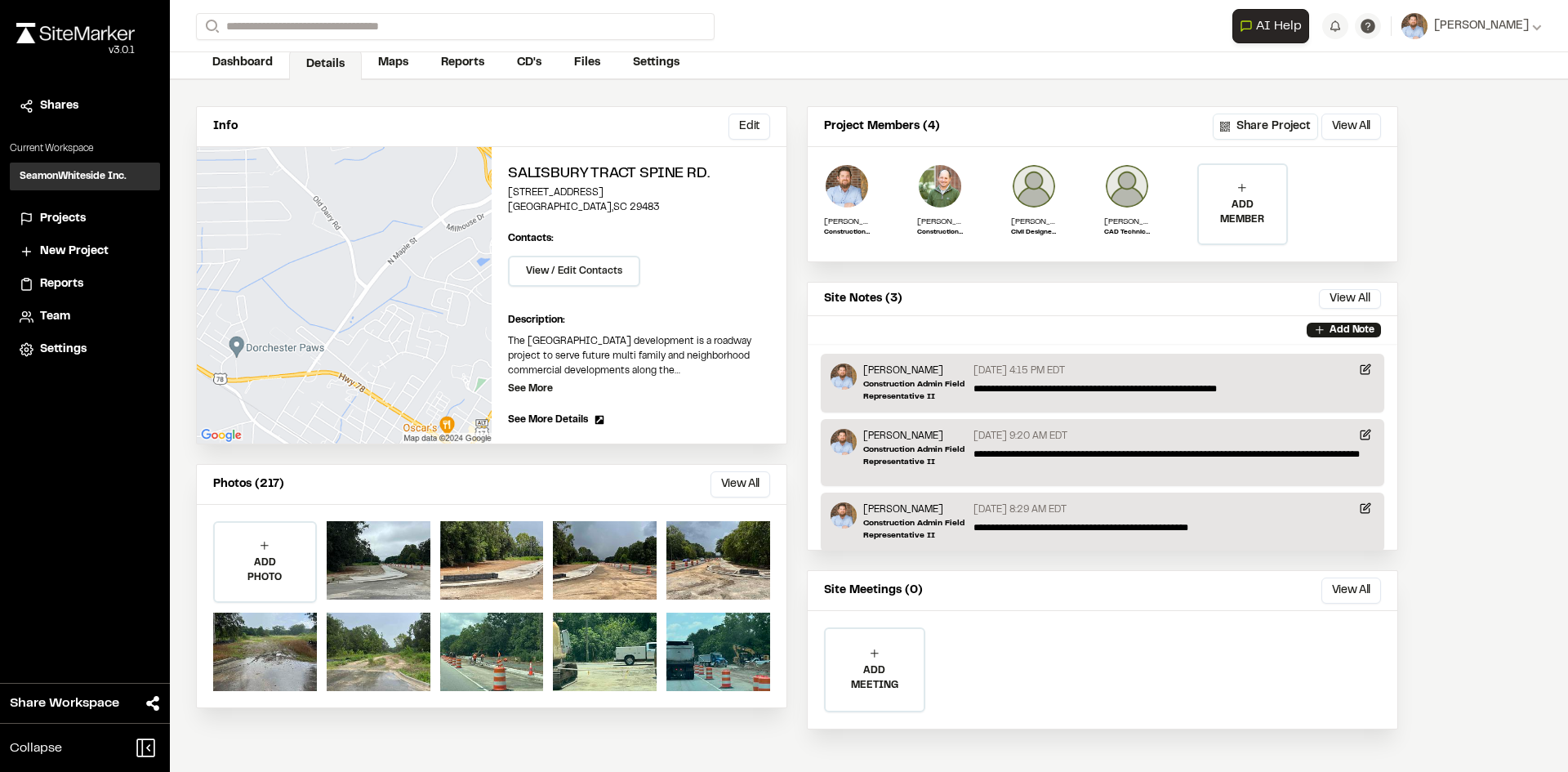
scroll to position [85, 0]
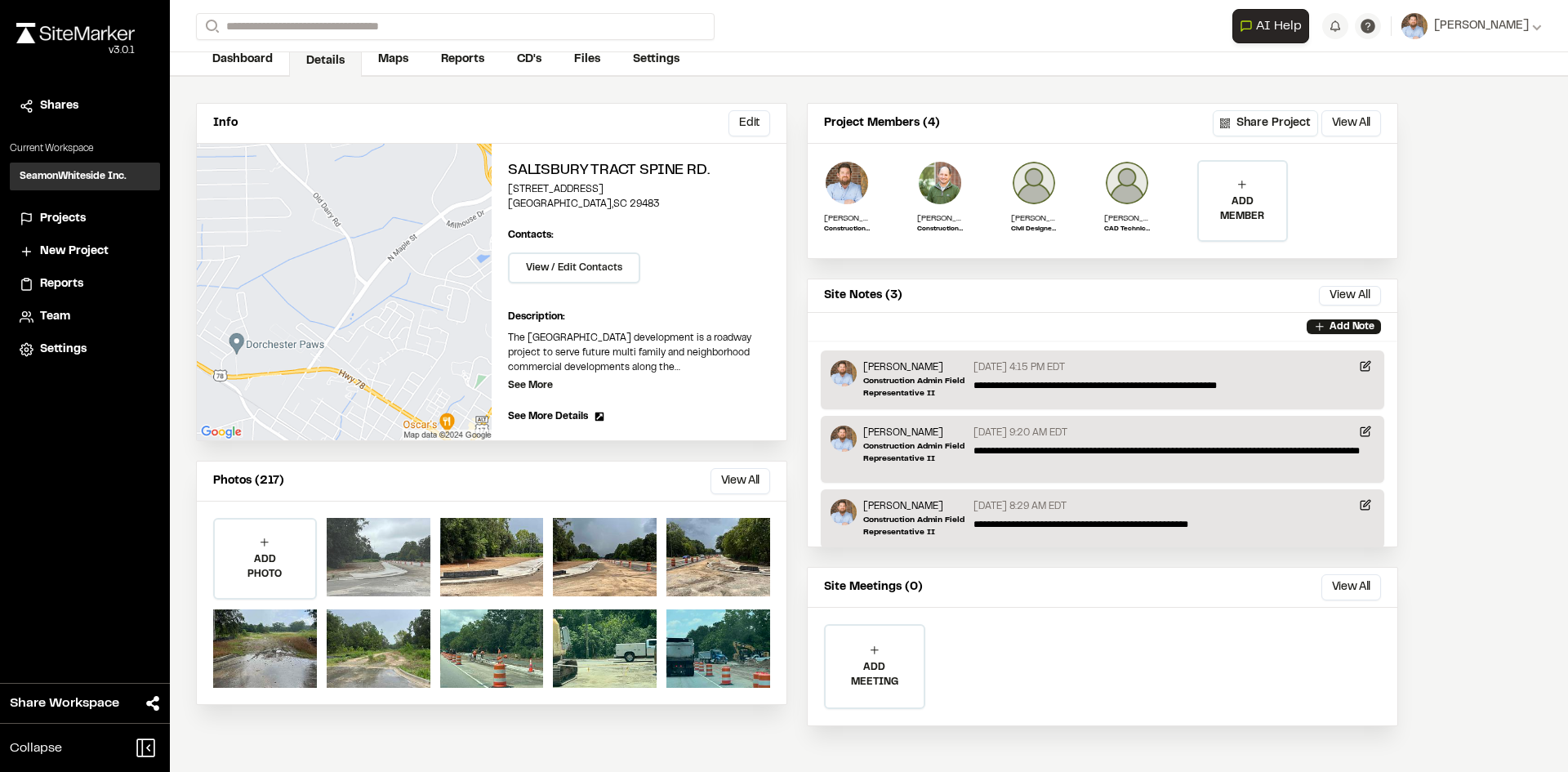
click at [364, 557] on div at bounding box center [379, 557] width 104 height 78
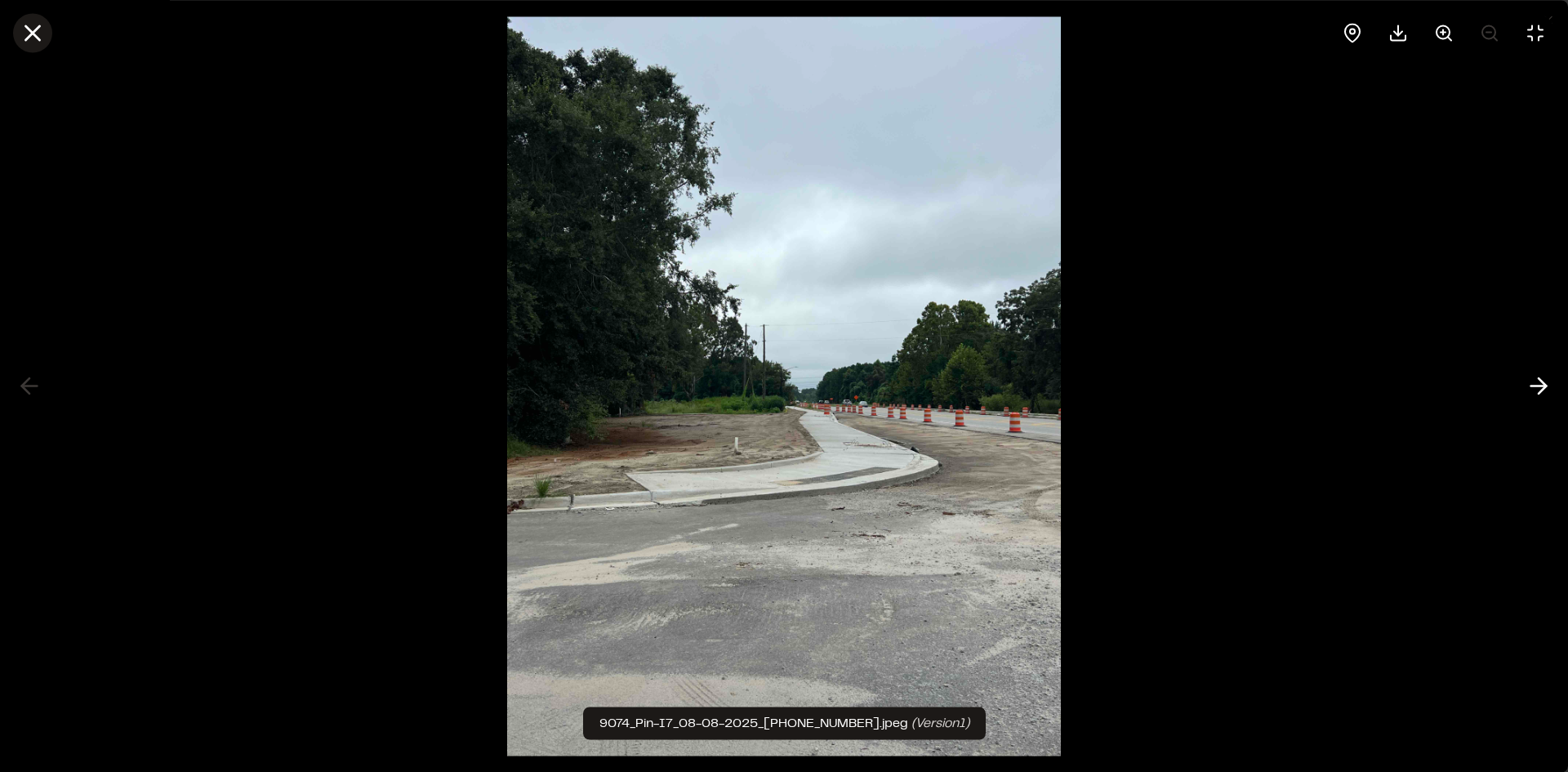
click at [28, 32] on icon at bounding box center [32, 32] width 27 height 27
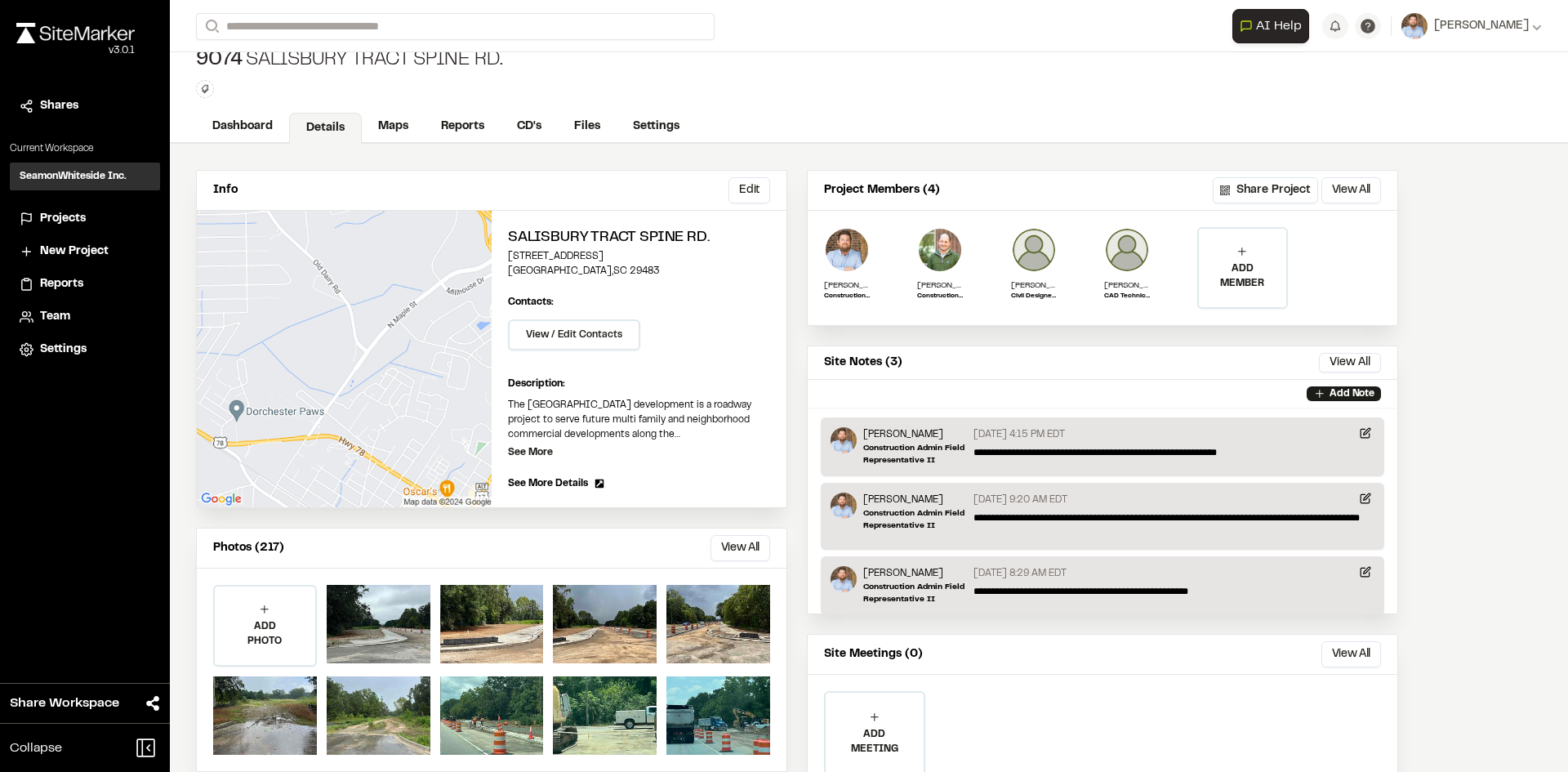
scroll to position [0, 0]
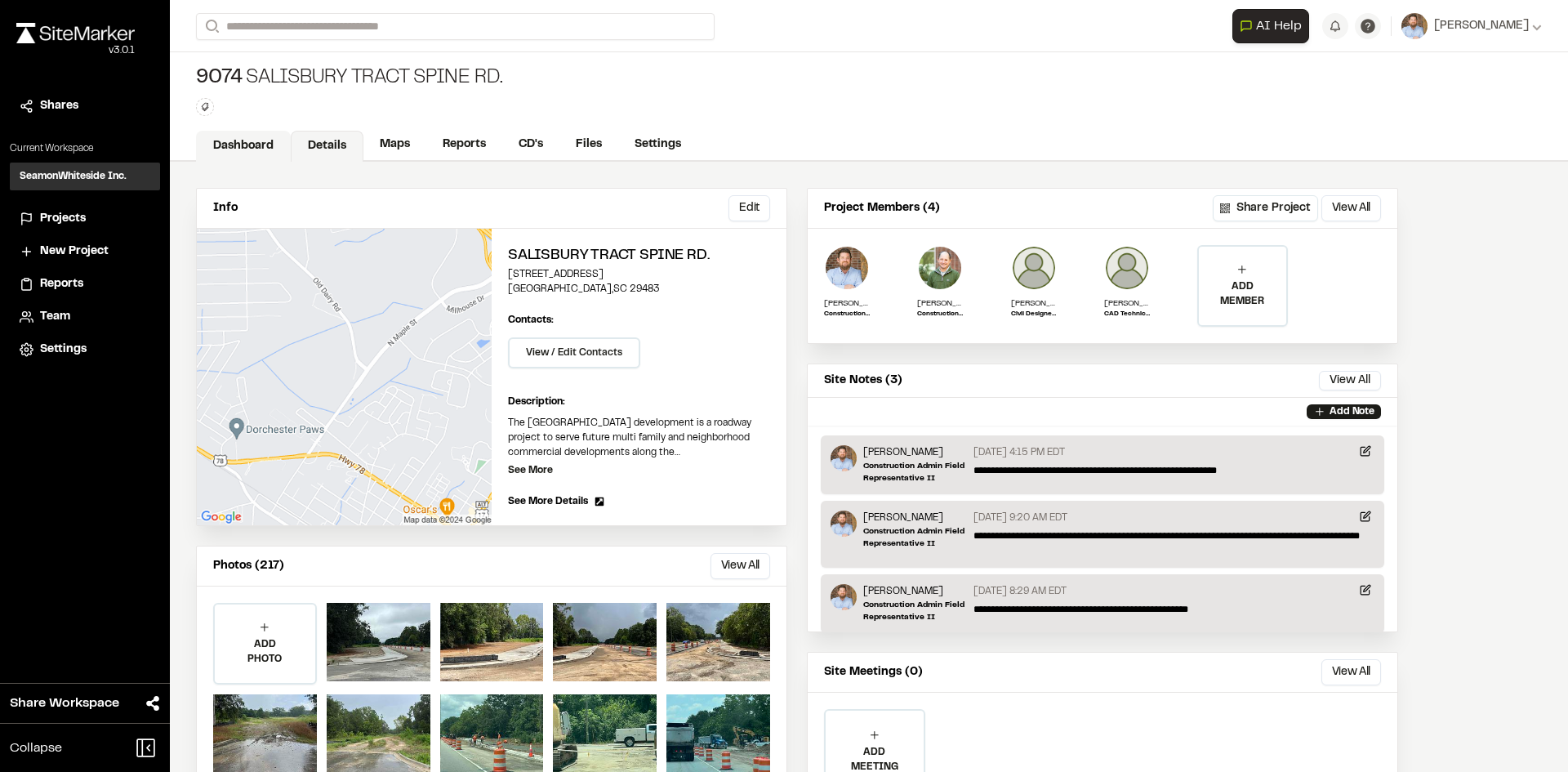
click at [241, 141] on link "Dashboard" at bounding box center [243, 147] width 95 height 31
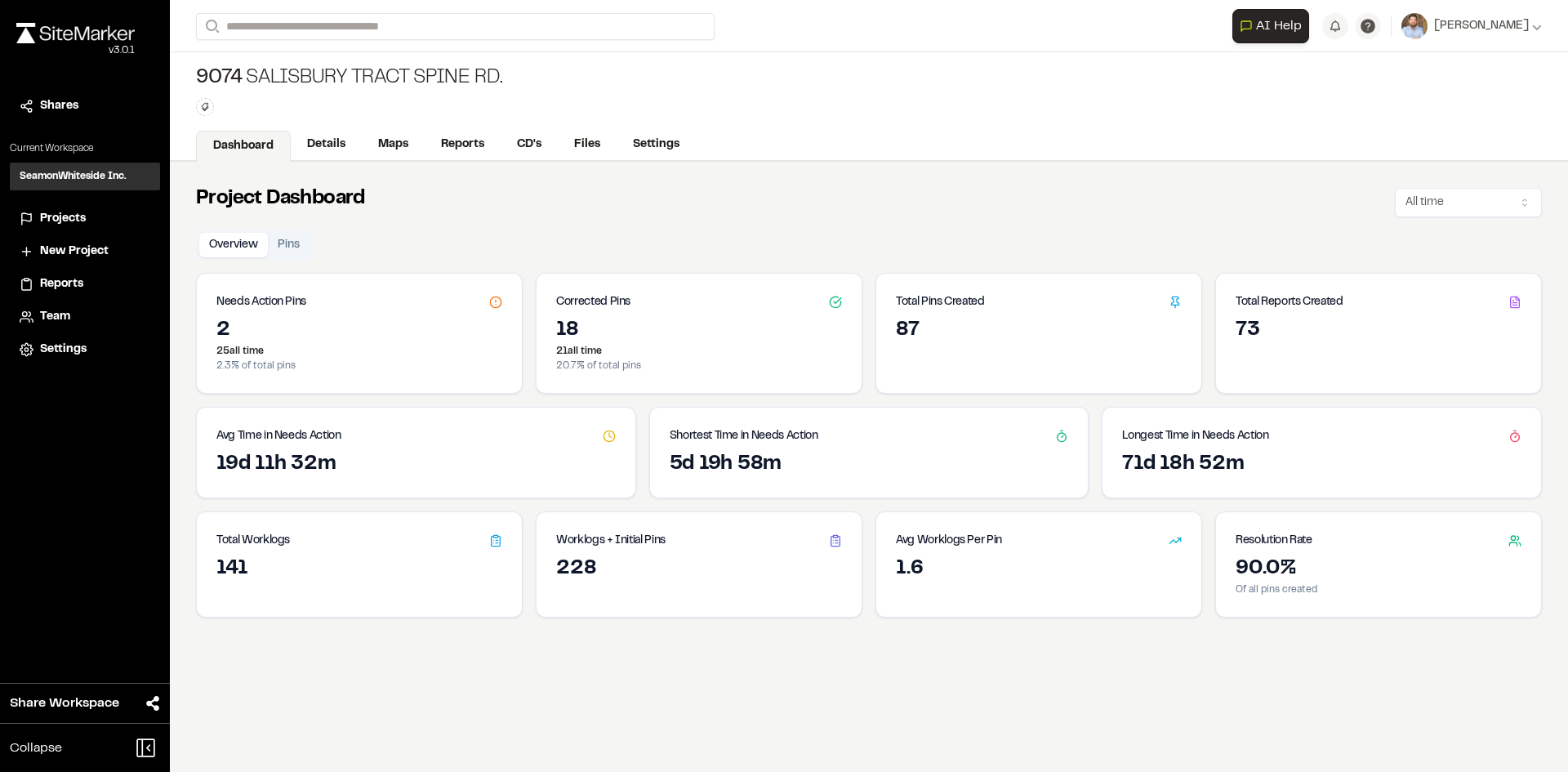
click at [71, 219] on span "Projects" at bounding box center [63, 219] width 46 height 18
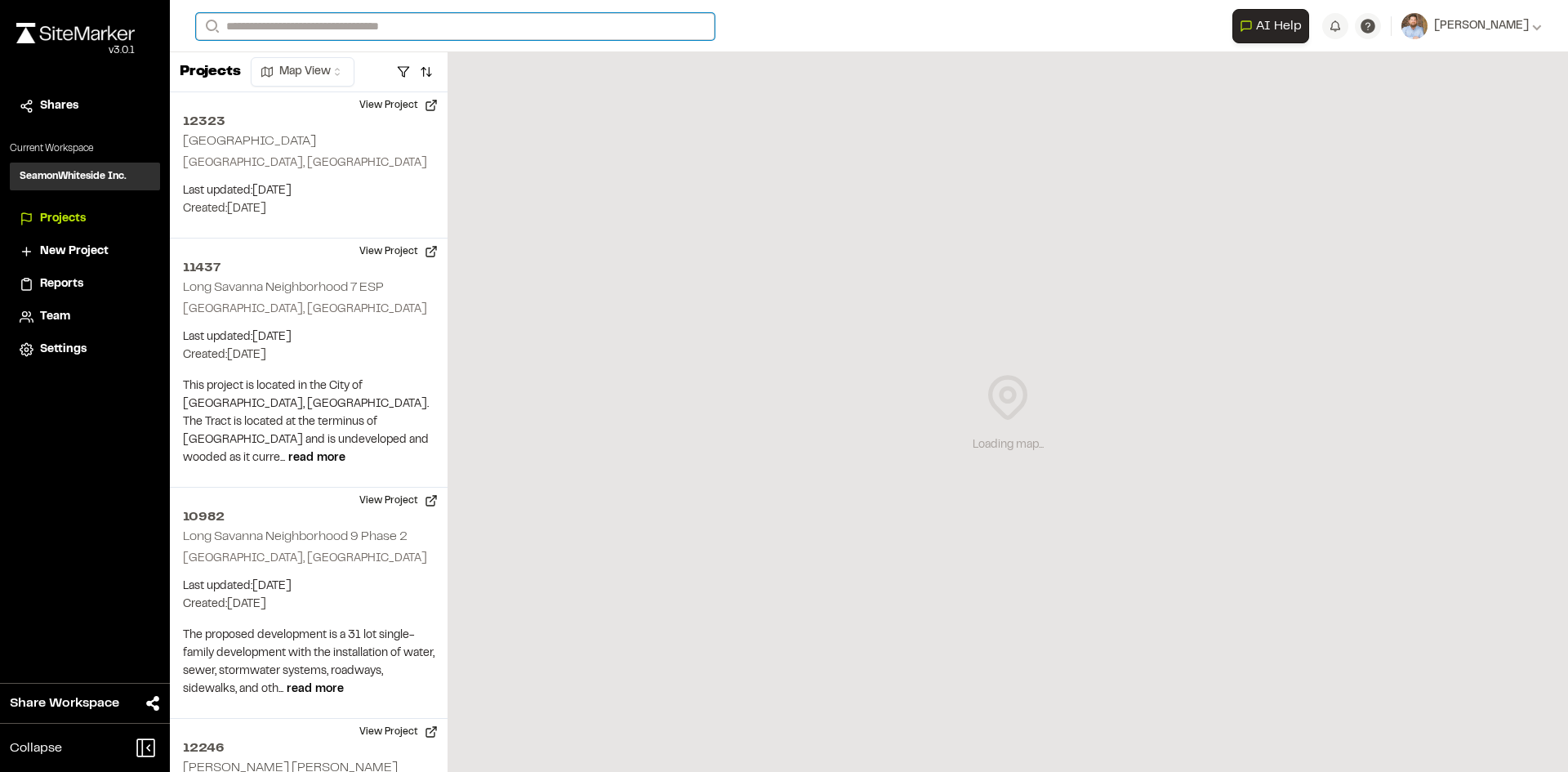
click at [330, 26] on input "Search" at bounding box center [455, 26] width 518 height 27
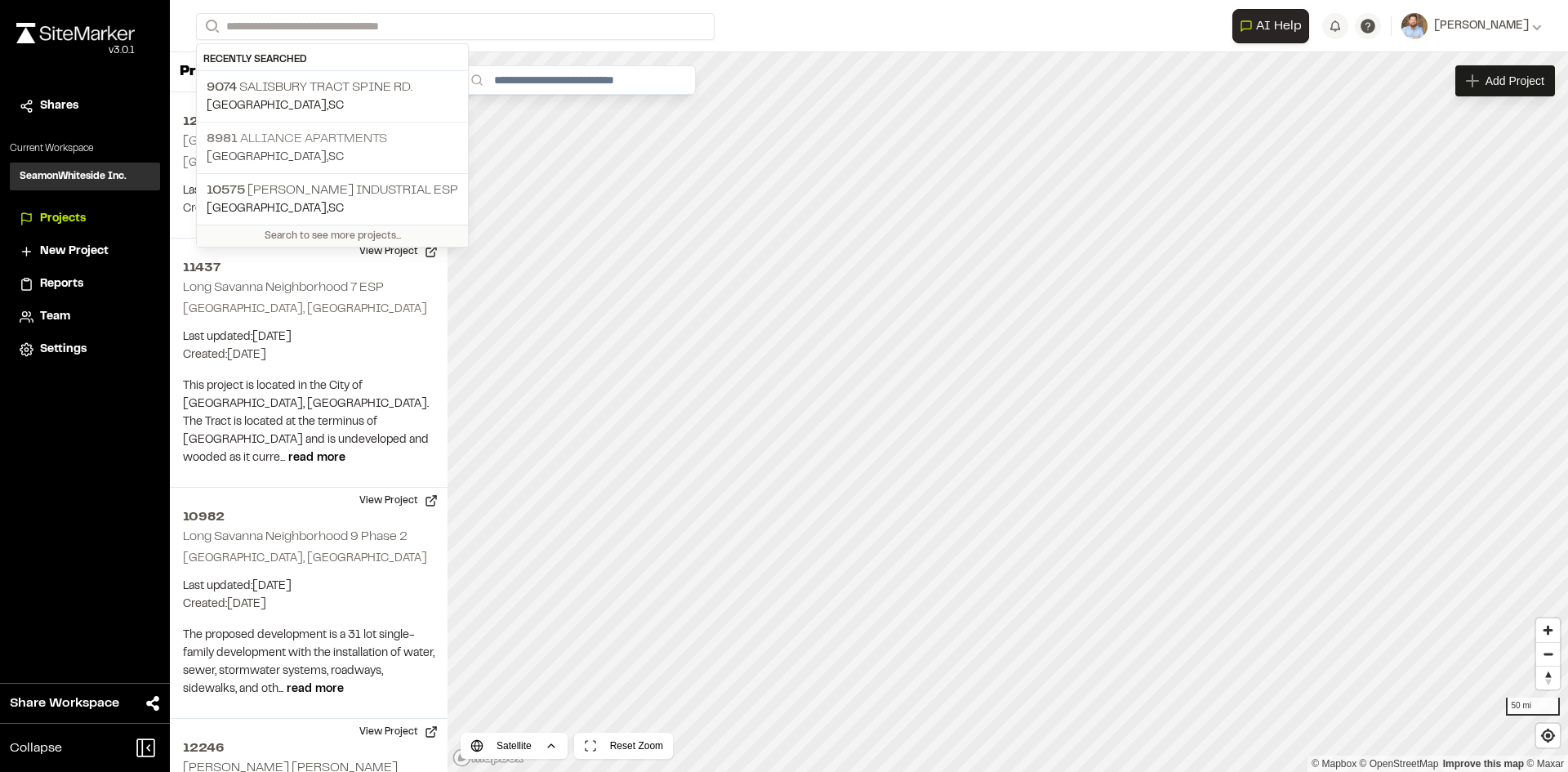
click at [272, 127] on div "8981 Alliance Apartments Charleston , SC" at bounding box center [332, 147] width 271 height 52
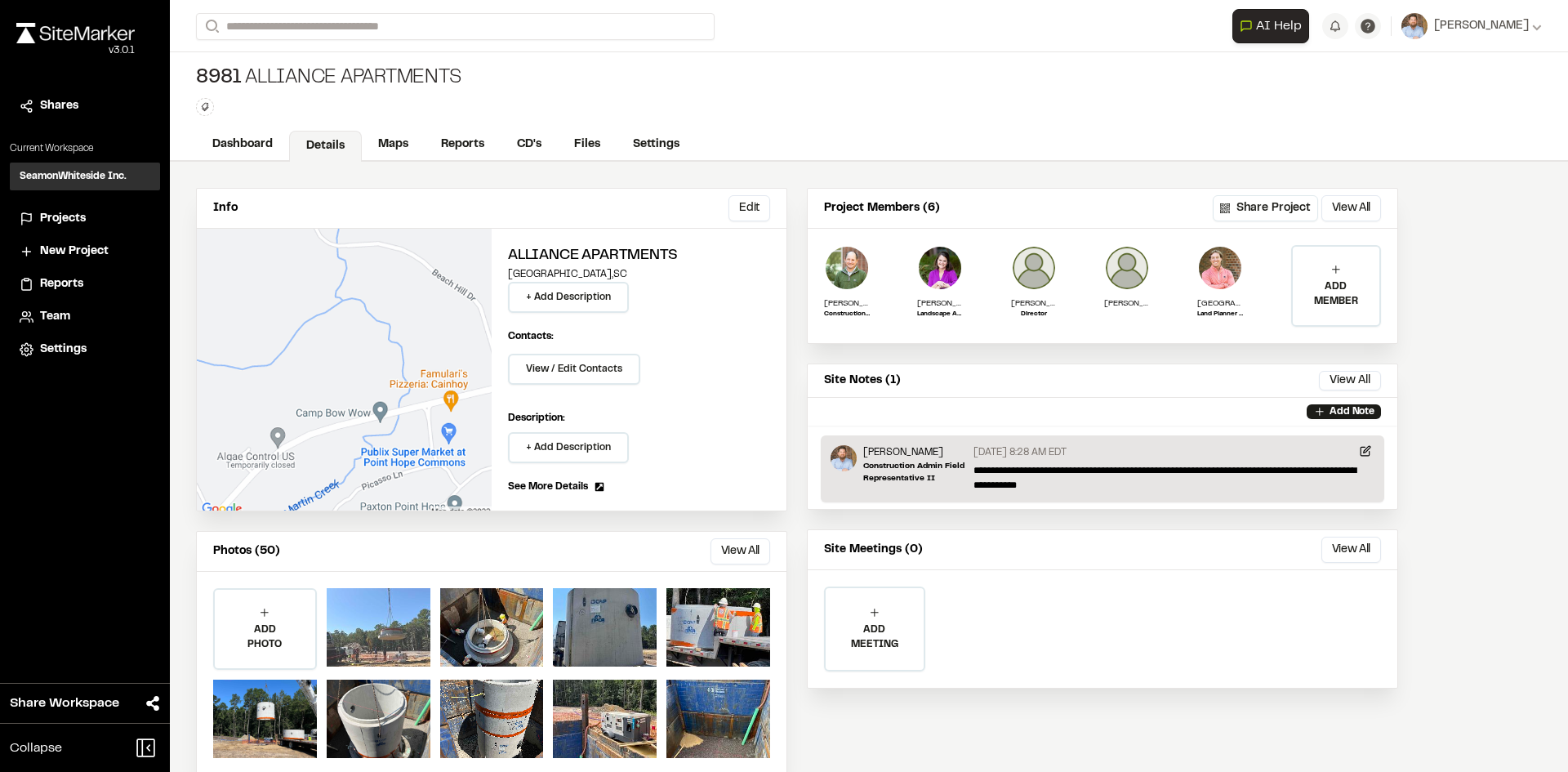
click at [383, 621] on div at bounding box center [379, 627] width 104 height 78
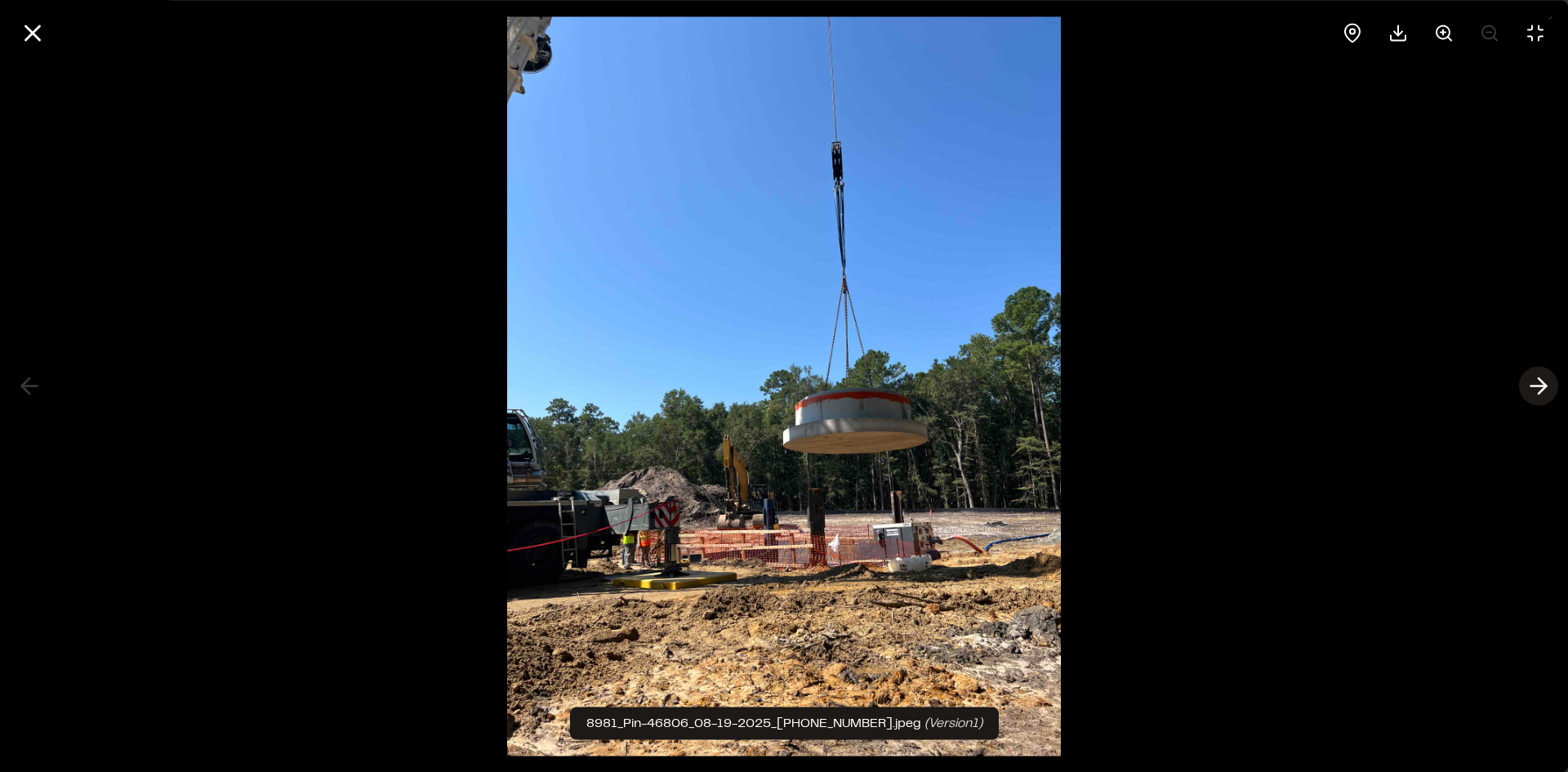
click at [1536, 386] on line at bounding box center [1539, 386] width 16 height 0
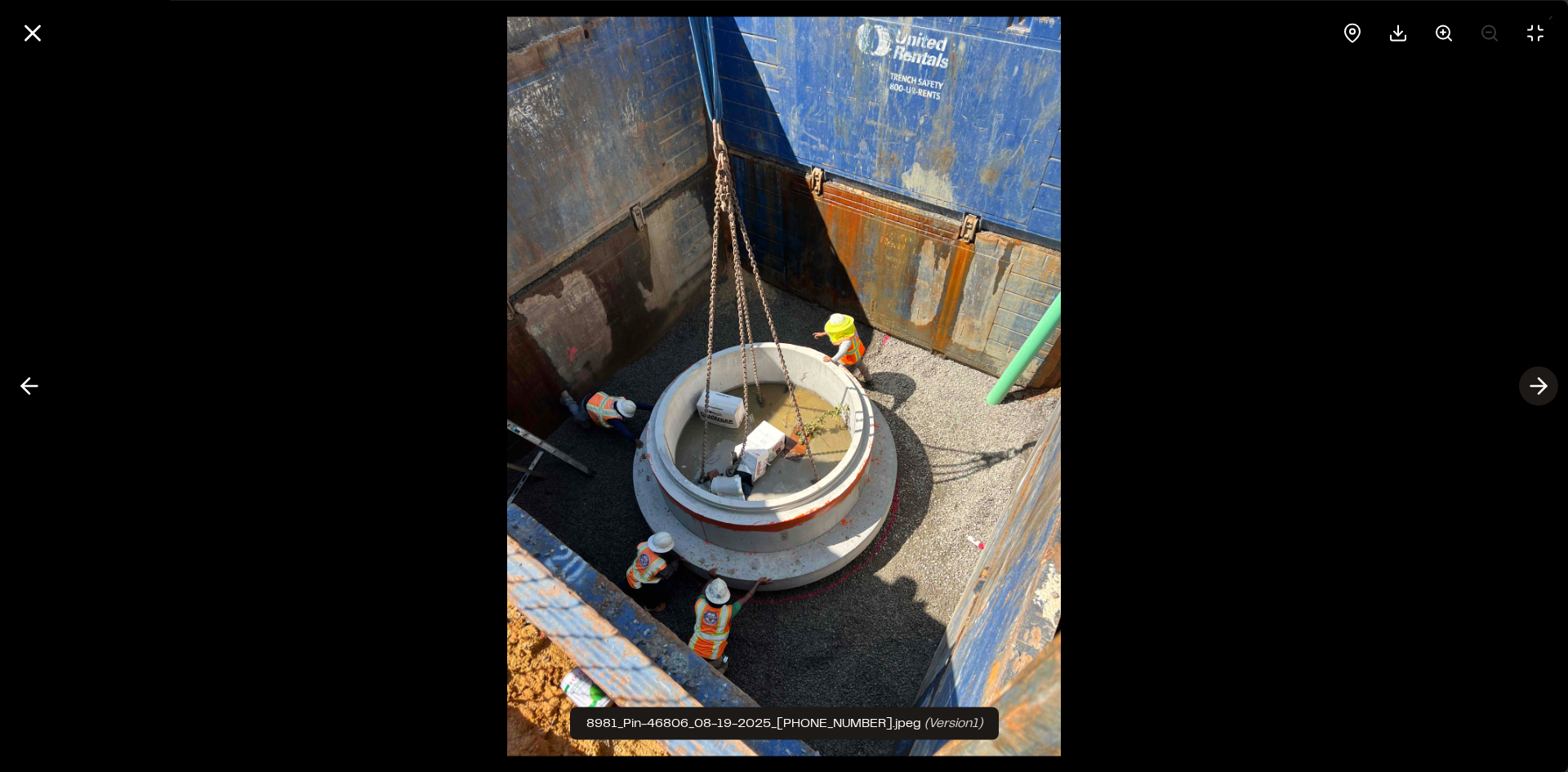
click at [1536, 386] on line at bounding box center [1539, 386] width 16 height 0
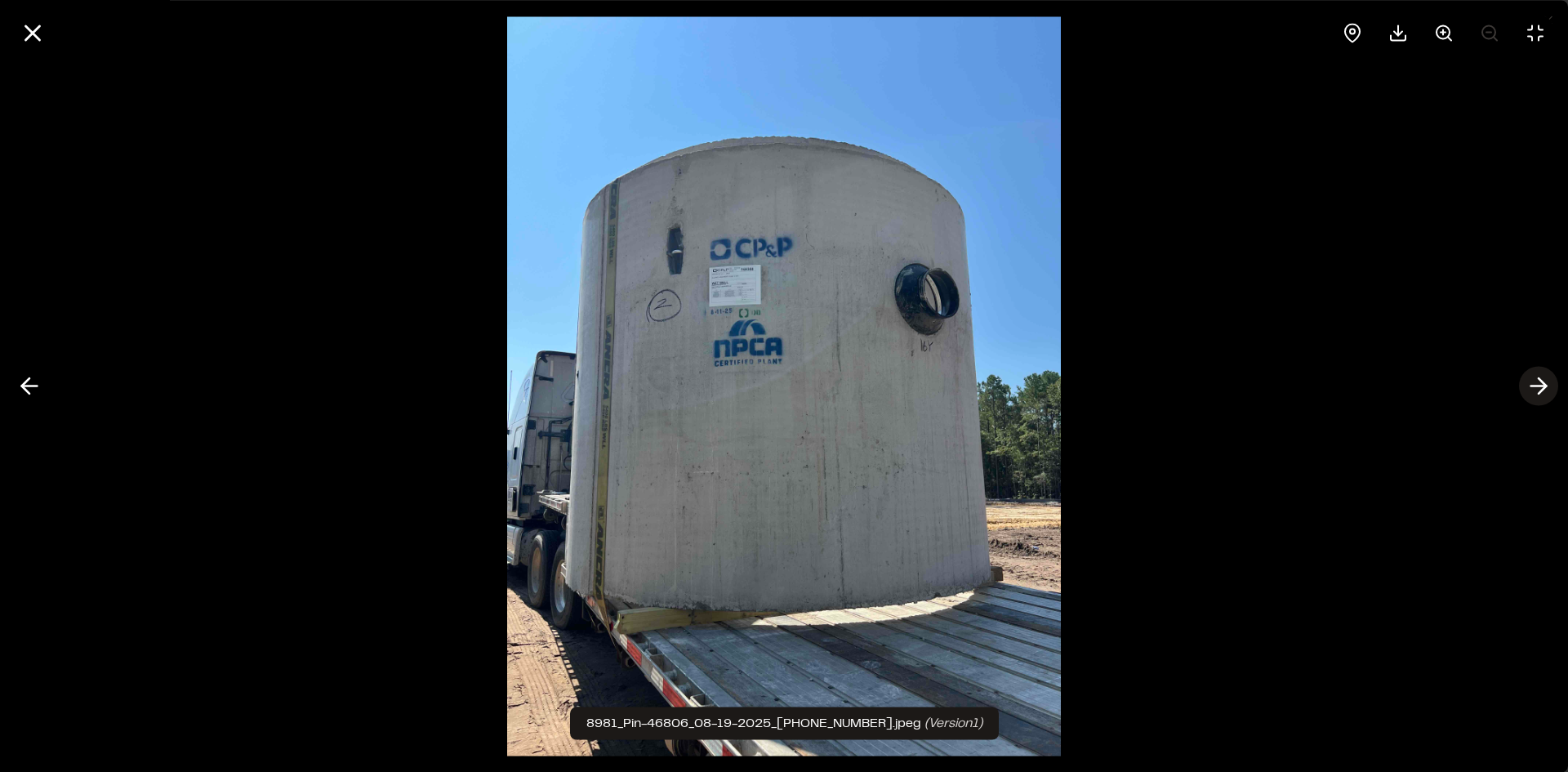
click at [1536, 386] on line at bounding box center [1539, 386] width 16 height 0
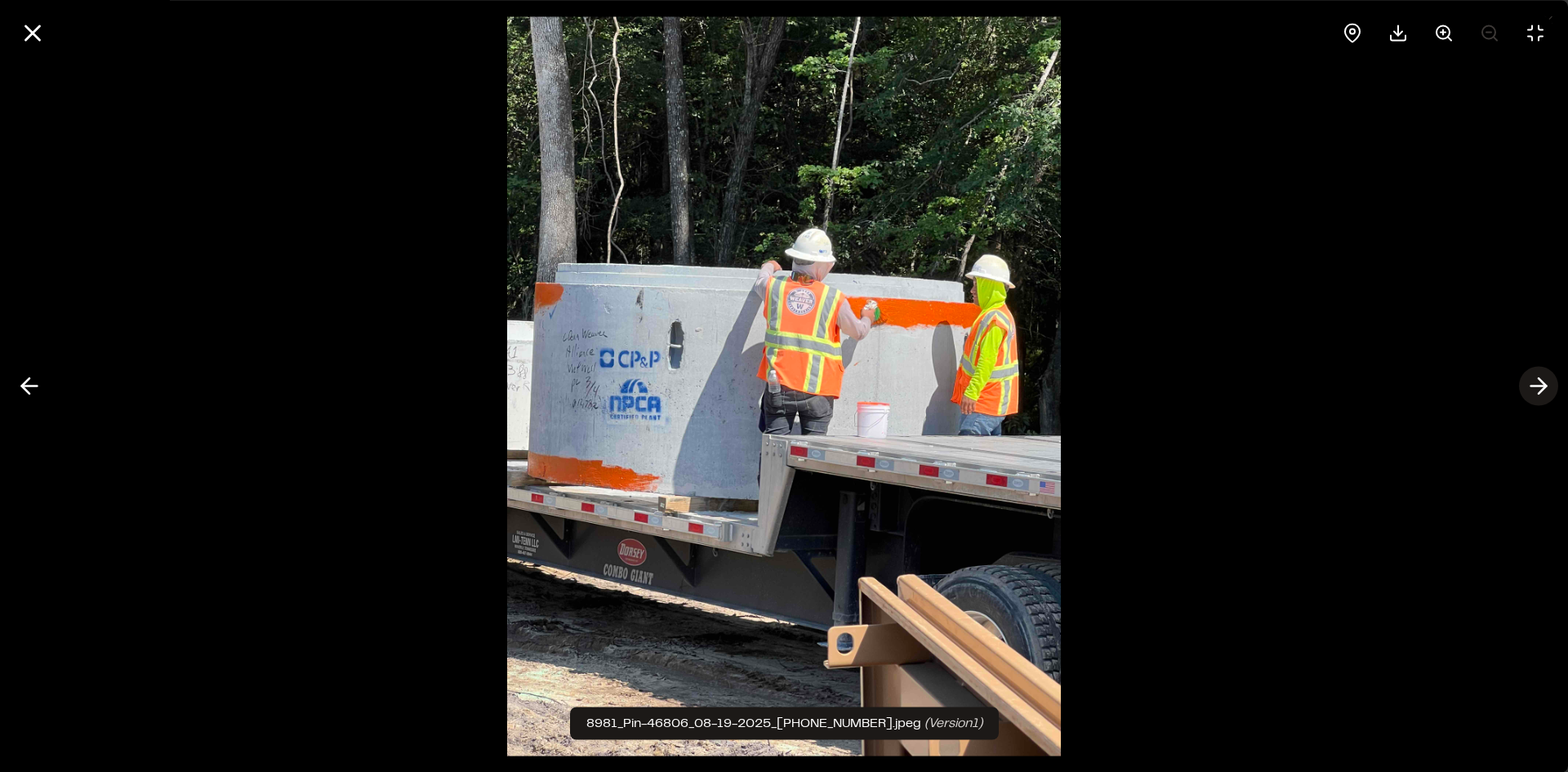
click at [1536, 386] on line at bounding box center [1539, 386] width 16 height 0
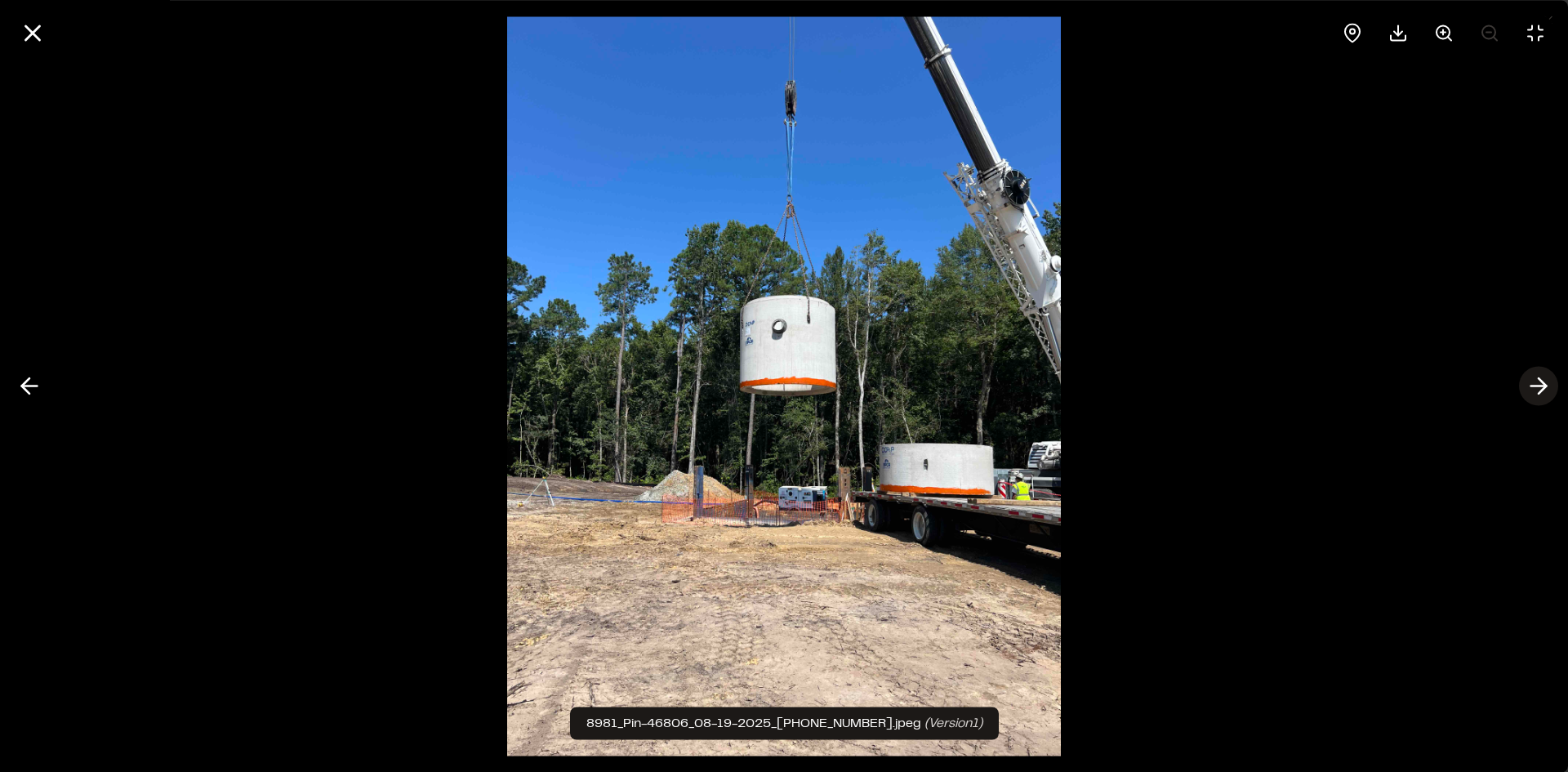
click at [1536, 386] on line at bounding box center [1539, 386] width 16 height 0
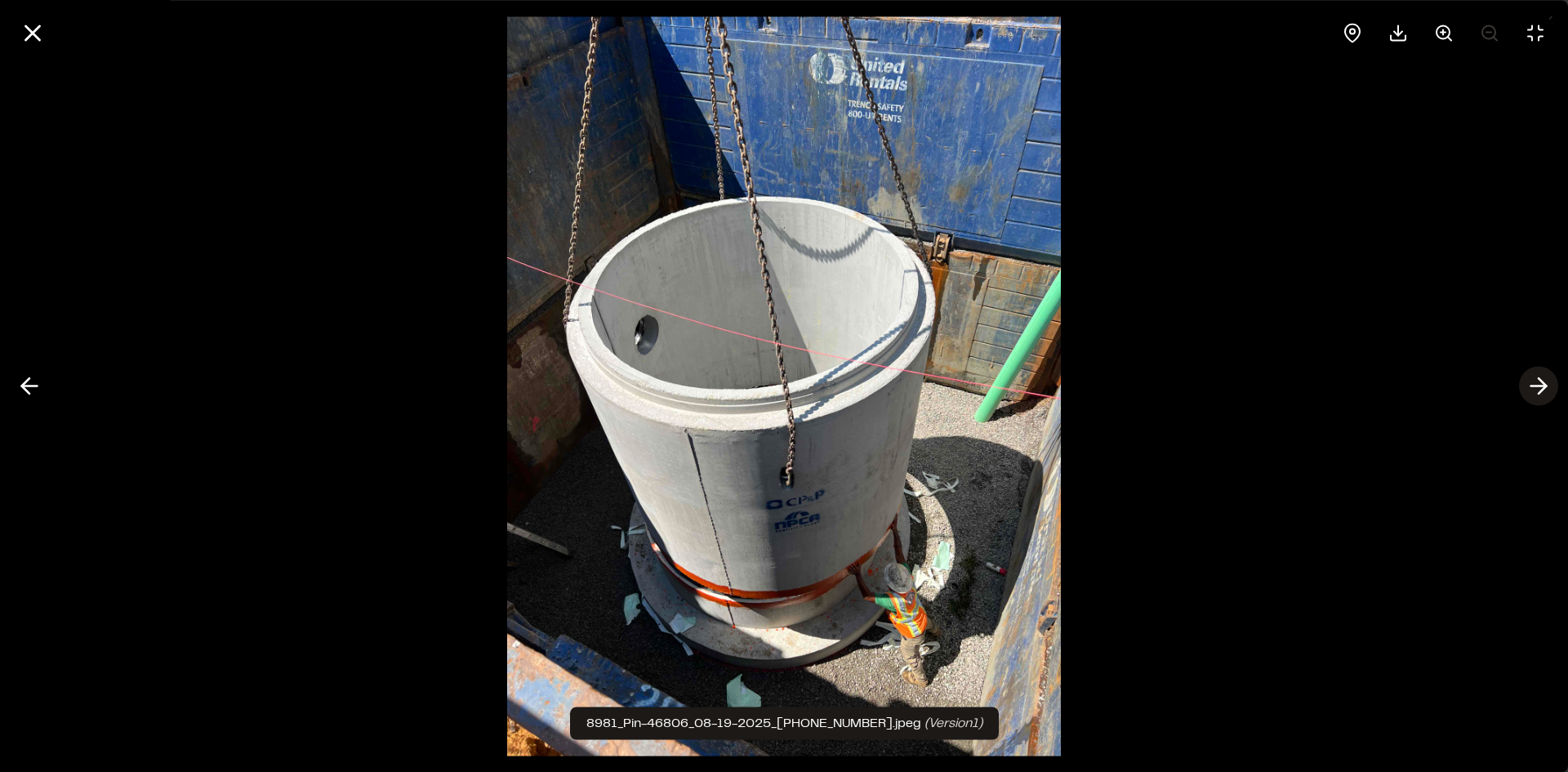
click at [1536, 386] on line at bounding box center [1539, 386] width 16 height 0
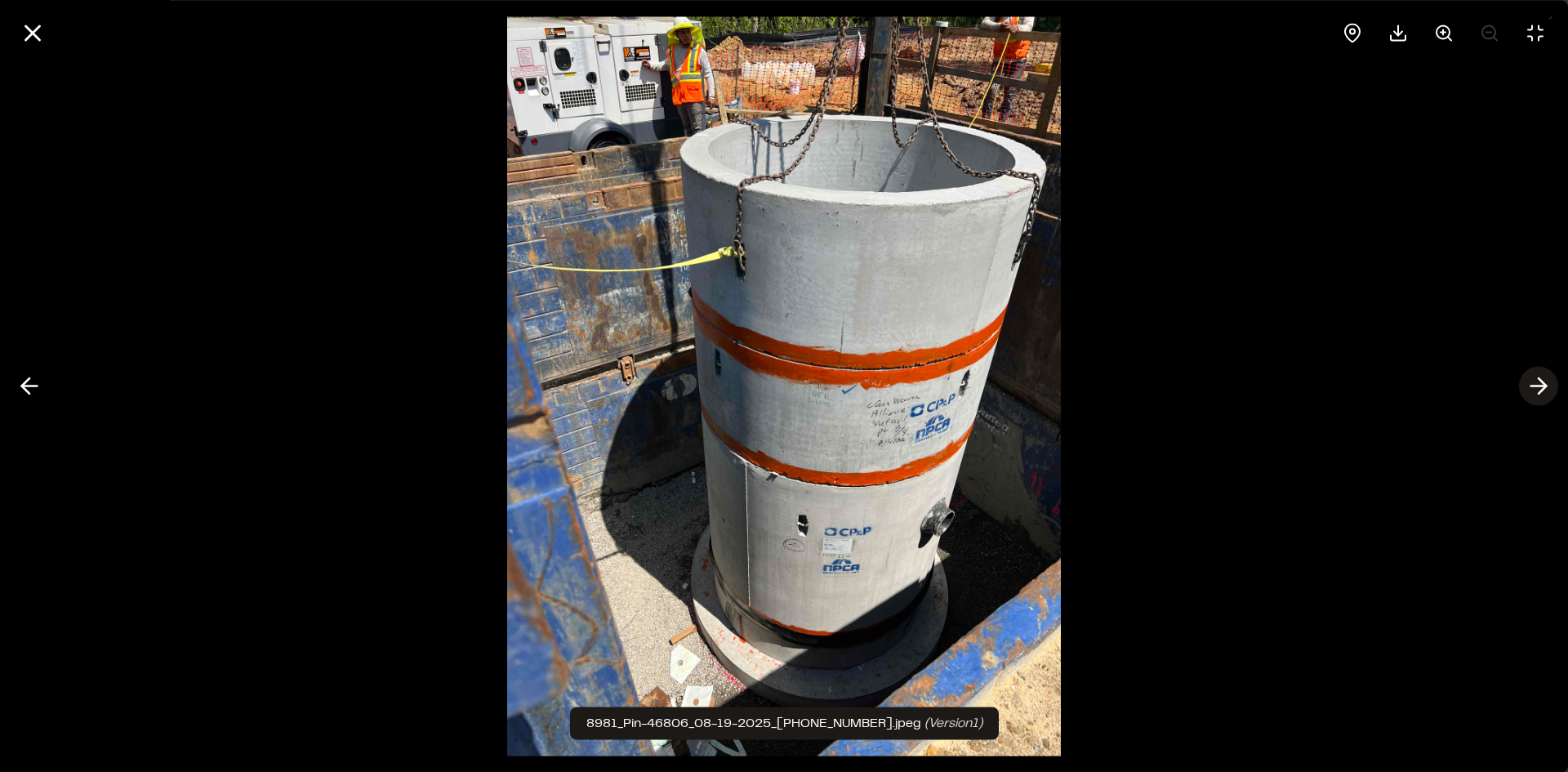
click at [1536, 386] on line at bounding box center [1539, 386] width 16 height 0
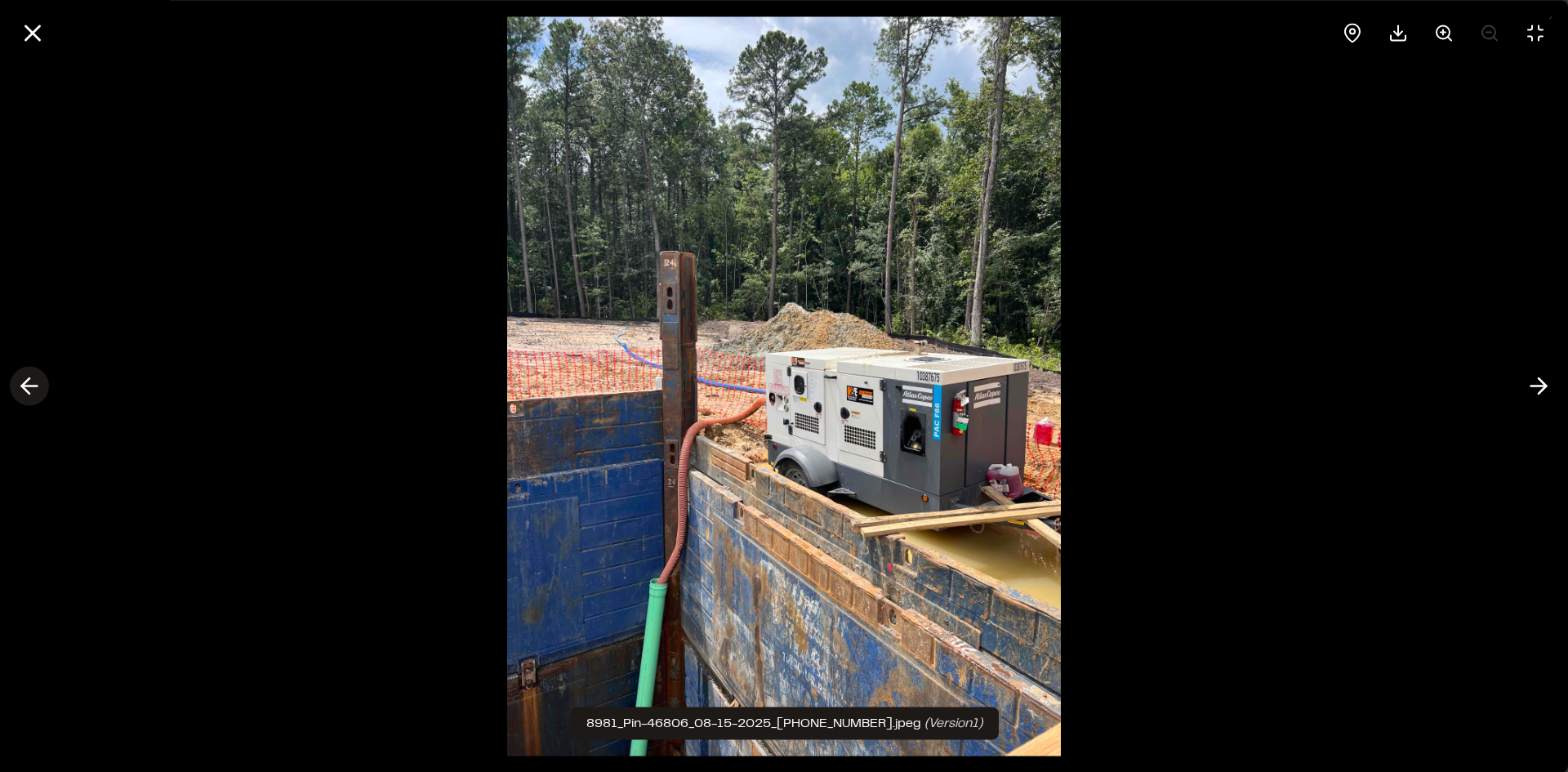
click at [32, 384] on icon at bounding box center [29, 386] width 26 height 27
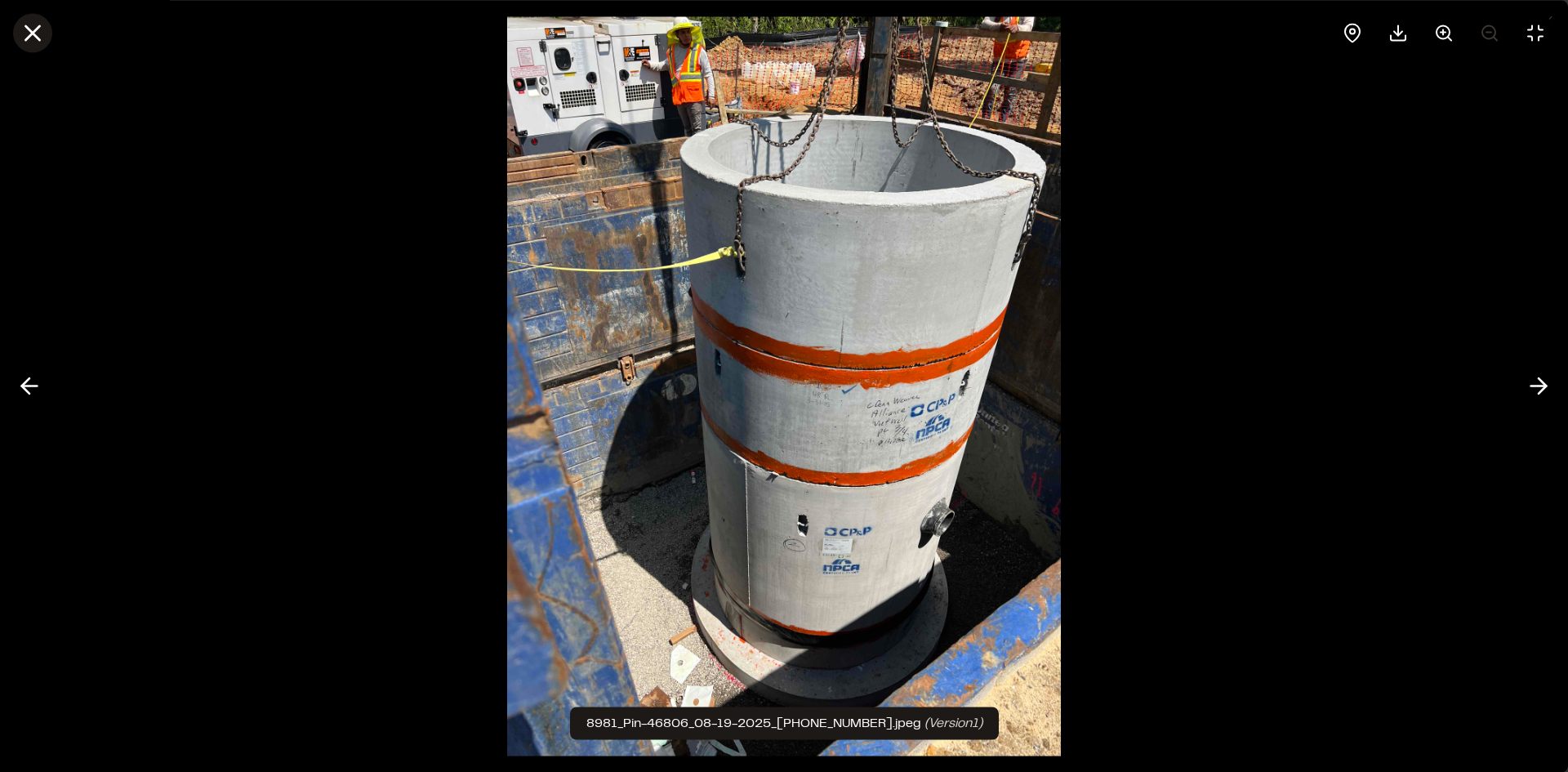
click at [32, 35] on line at bounding box center [33, 33] width 14 height 14
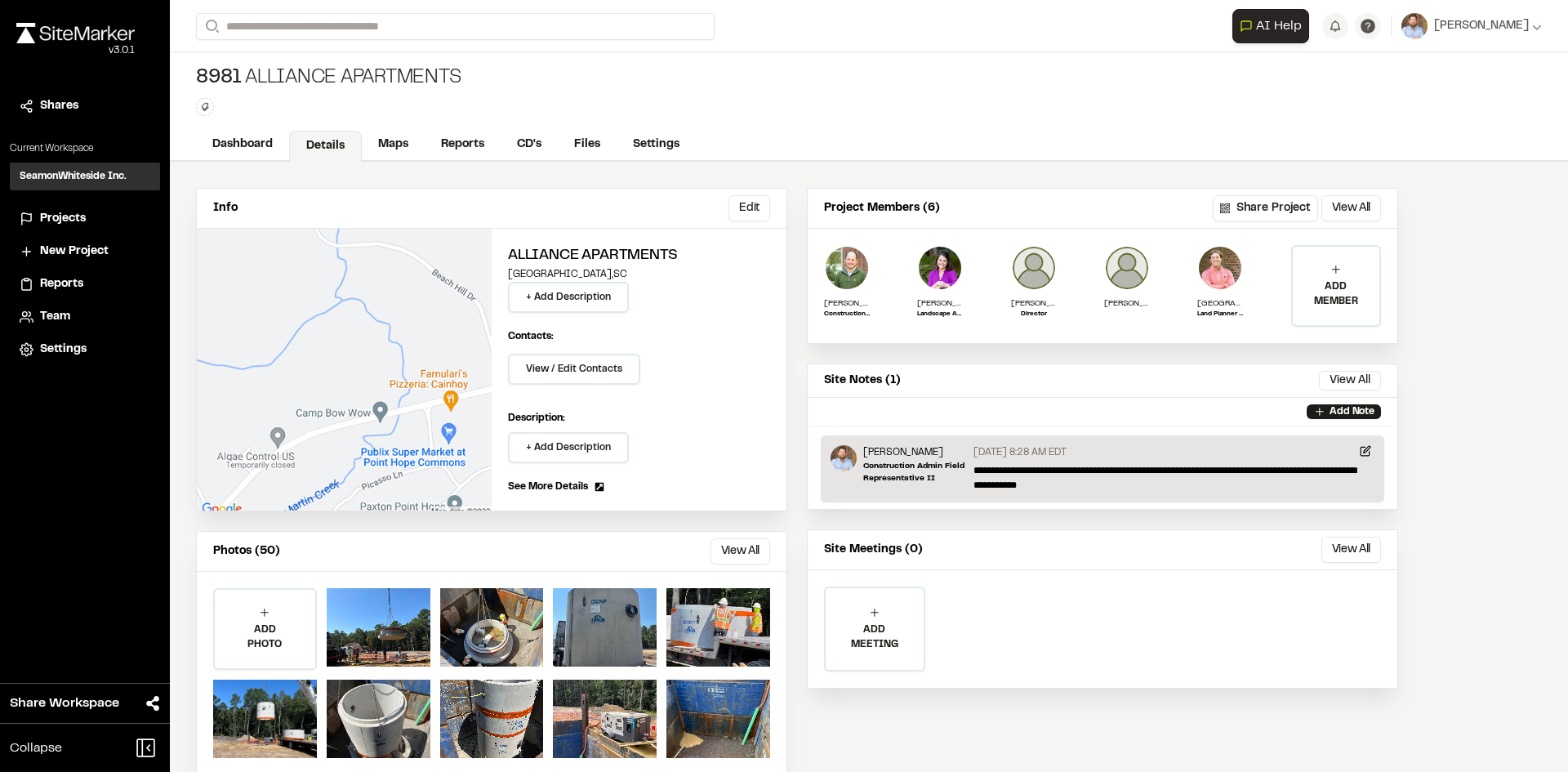
click at [75, 216] on span "Projects" at bounding box center [63, 219] width 46 height 18
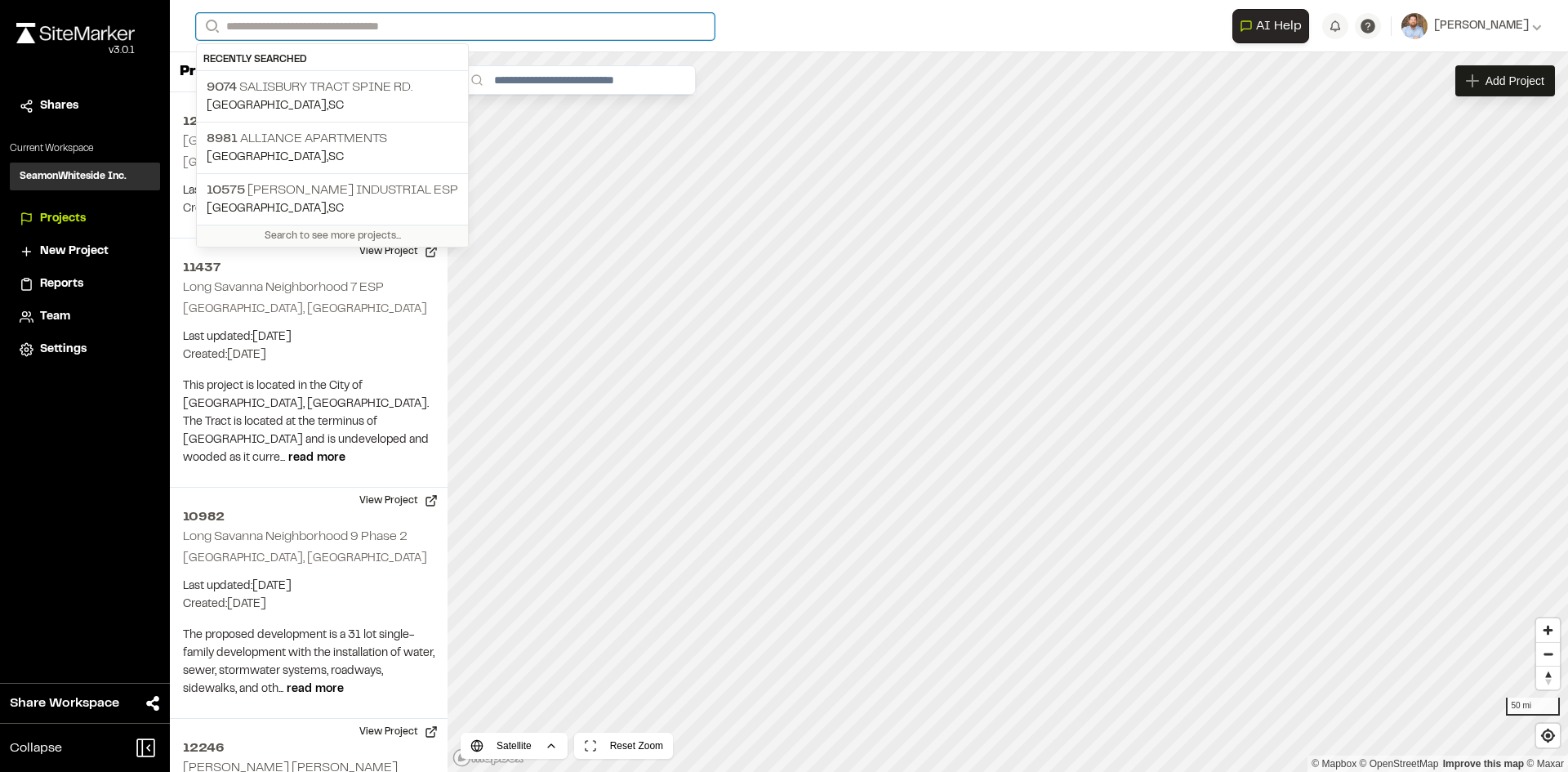
click at [249, 23] on input "Search" at bounding box center [455, 26] width 518 height 27
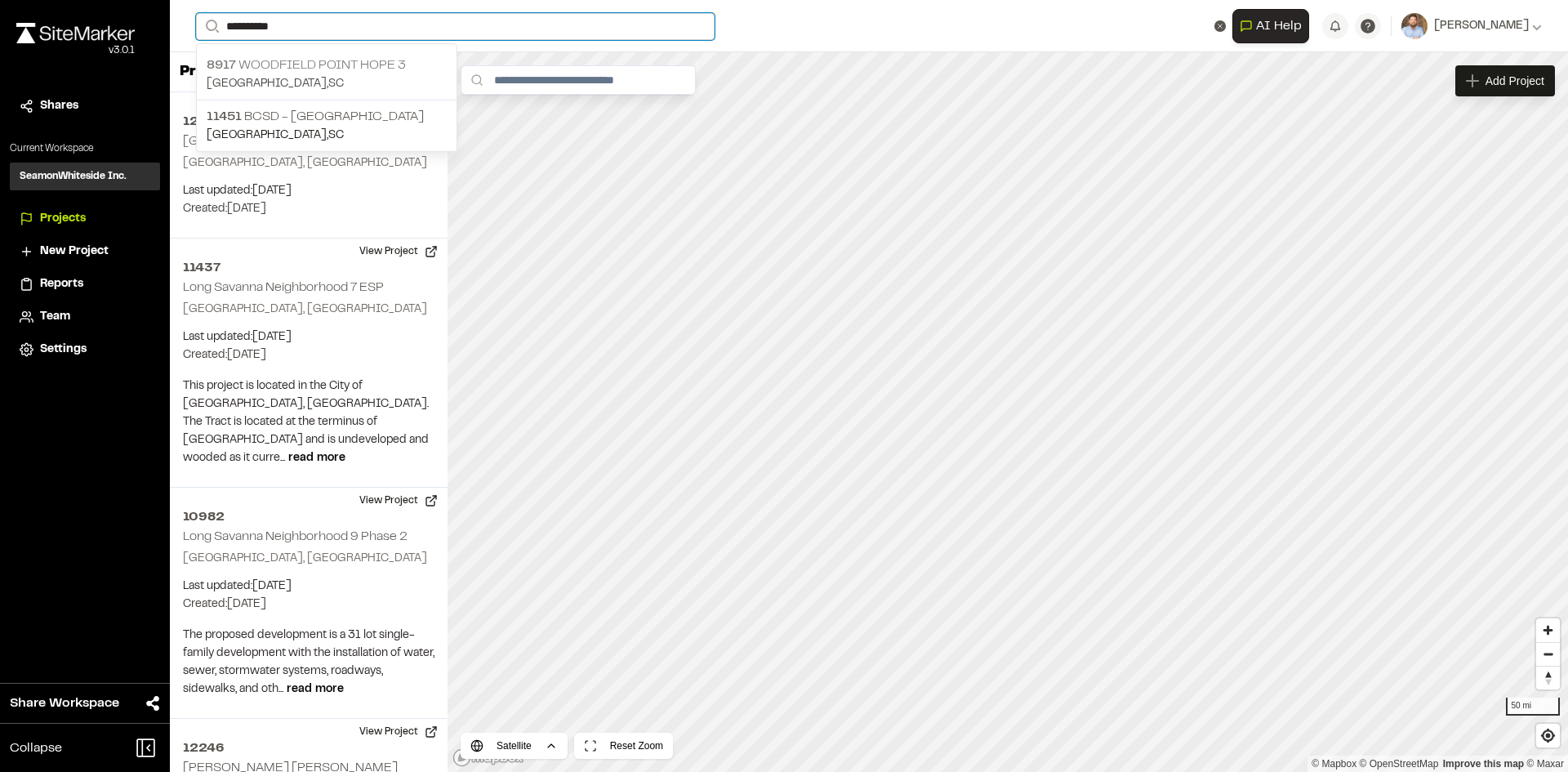
type input "**********"
click at [362, 66] on p "8917 Woodfield Point Hope 3" at bounding box center [326, 66] width 240 height 20
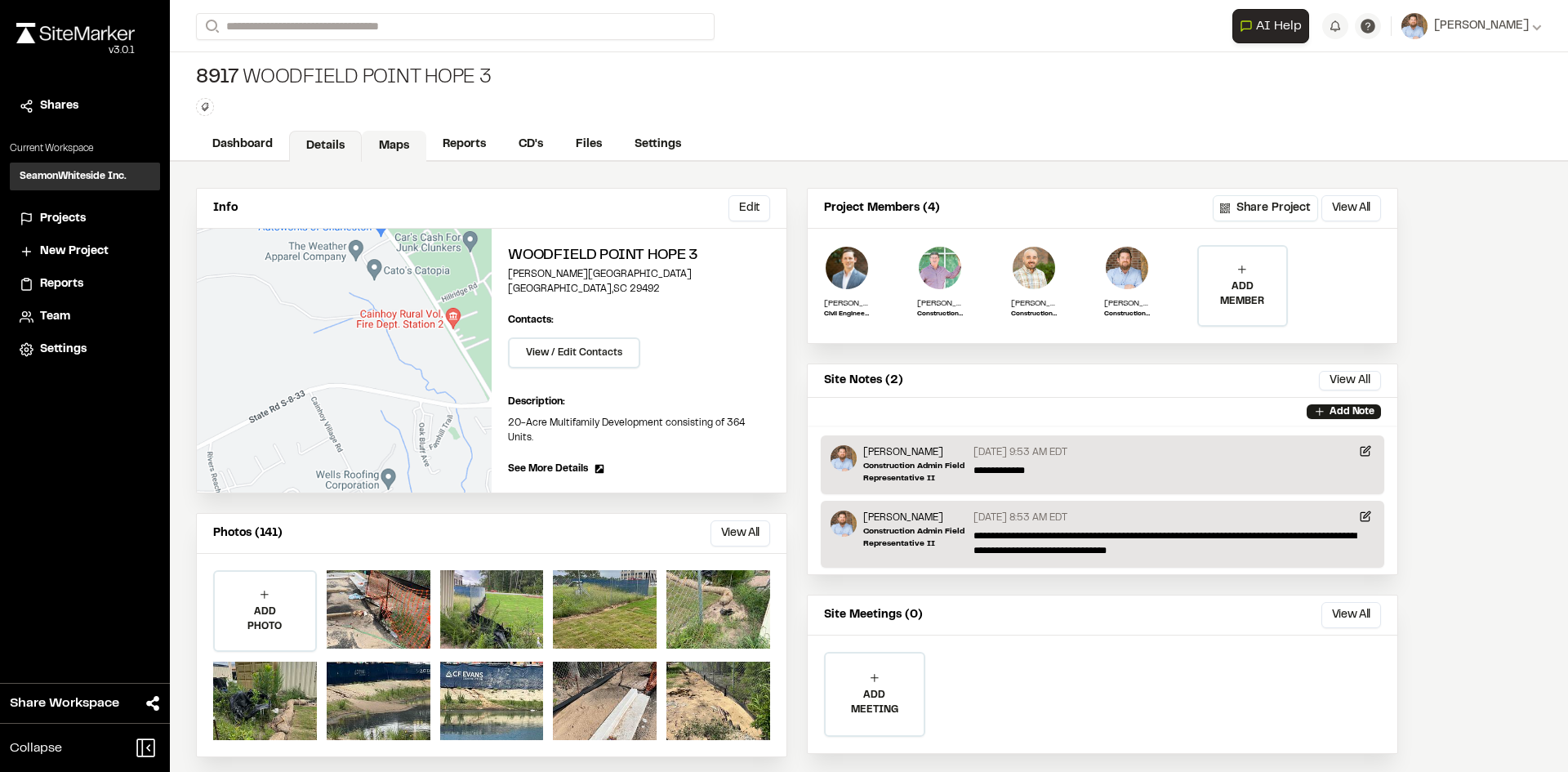
click at [385, 140] on link "Maps" at bounding box center [394, 147] width 65 height 31
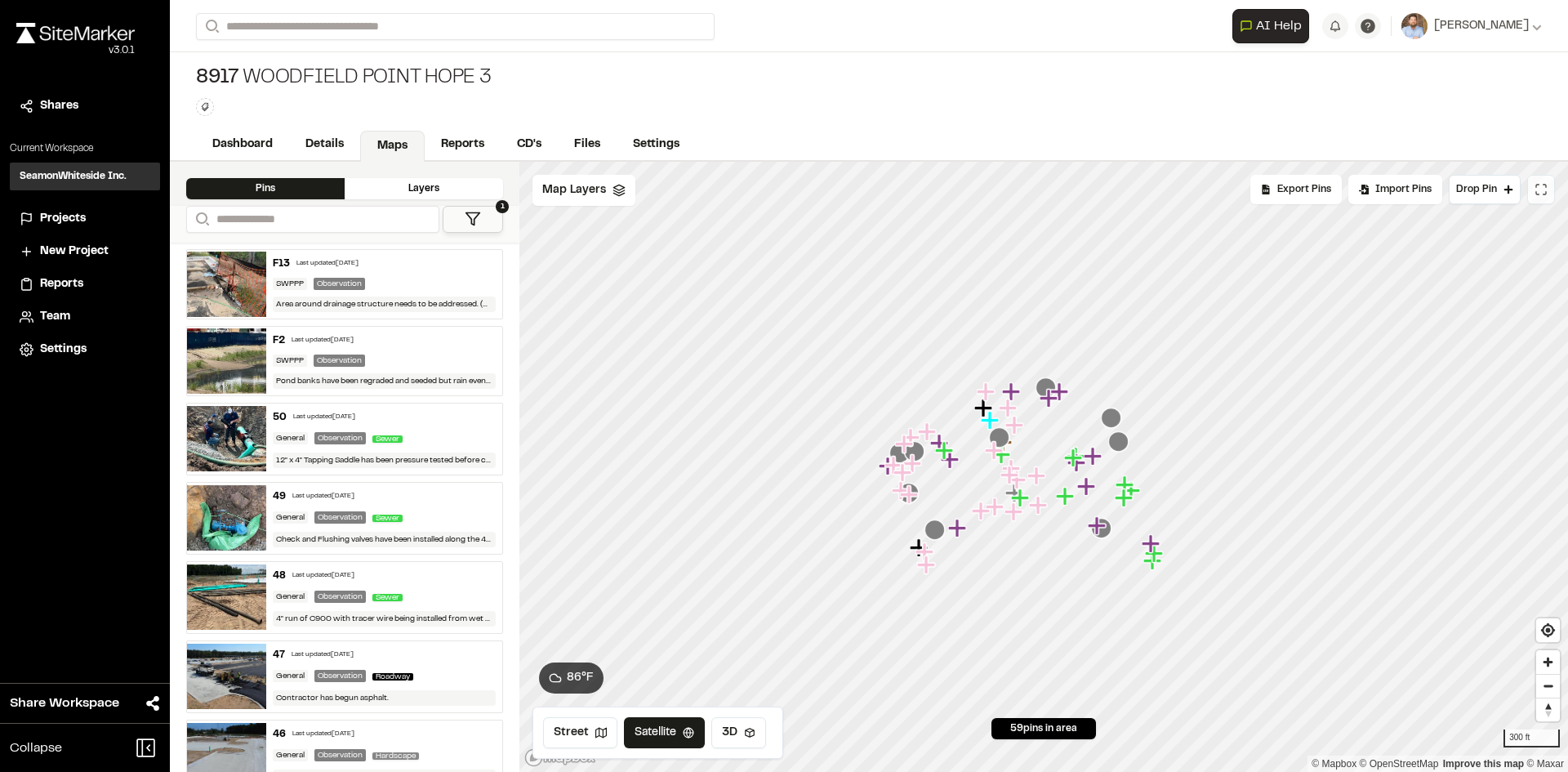
click at [1539, 194] on icon at bounding box center [1541, 189] width 13 height 13
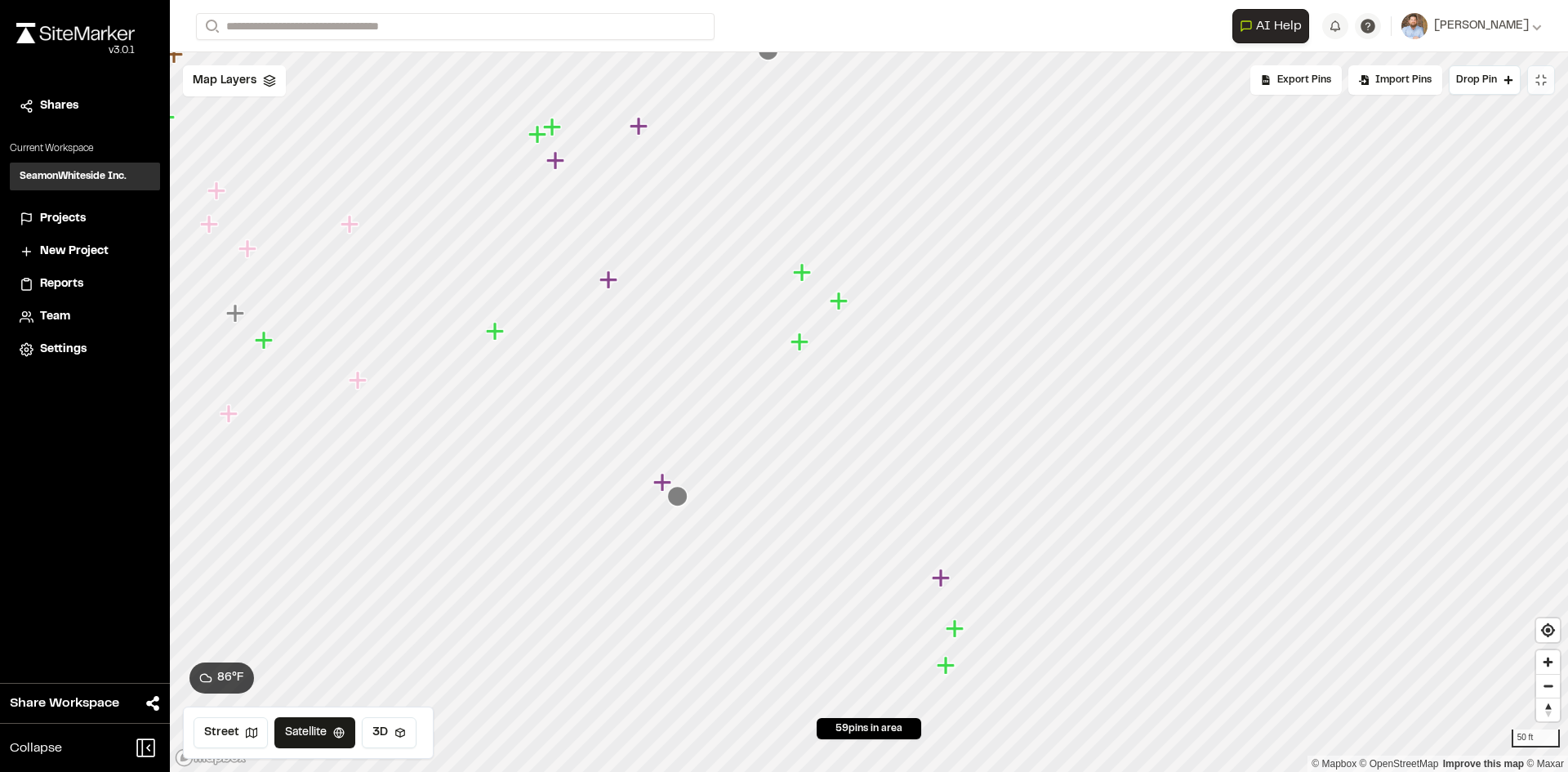
click at [799, 344] on icon "Map marker" at bounding box center [799, 341] width 18 height 18
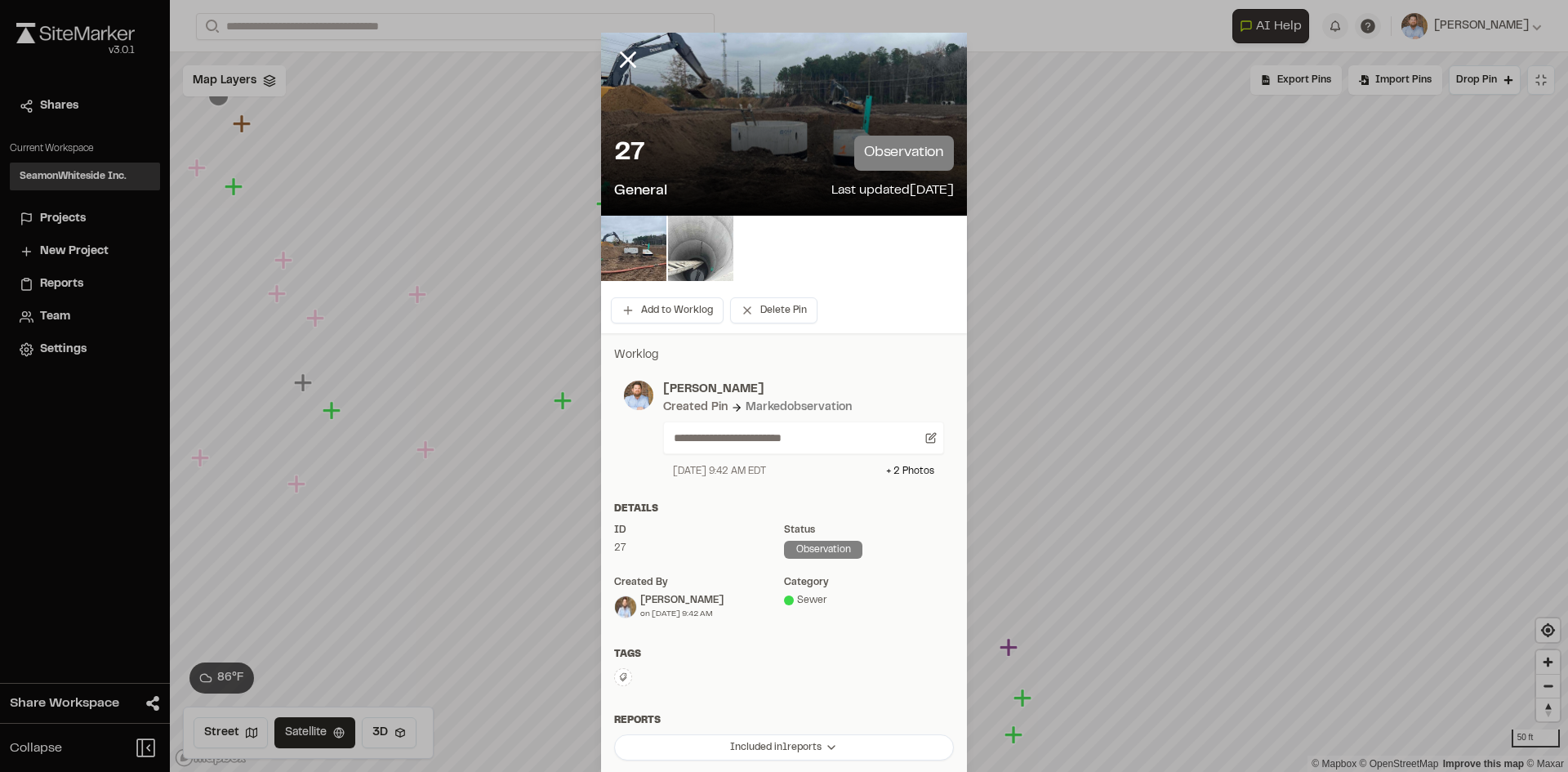
click at [709, 240] on img at bounding box center [700, 248] width 66 height 66
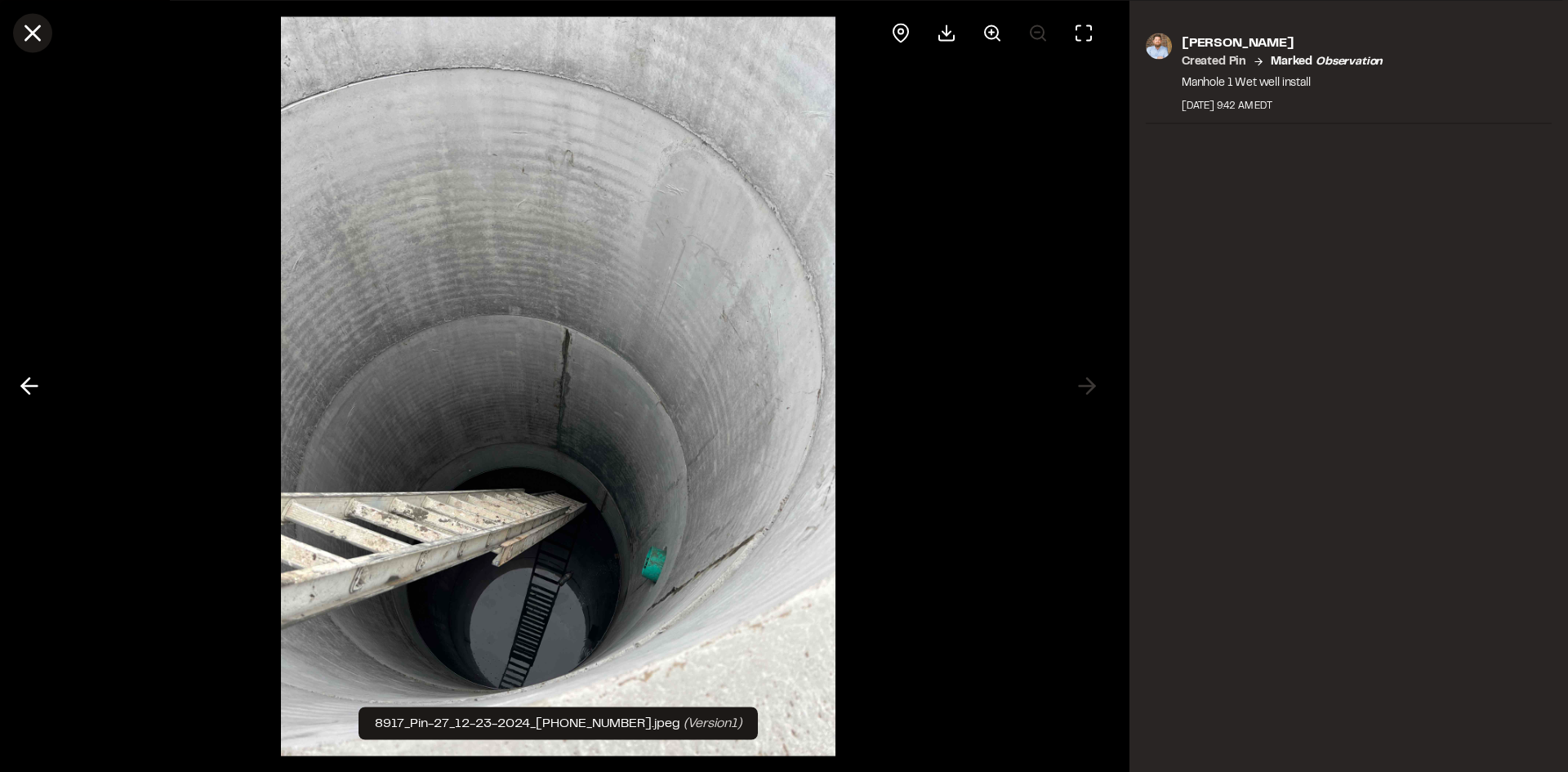
click at [32, 27] on icon at bounding box center [32, 32] width 27 height 27
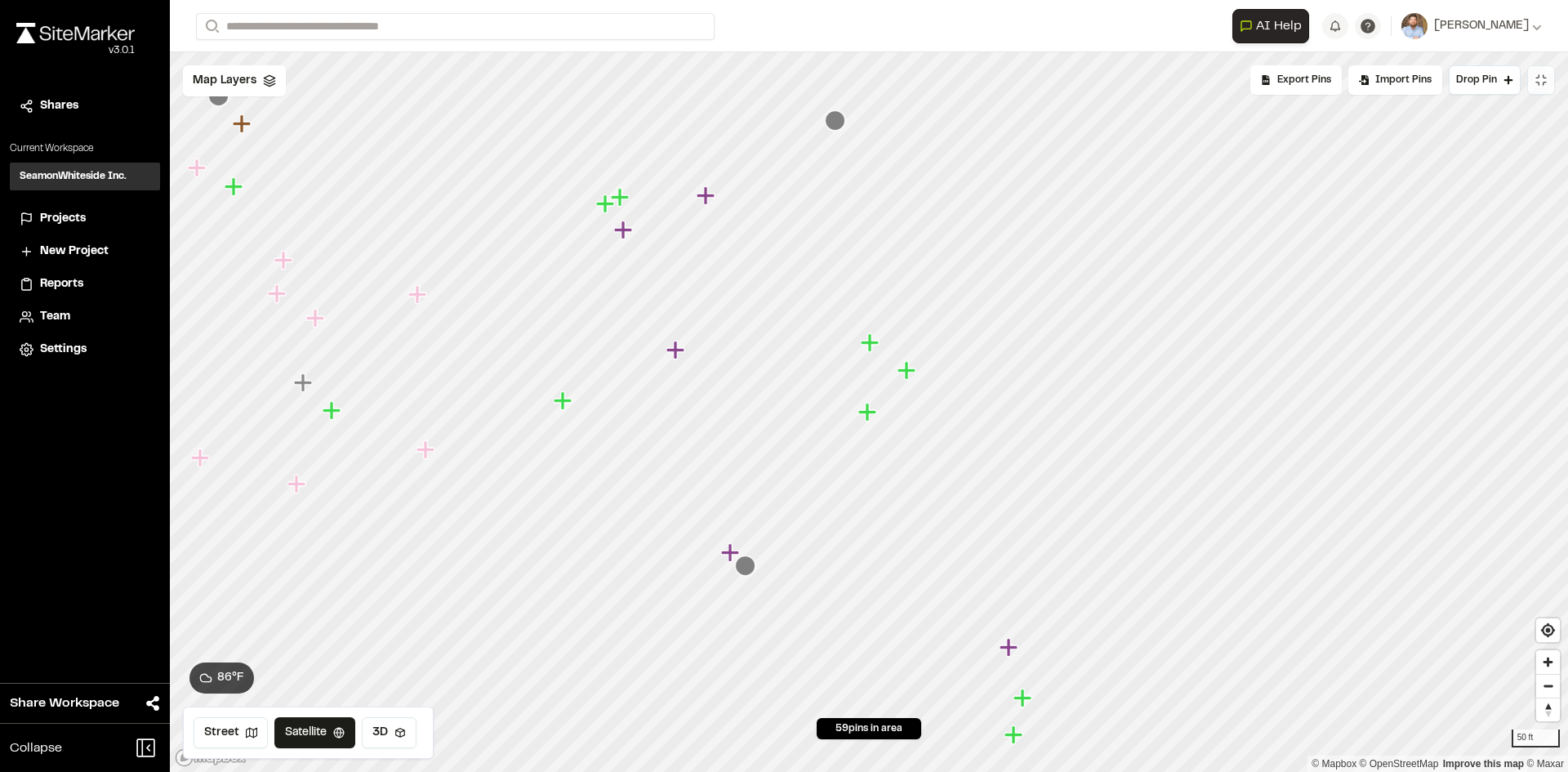
click at [909, 366] on icon "Map marker" at bounding box center [906, 370] width 18 height 18
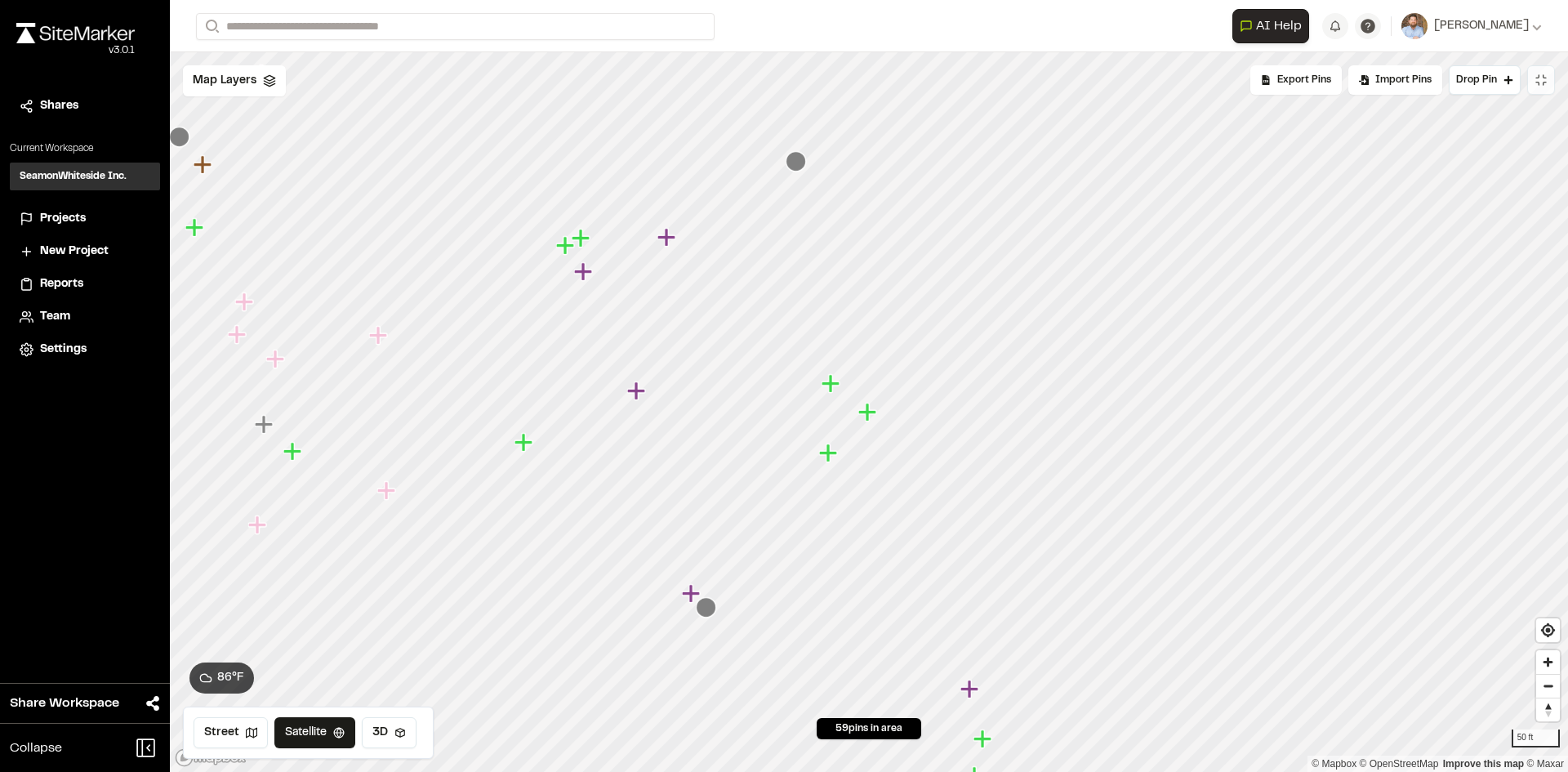
click at [827, 386] on icon "Map marker" at bounding box center [830, 383] width 18 height 18
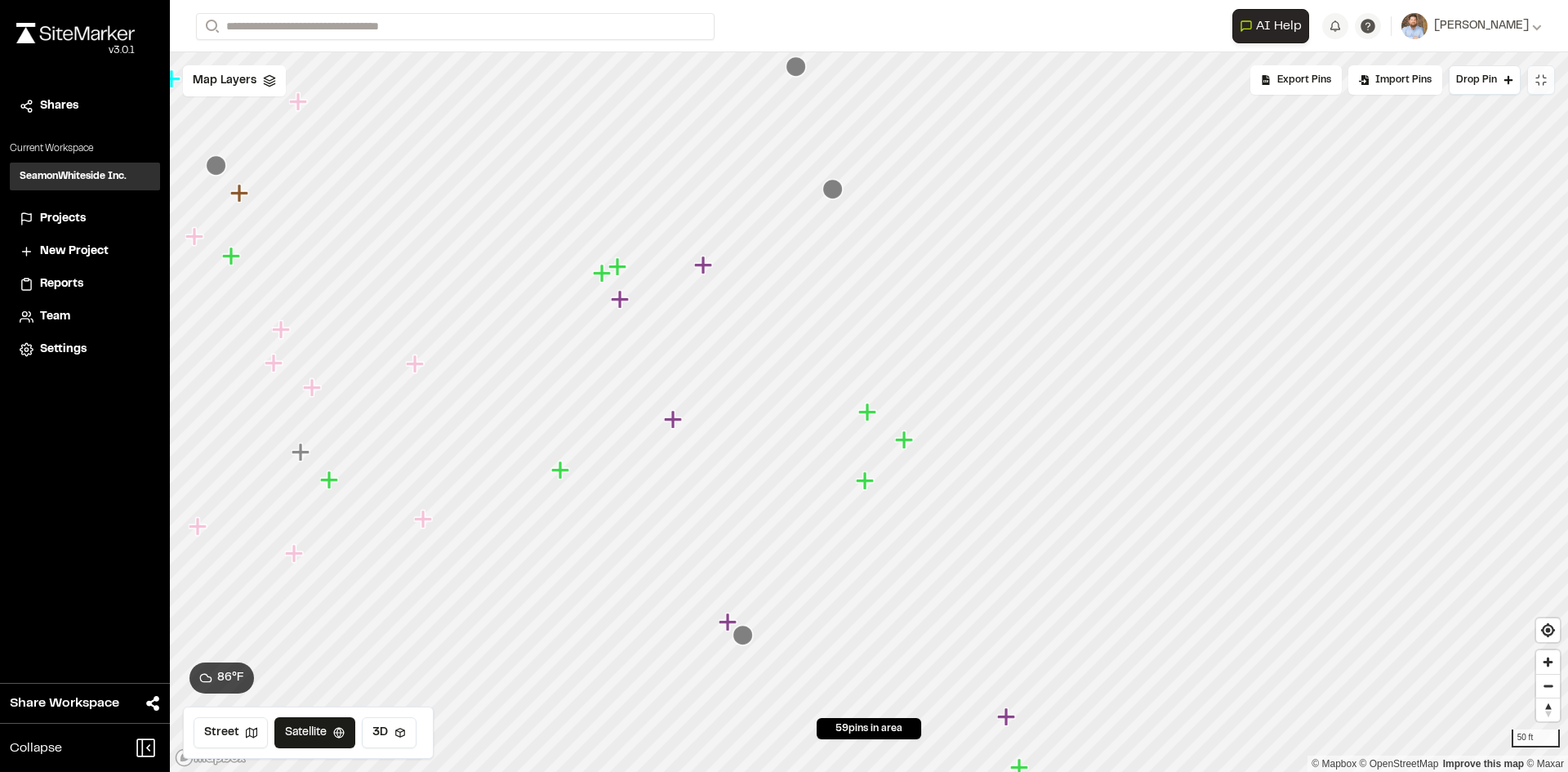
click at [866, 485] on icon "Map marker" at bounding box center [865, 480] width 18 height 18
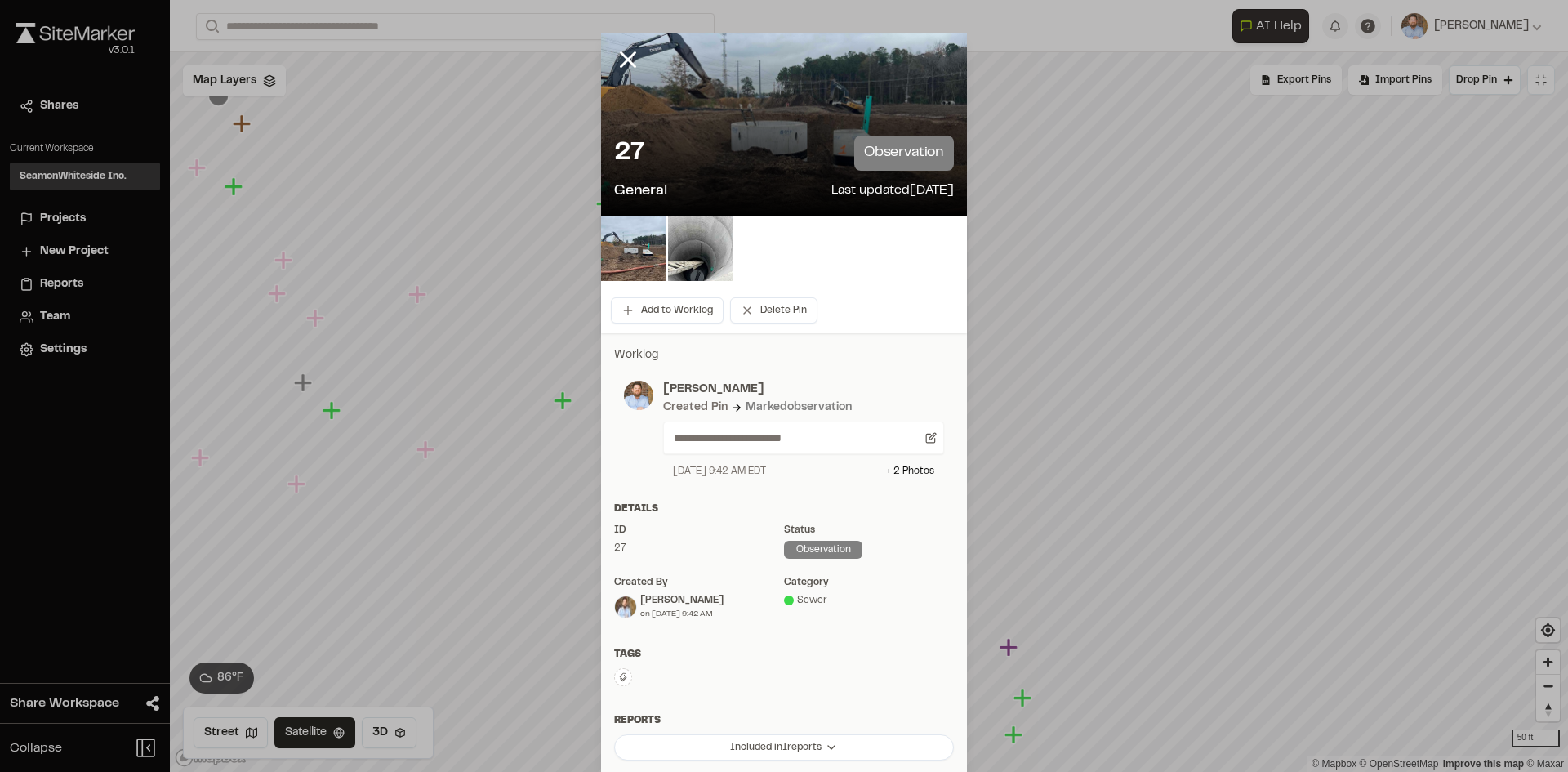
click at [779, 127] on div "27 observation General Last updated Dec 23, 2024" at bounding box center [784, 168] width 366 height 93
click at [627, 250] on img at bounding box center [633, 248] width 66 height 66
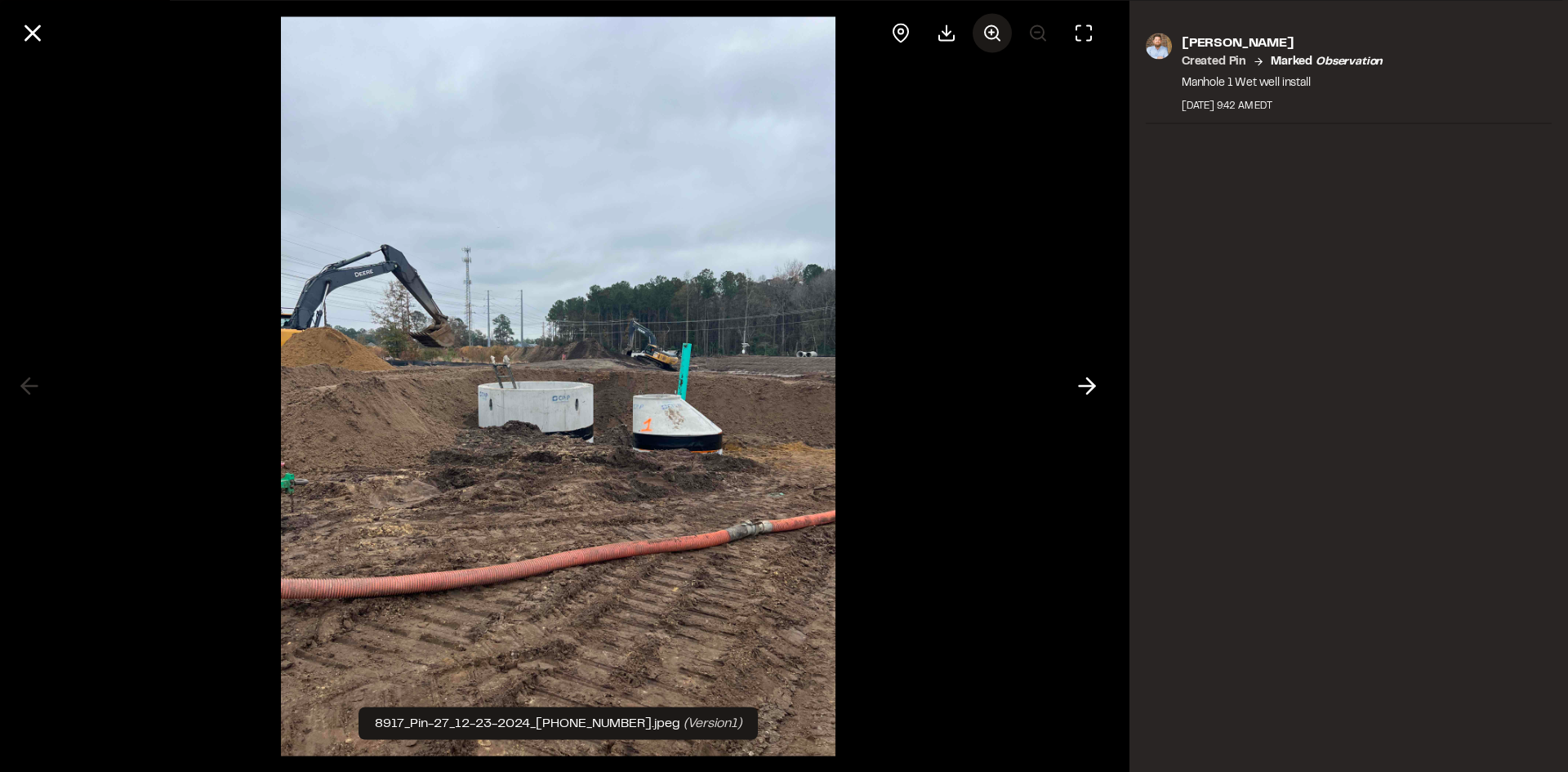
click at [995, 27] on icon at bounding box center [992, 32] width 20 height 20
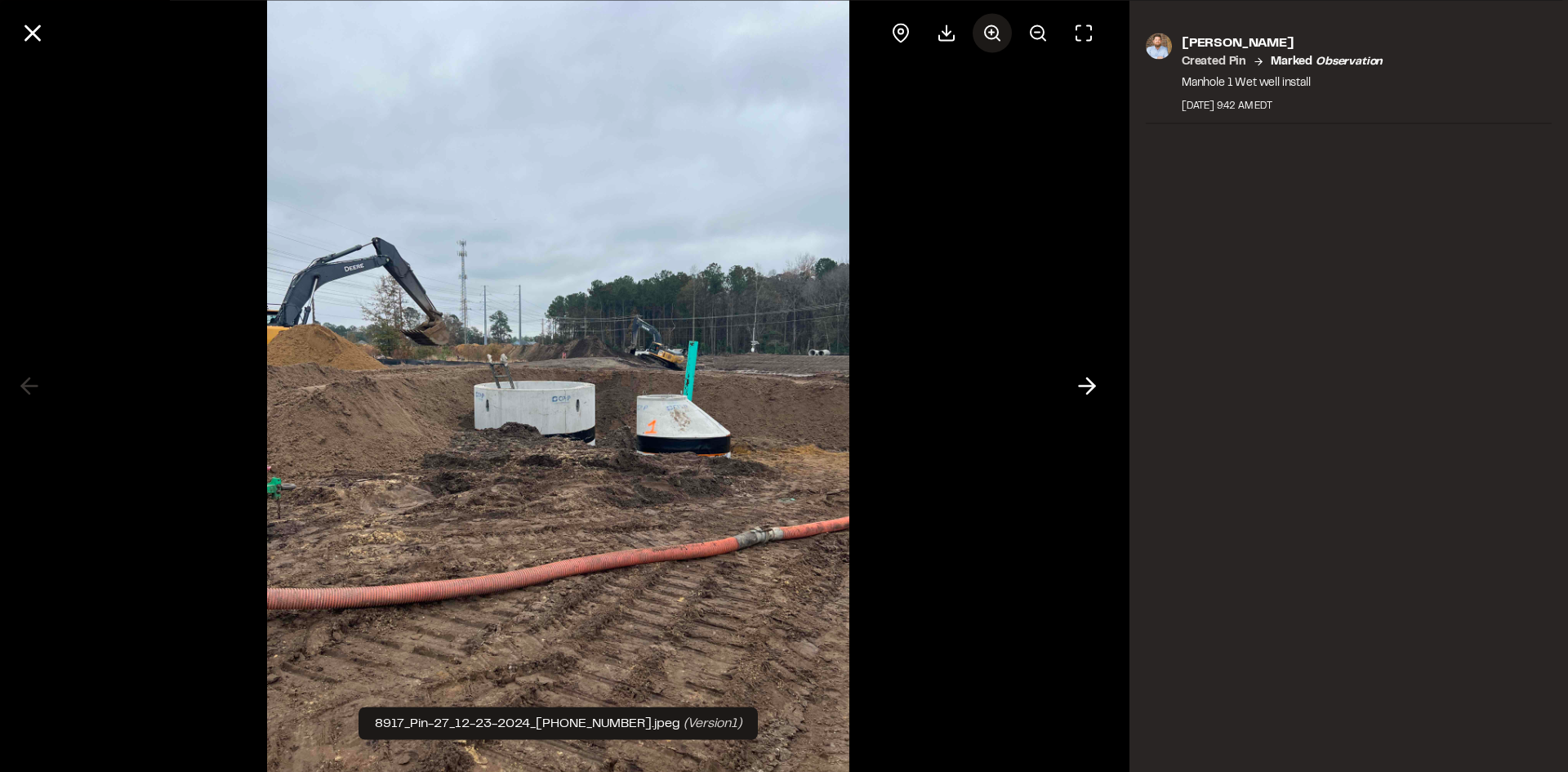
click at [995, 27] on icon at bounding box center [992, 32] width 20 height 20
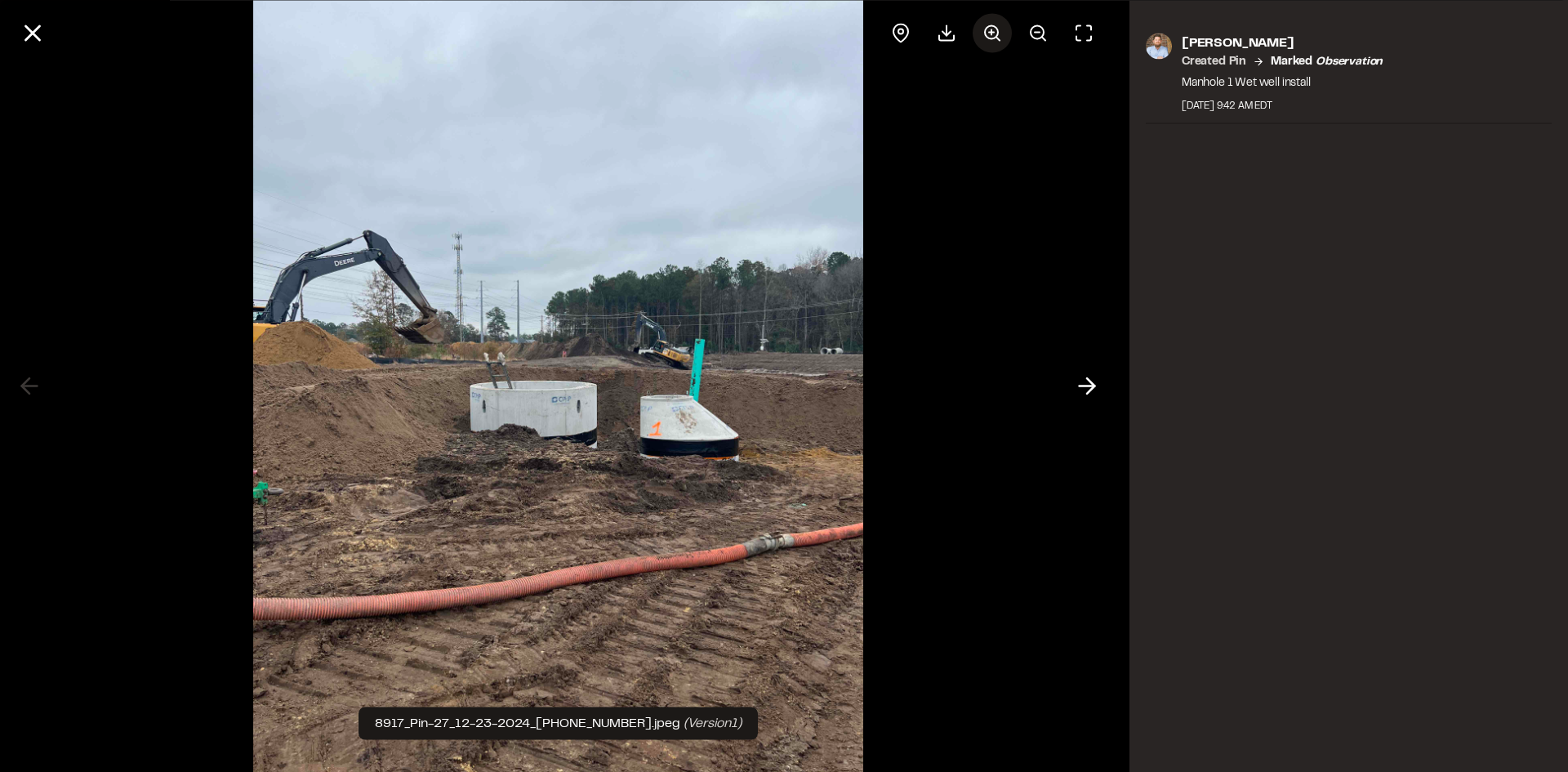
click at [995, 27] on icon at bounding box center [992, 32] width 20 height 20
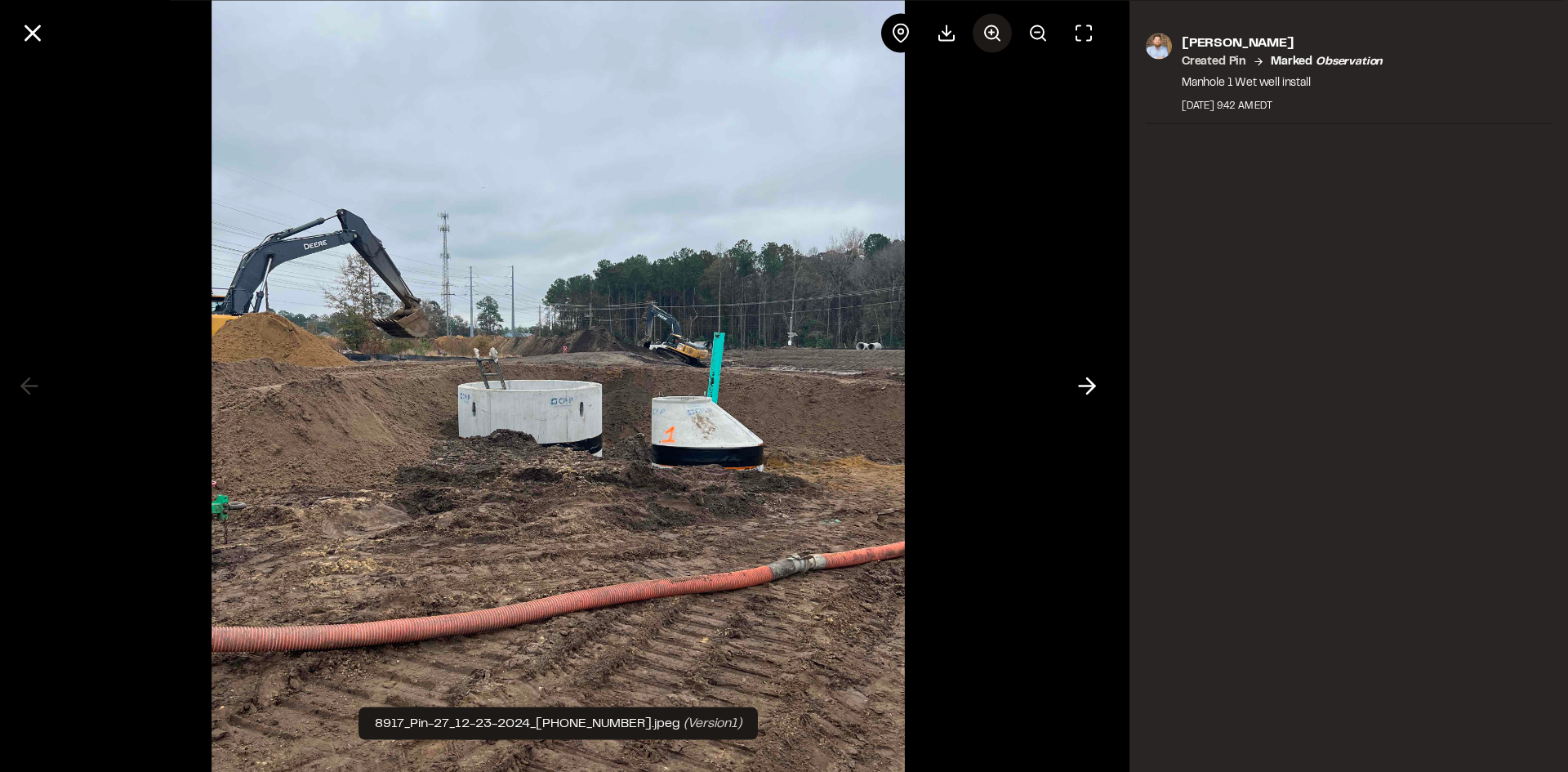
click at [995, 27] on icon at bounding box center [992, 32] width 20 height 20
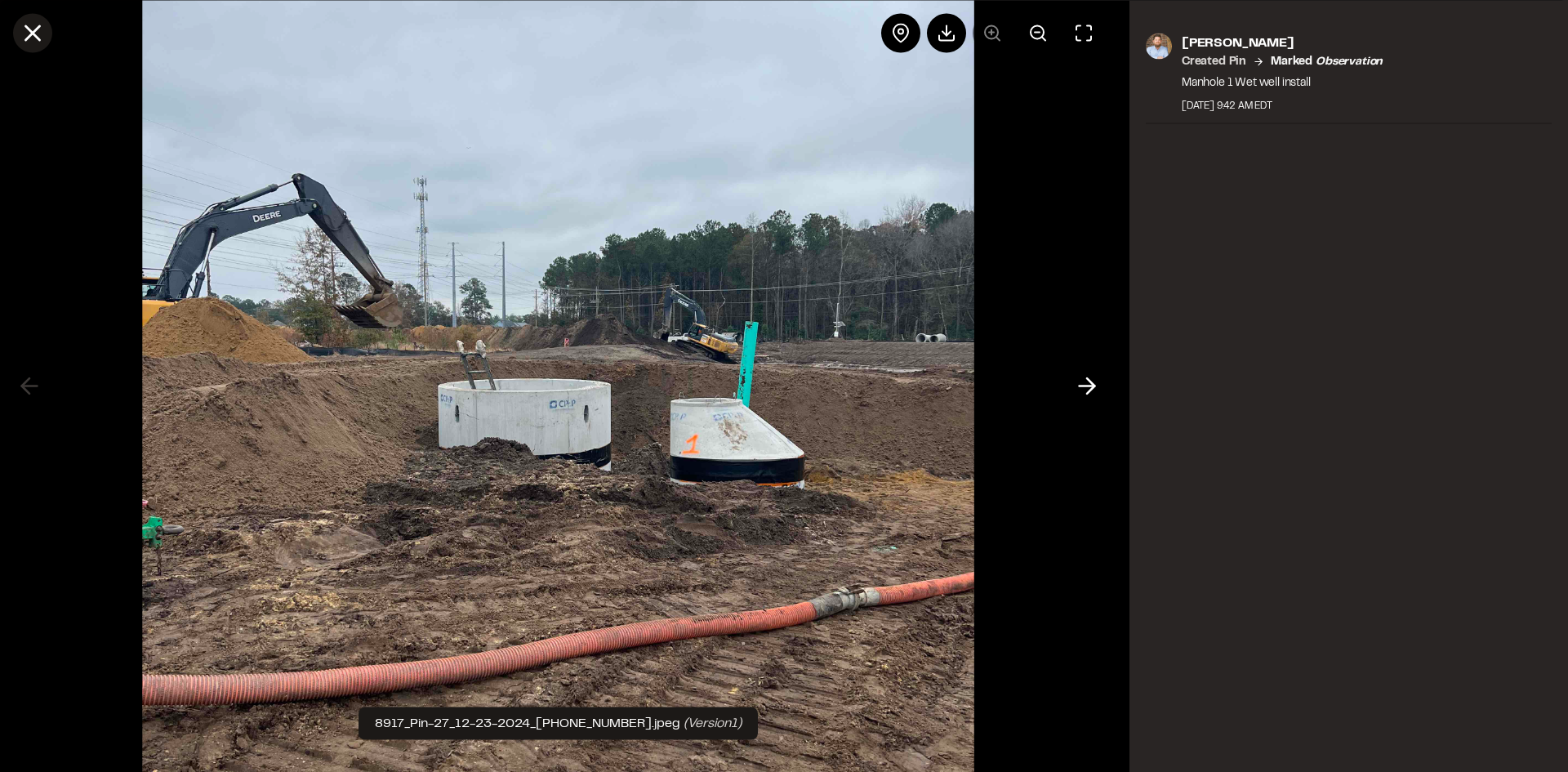
click at [34, 32] on line at bounding box center [33, 33] width 14 height 14
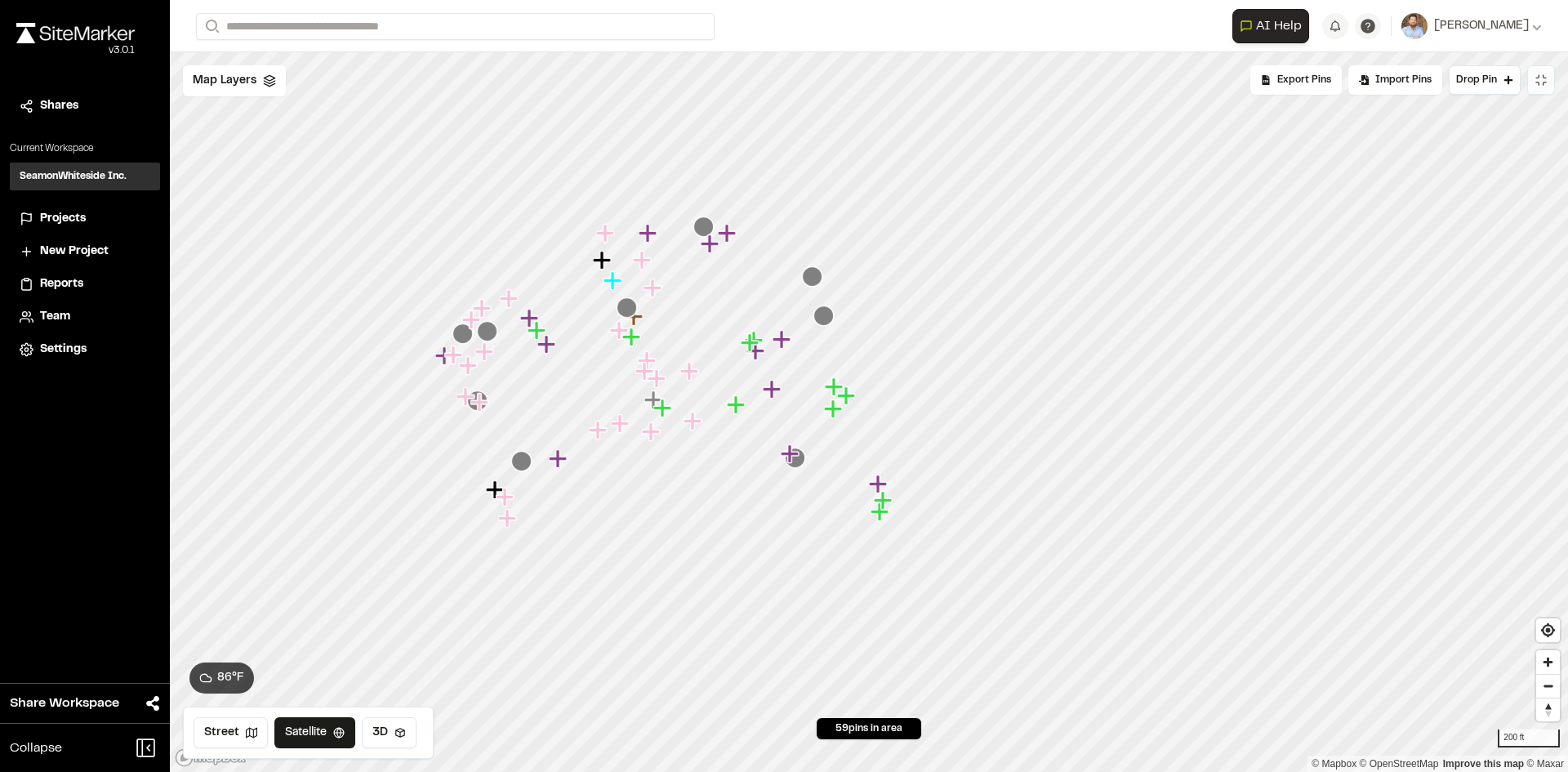
click at [62, 215] on span "Projects" at bounding box center [63, 219] width 46 height 18
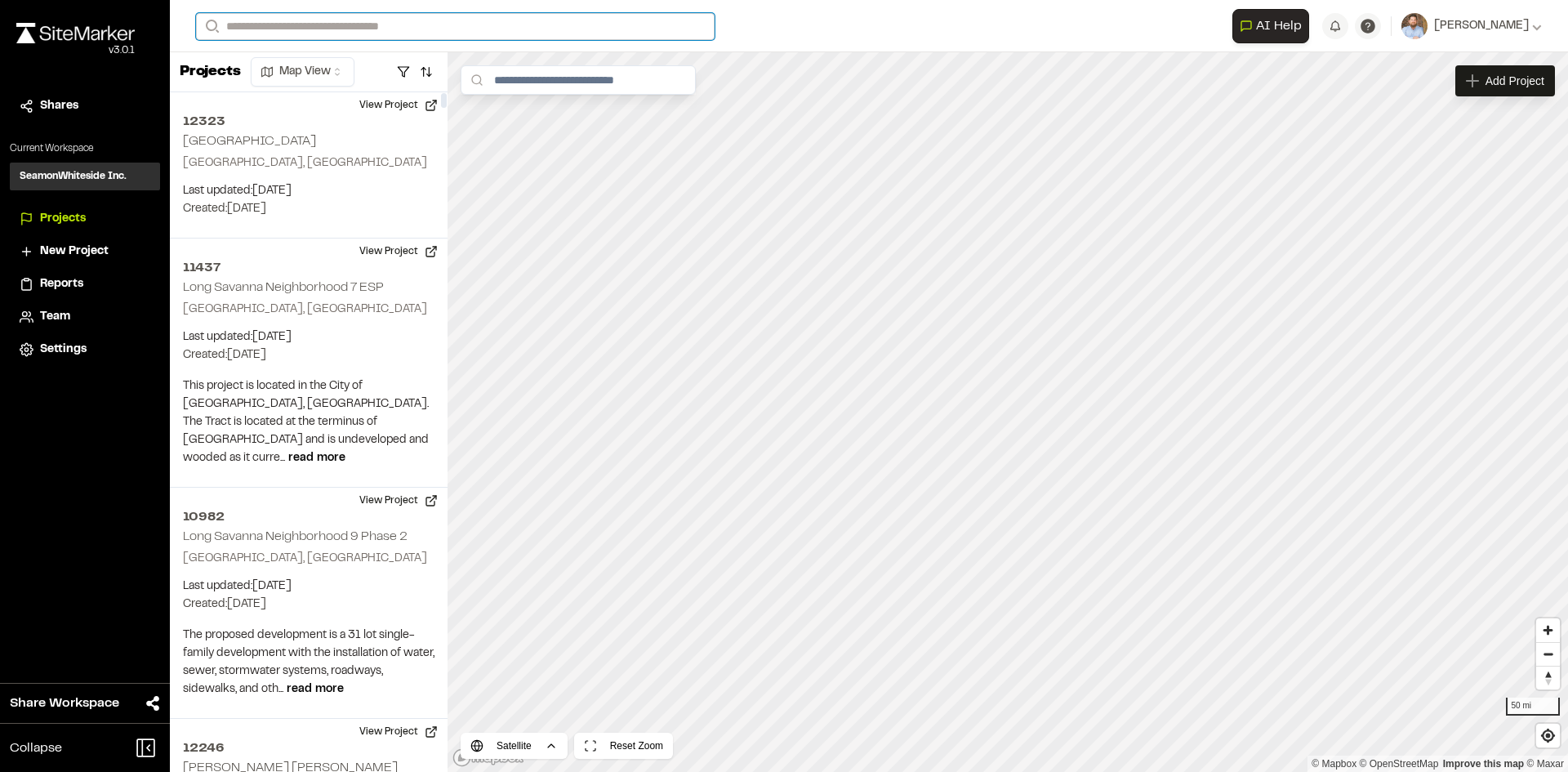
click at [260, 24] on input "Search" at bounding box center [455, 26] width 518 height 27
type input "*****"
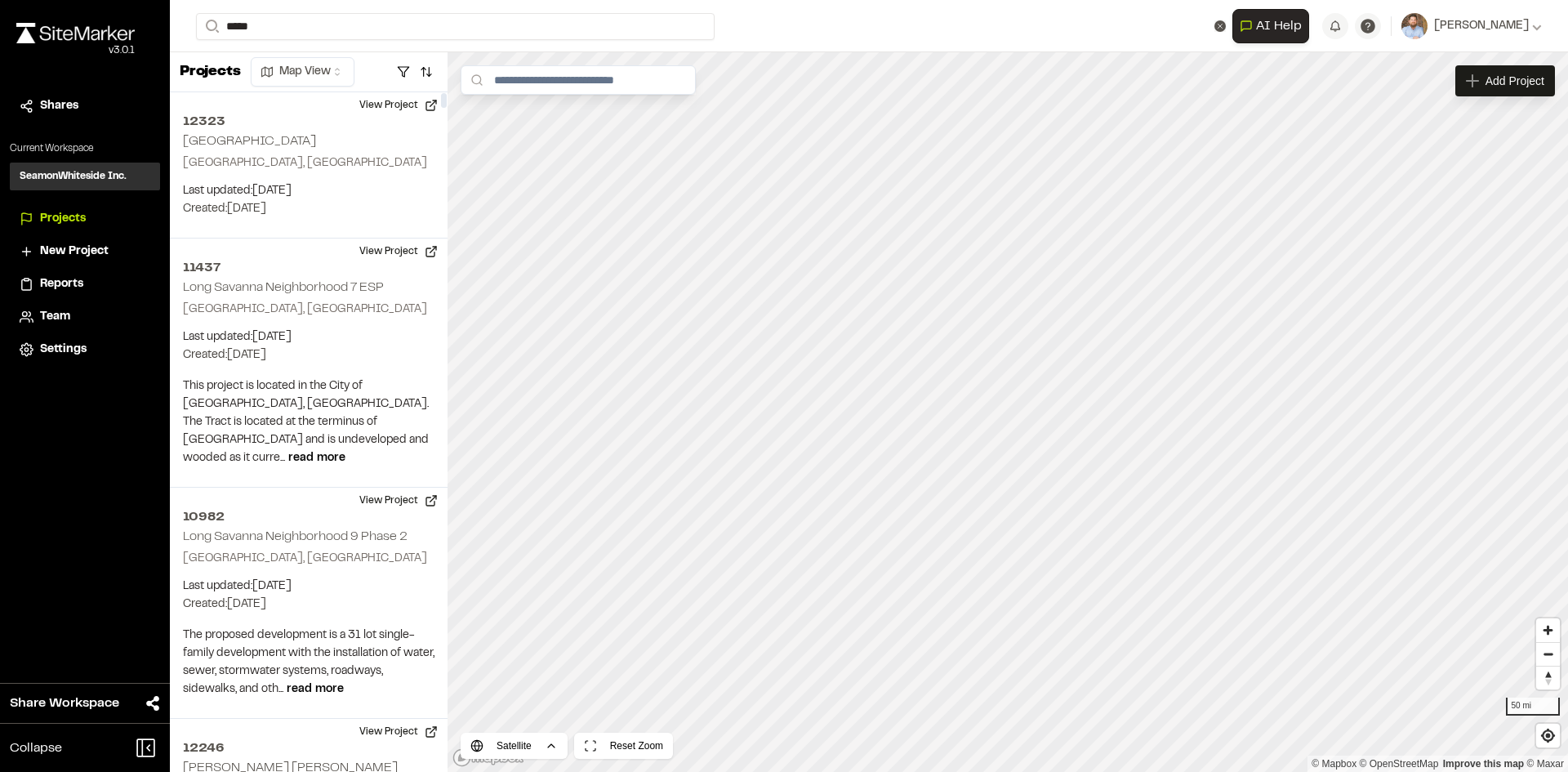
click at [358, 68] on p "10982 Long Savanna Neighborhood 9 Phase 2" at bounding box center [360, 66] width 308 height 20
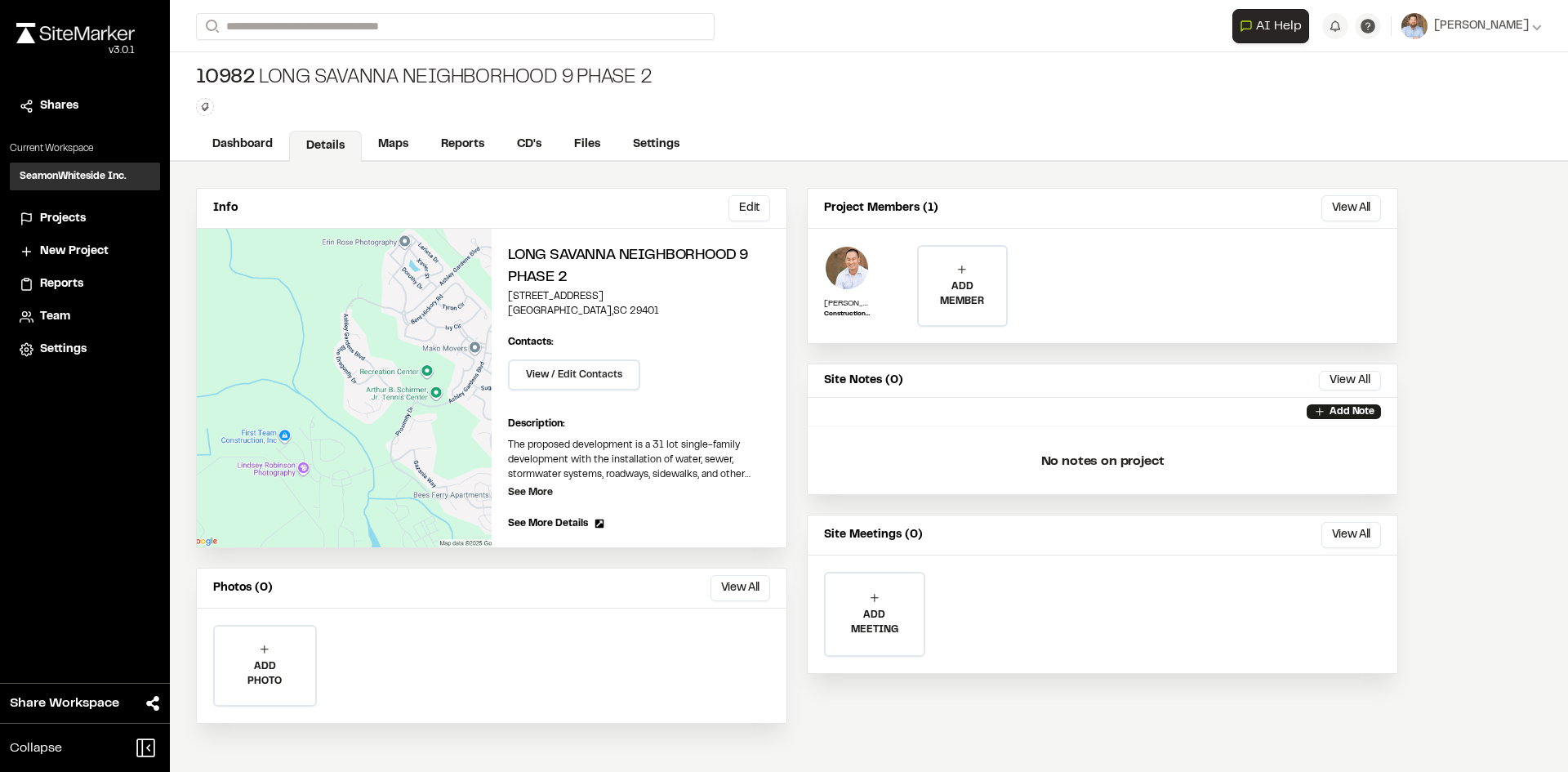
click at [77, 219] on span "Projects" at bounding box center [63, 219] width 46 height 18
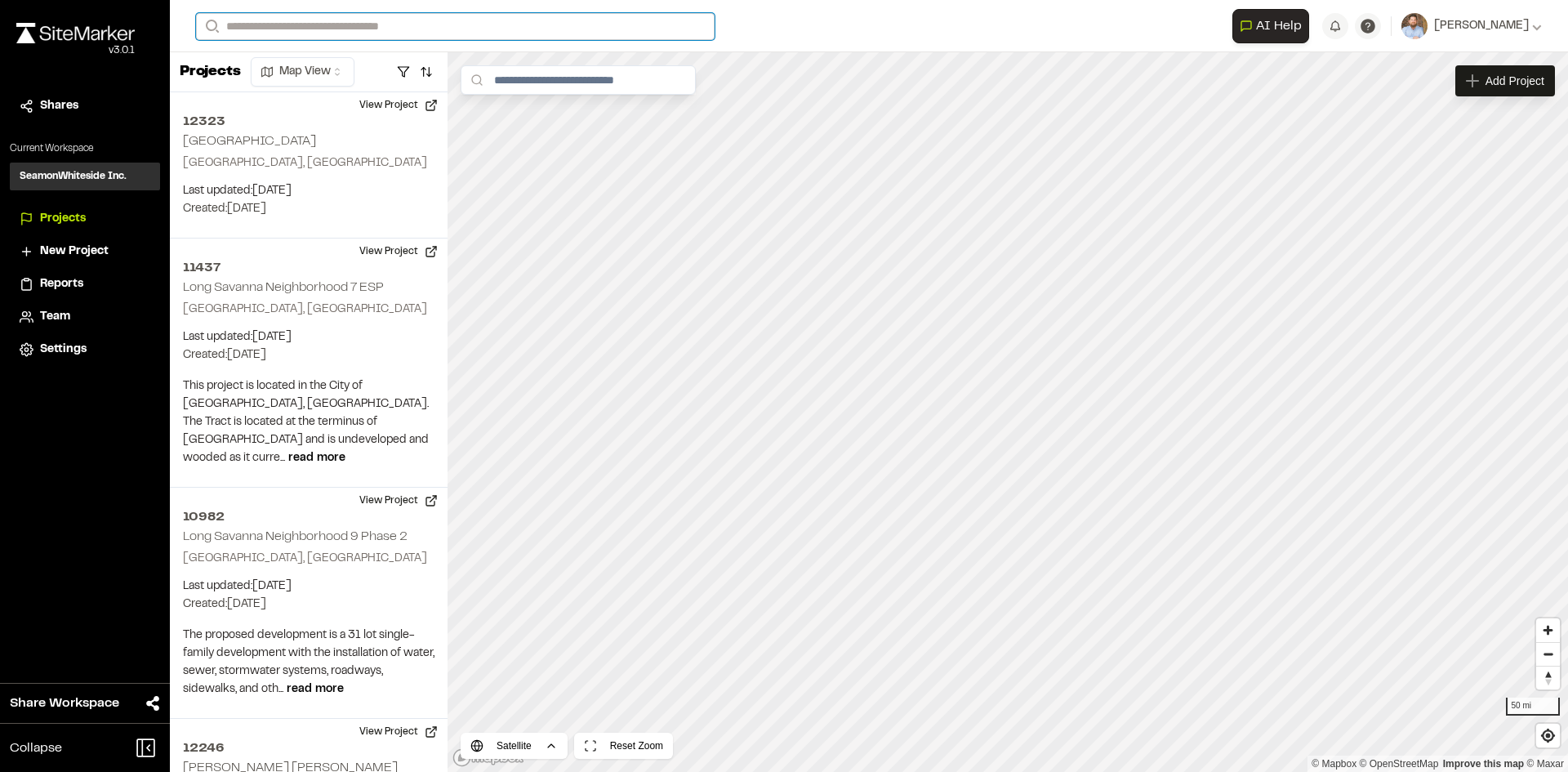
click at [290, 28] on input "Search" at bounding box center [455, 26] width 518 height 27
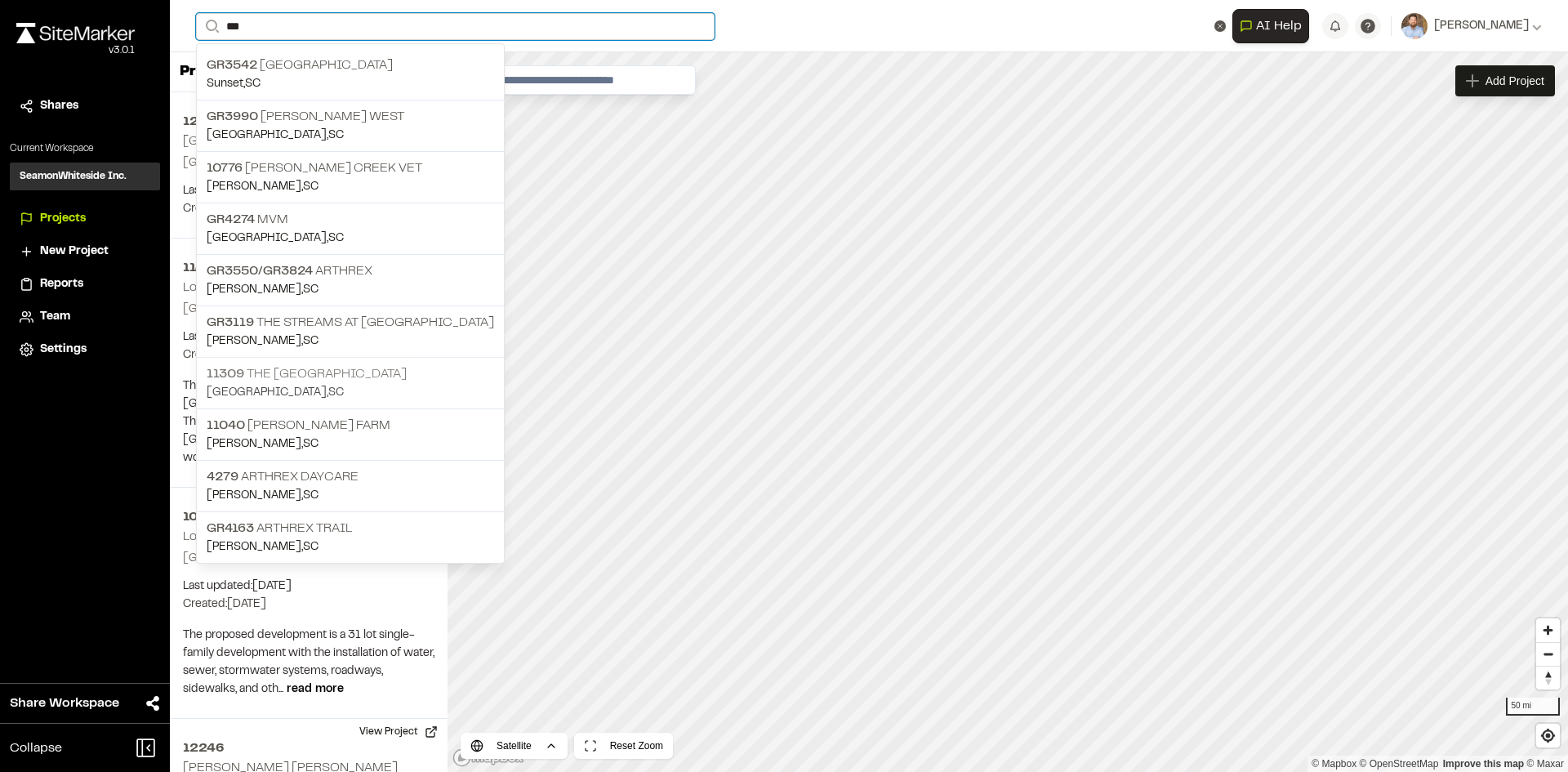
type input "***"
click at [309, 380] on p "11309 The Peninsula of Charleston" at bounding box center [350, 374] width 288 height 20
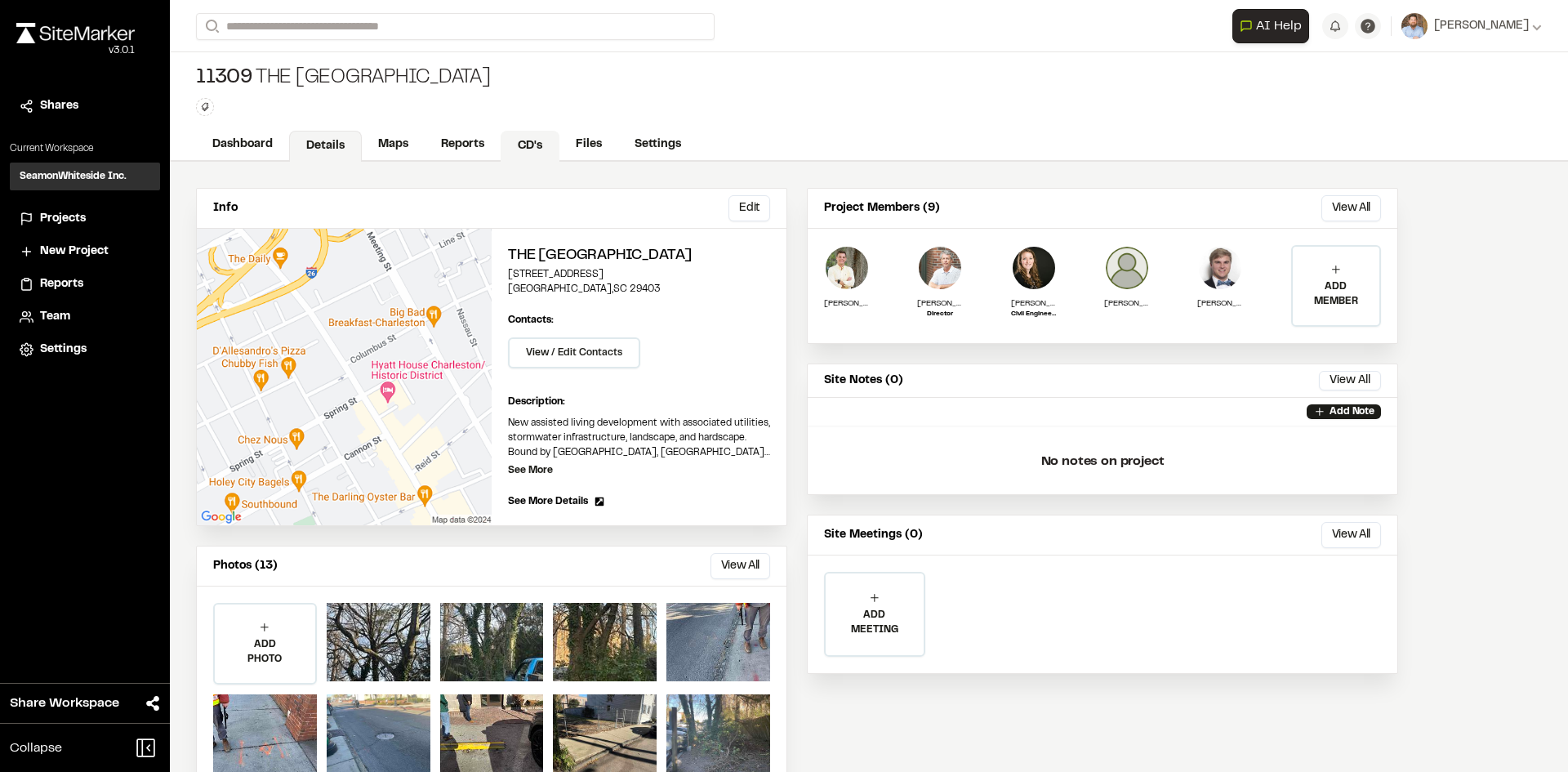
click at [539, 145] on link "CD's" at bounding box center [530, 147] width 59 height 31
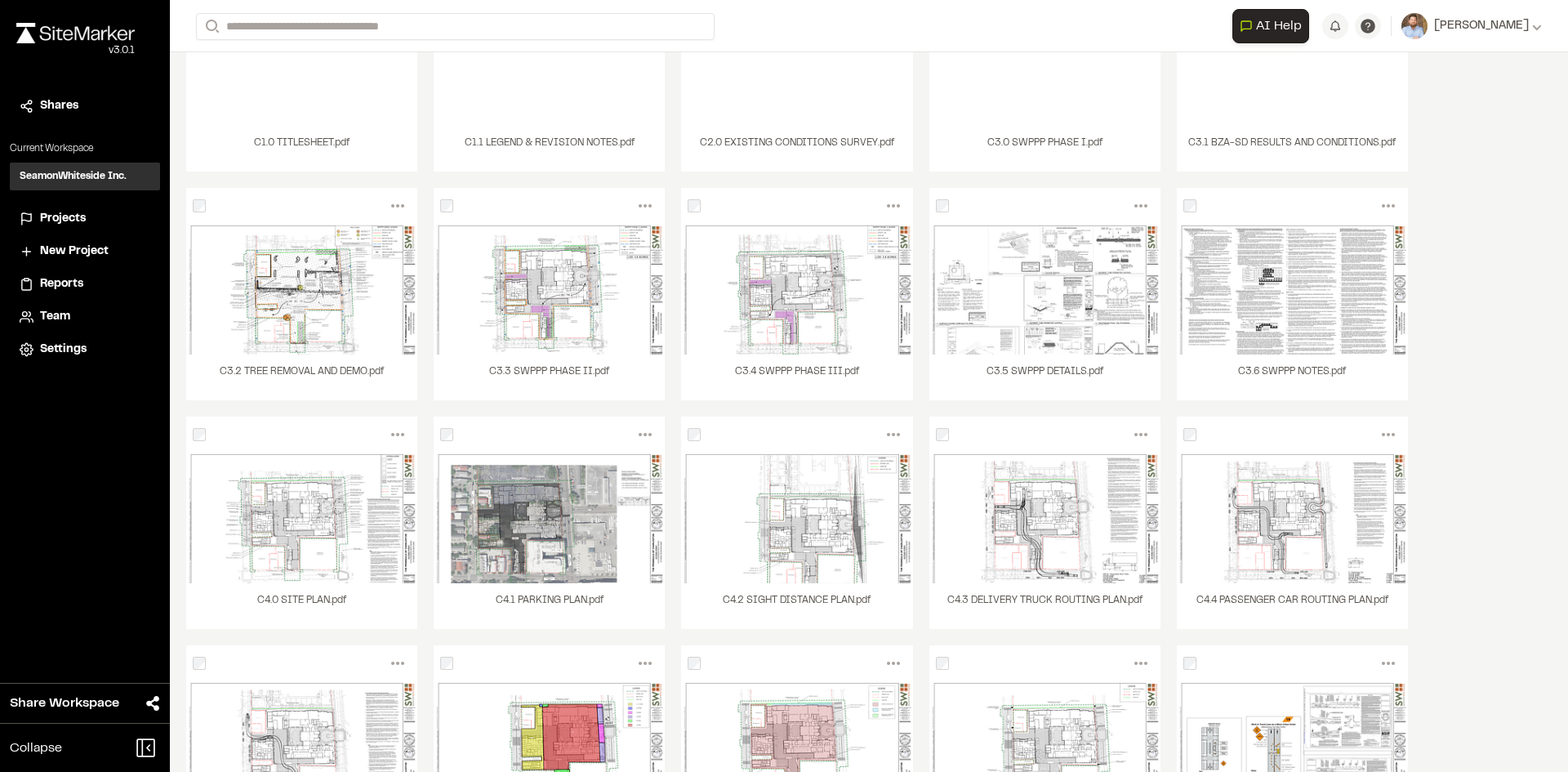
scroll to position [327, 0]
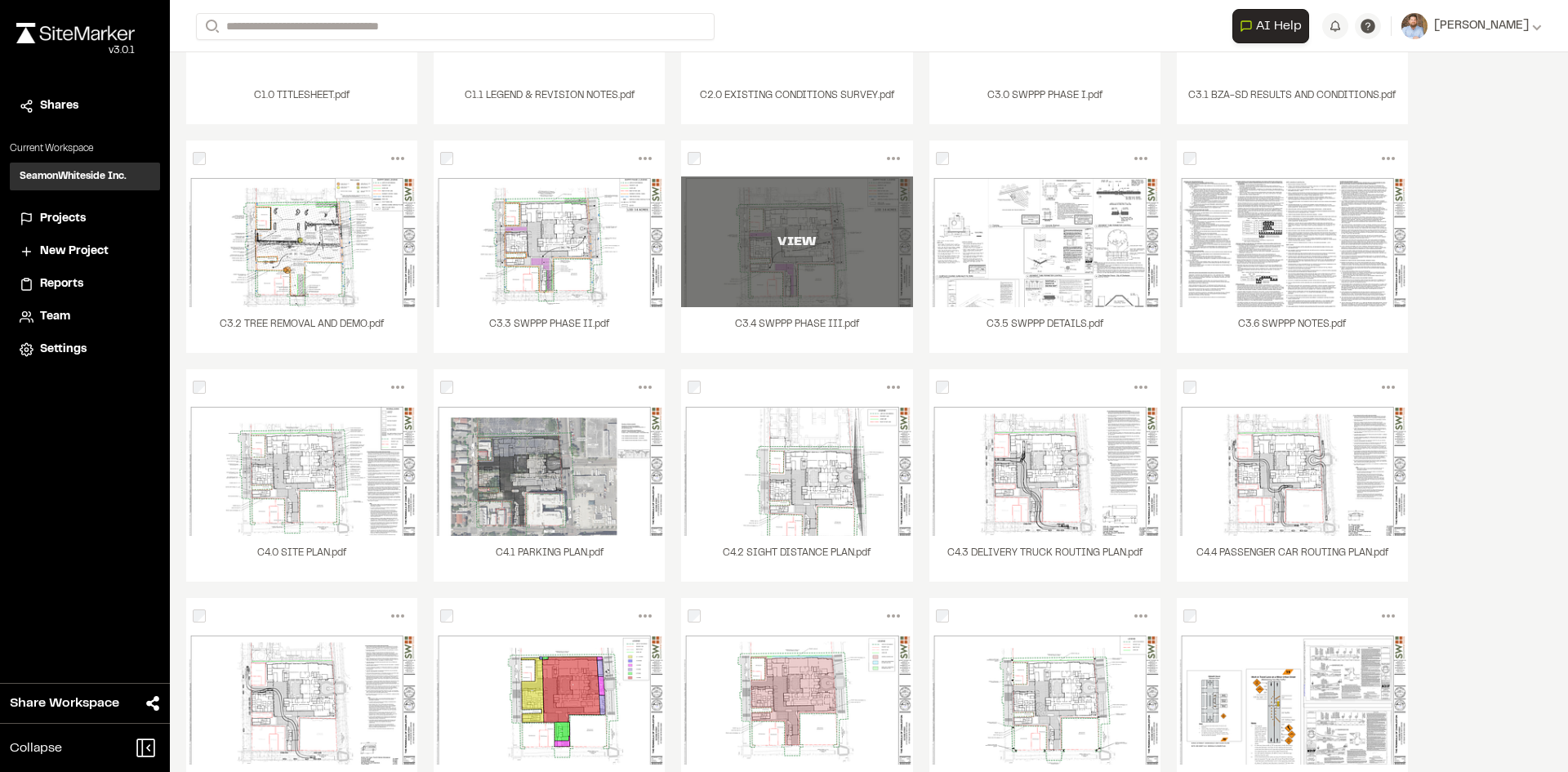
click at [790, 265] on div "VIEW" at bounding box center [796, 242] width 231 height 131
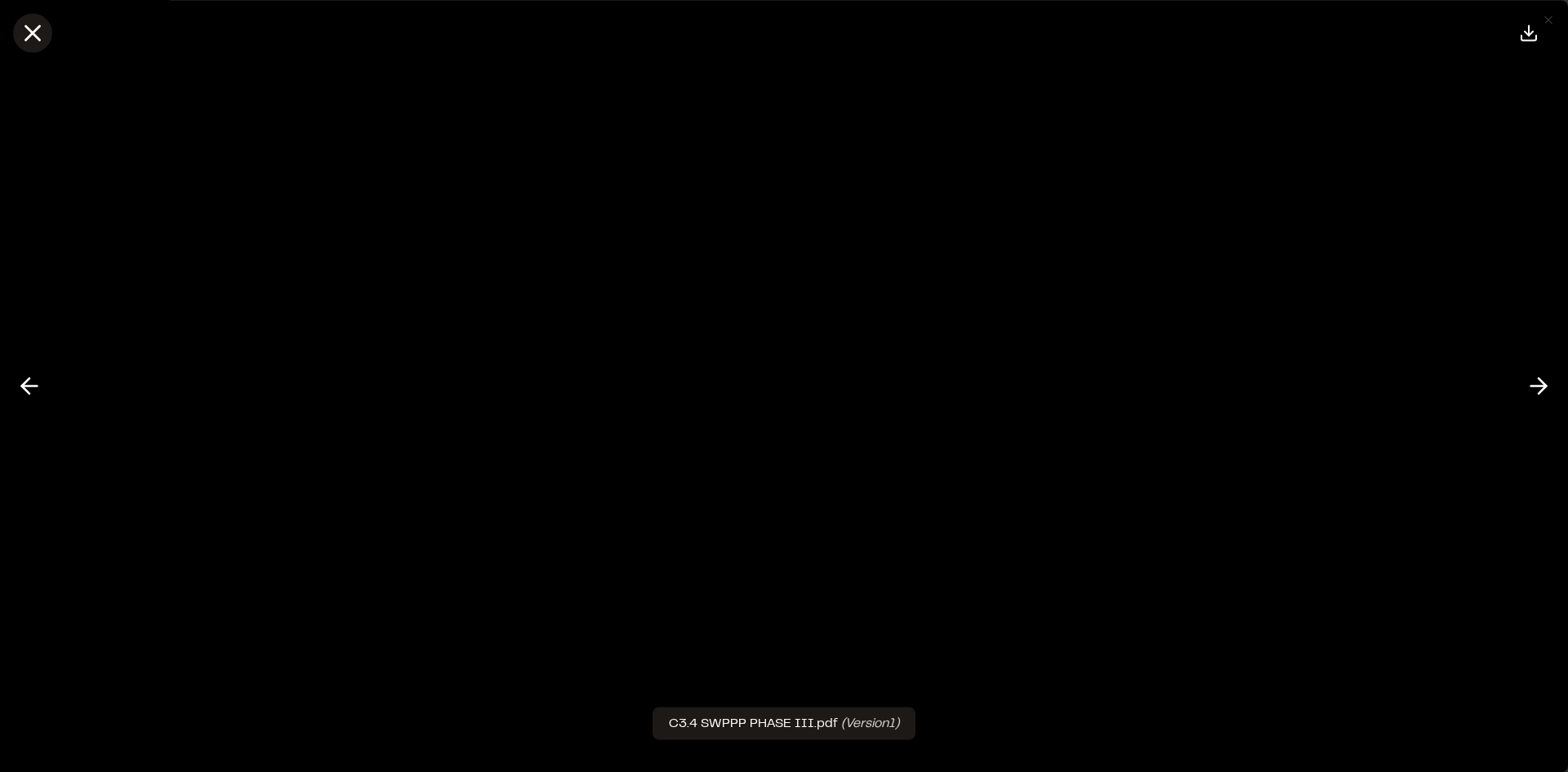
click at [35, 32] on line at bounding box center [33, 33] width 14 height 14
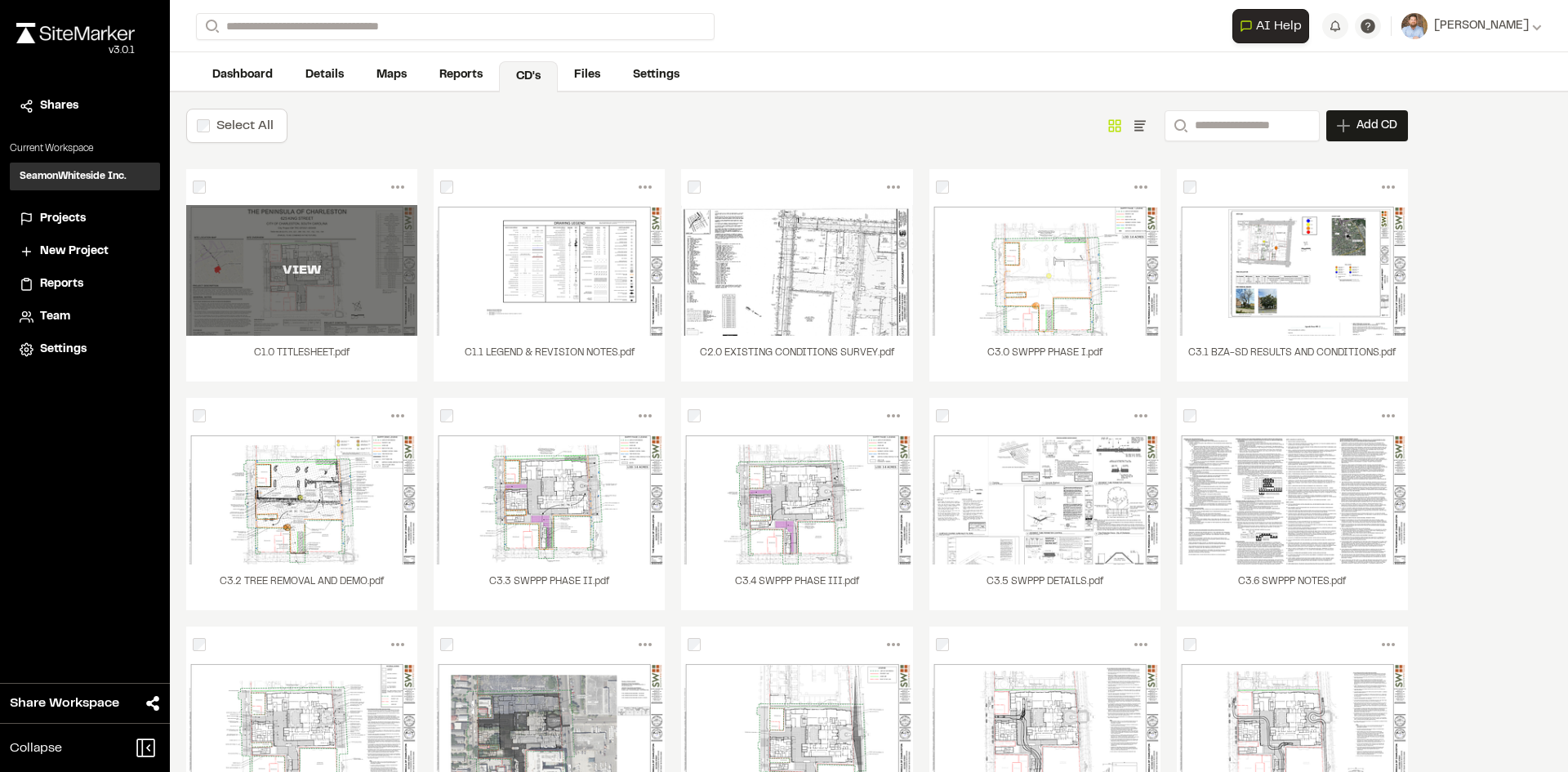
scroll to position [0, 0]
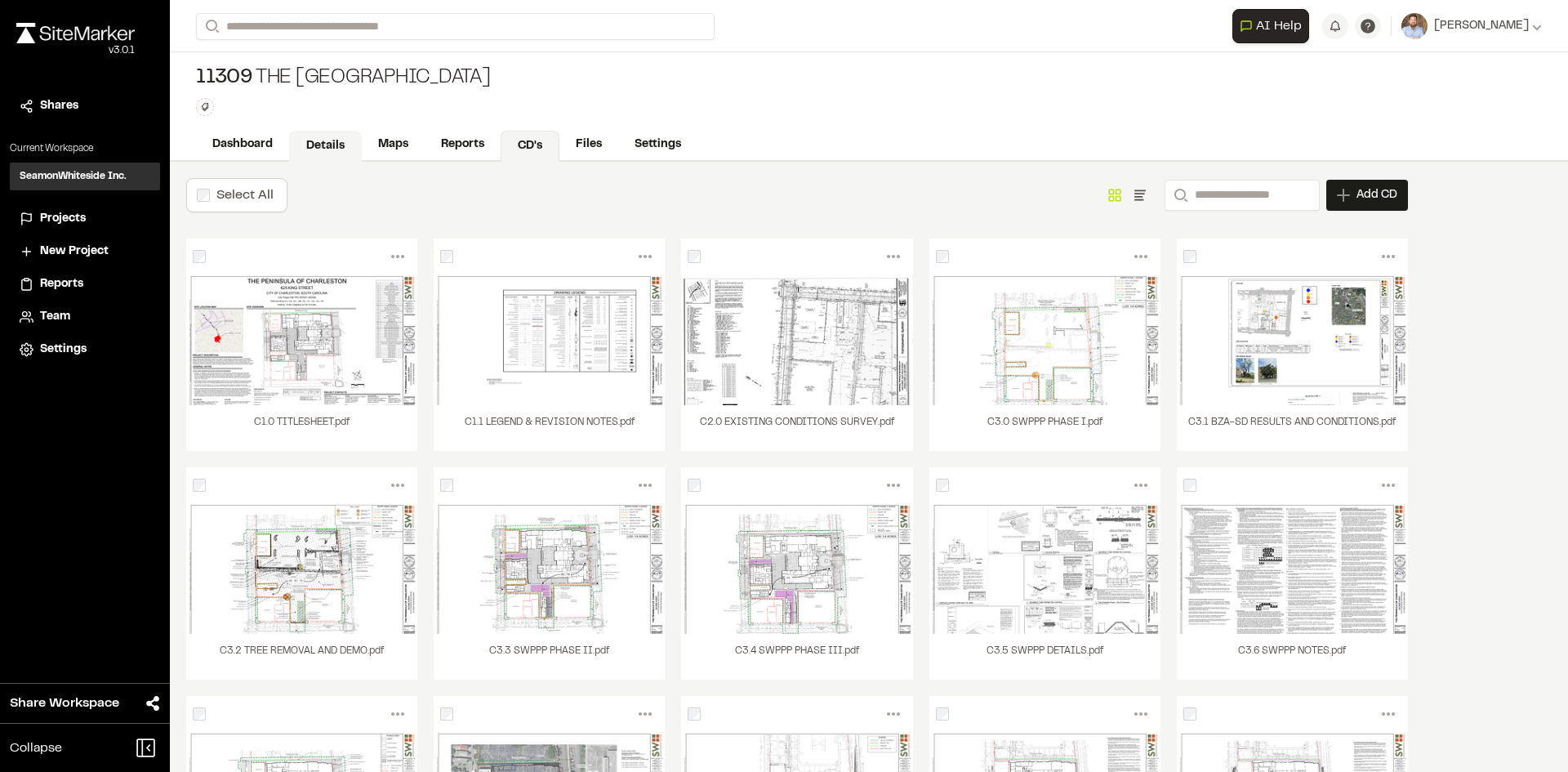
click at [342, 146] on link "Details" at bounding box center [326, 147] width 72 height 31
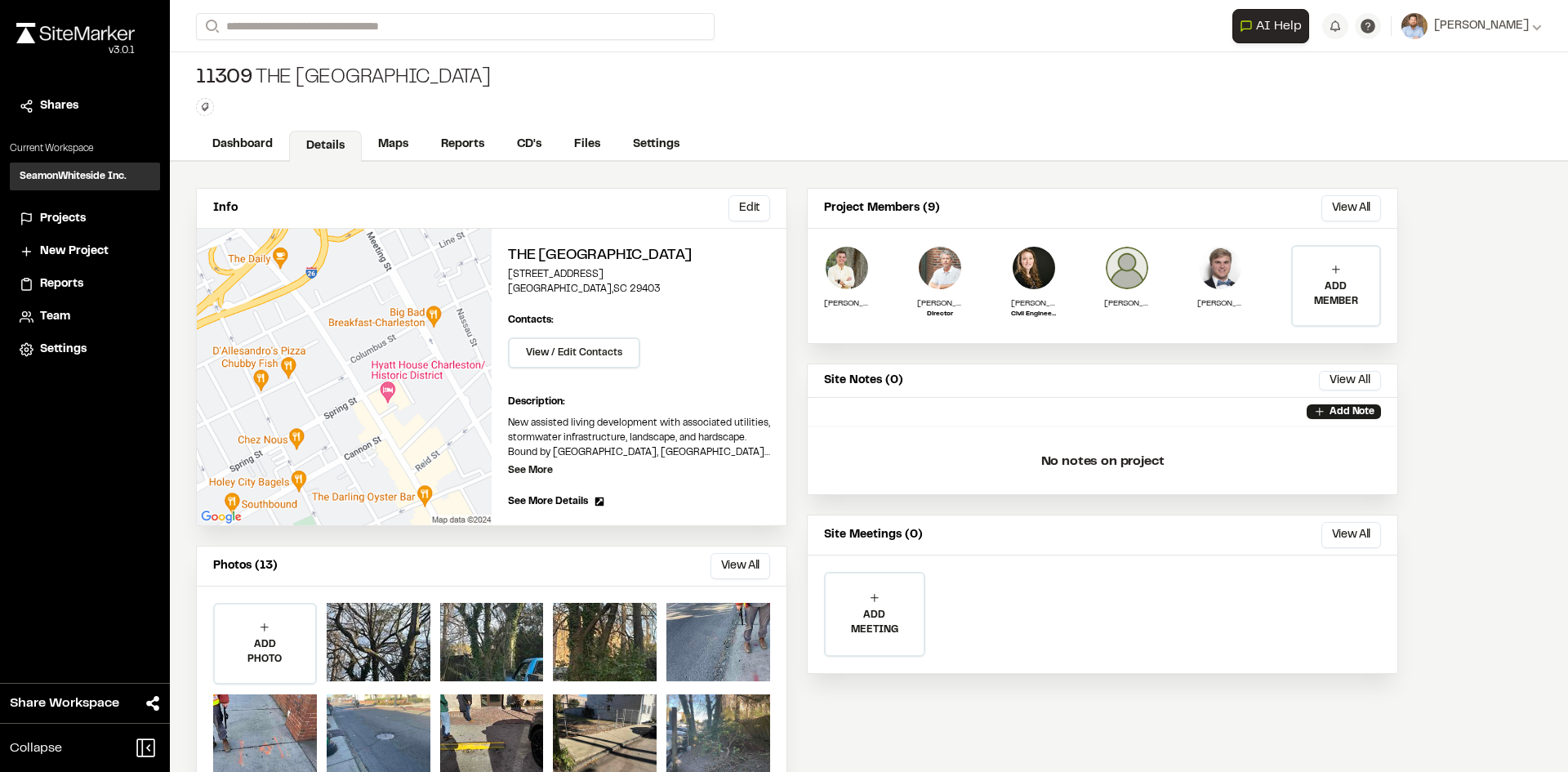
click at [78, 221] on span "Projects" at bounding box center [63, 219] width 46 height 18
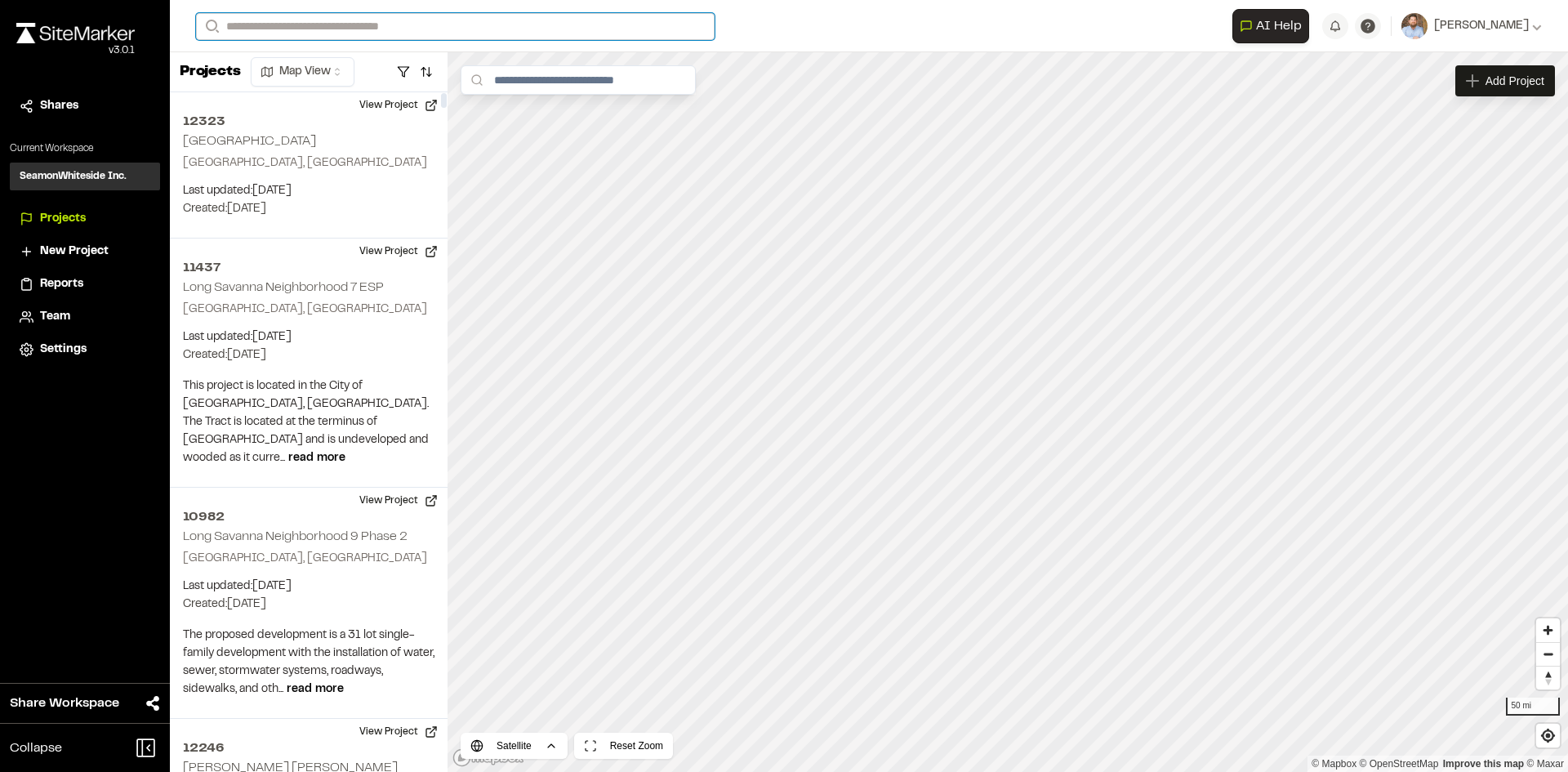
click at [268, 24] on input "Search" at bounding box center [455, 26] width 518 height 27
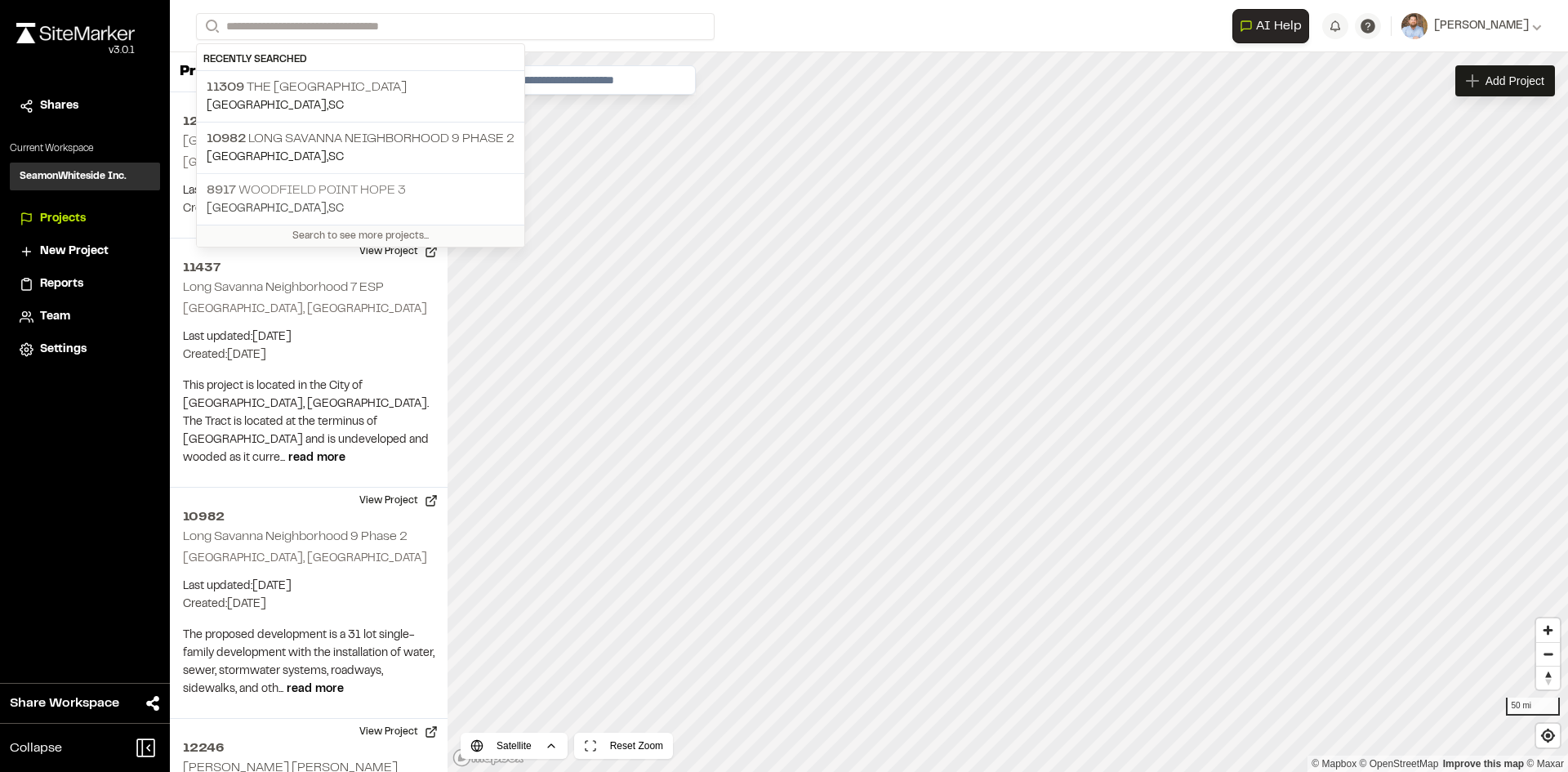
click at [300, 188] on p "8917 Woodfield Point Hope 3" at bounding box center [360, 190] width 308 height 20
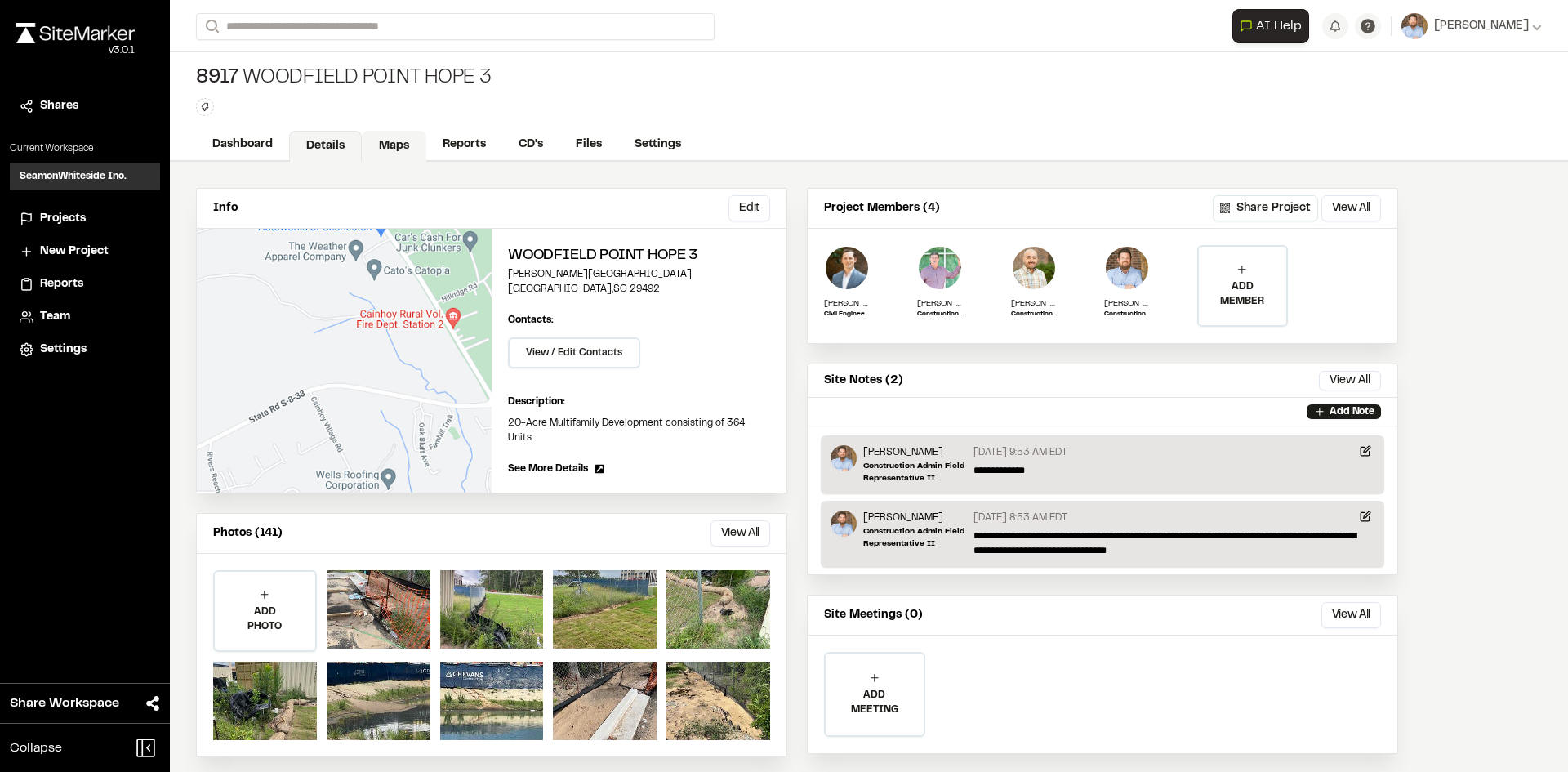
click at [408, 141] on link "Maps" at bounding box center [394, 147] width 65 height 31
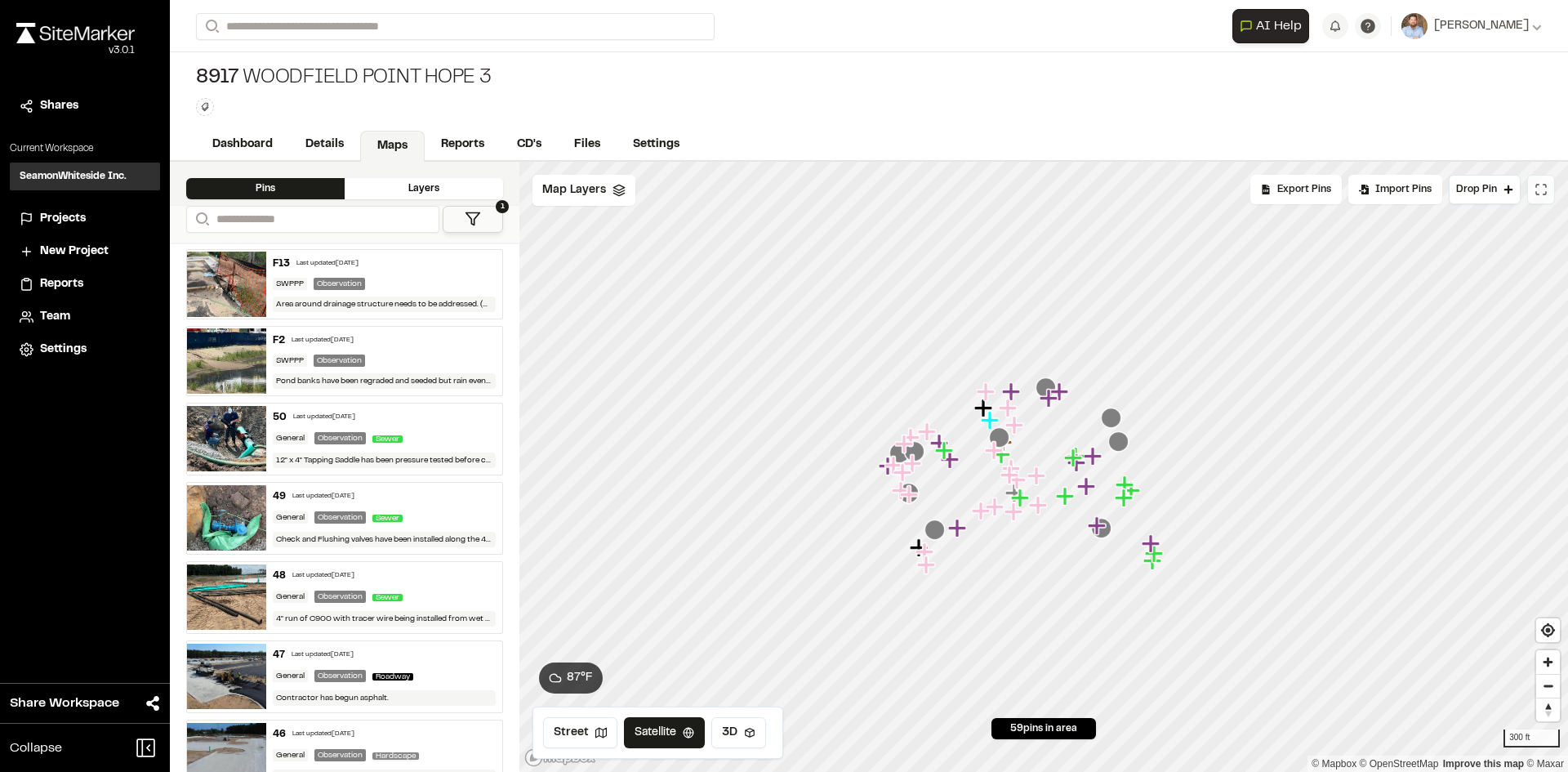
click at [1538, 196] on button at bounding box center [1541, 190] width 27 height 29
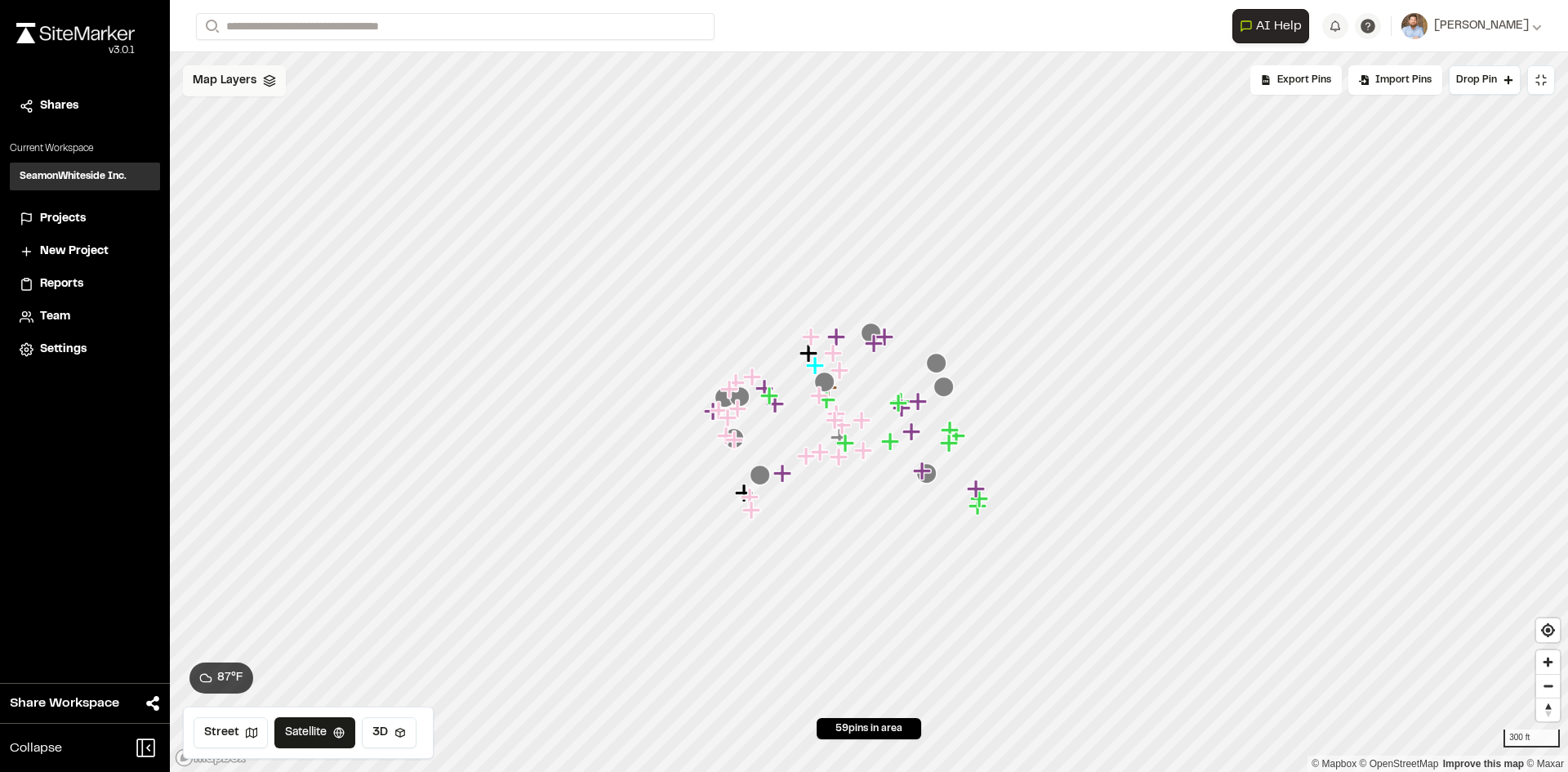
click at [247, 83] on span "Map Layers" at bounding box center [224, 80] width 64 height 18
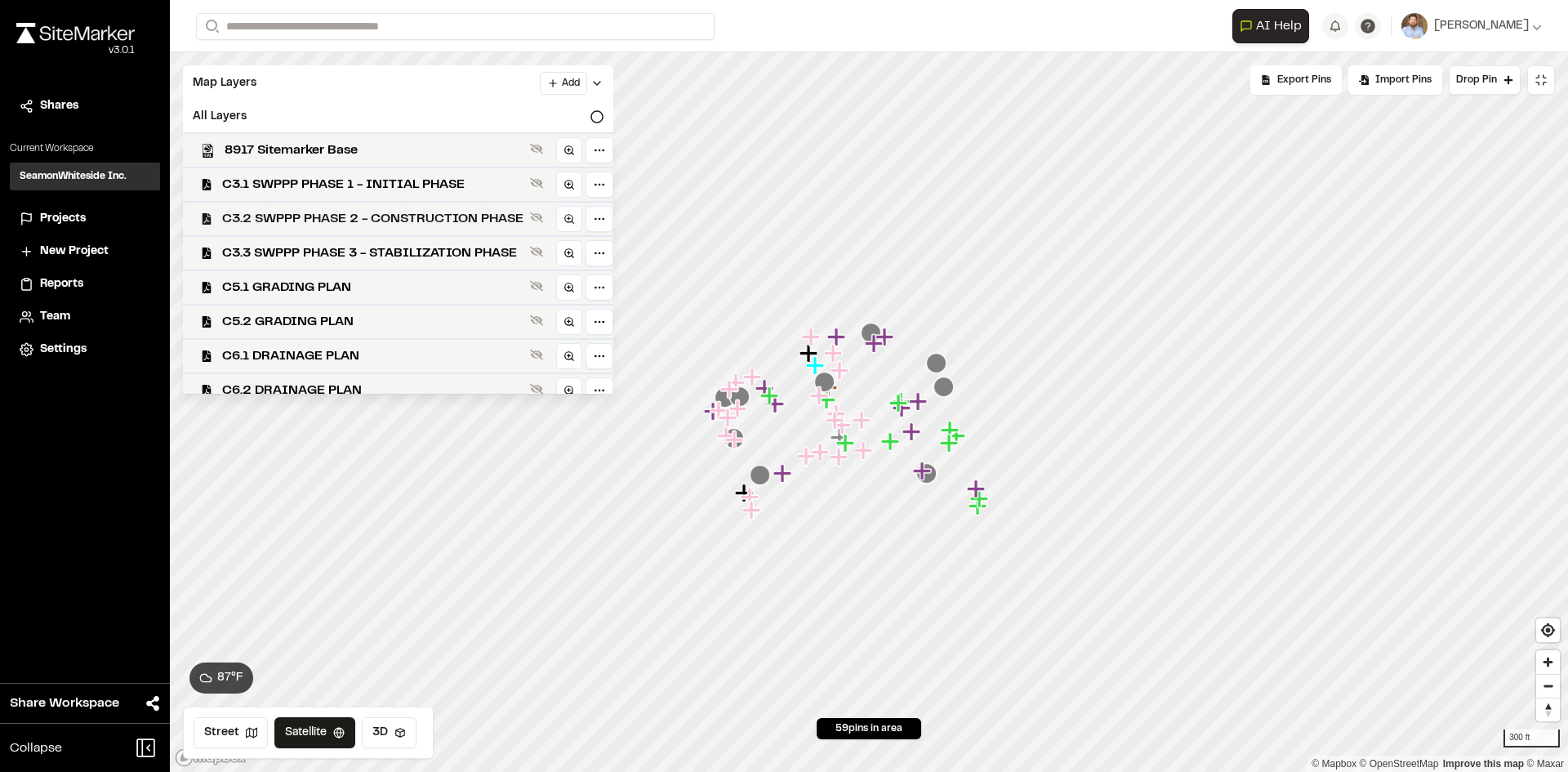
click at [404, 222] on span "C3.2 SWPPP PHASE 2 - CONSTRUCTION PHASE" at bounding box center [373, 219] width 301 height 20
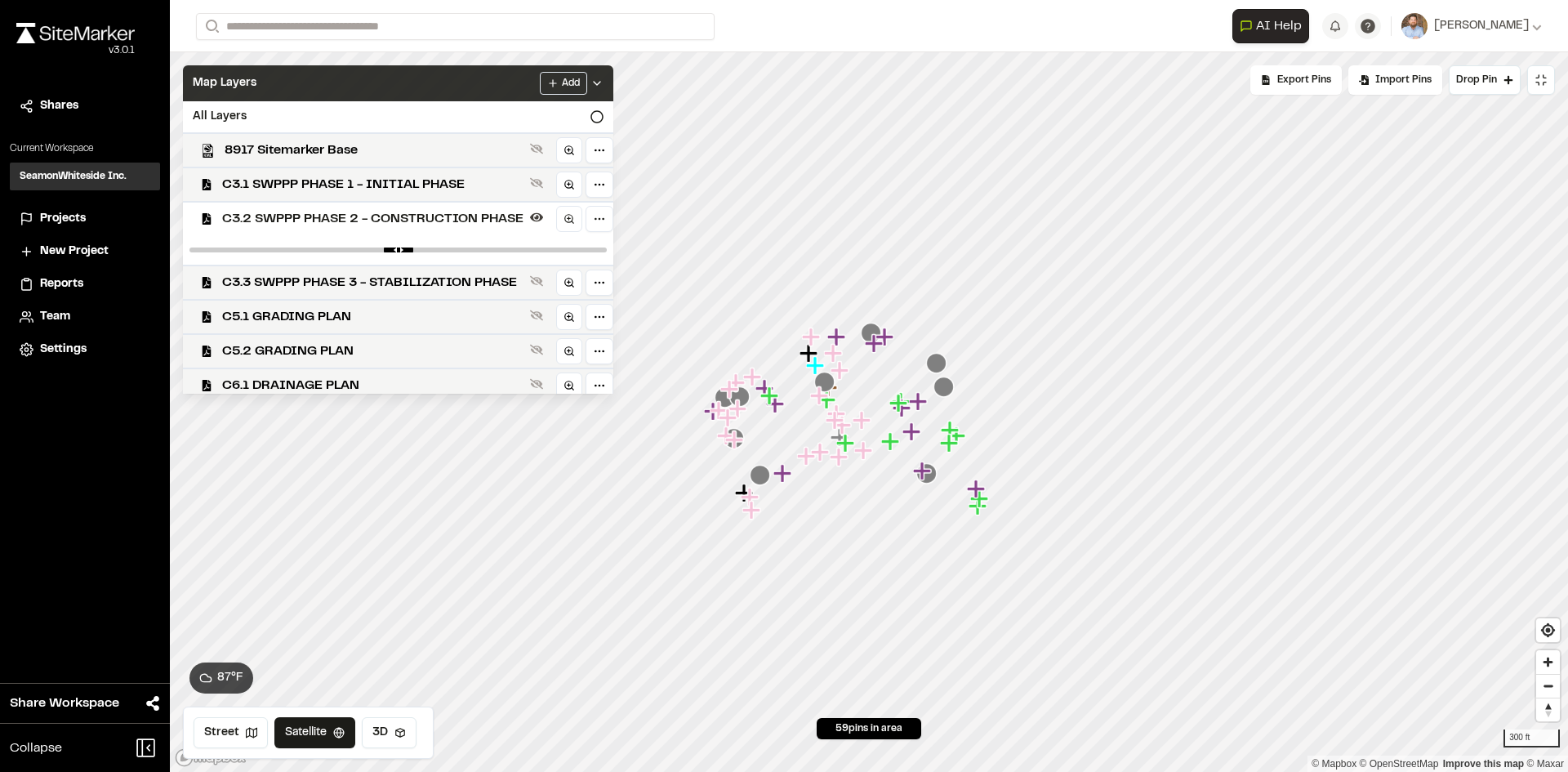
click at [604, 83] on icon at bounding box center [597, 82] width 13 height 13
